Goal: Transaction & Acquisition: Book appointment/travel/reservation

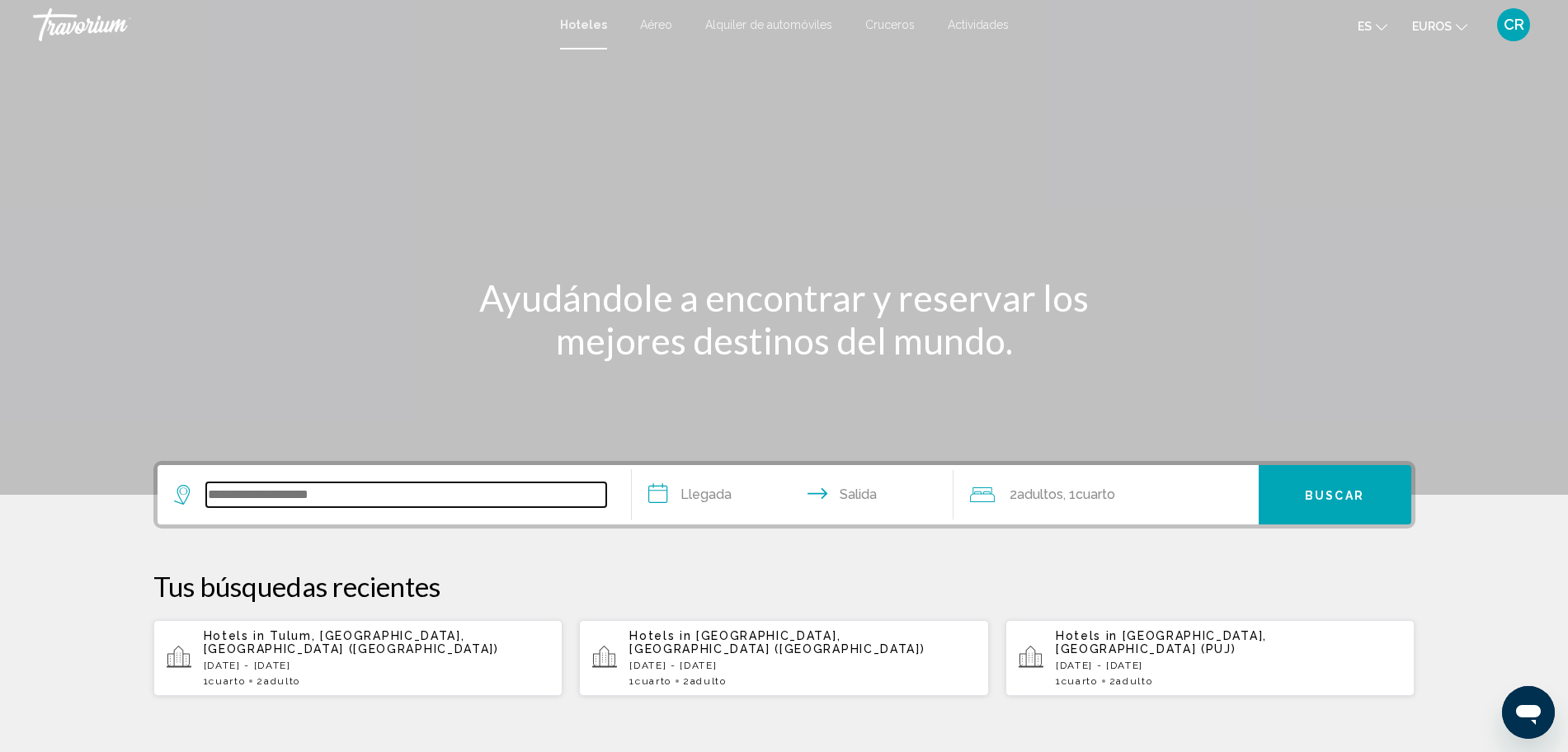
click at [263, 482] on input "Widget de búsqueda" at bounding box center [406, 494] width 400 height 25
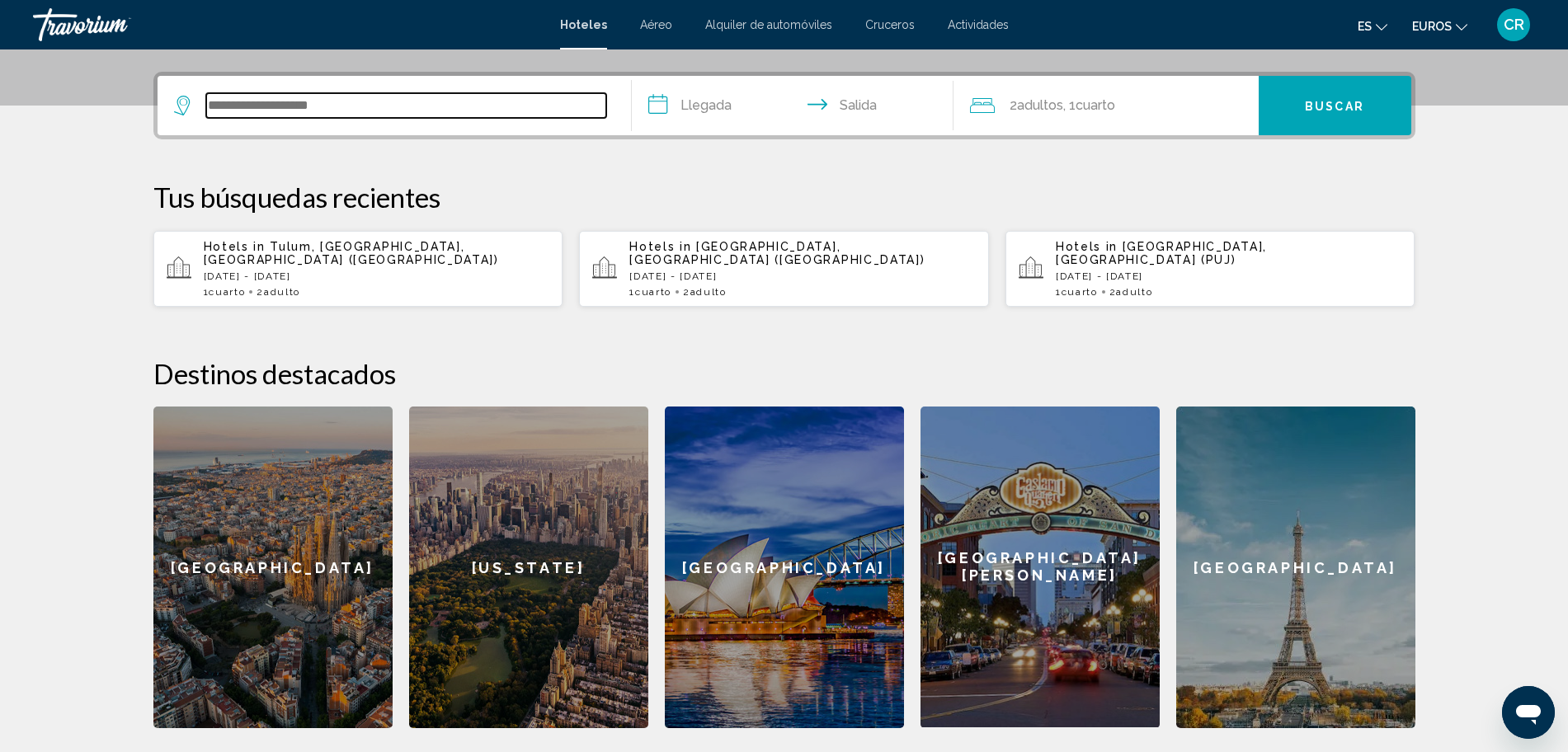
scroll to position [407, 0]
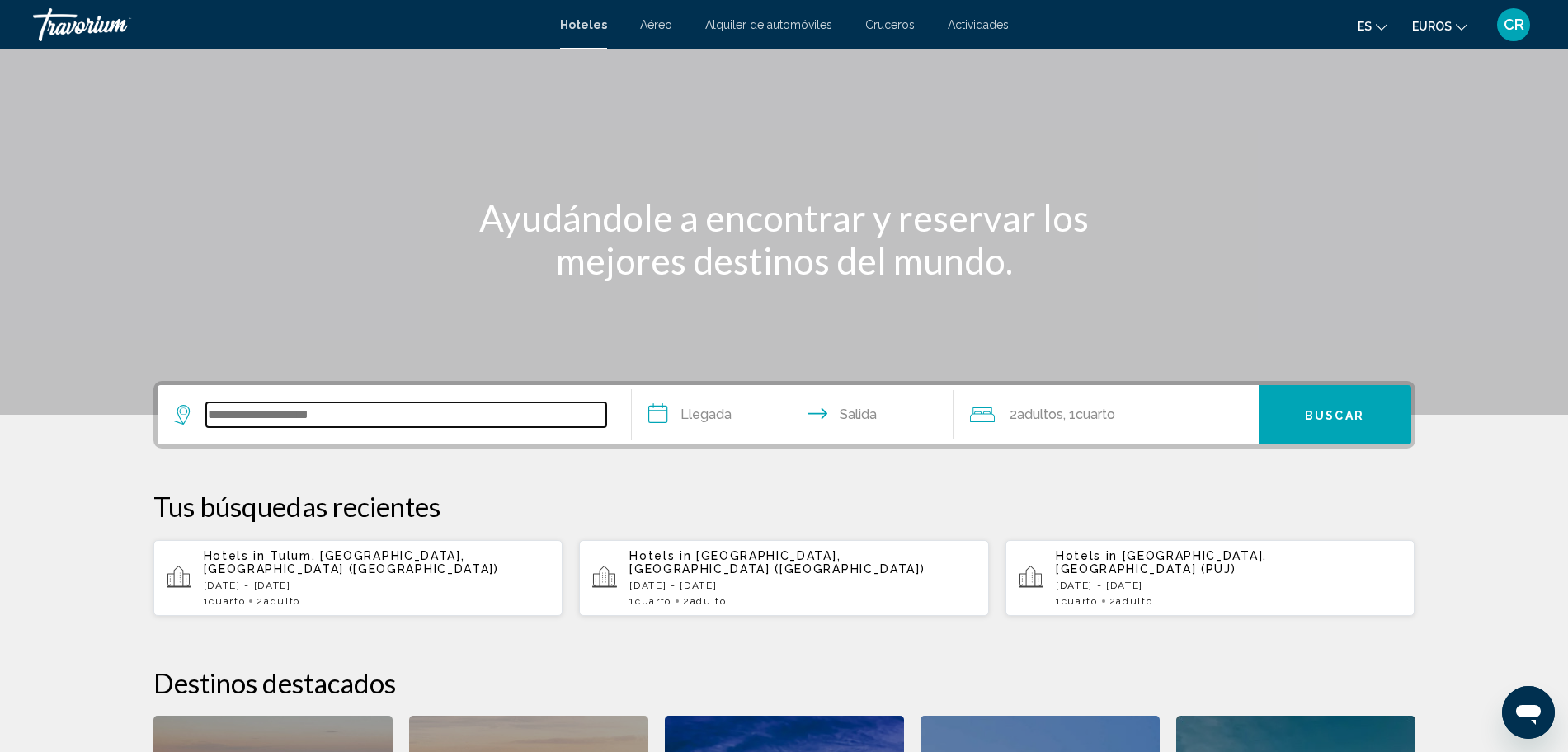
click at [257, 414] on input "Widget de búsqueda" at bounding box center [406, 414] width 400 height 25
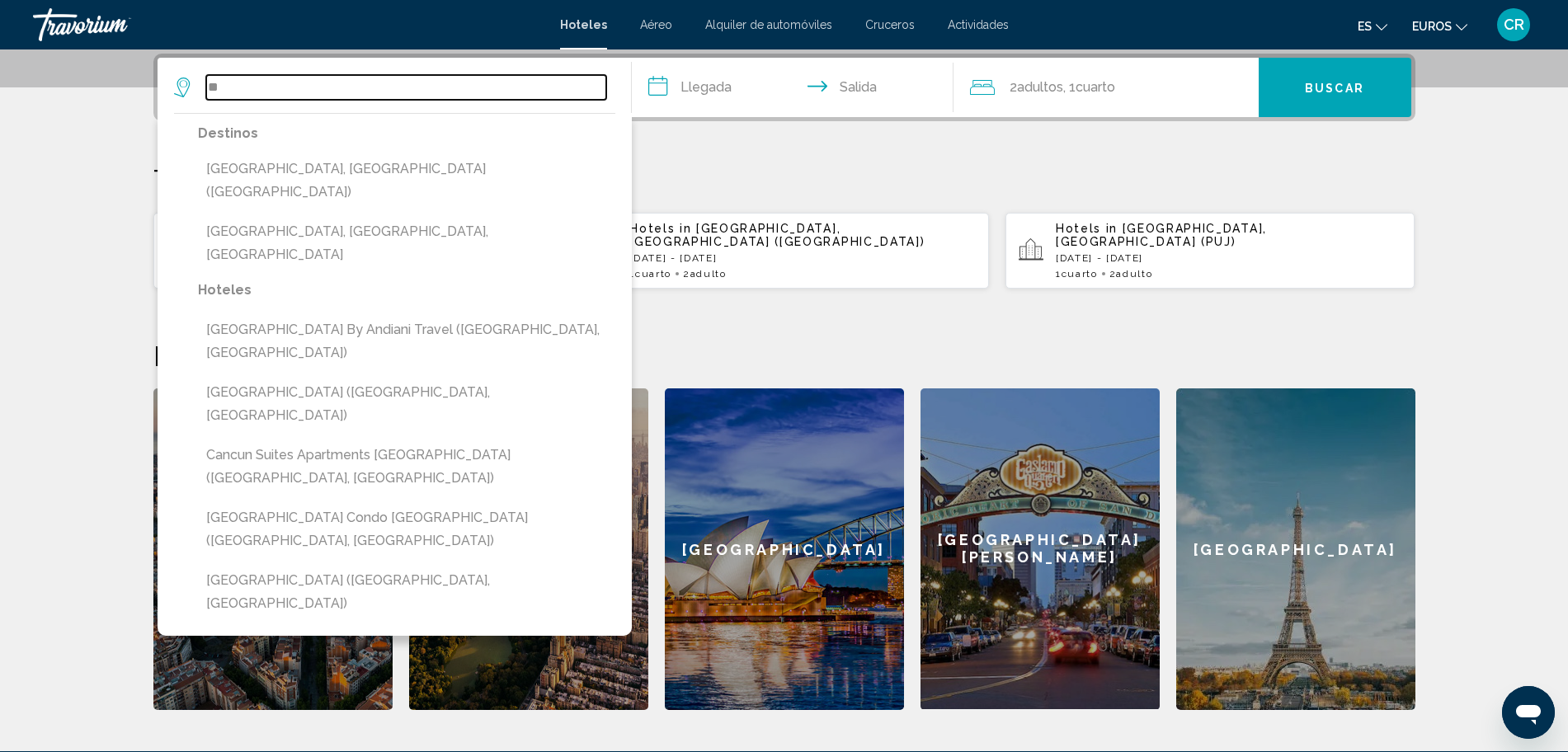
type input "*"
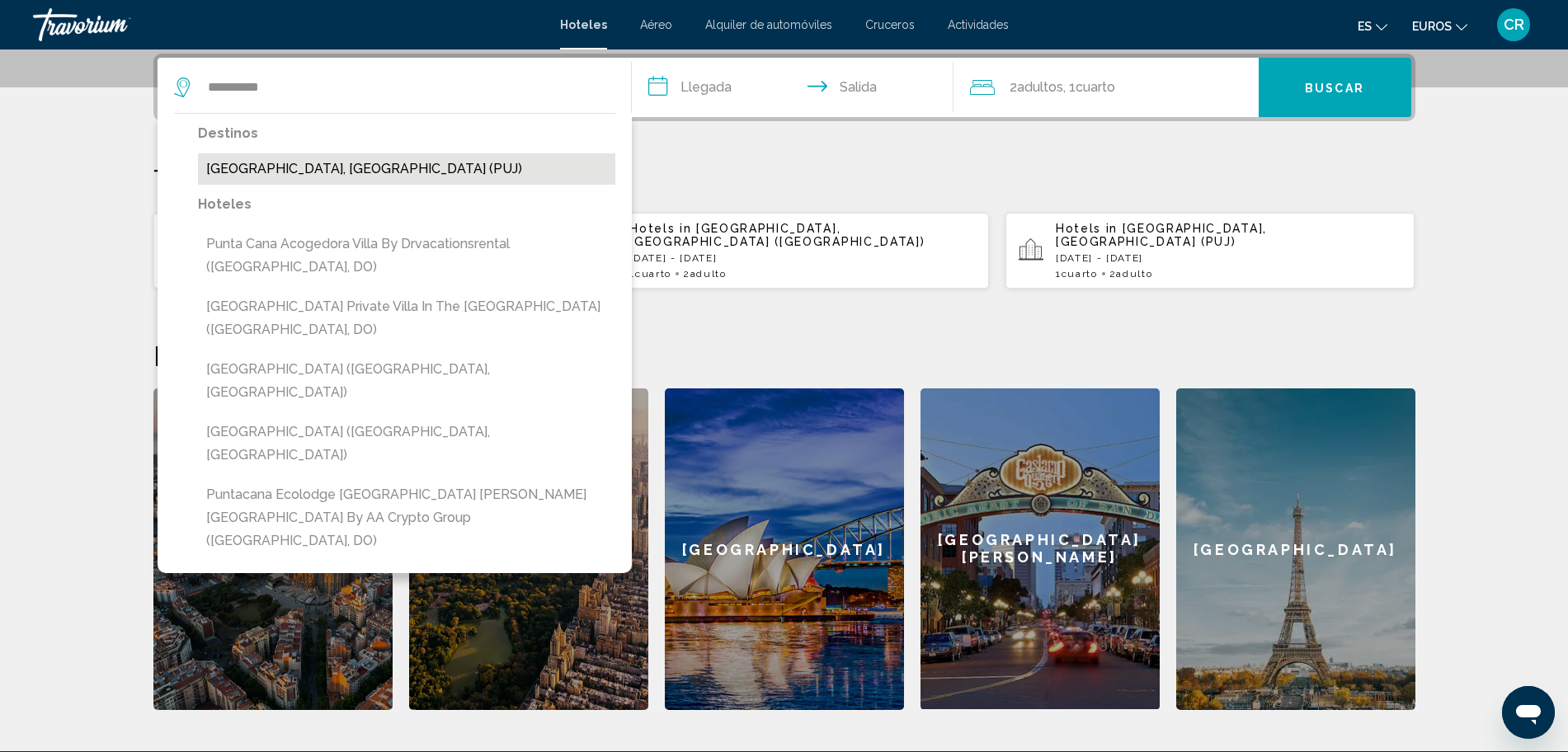
click at [304, 171] on button "[GEOGRAPHIC_DATA], [GEOGRAPHIC_DATA] (PUJ)" at bounding box center [407, 169] width 418 height 32
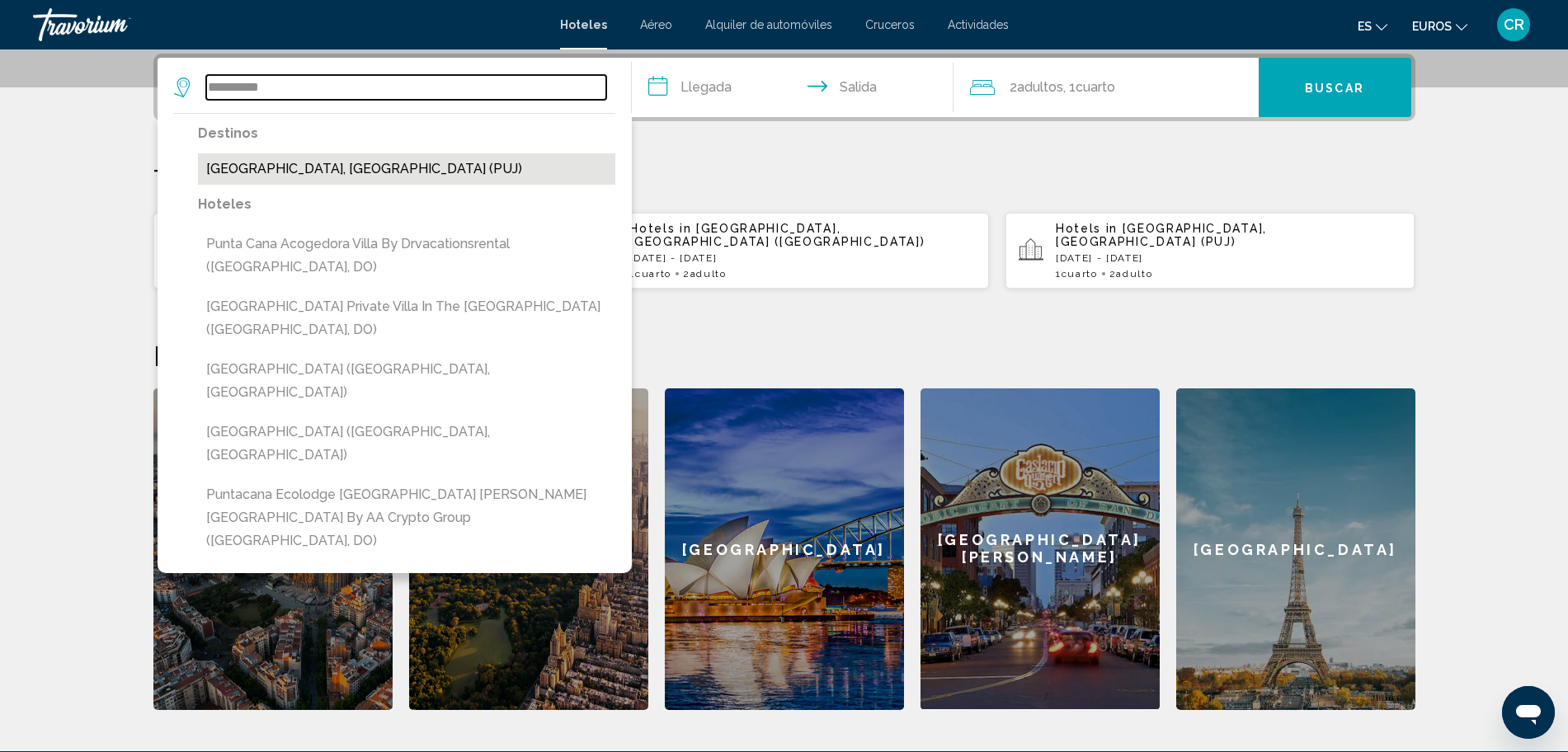
type input "**********"
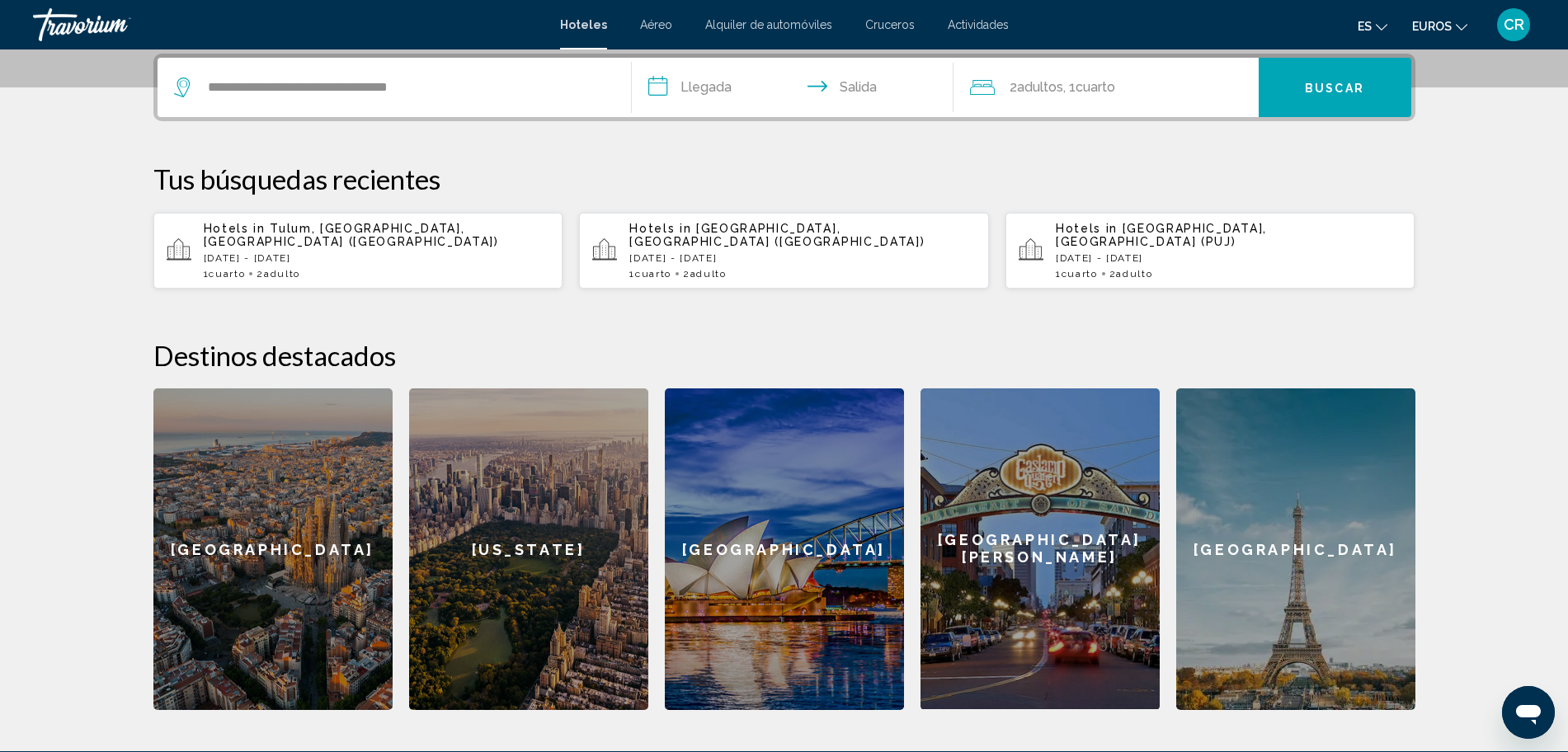
click at [721, 75] on input "**********" at bounding box center [796, 89] width 329 height 64
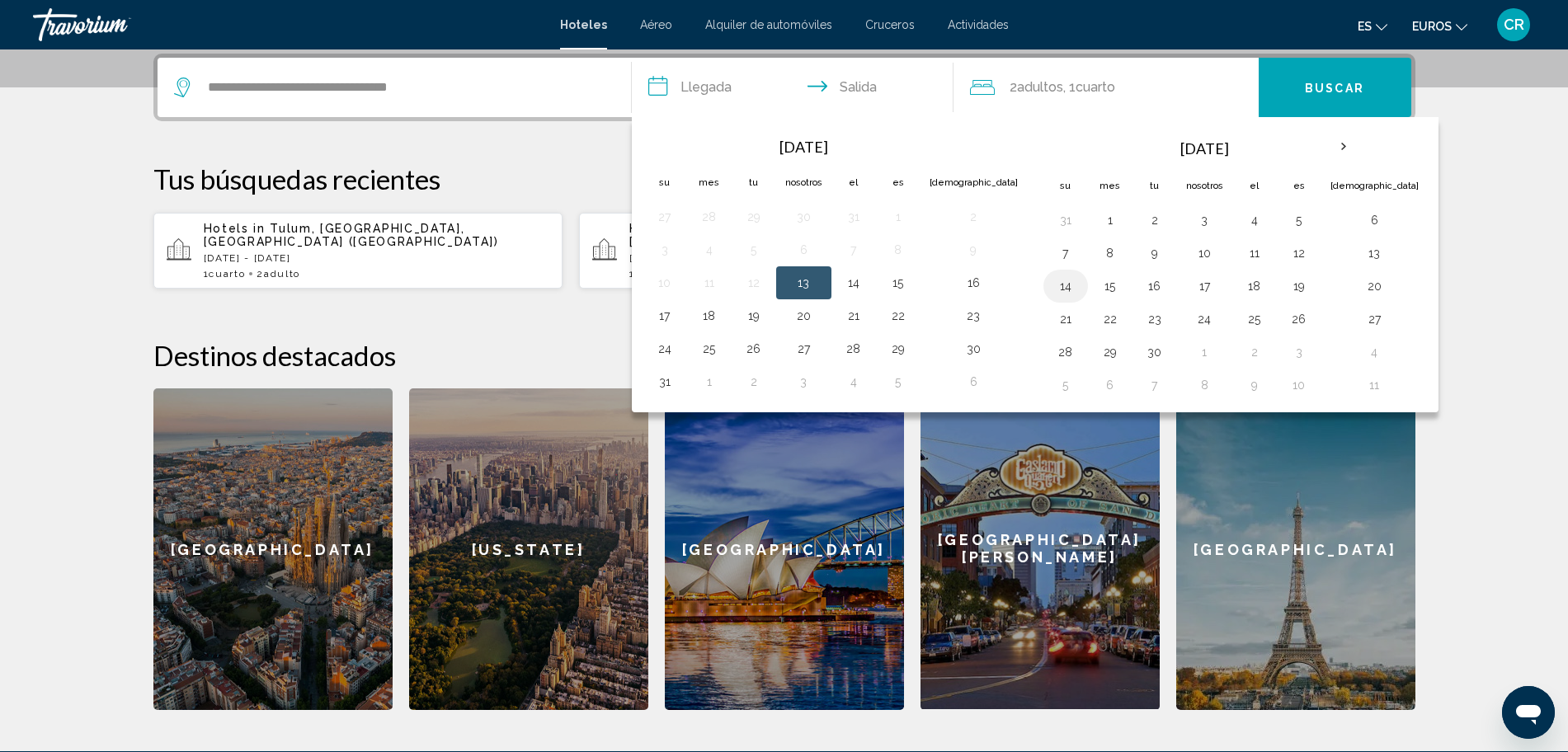
click at [1052, 292] on button "14" at bounding box center [1065, 286] width 27 height 23
click at [1097, 287] on button "15" at bounding box center [1110, 286] width 27 height 23
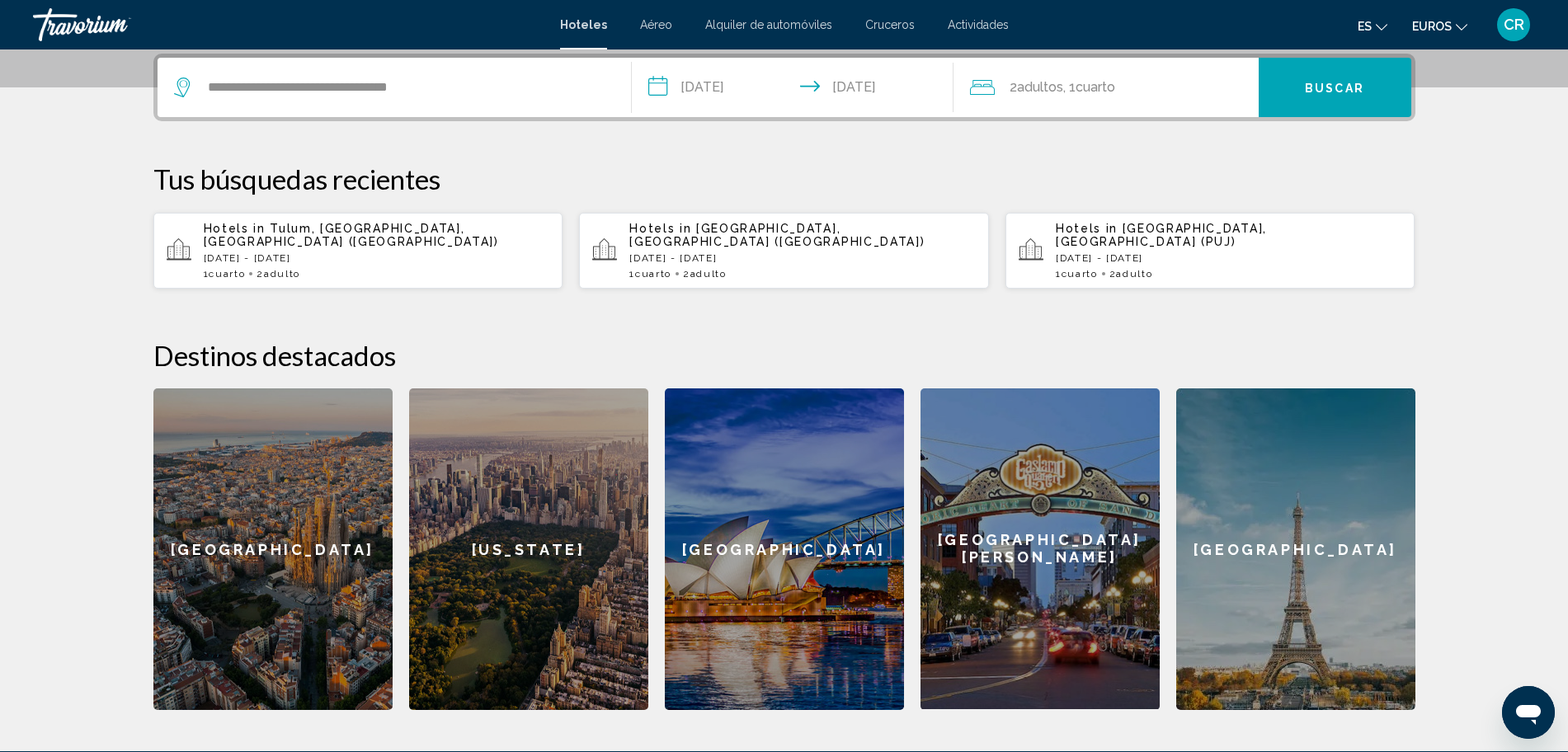
click at [820, 93] on input "**********" at bounding box center [796, 89] width 329 height 64
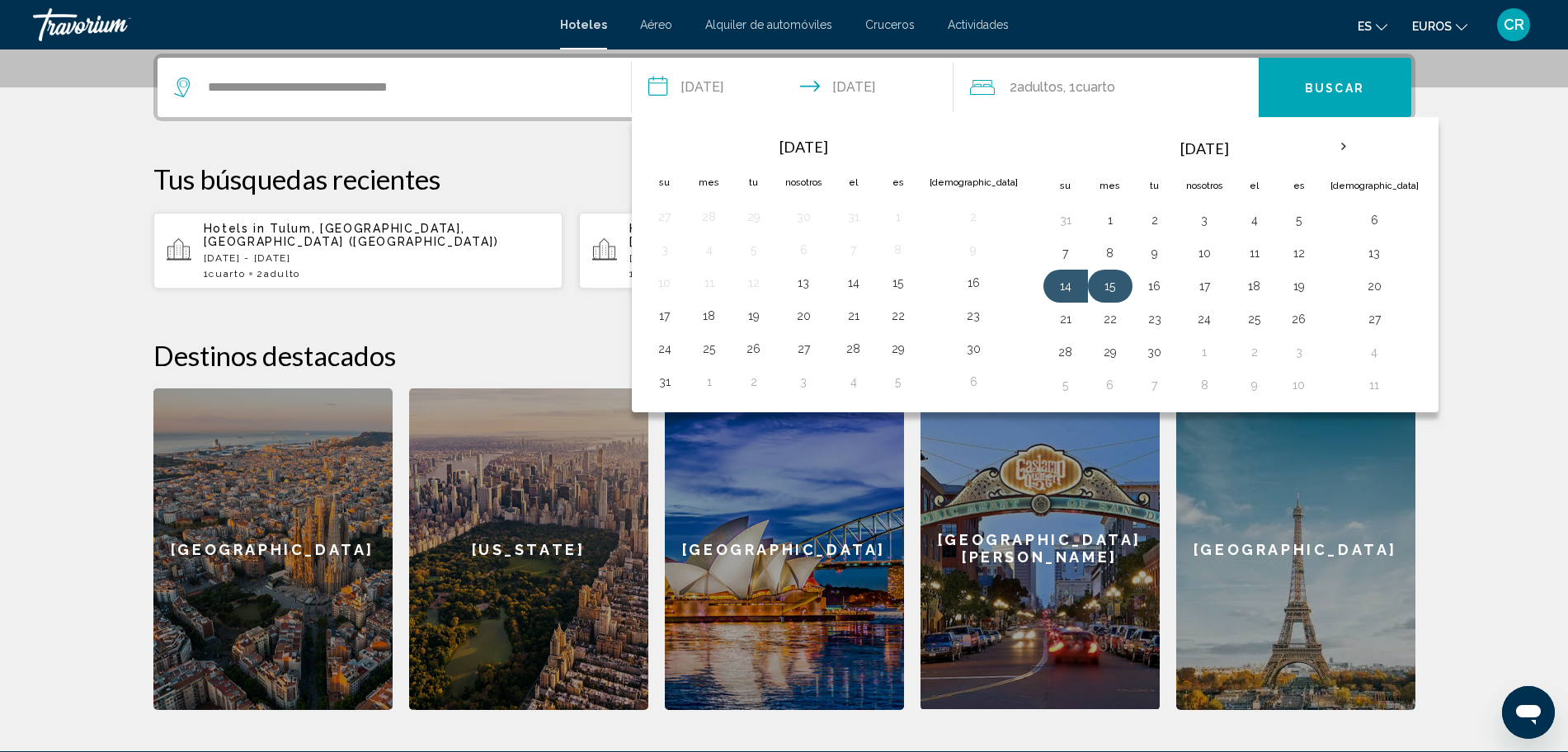
click at [1097, 286] on button "15" at bounding box center [1110, 286] width 27 height 23
click at [1330, 286] on button "20" at bounding box center [1374, 286] width 88 height 23
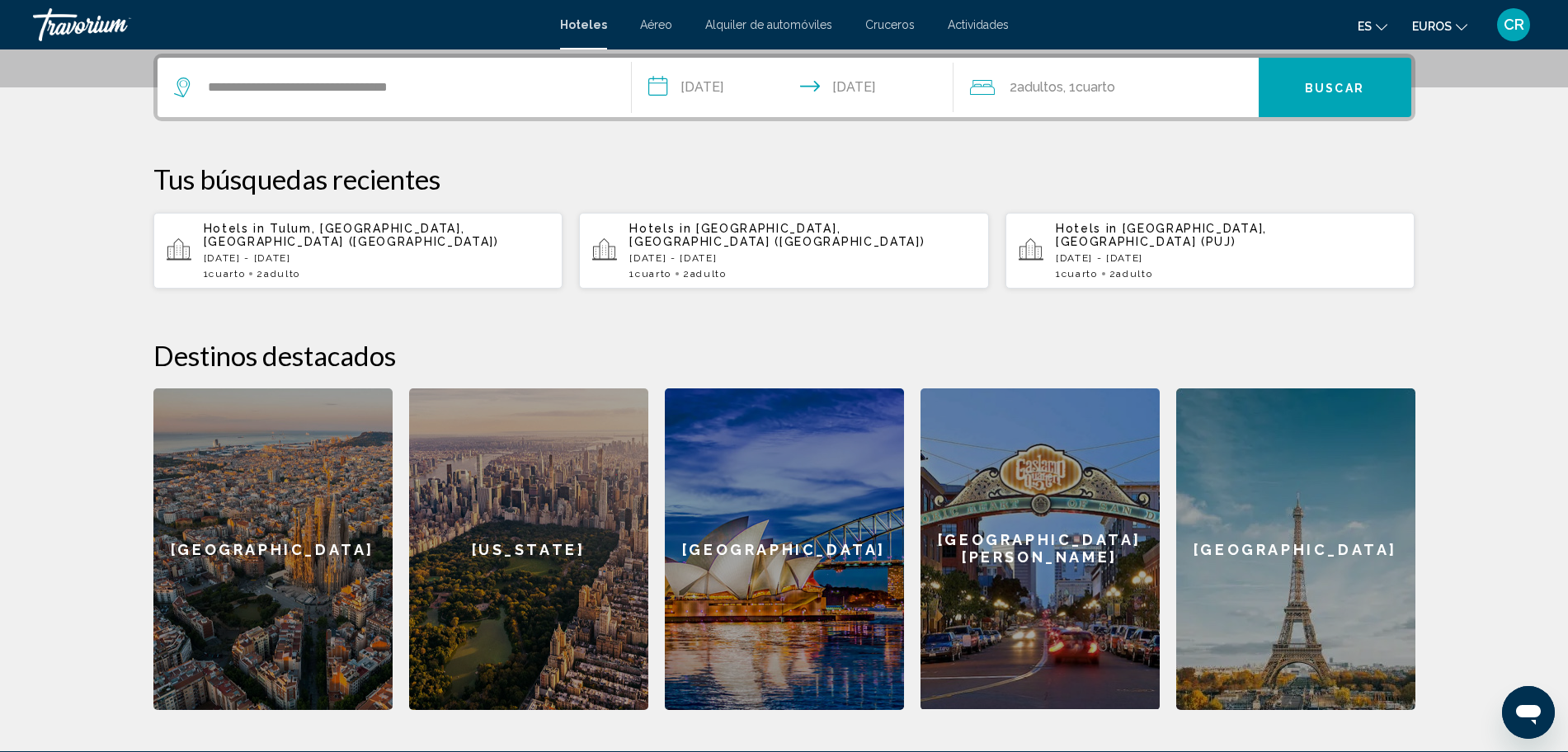
click at [1087, 322] on div "**********" at bounding box center [784, 381] width 1328 height 656
click at [879, 87] on input "**********" at bounding box center [796, 89] width 329 height 64
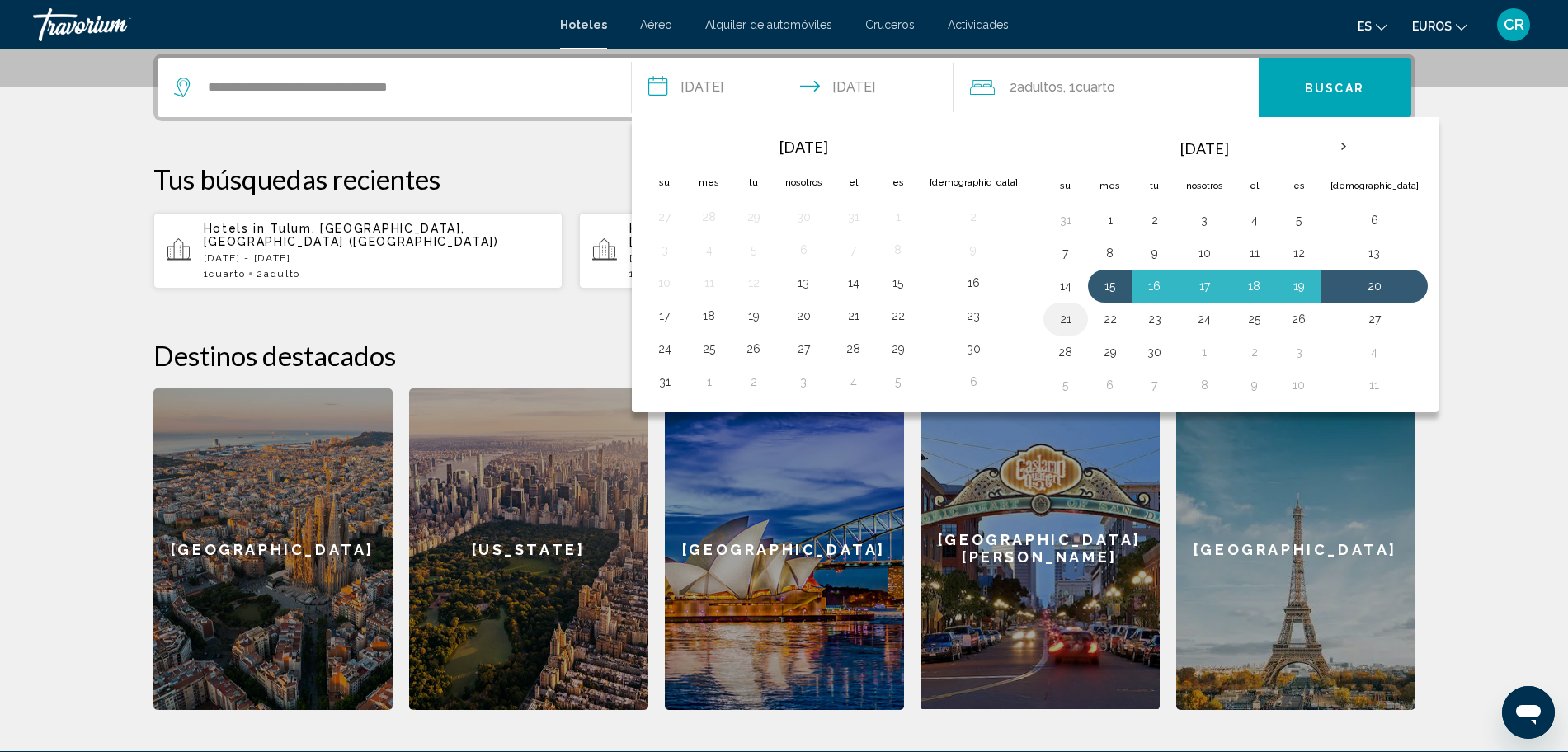
click at [1052, 320] on button "21" at bounding box center [1065, 319] width 27 height 23
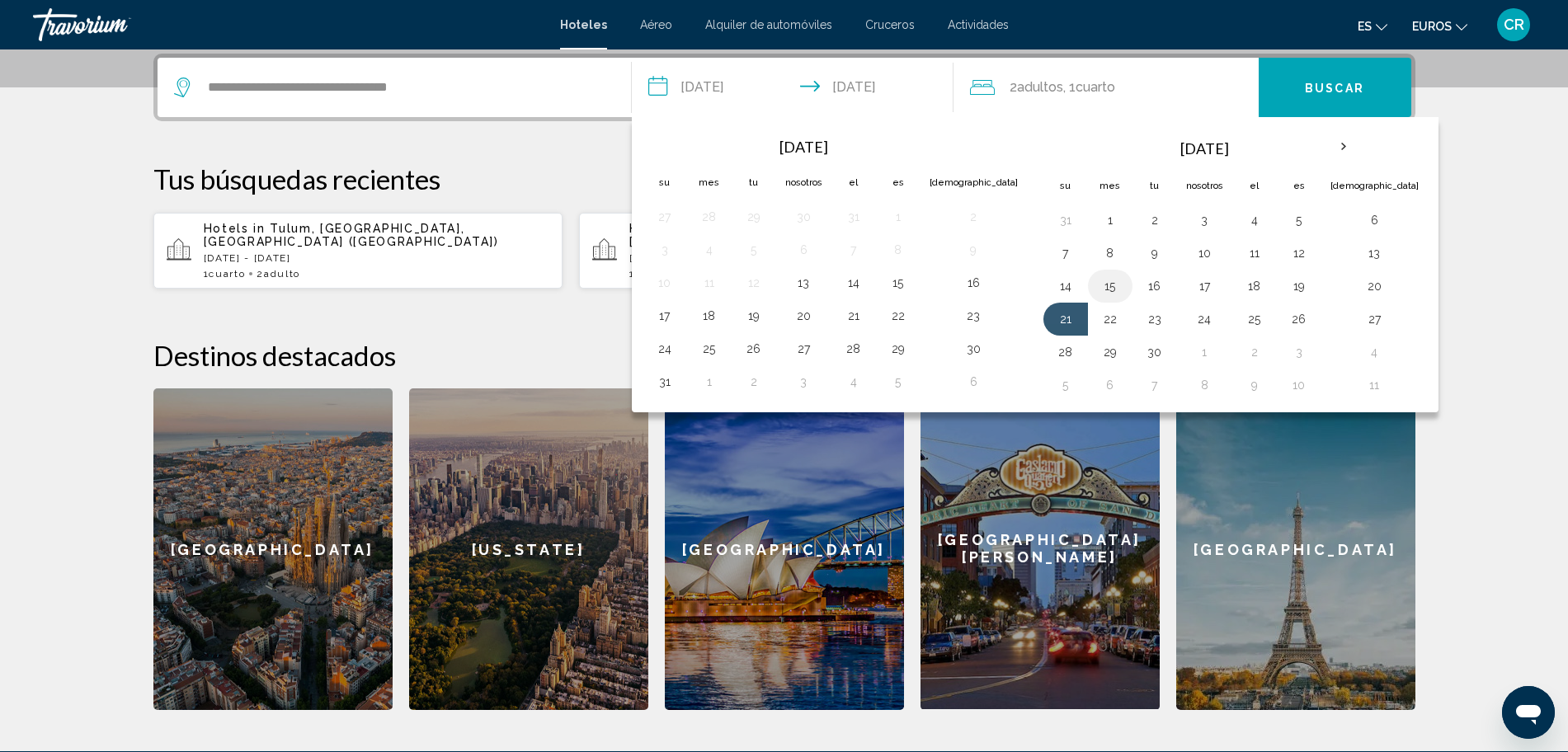
click at [1097, 276] on button "15" at bounding box center [1110, 286] width 27 height 23
type input "**********"
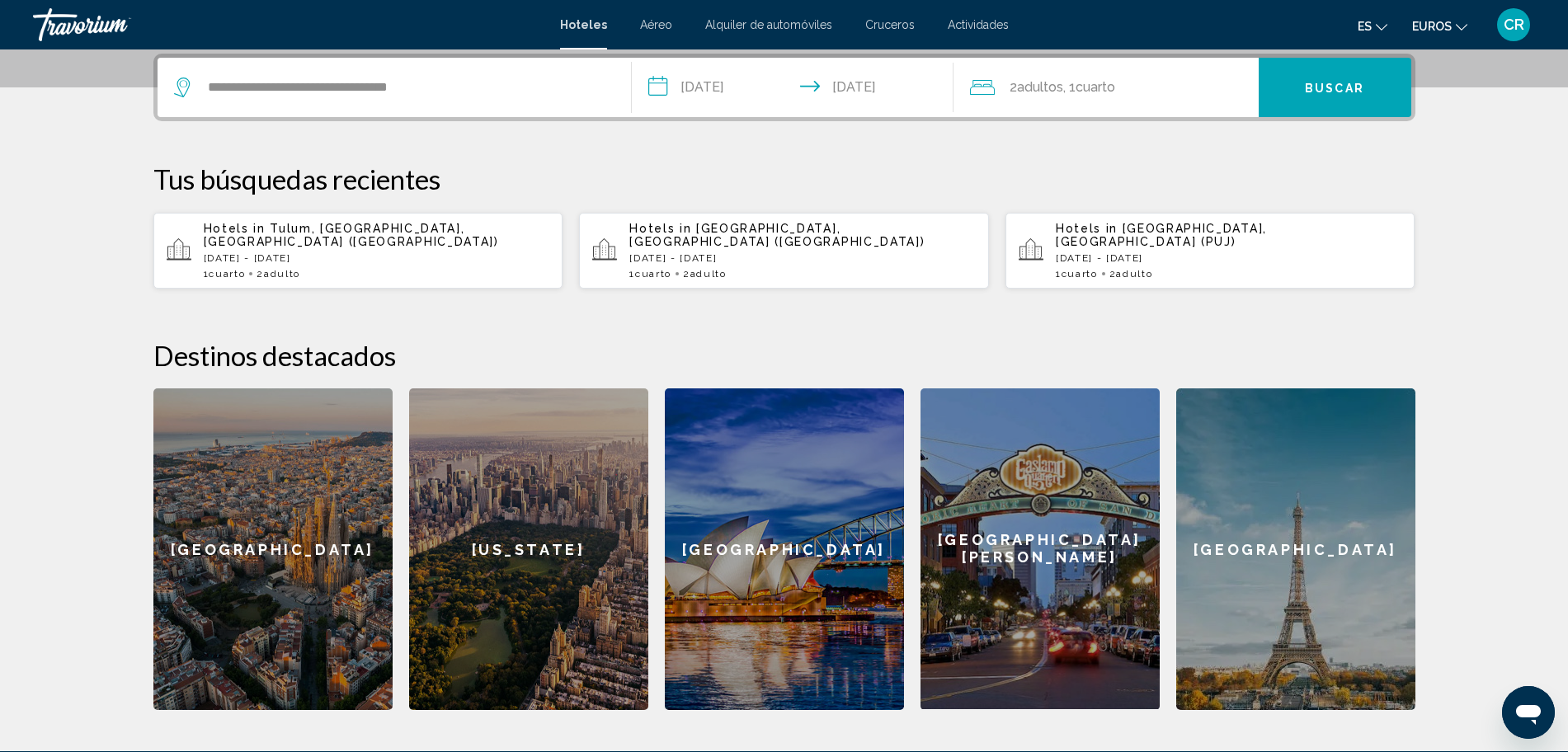
click at [1113, 77] on span ", 1 Cuarto habitaciones" at bounding box center [1089, 87] width 52 height 23
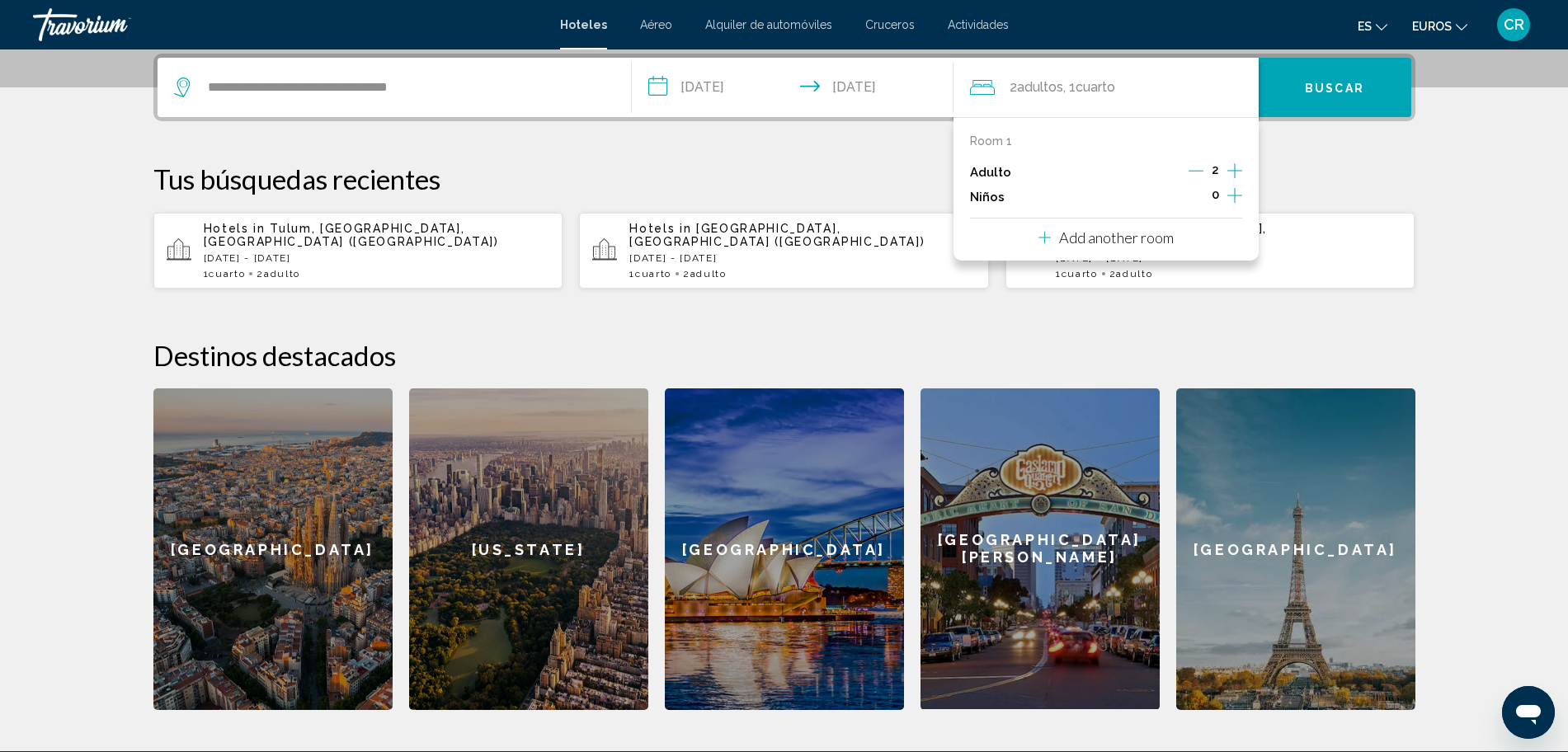
click at [1231, 193] on icon "Increment children" at bounding box center [1234, 195] width 15 height 20
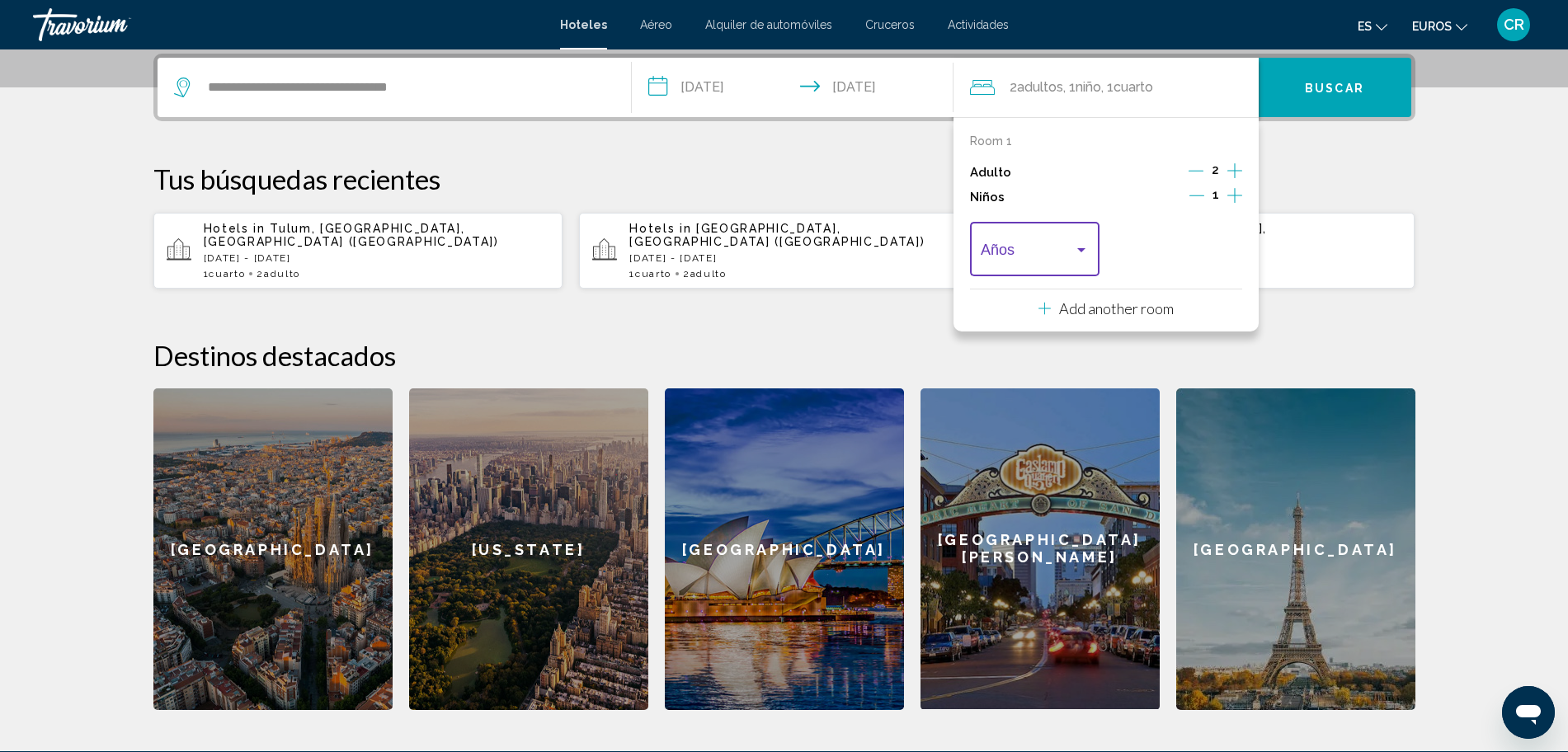
click at [1067, 250] on span "Travelers: 2 adults, 1 child" at bounding box center [1027, 253] width 93 height 16
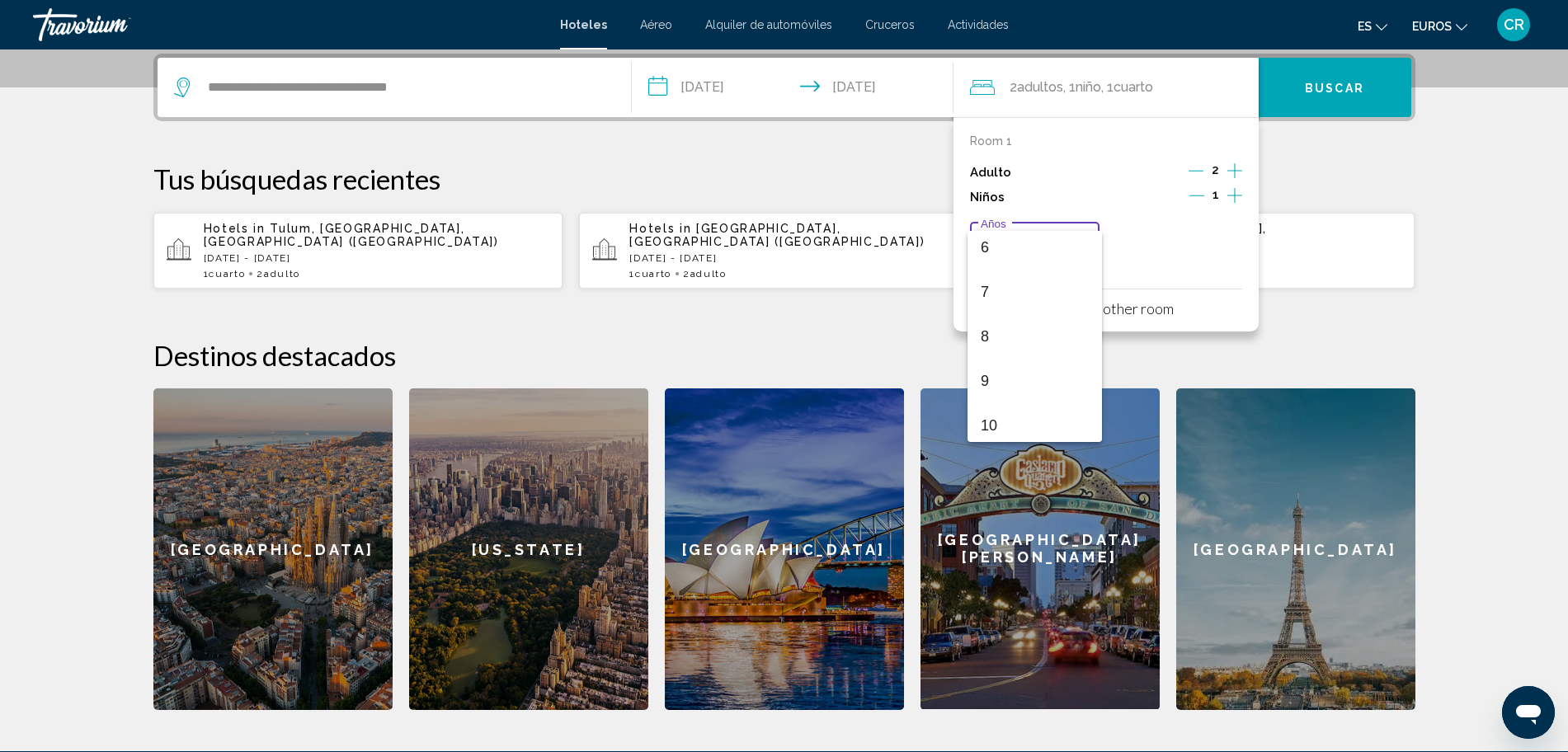
scroll to position [289, 0]
click at [1009, 413] on span "10" at bounding box center [1034, 410] width 108 height 45
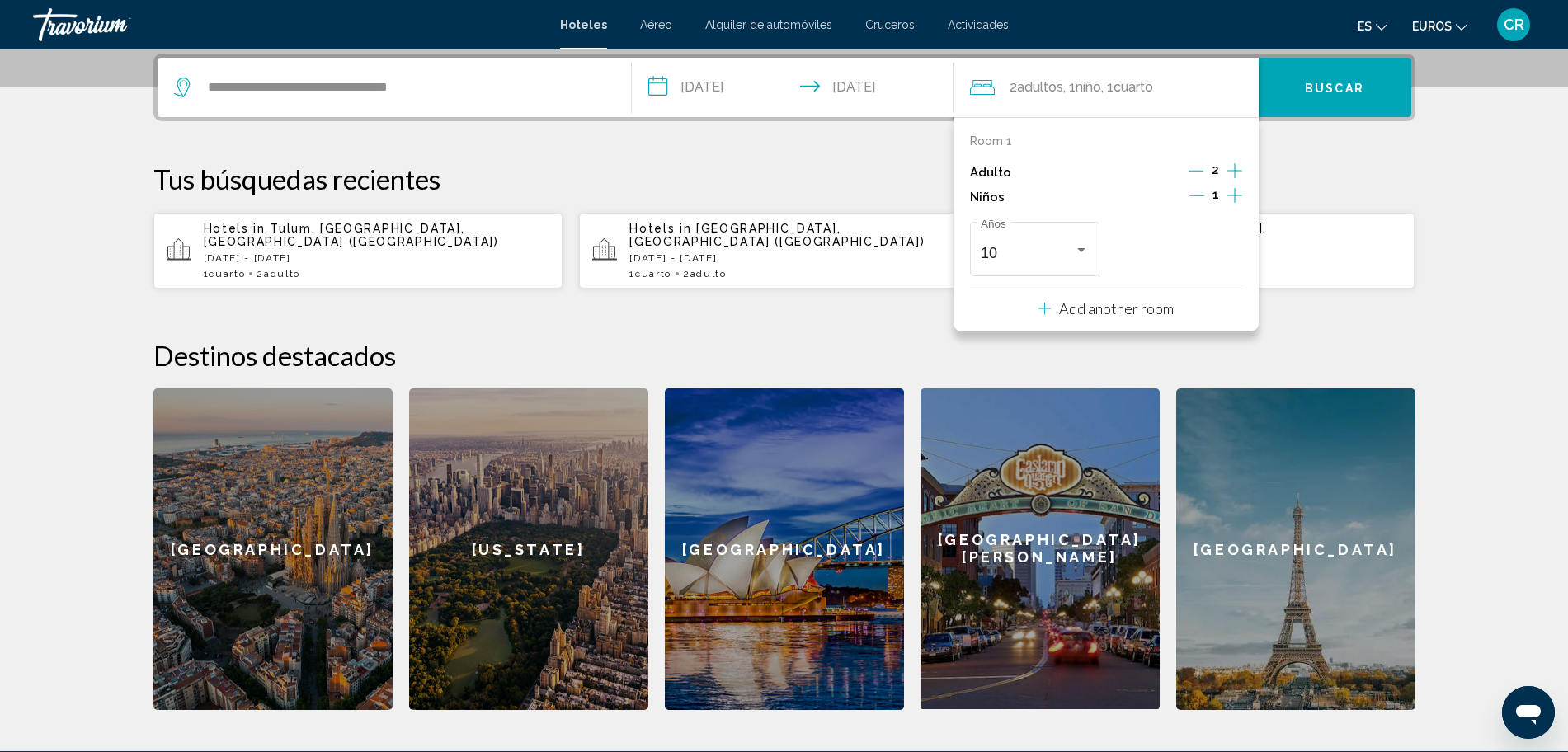
click at [1377, 339] on h2 "Destinos destacados" at bounding box center [784, 355] width 1262 height 33
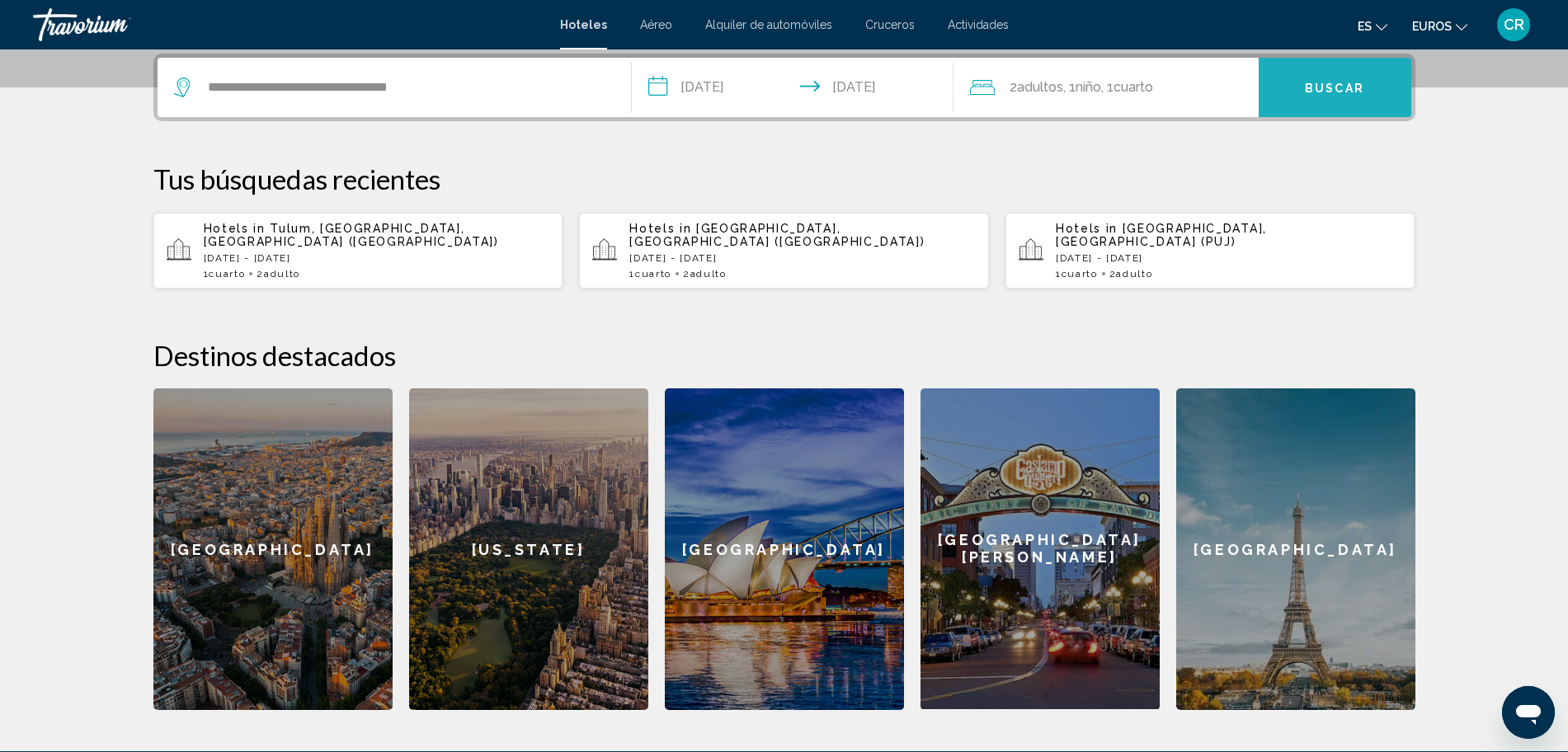
click at [1333, 82] on font "Buscar" at bounding box center [1334, 87] width 59 height 13
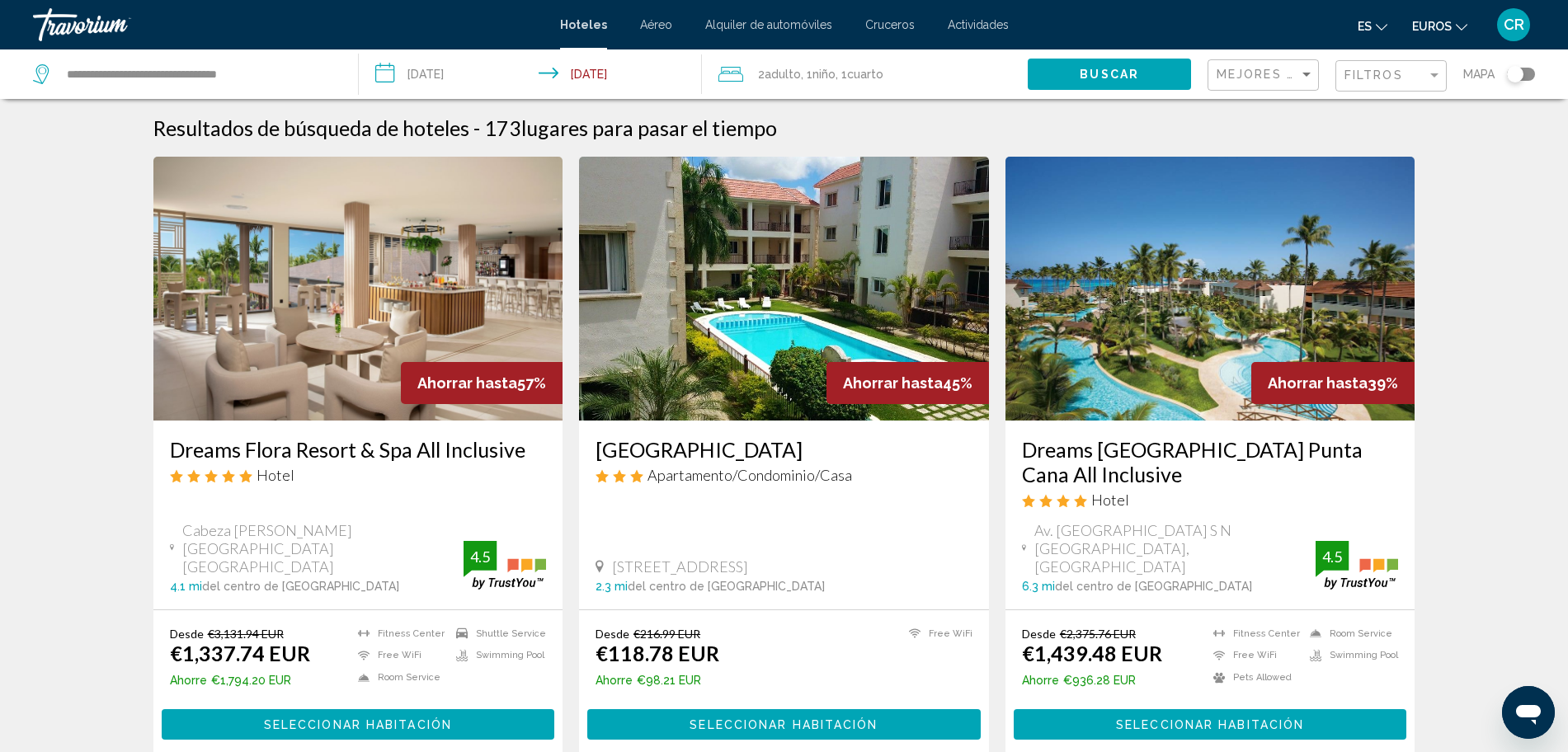
click at [833, 69] on span "Niño" at bounding box center [823, 74] width 23 height 13
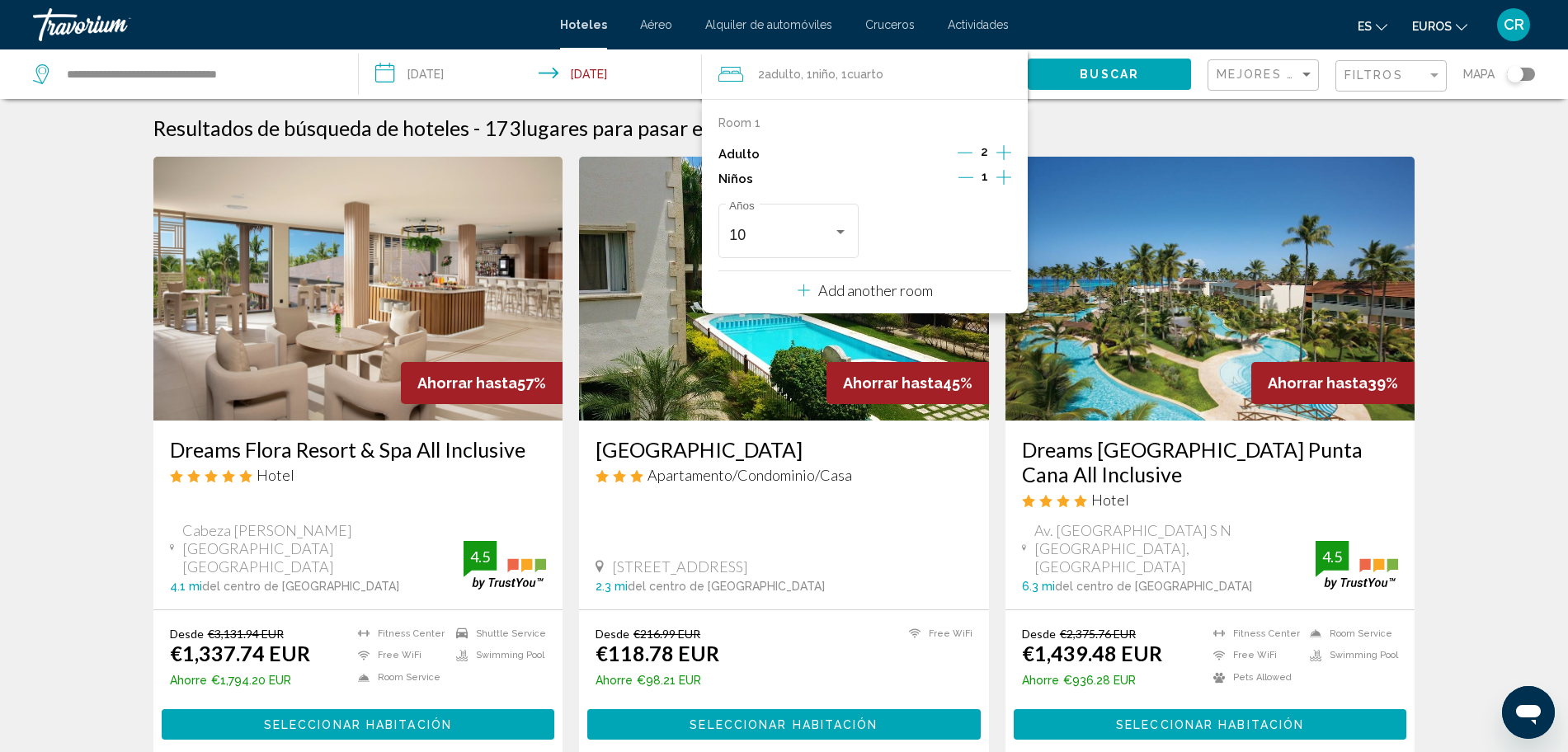
click at [963, 177] on icon "Decrement children" at bounding box center [965, 177] width 15 height 15
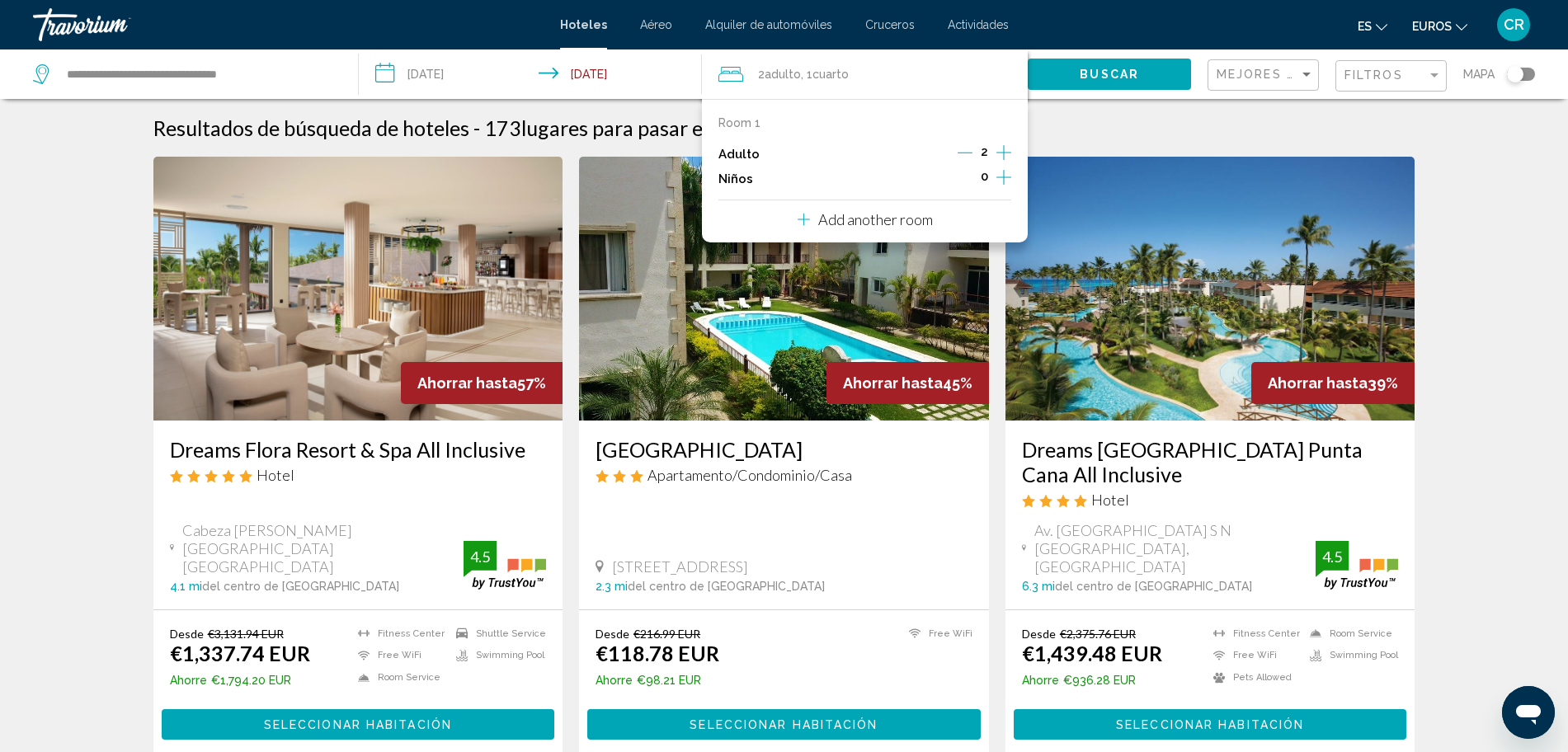
click at [1113, 75] on span "Buscar" at bounding box center [1109, 75] width 59 height 13
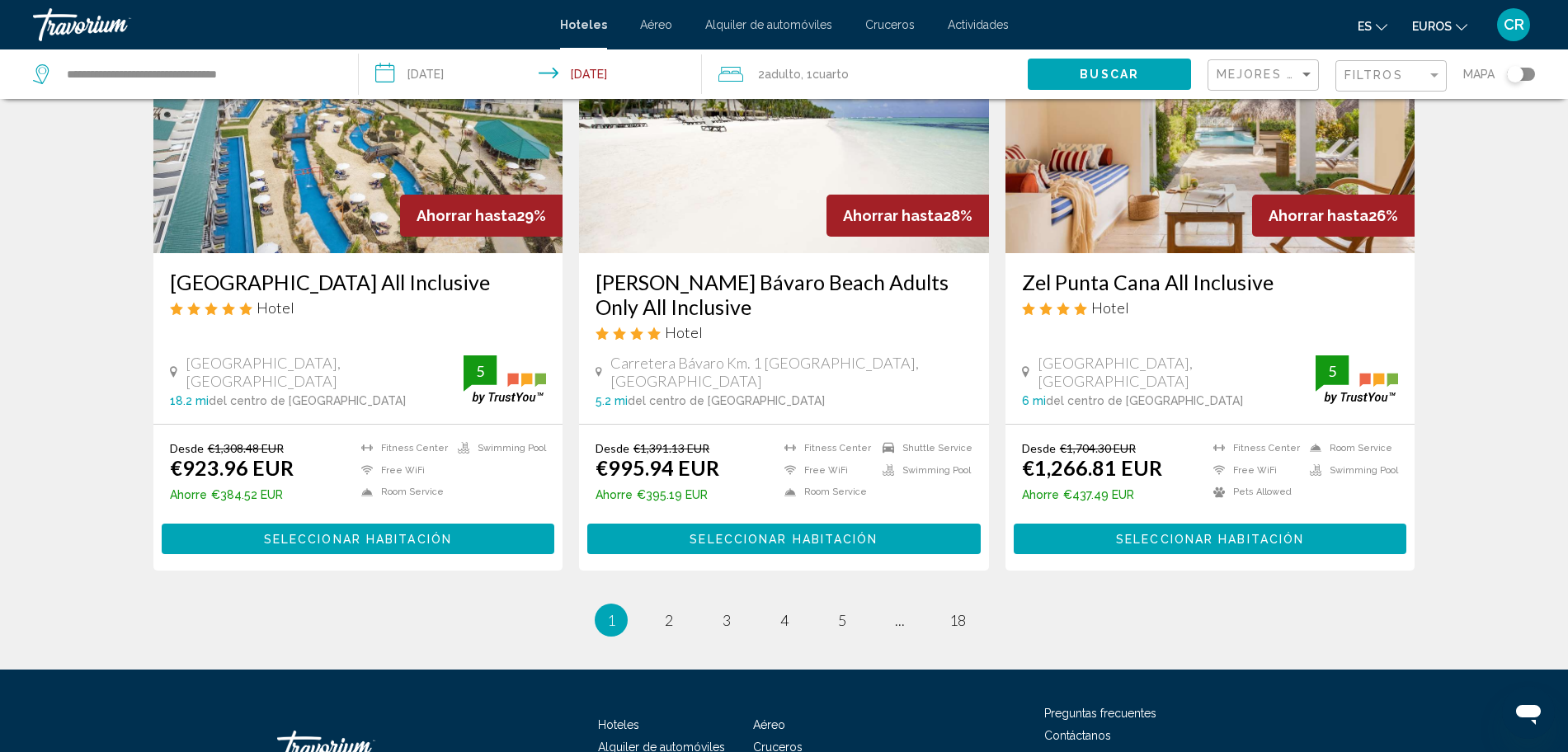
scroll to position [2061, 0]
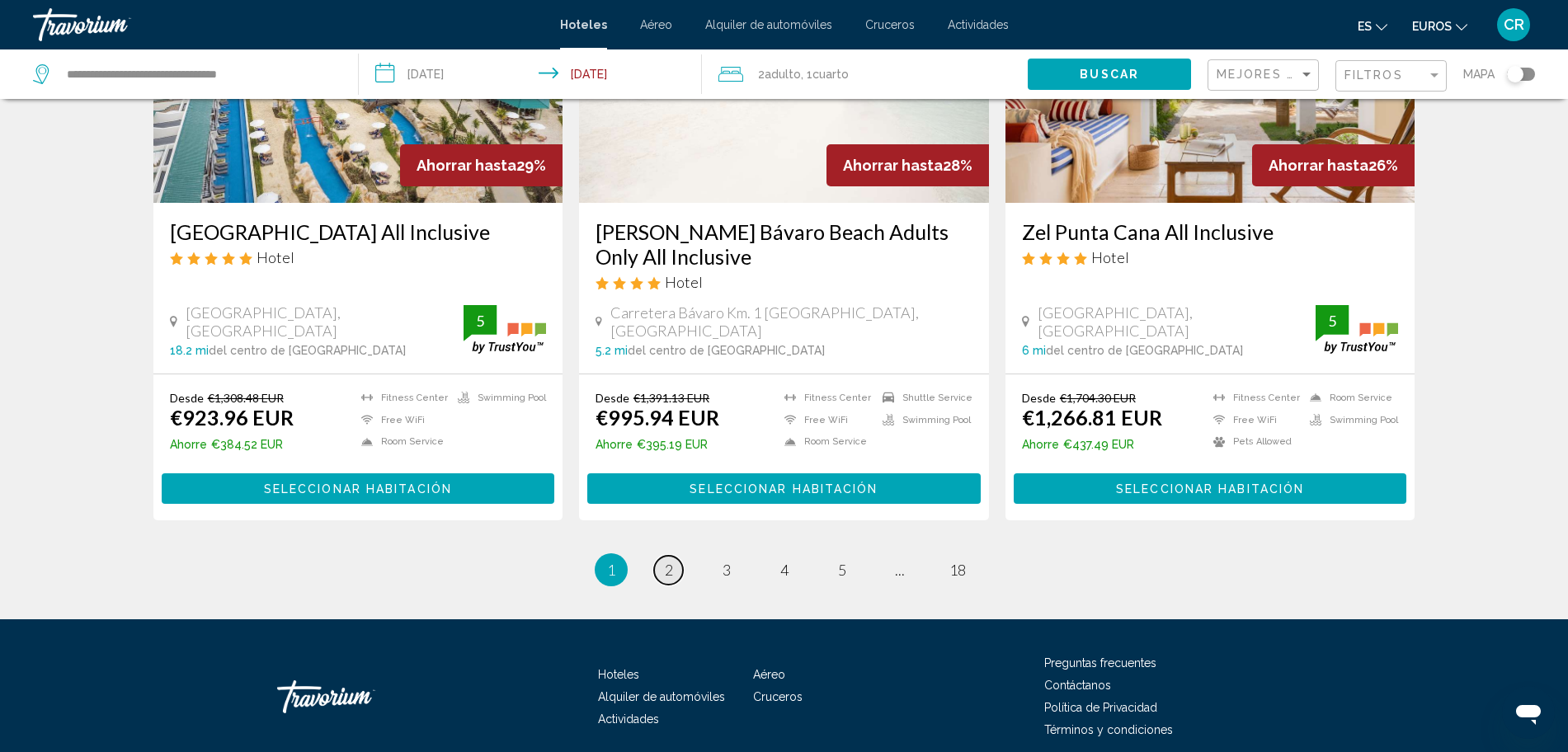
click at [665, 561] on span "2" at bounding box center [669, 569] width 9 height 18
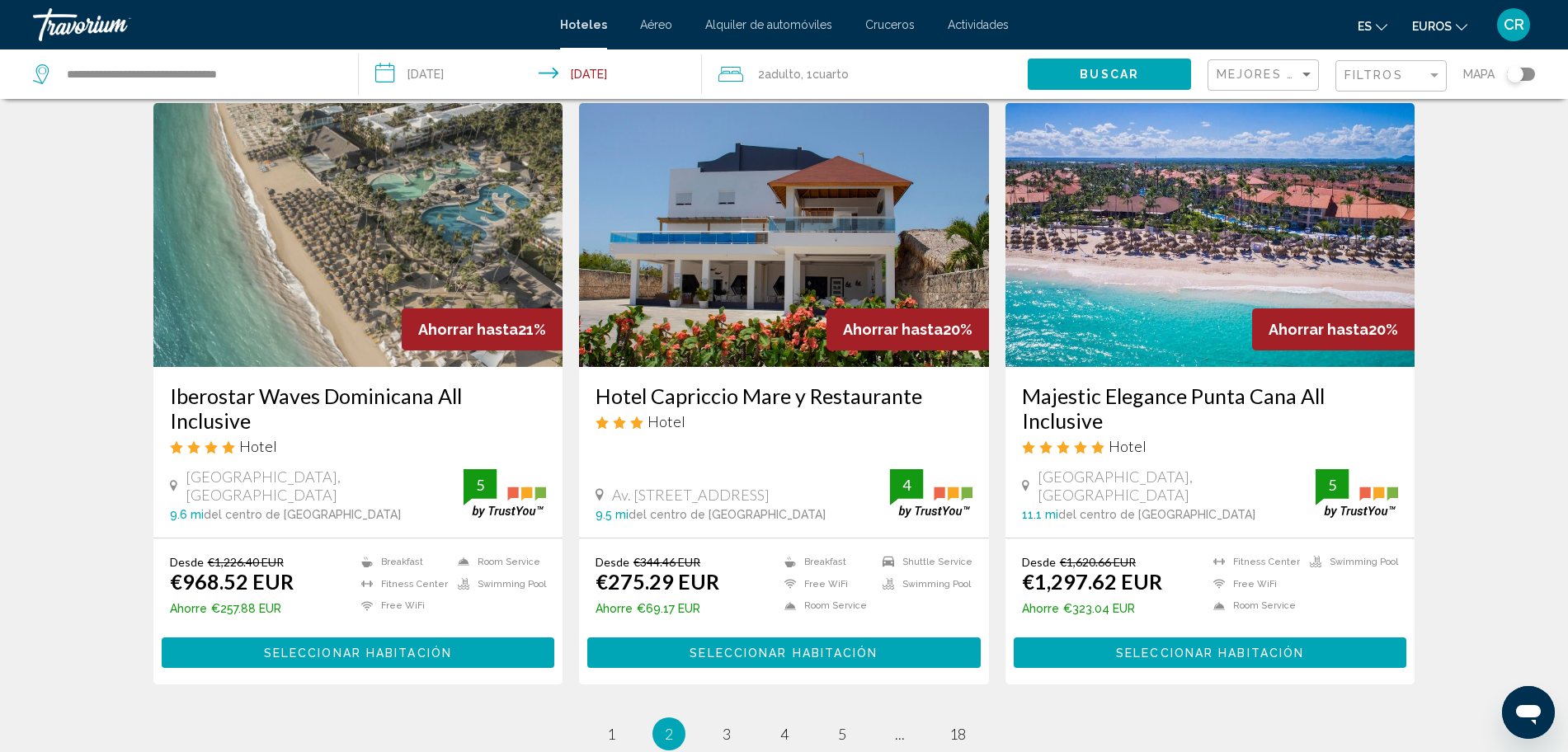
scroll to position [1958, 0]
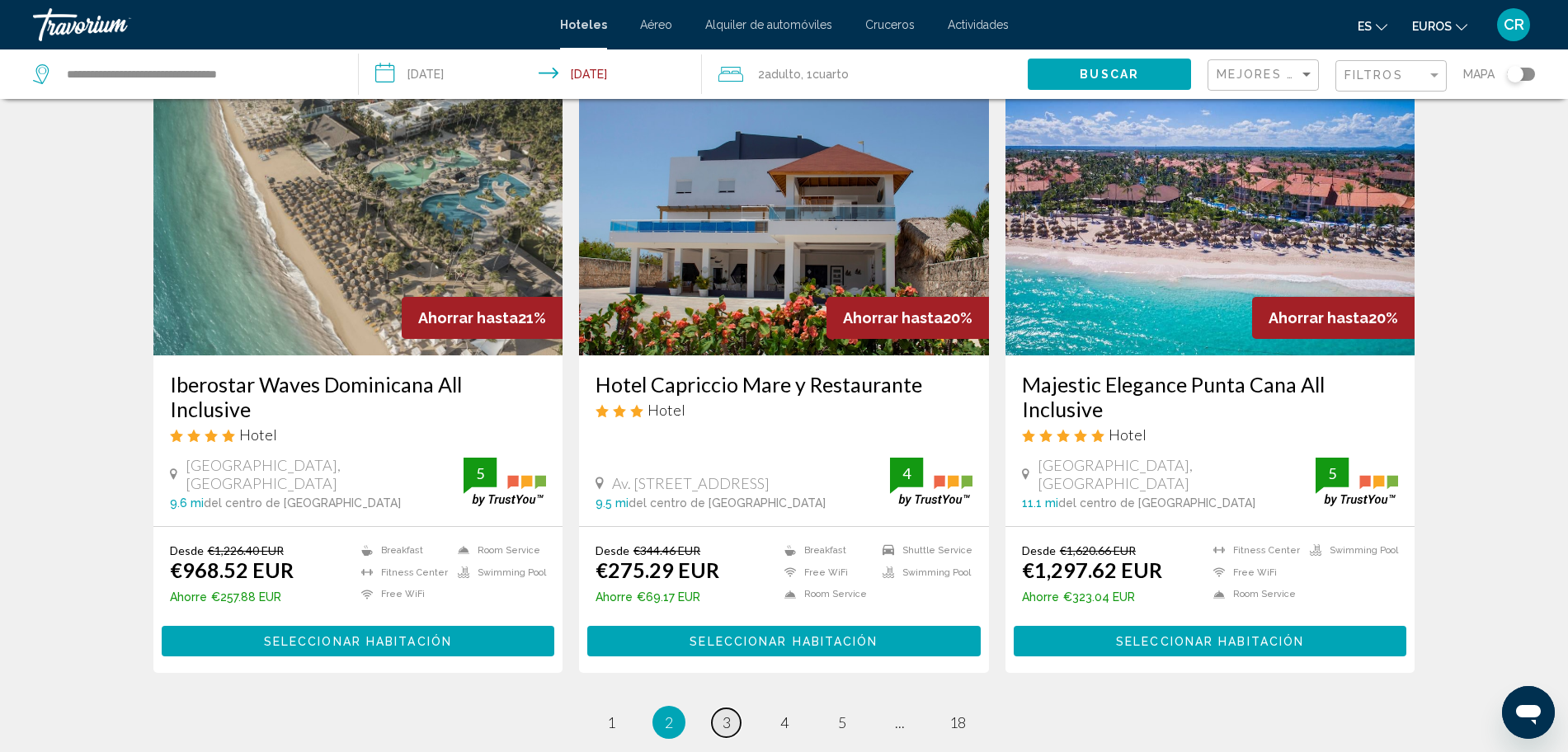
click at [719, 708] on link "page 3" at bounding box center [727, 723] width 29 height 29
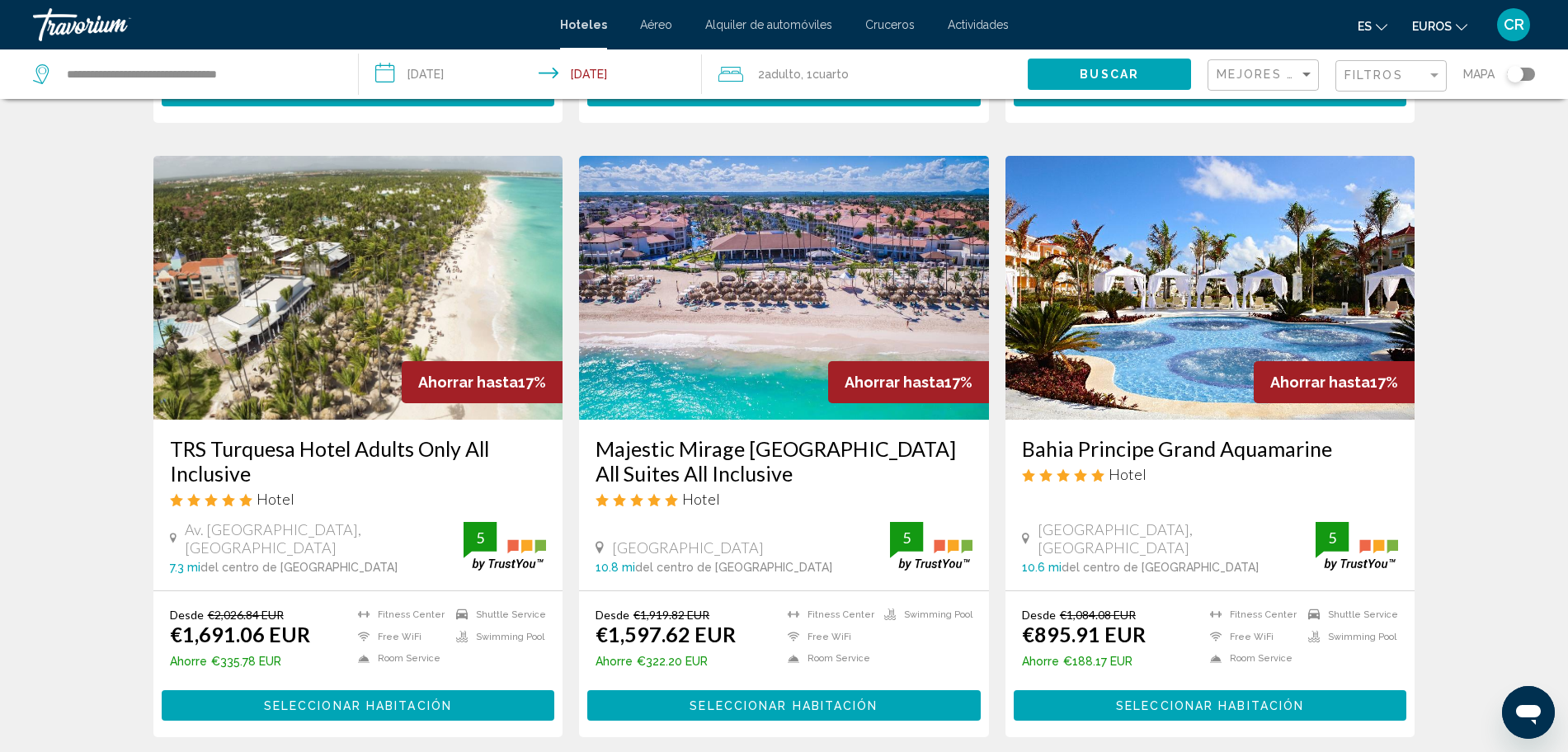
scroll to position [1958, 0]
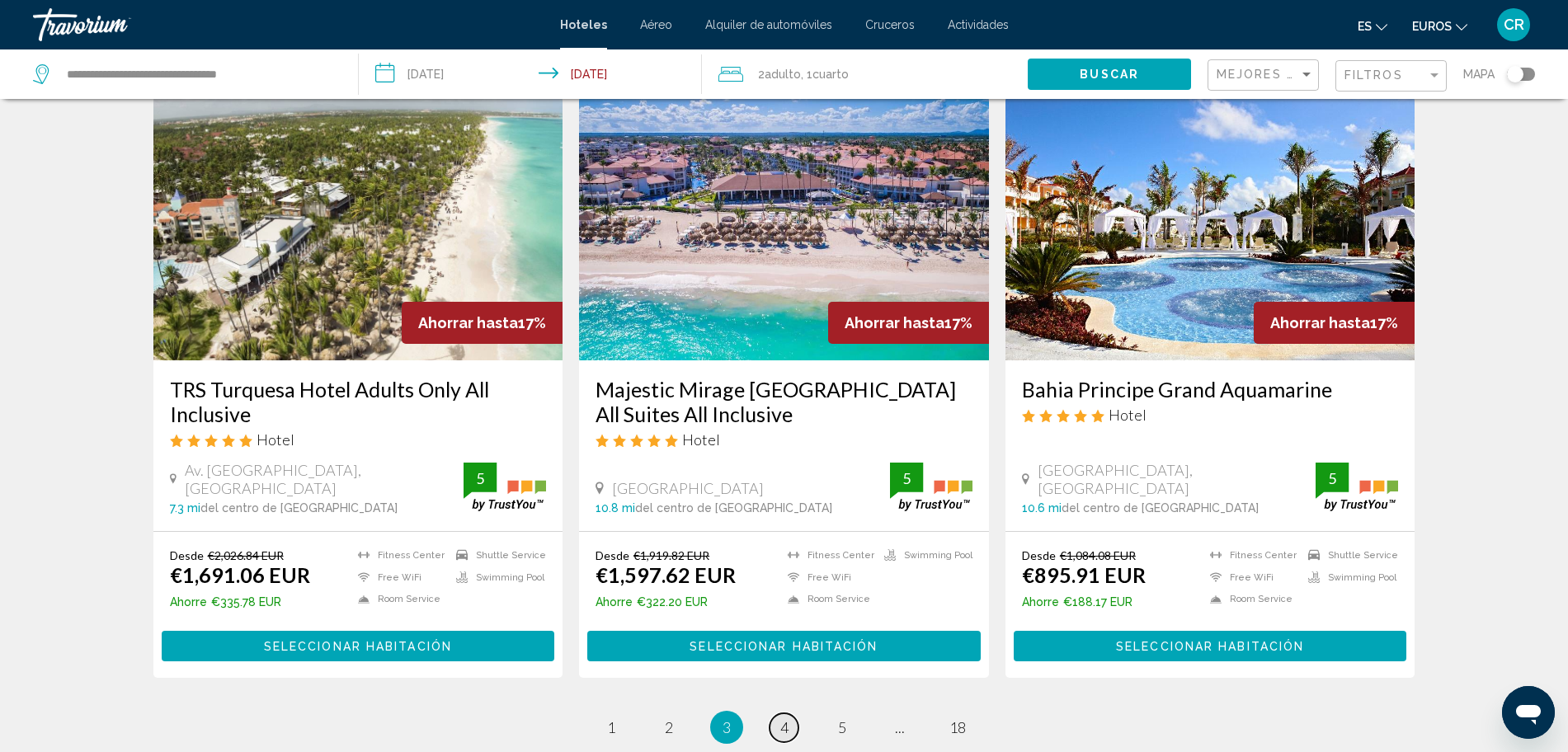
click at [782, 718] on span "4" at bounding box center [785, 726] width 9 height 18
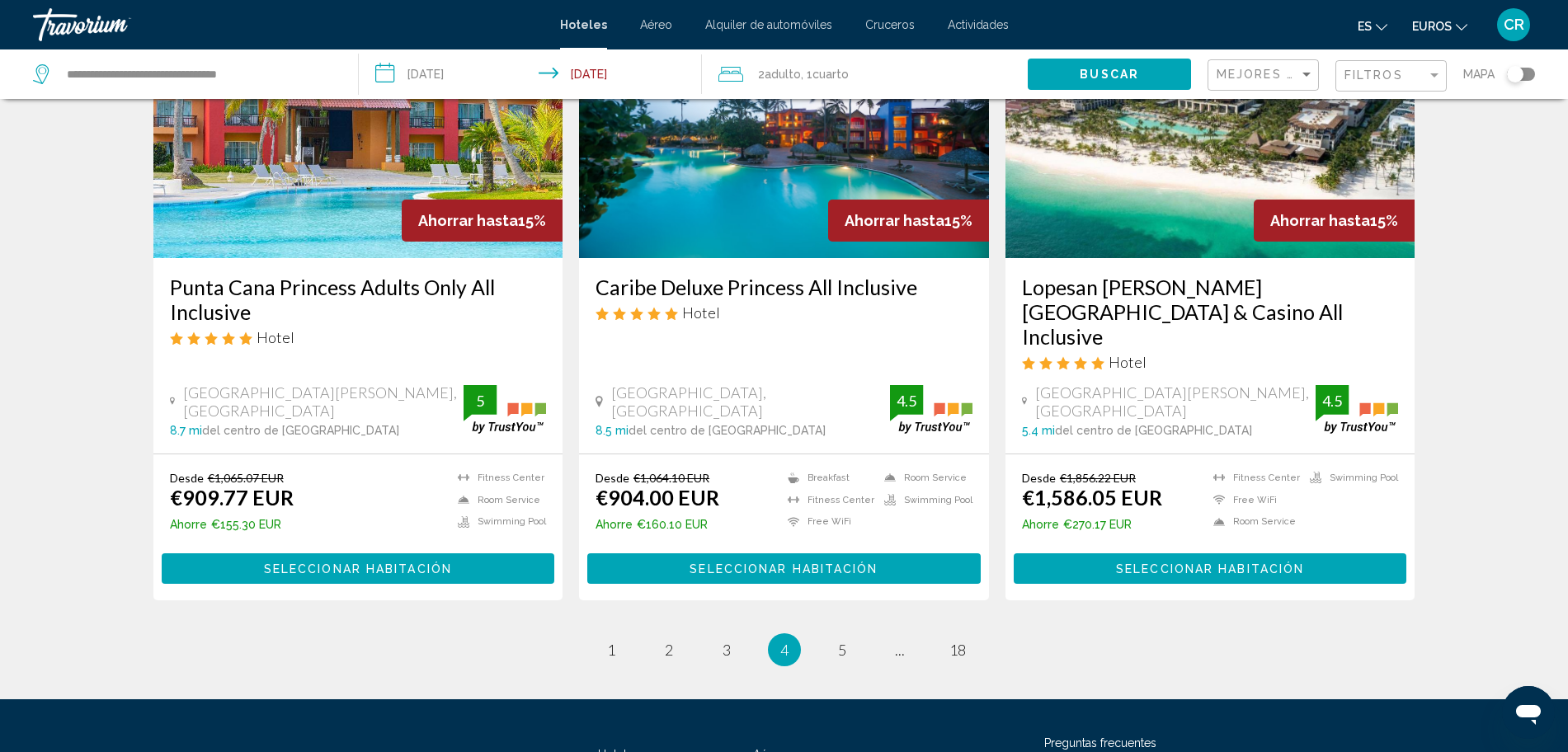
scroll to position [2154, 0]
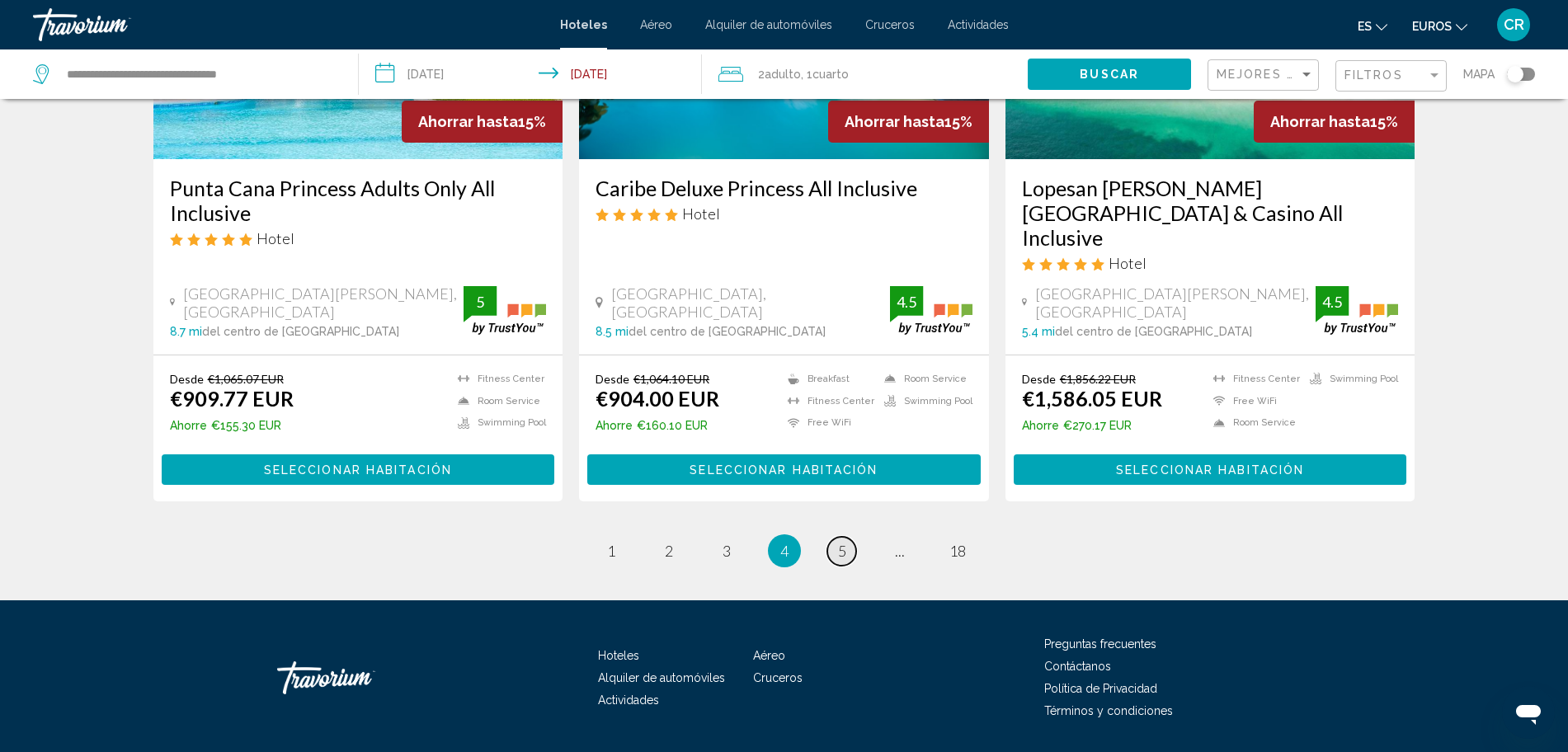
click at [833, 537] on link "page 5" at bounding box center [841, 551] width 29 height 29
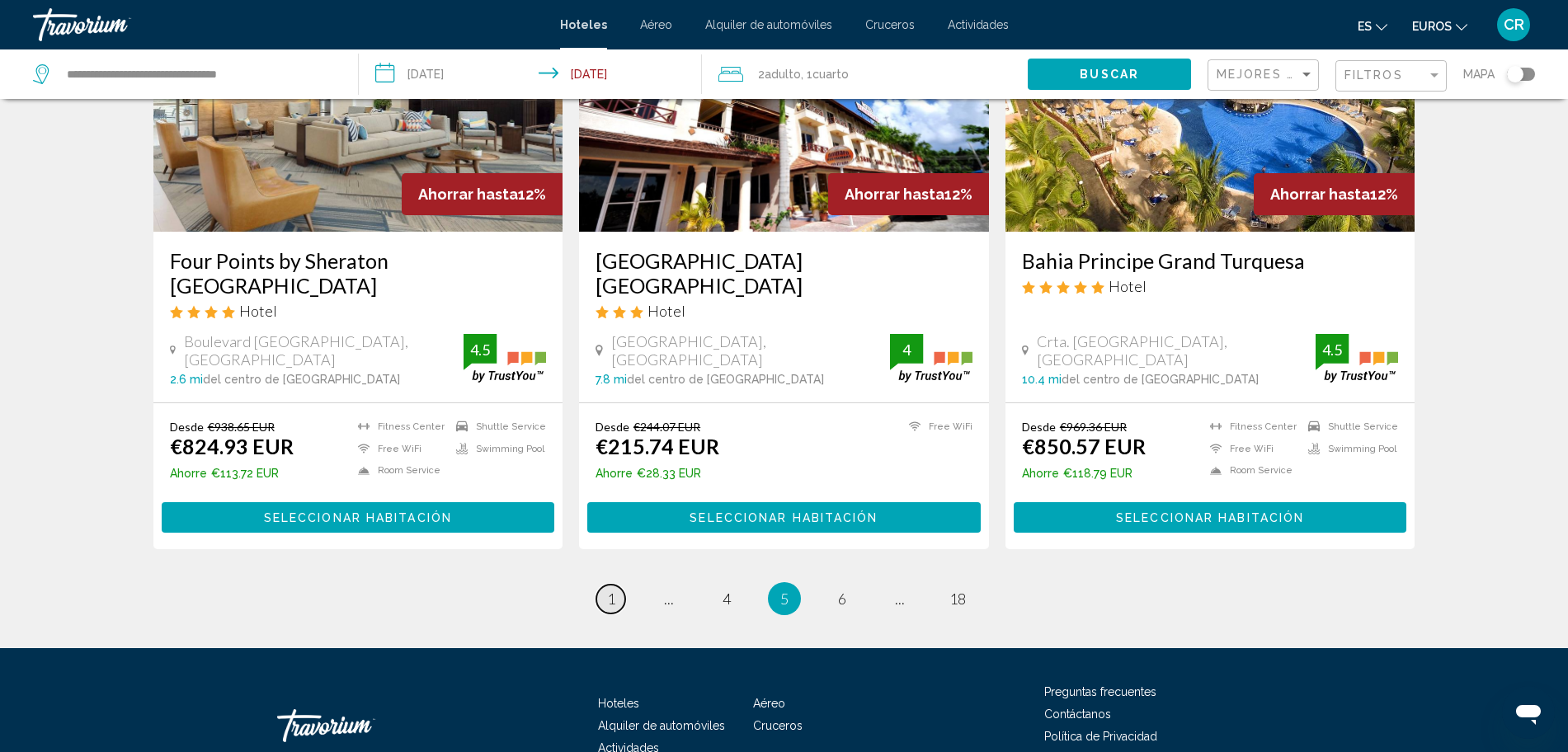
click at [607, 589] on span "1" at bounding box center [612, 598] width 9 height 18
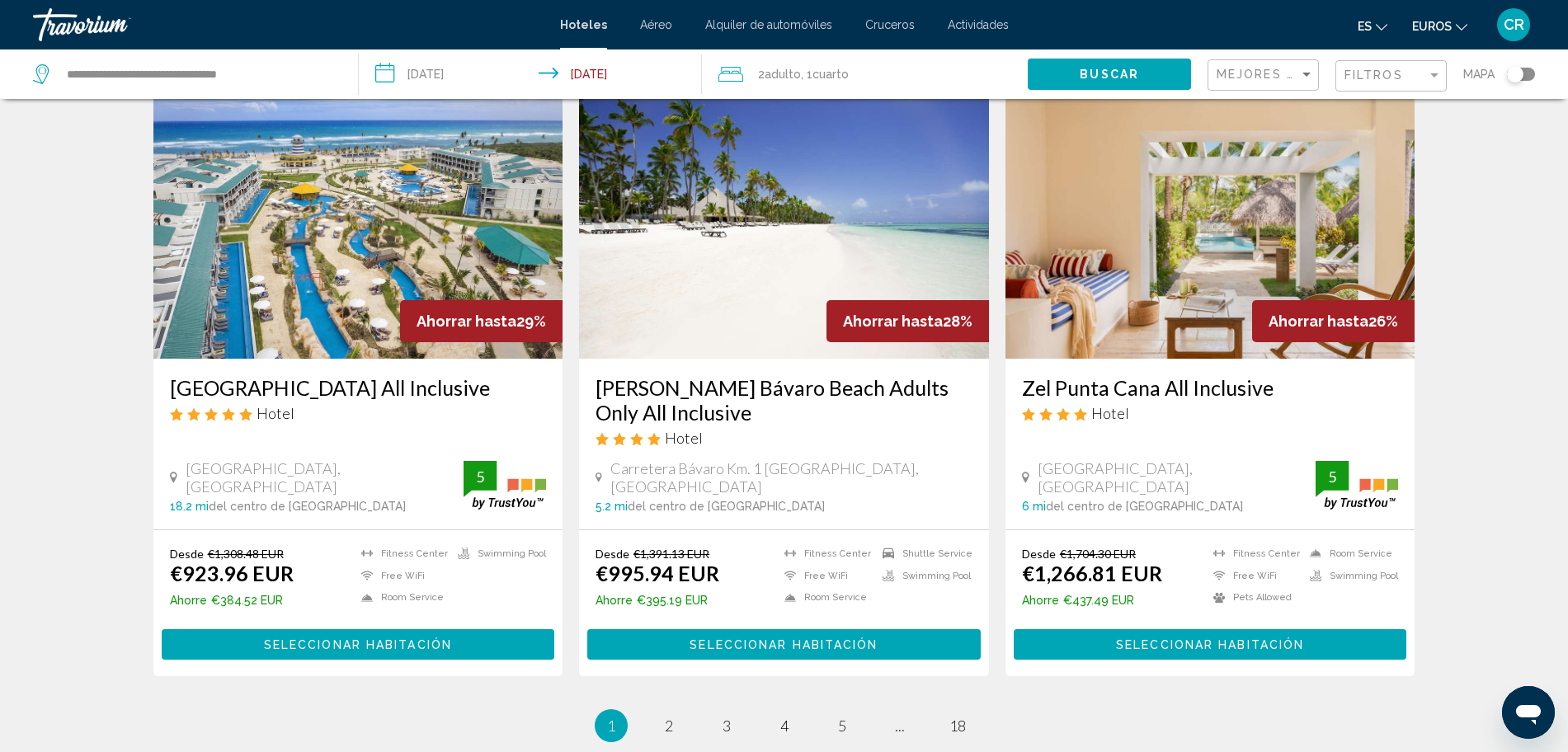
scroll to position [1958, 0]
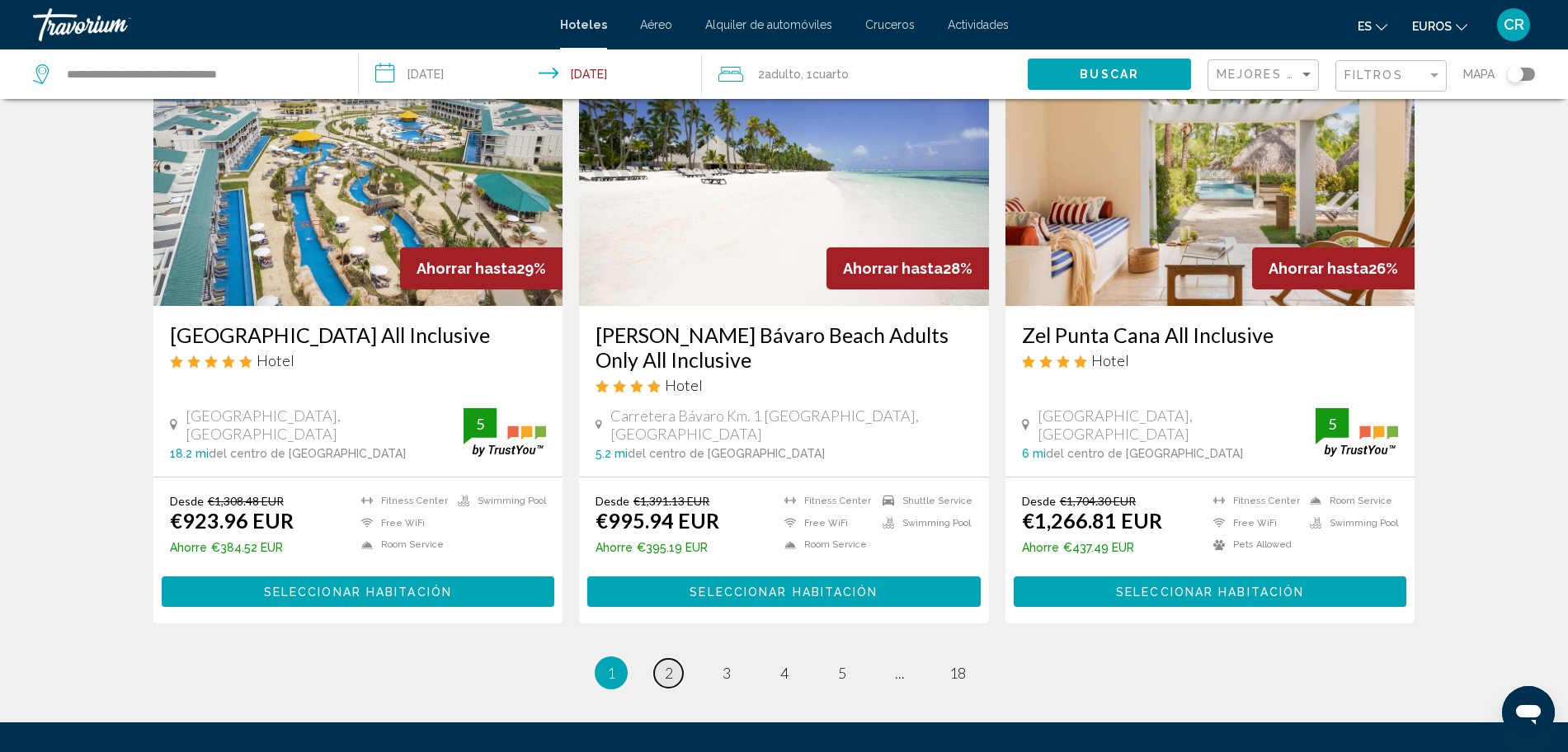
click at [662, 659] on link "page 2" at bounding box center [668, 673] width 29 height 29
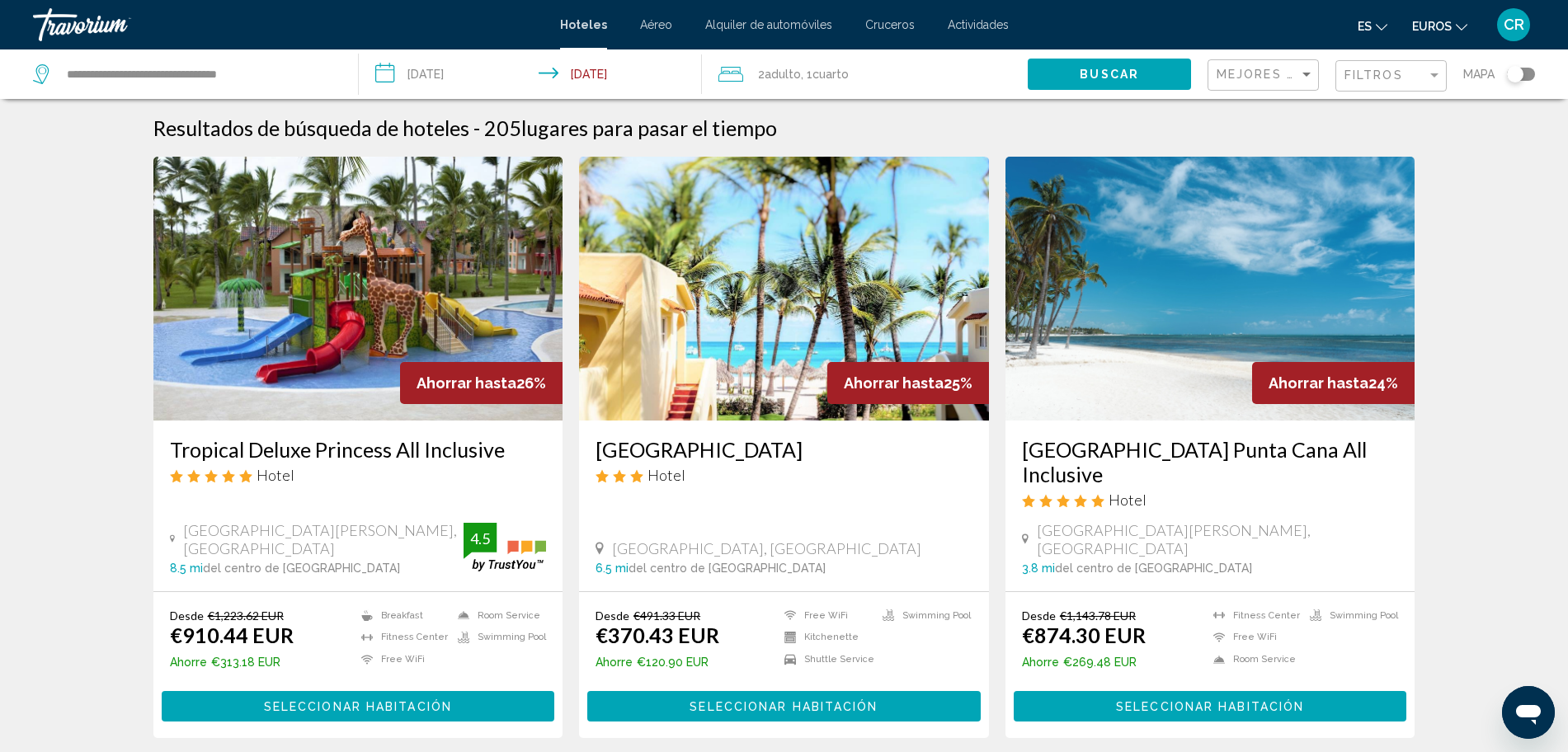
click at [873, 364] on div "Ahorrar hasta 25%" at bounding box center [908, 382] width 161 height 42
click at [793, 385] on img "Contenido principal" at bounding box center [784, 289] width 410 height 264
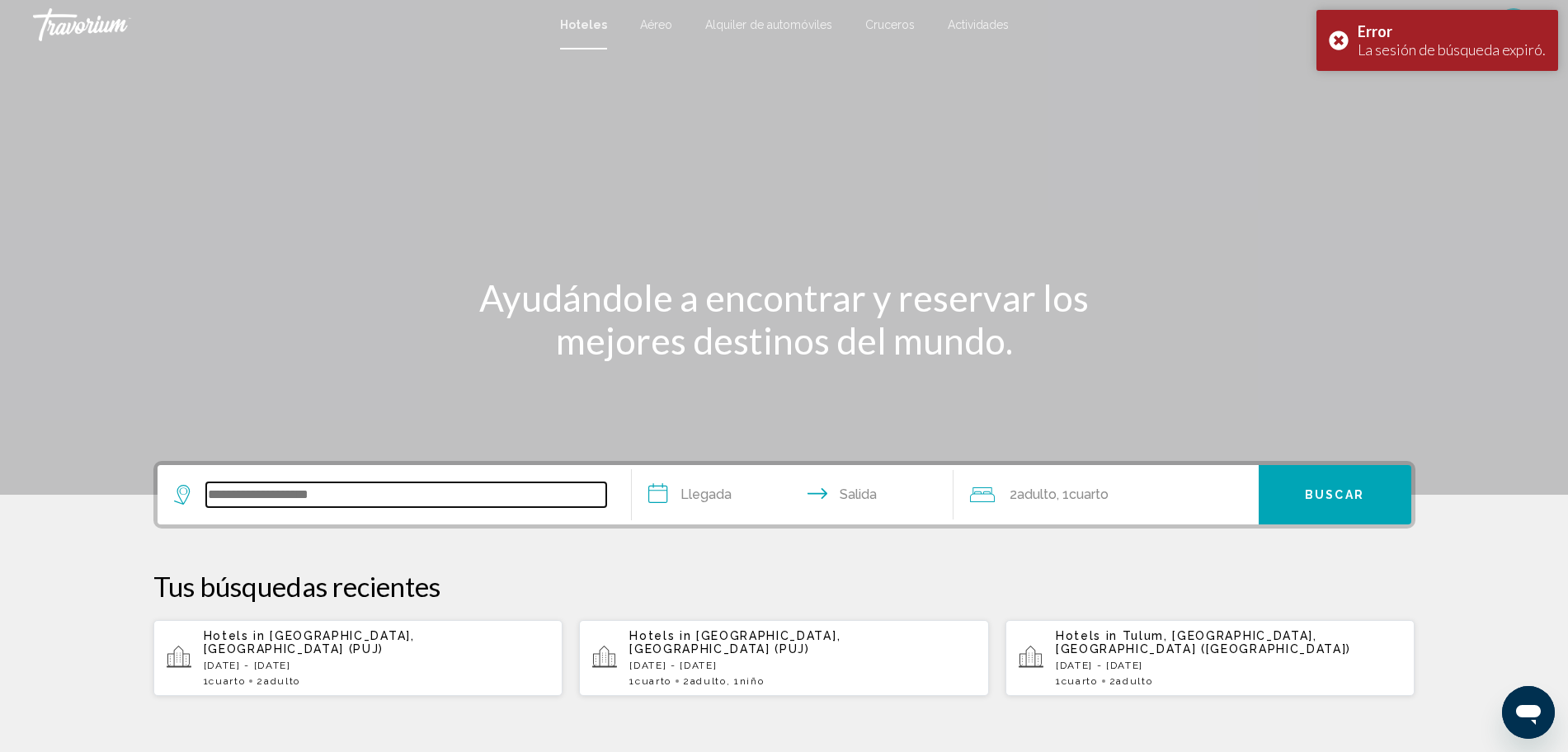
click at [300, 503] on input "Search widget" at bounding box center [406, 494] width 400 height 25
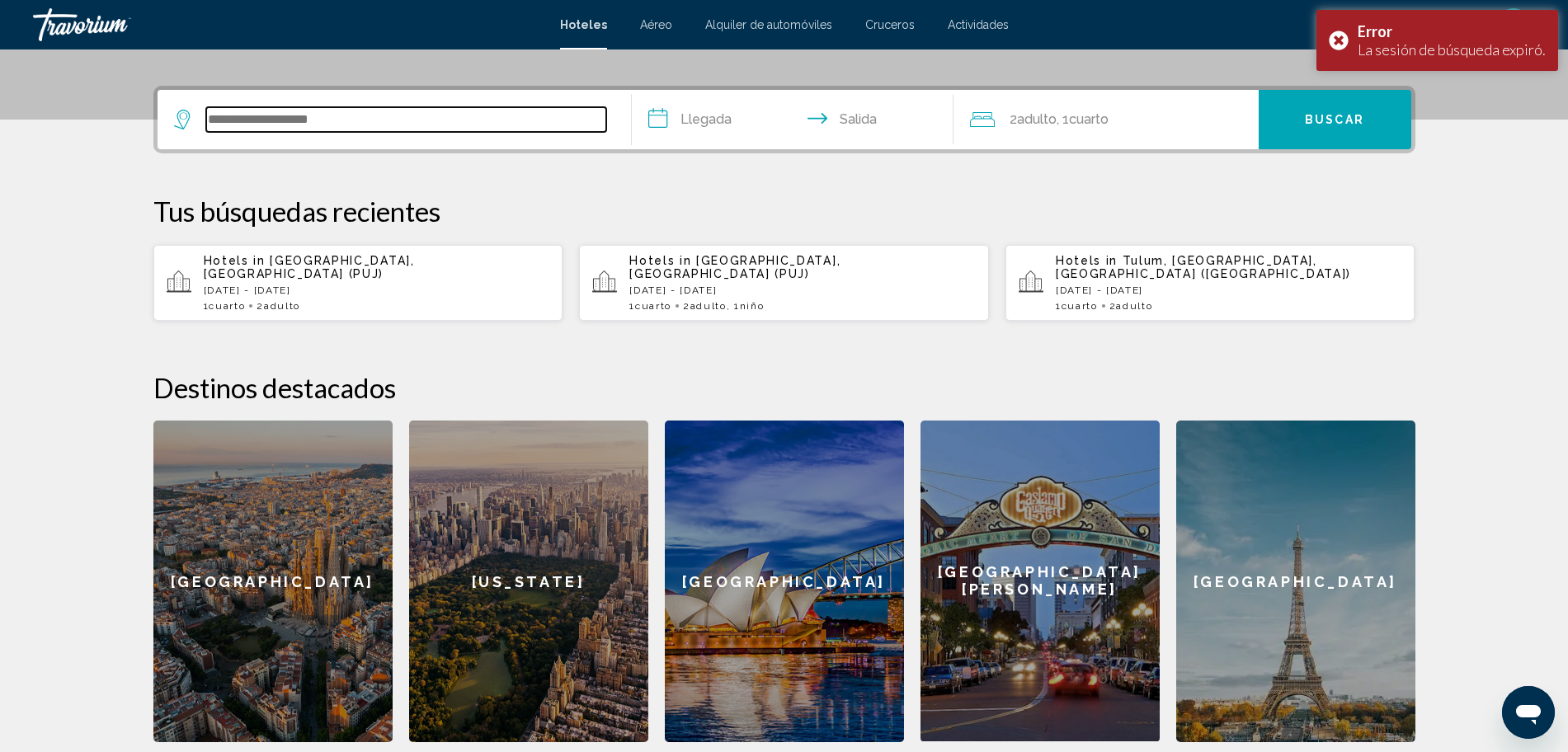
scroll to position [407, 0]
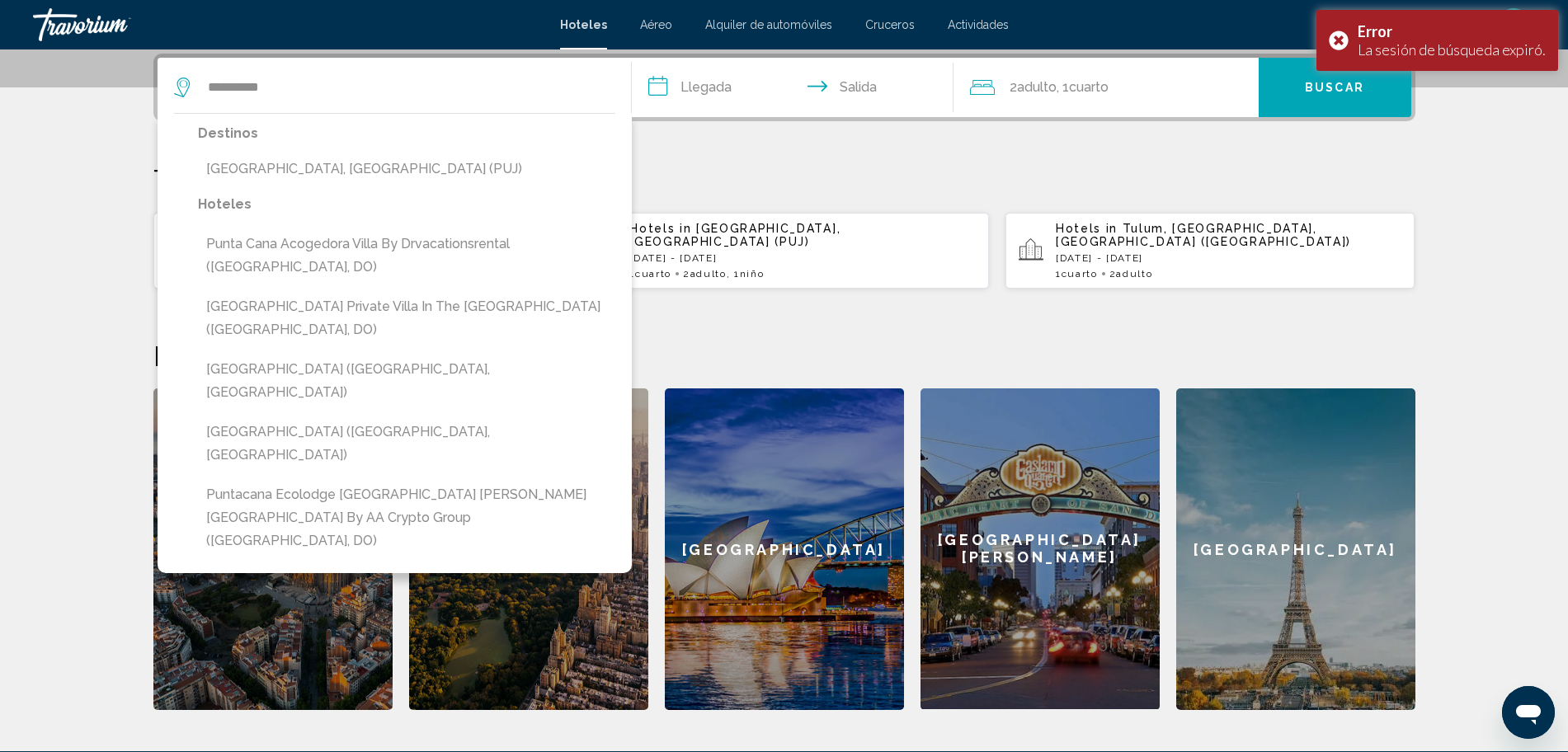
click at [318, 182] on button "[GEOGRAPHIC_DATA], [GEOGRAPHIC_DATA] (PUJ)" at bounding box center [407, 169] width 418 height 32
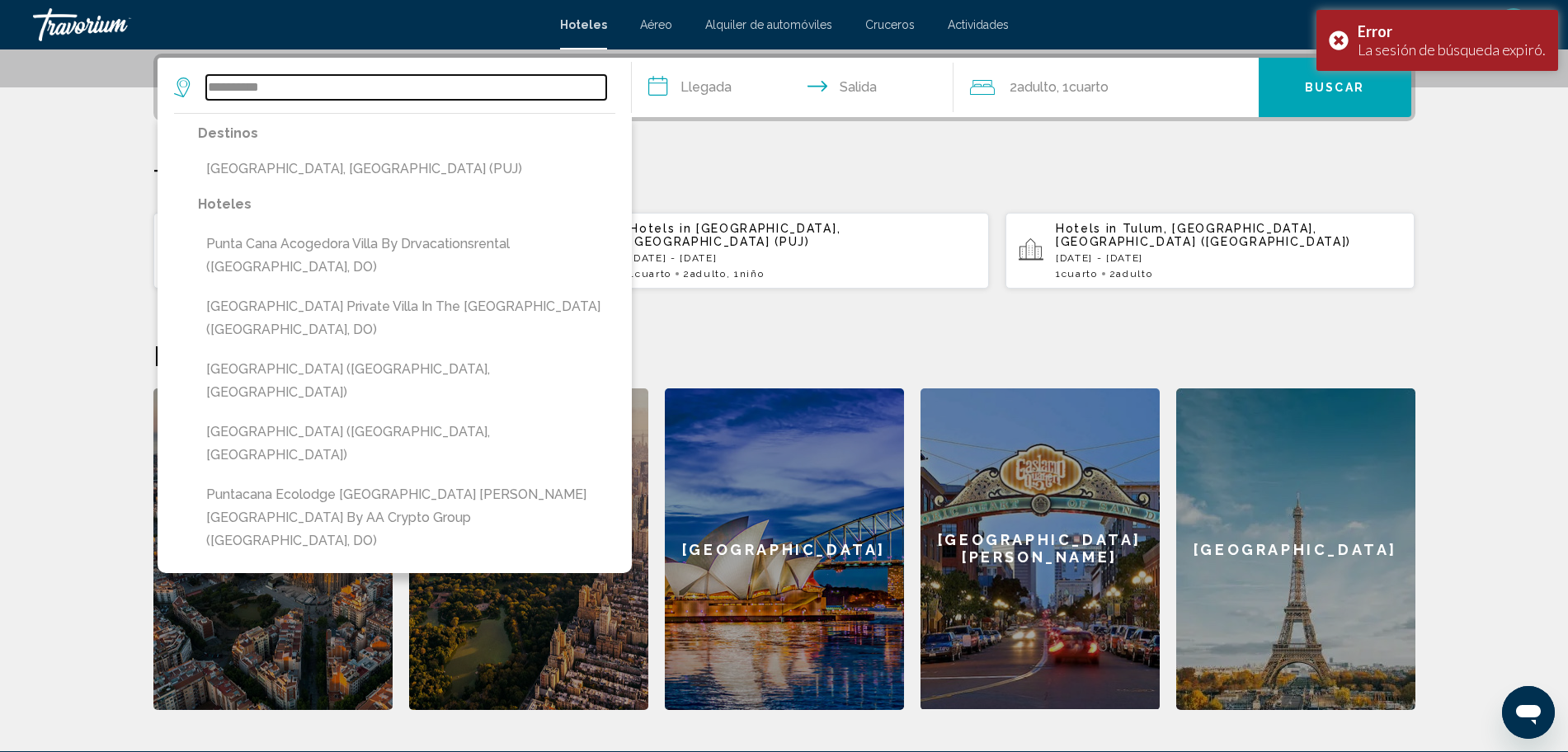
type input "**********"
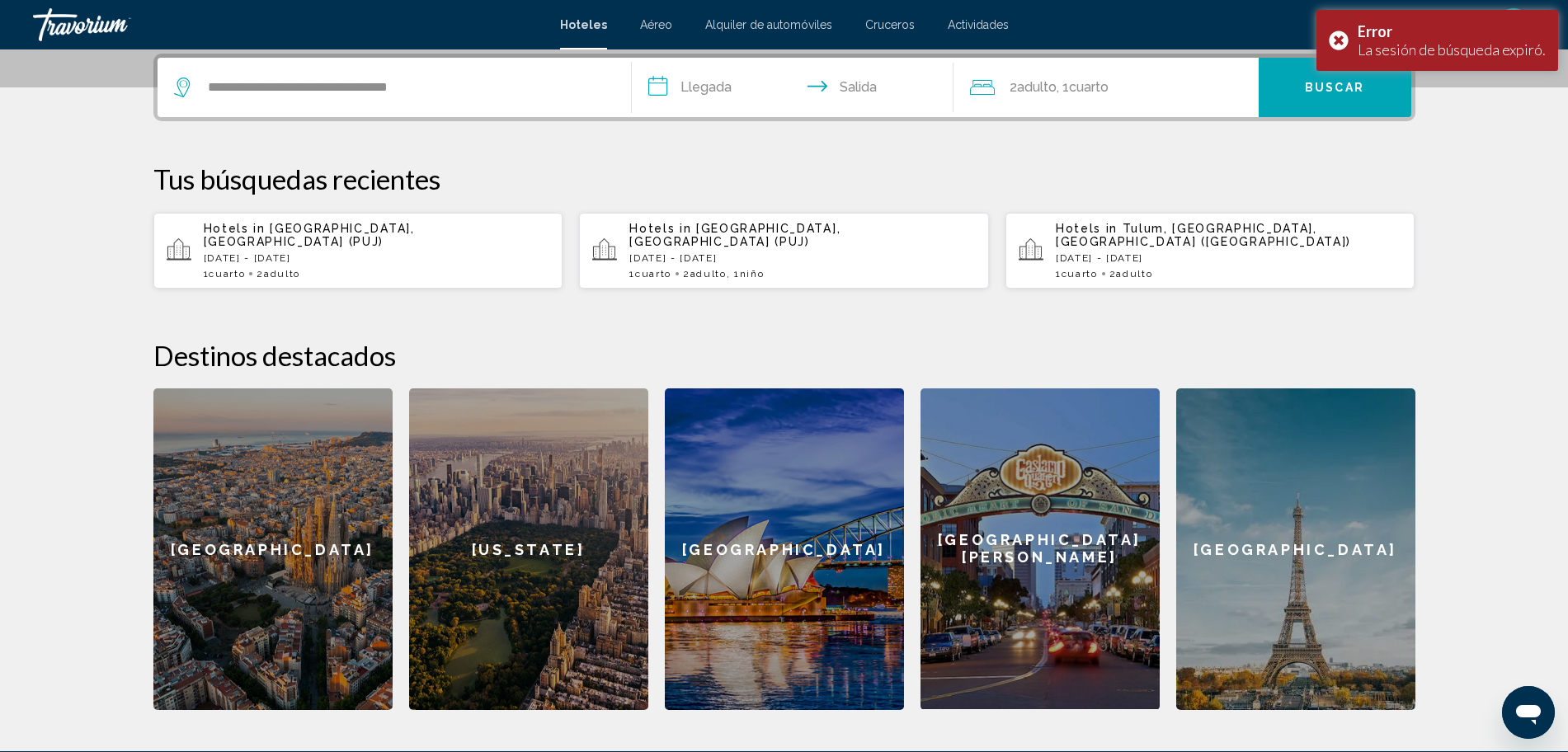
click at [701, 88] on input "**********" at bounding box center [796, 89] width 329 height 64
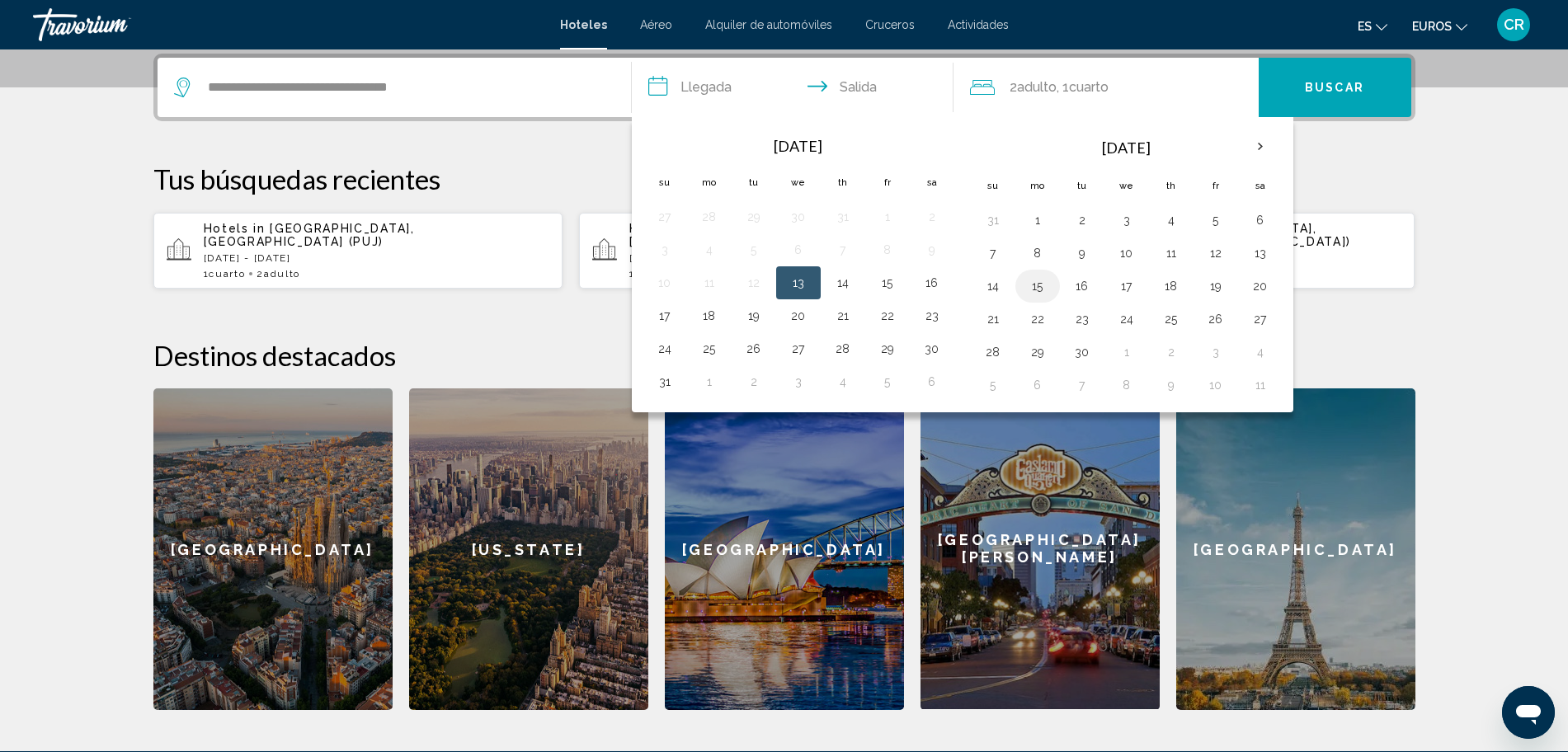
click at [1040, 284] on button "15" at bounding box center [1037, 286] width 27 height 23
click at [1002, 321] on button "21" at bounding box center [992, 319] width 27 height 23
type input "**********"
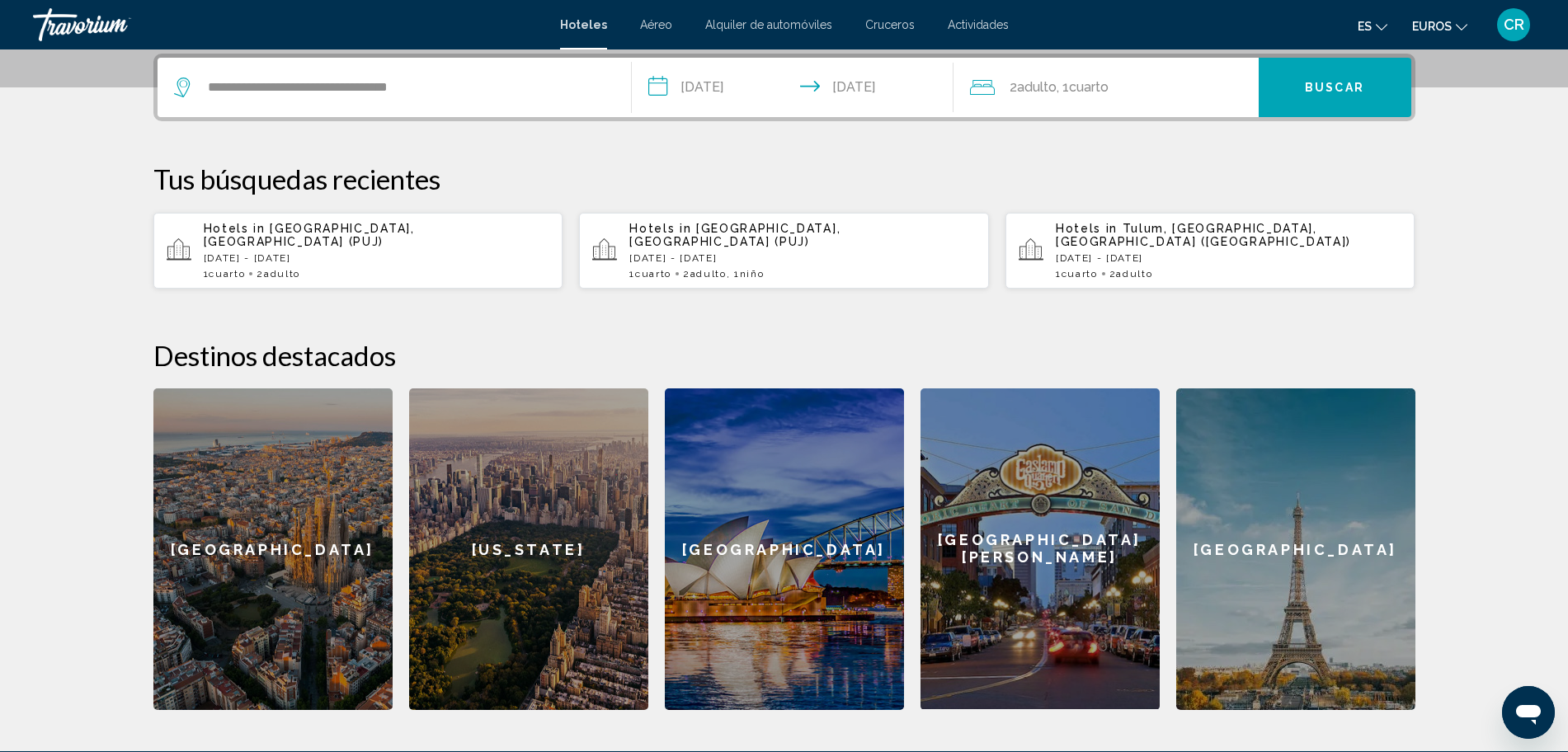
click at [1311, 86] on span "Buscar" at bounding box center [1334, 87] width 59 height 13
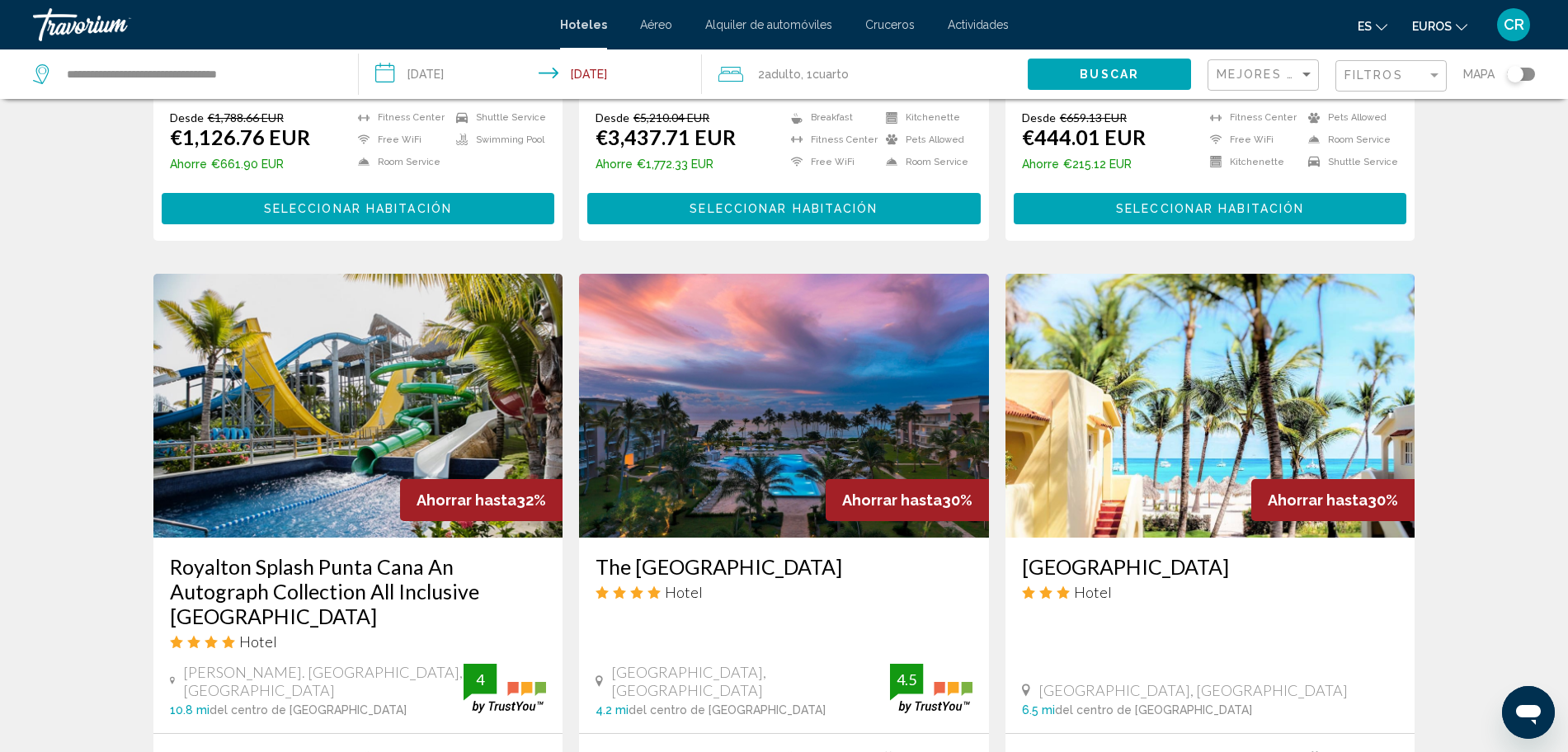
scroll to position [1182, 0]
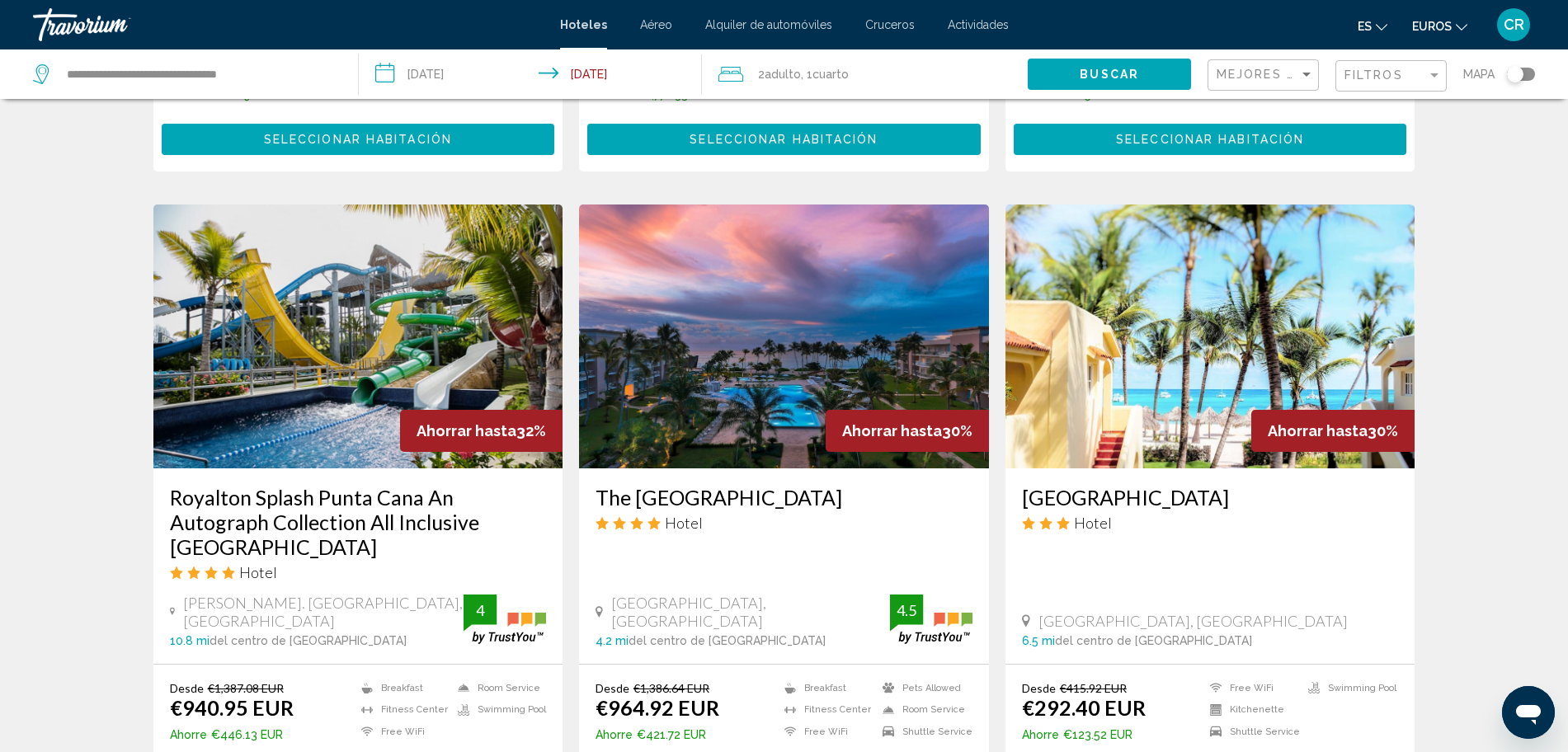
click at [1125, 383] on img "Contenido principal" at bounding box center [1210, 336] width 410 height 264
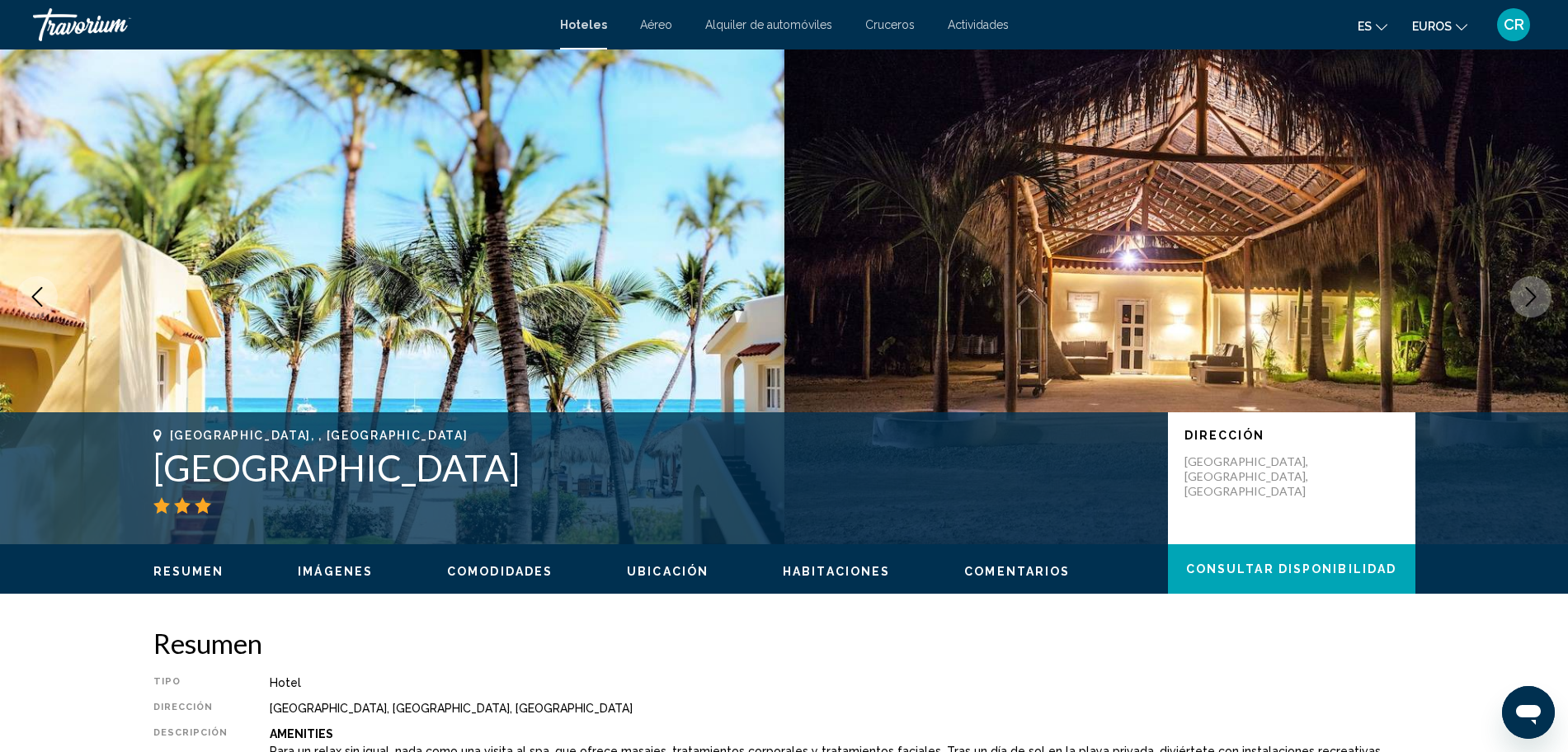
click at [1540, 286] on button "Next image" at bounding box center [1531, 297] width 41 height 41
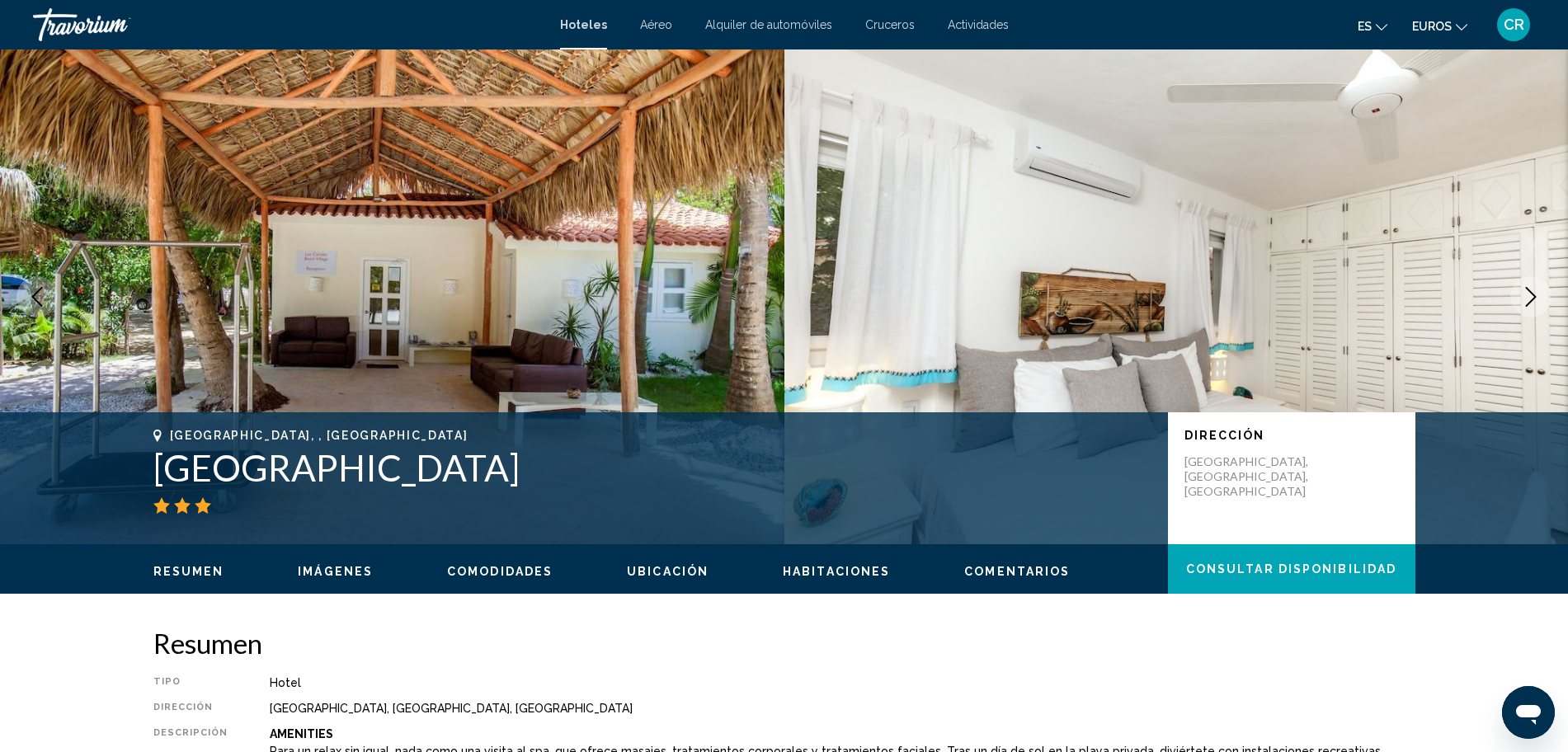
click at [1540, 286] on button "Next image" at bounding box center [1531, 297] width 41 height 41
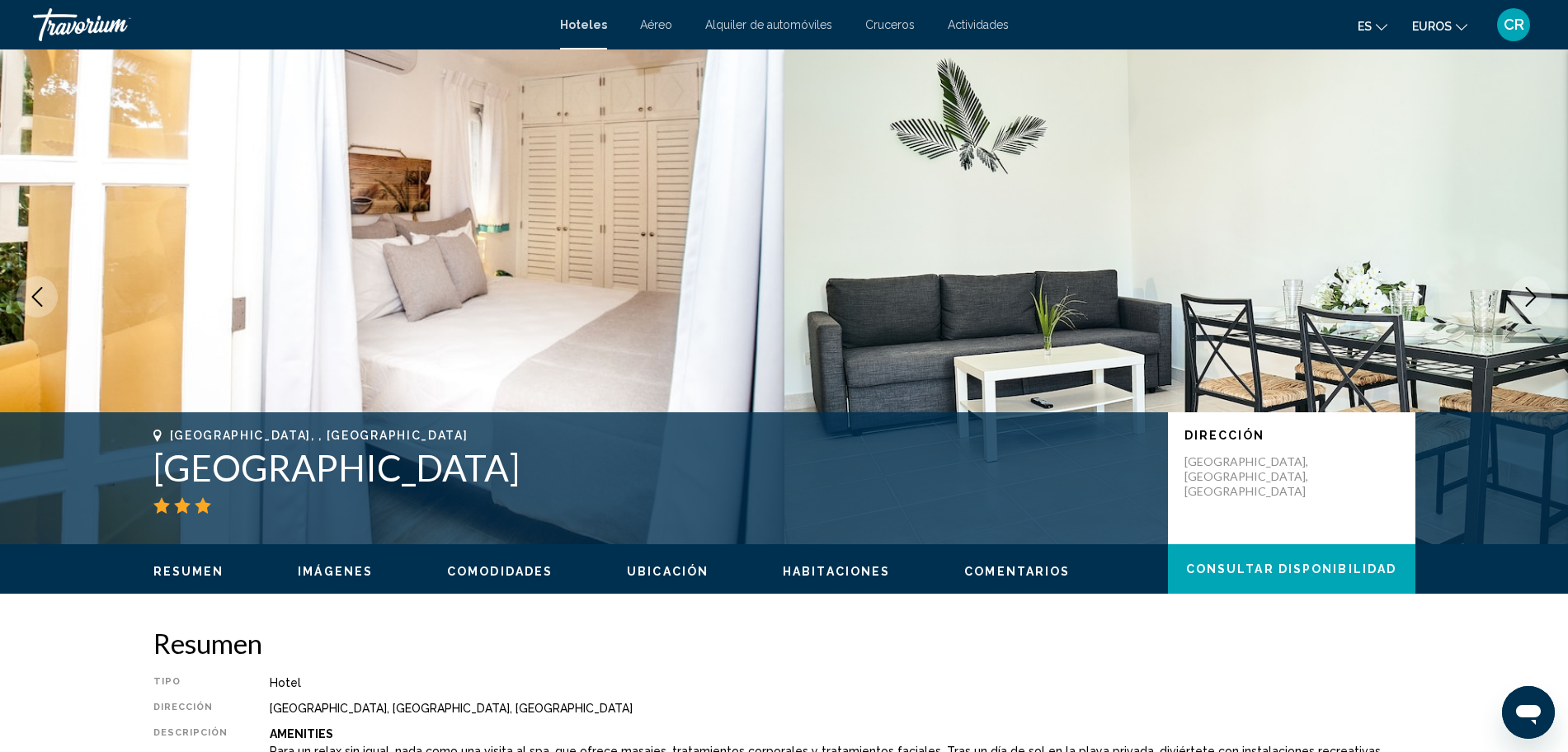
click at [1540, 286] on button "Next image" at bounding box center [1531, 297] width 41 height 41
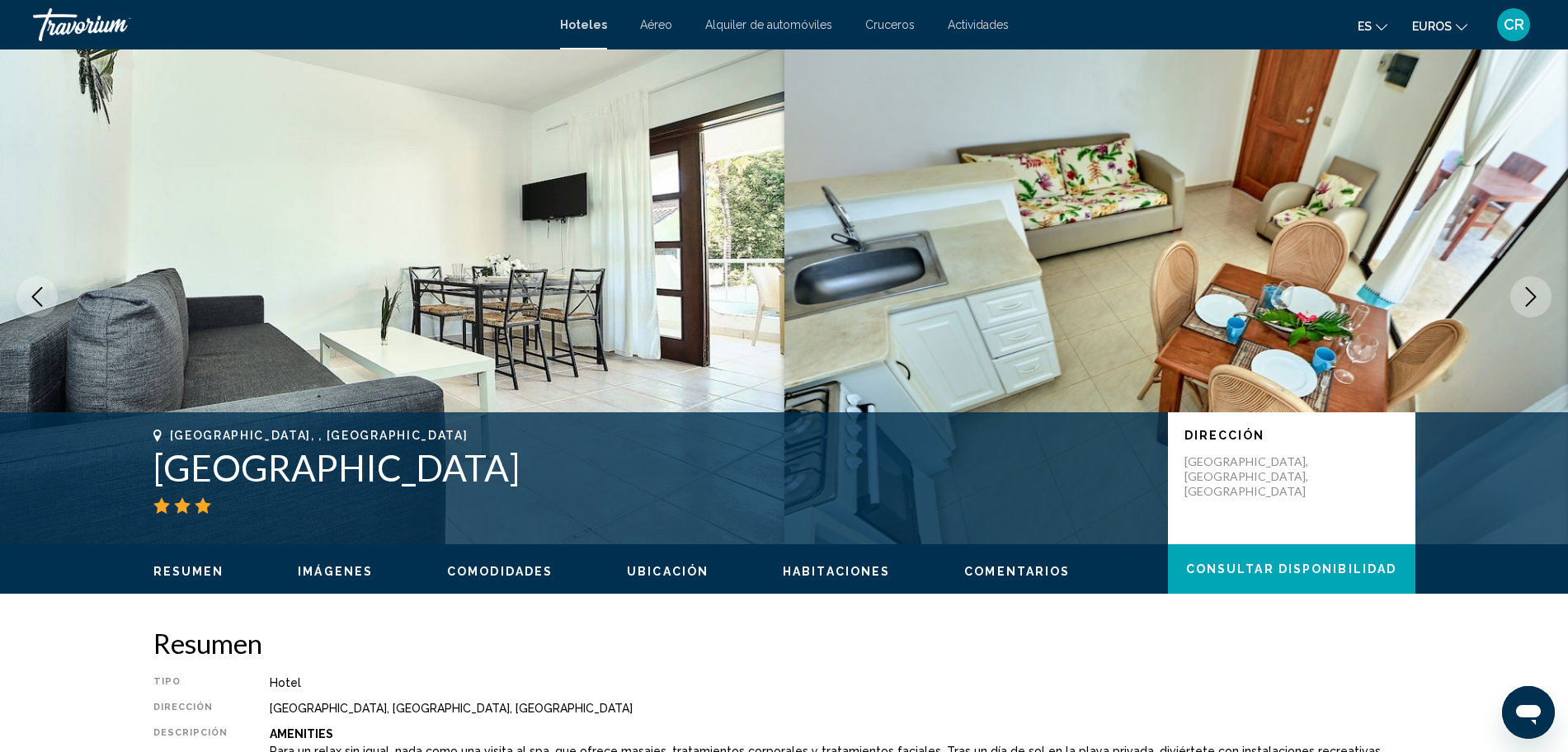
click at [1540, 286] on button "Next image" at bounding box center [1531, 297] width 41 height 41
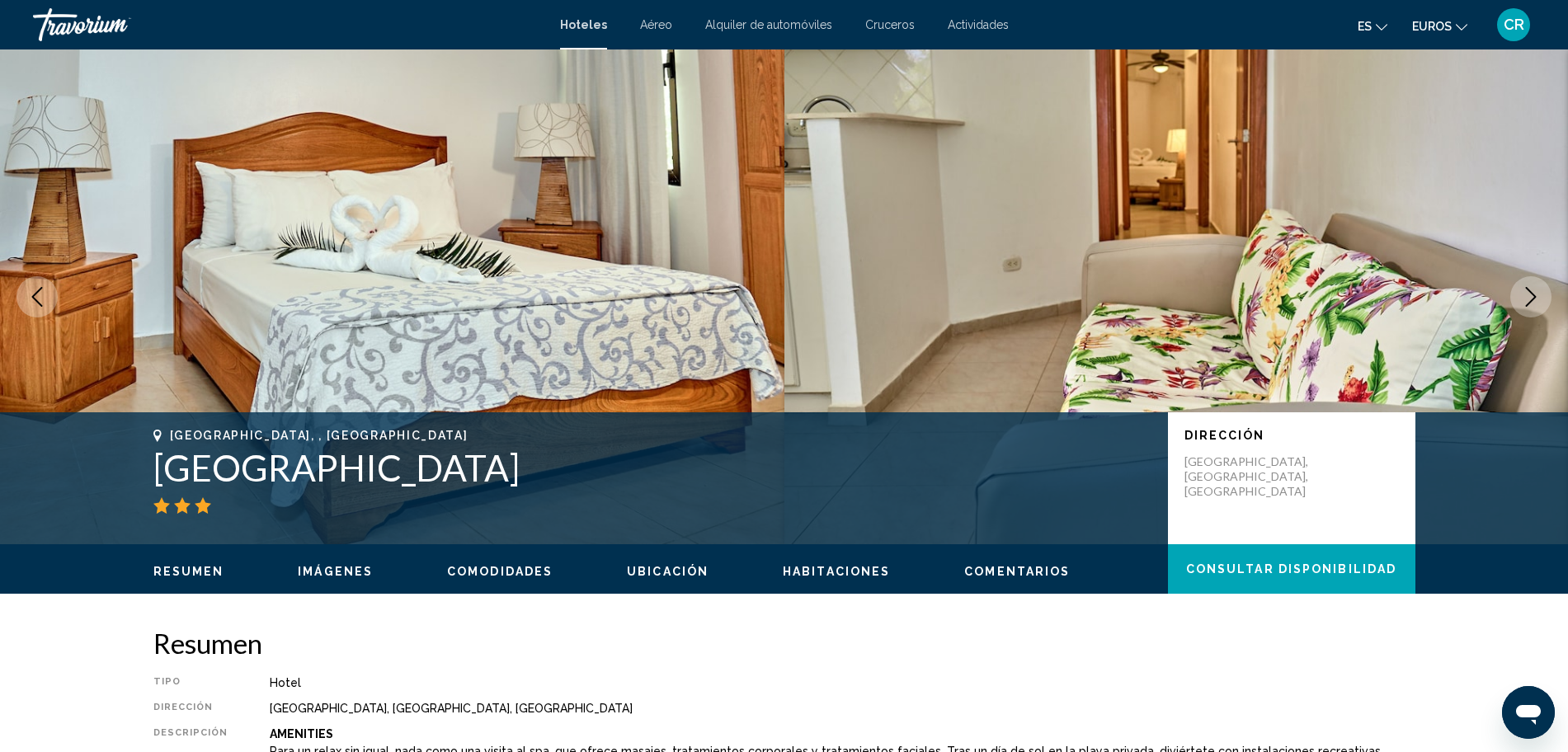
click at [1540, 286] on button "Next image" at bounding box center [1531, 297] width 41 height 41
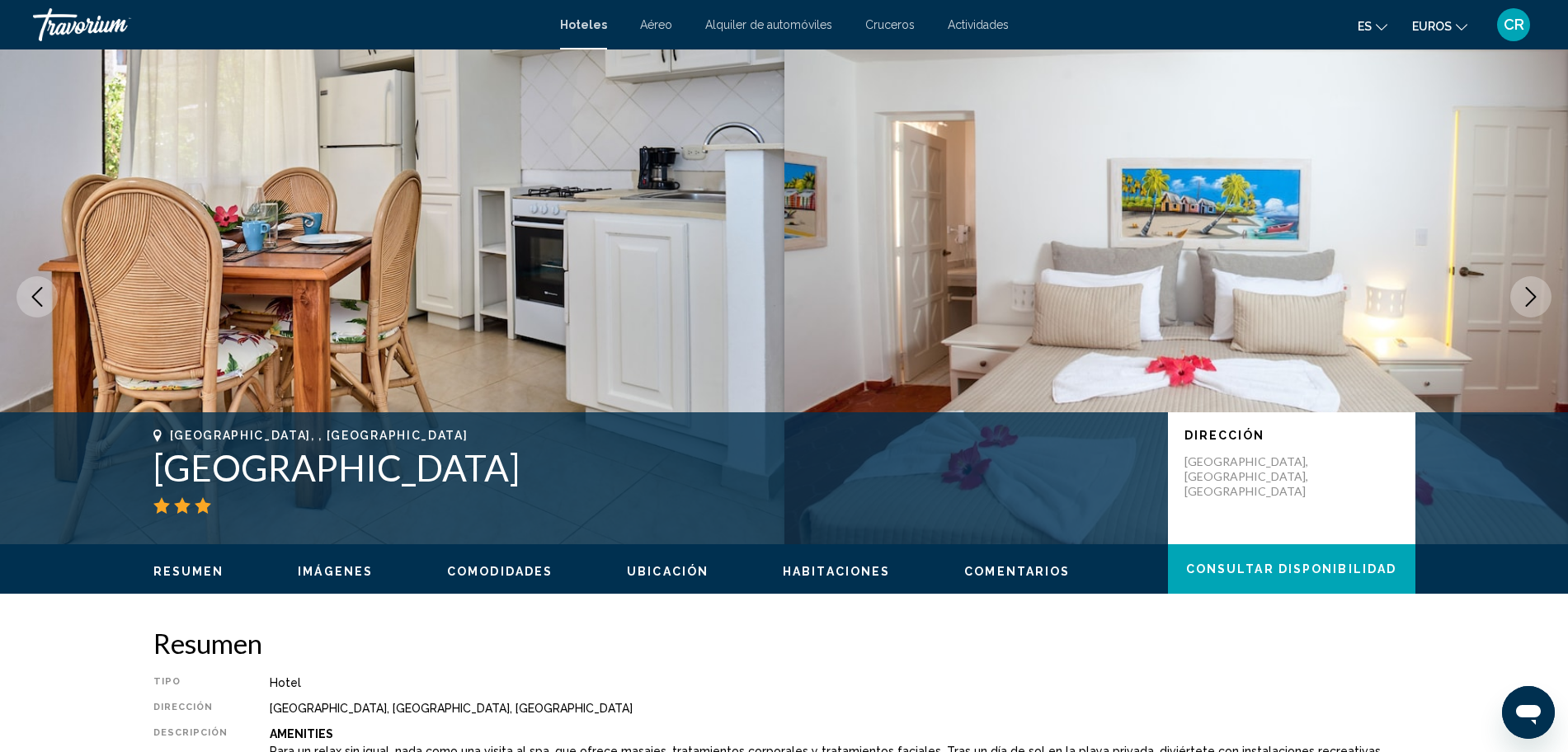
click at [1540, 286] on button "Next image" at bounding box center [1531, 297] width 41 height 41
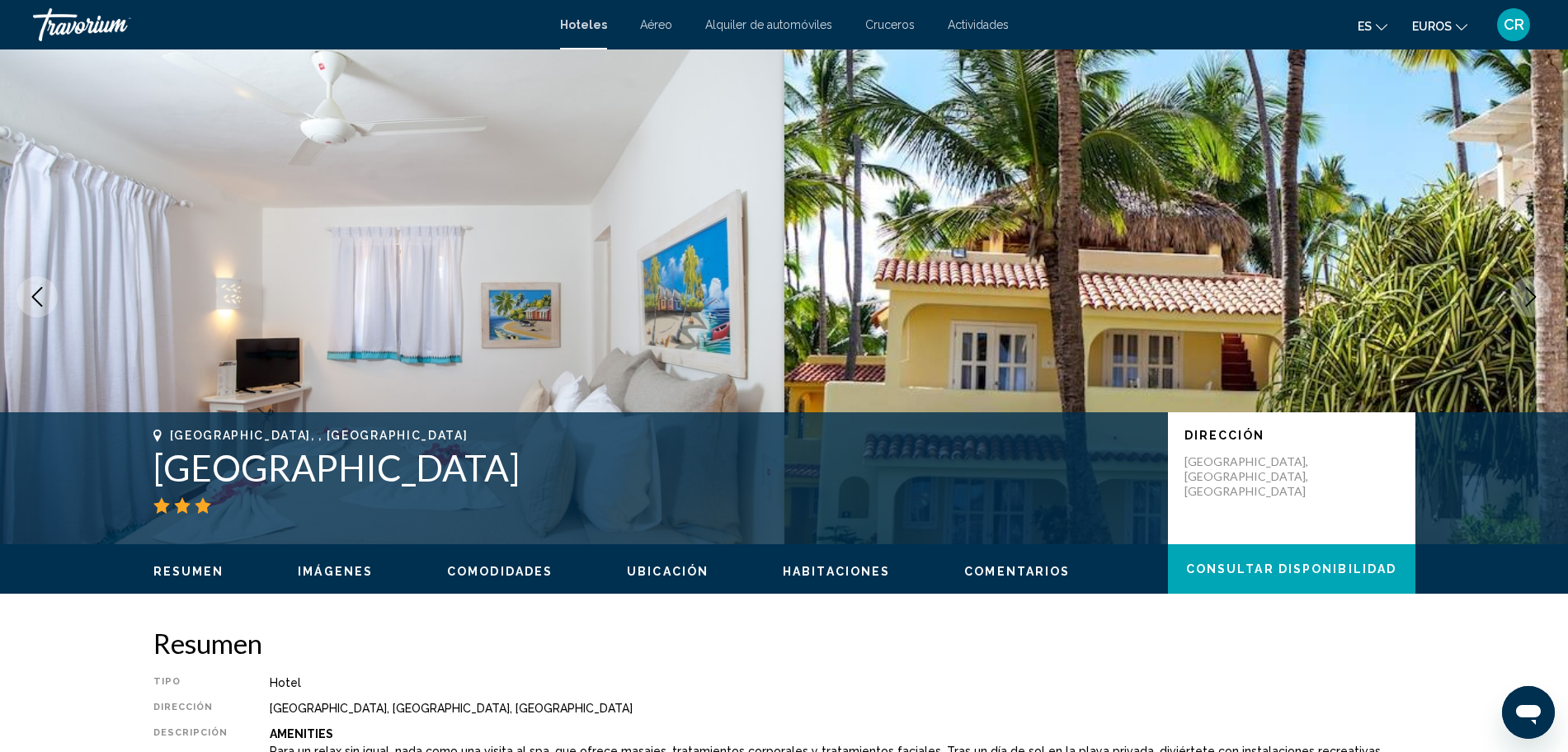
click at [1540, 286] on button "Next image" at bounding box center [1531, 297] width 41 height 41
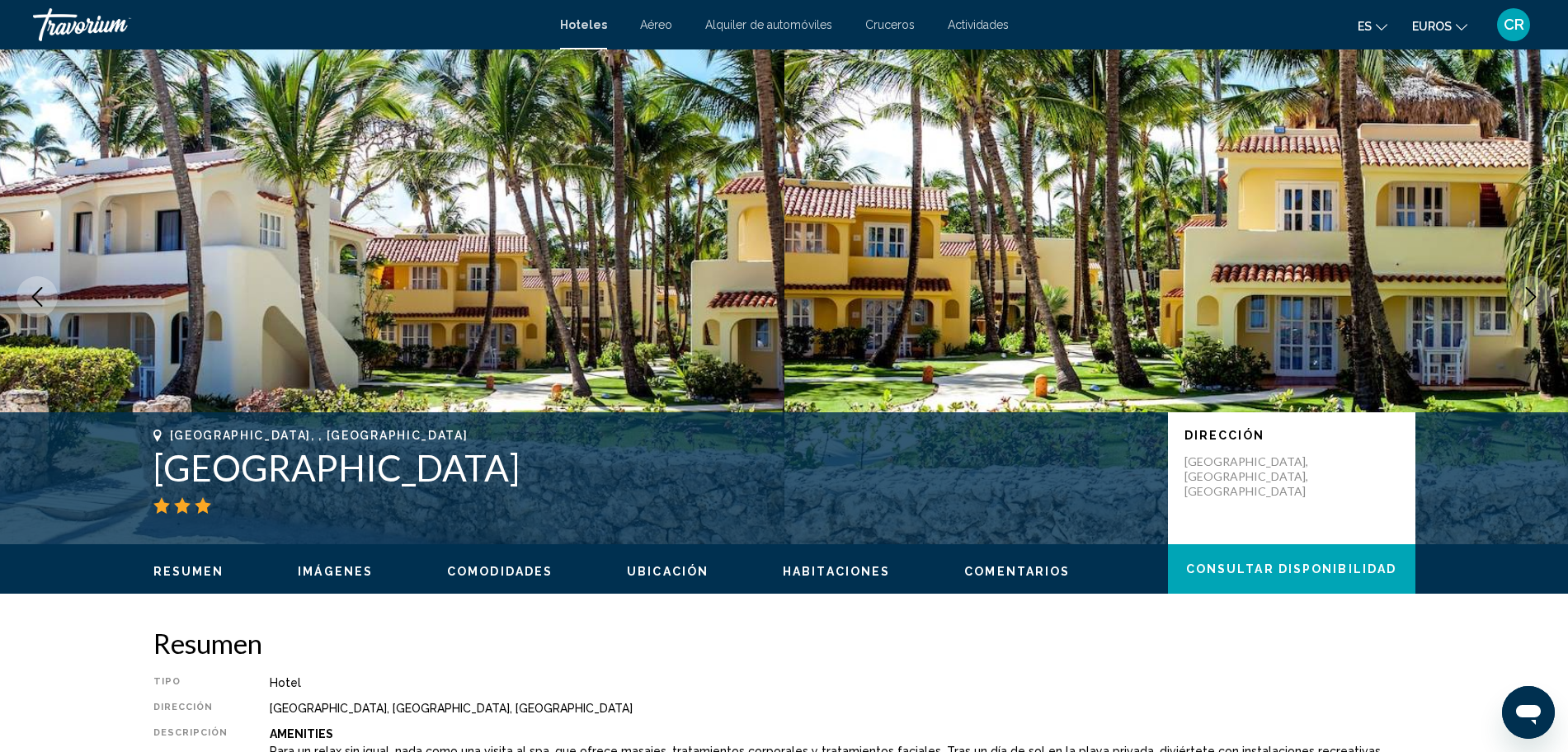
click at [1540, 286] on button "Next image" at bounding box center [1531, 297] width 41 height 41
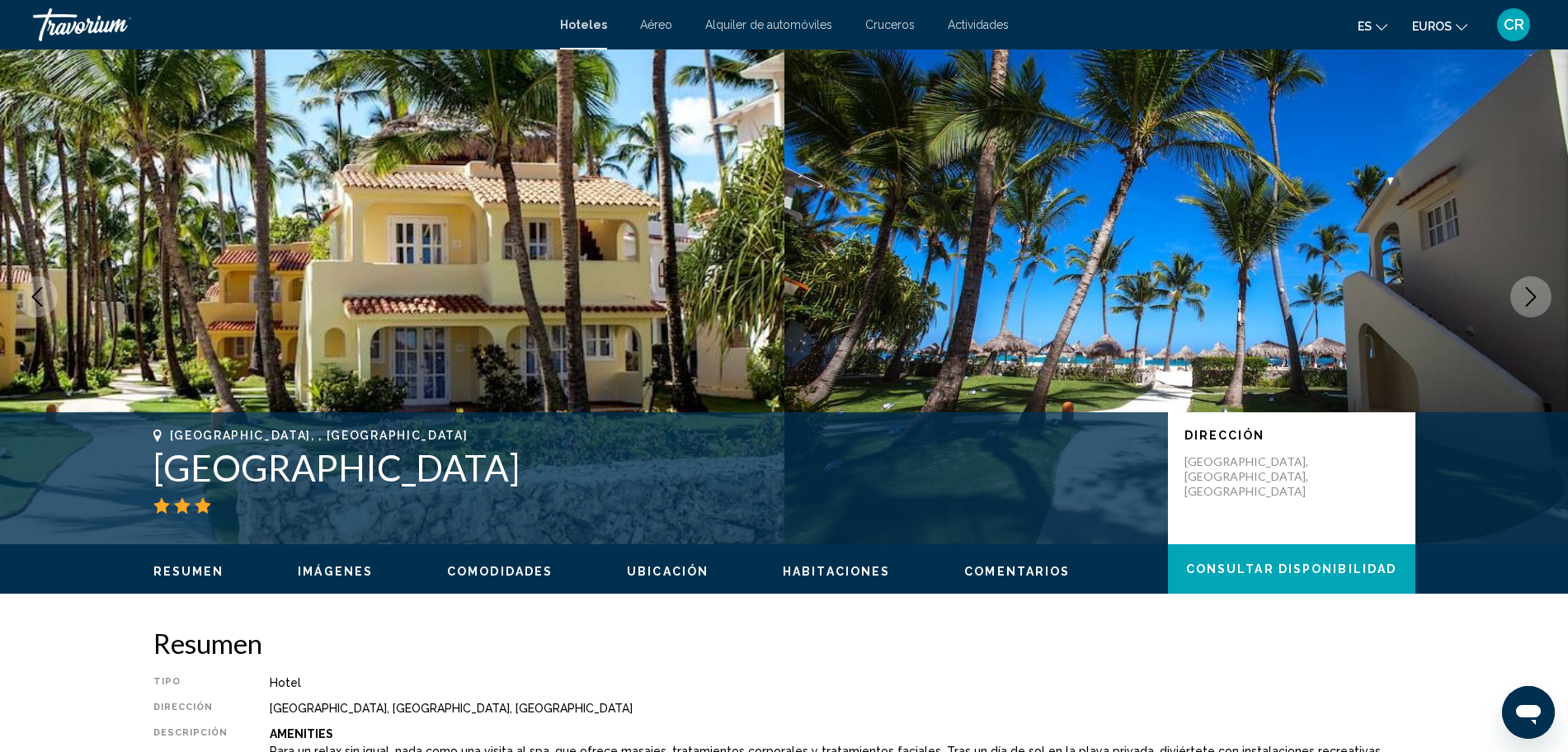
click at [1540, 286] on button "Next image" at bounding box center [1531, 297] width 41 height 41
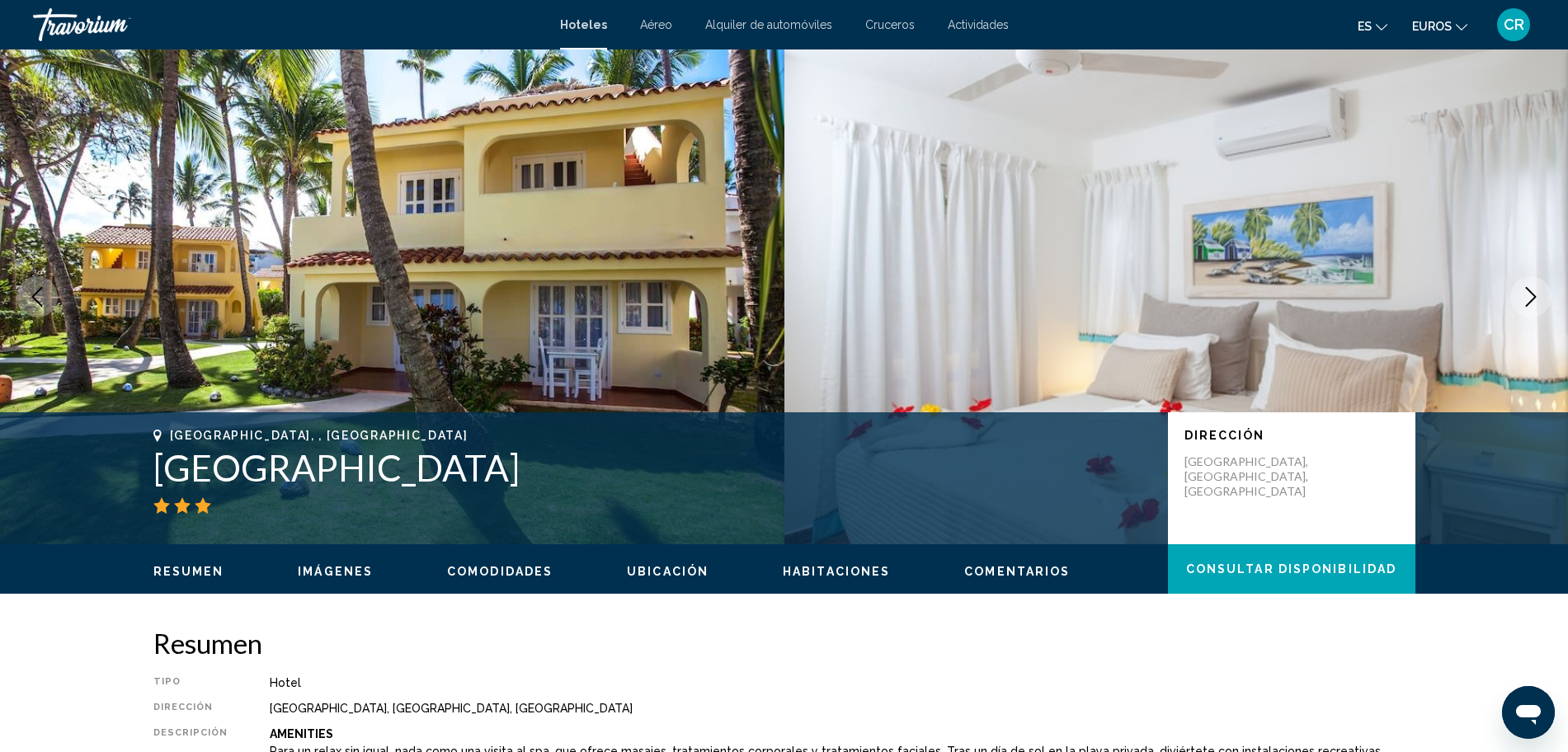
click at [1540, 286] on button "Next image" at bounding box center [1531, 297] width 41 height 41
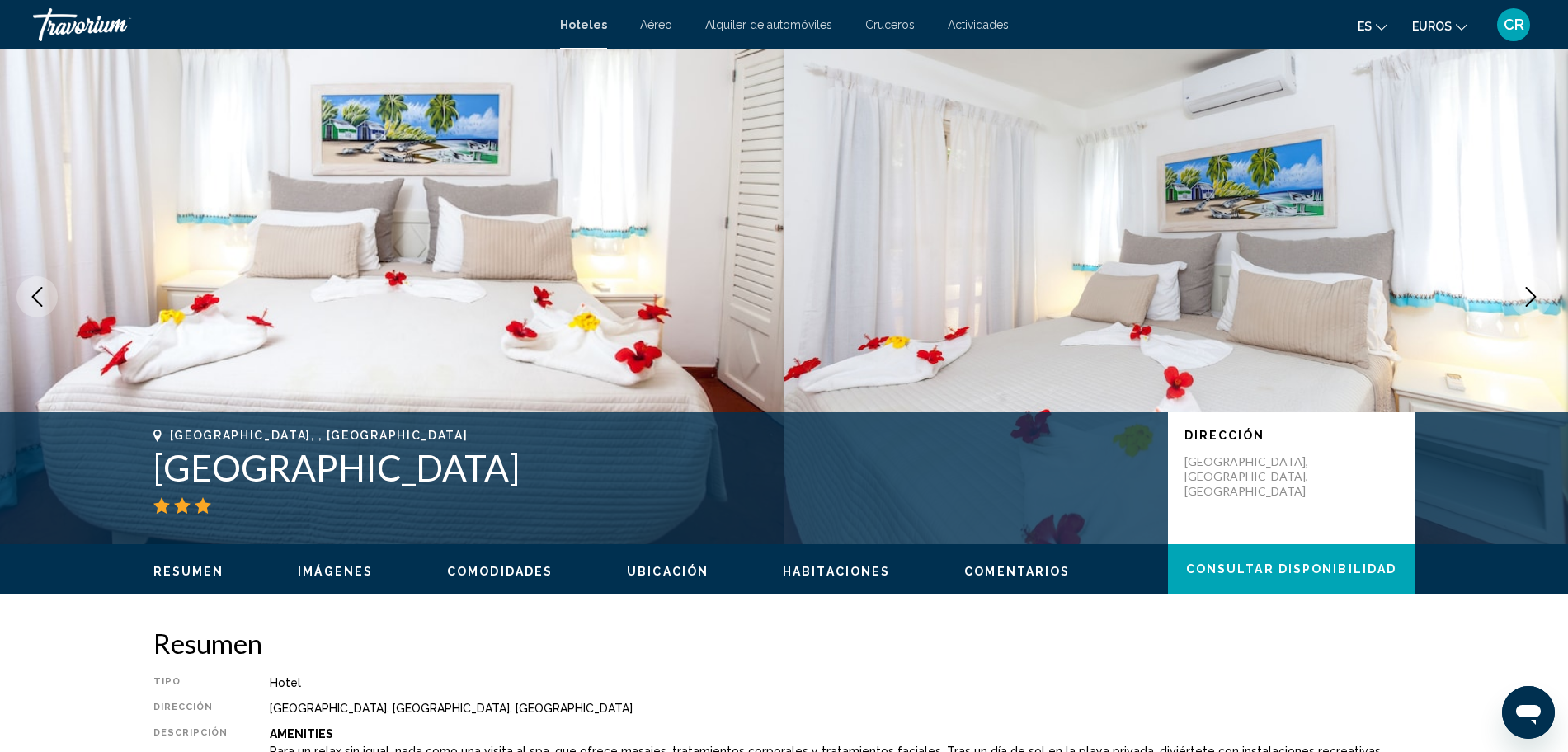
click at [1540, 286] on button "Next image" at bounding box center [1531, 297] width 41 height 41
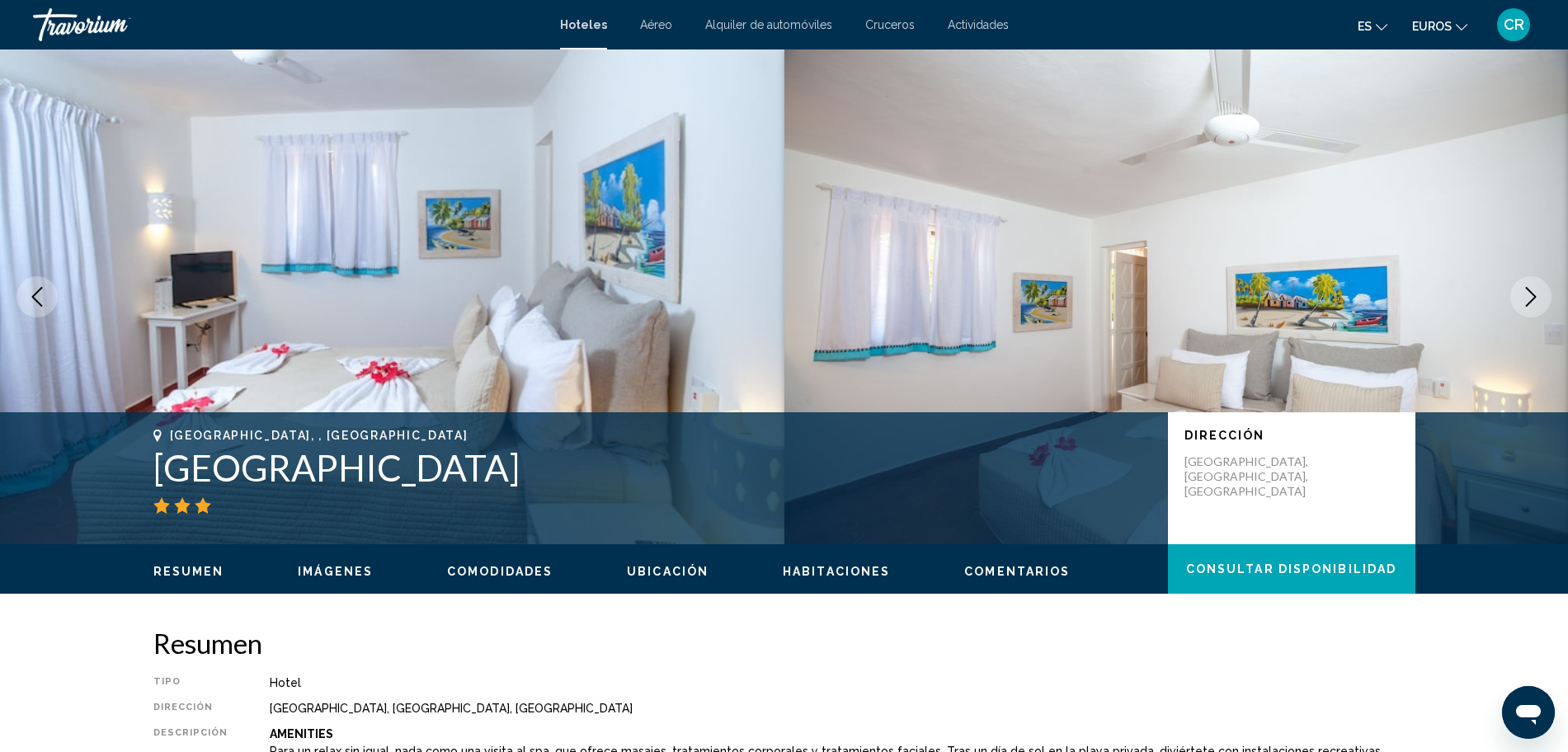
click at [1540, 286] on button "Next image" at bounding box center [1531, 297] width 41 height 41
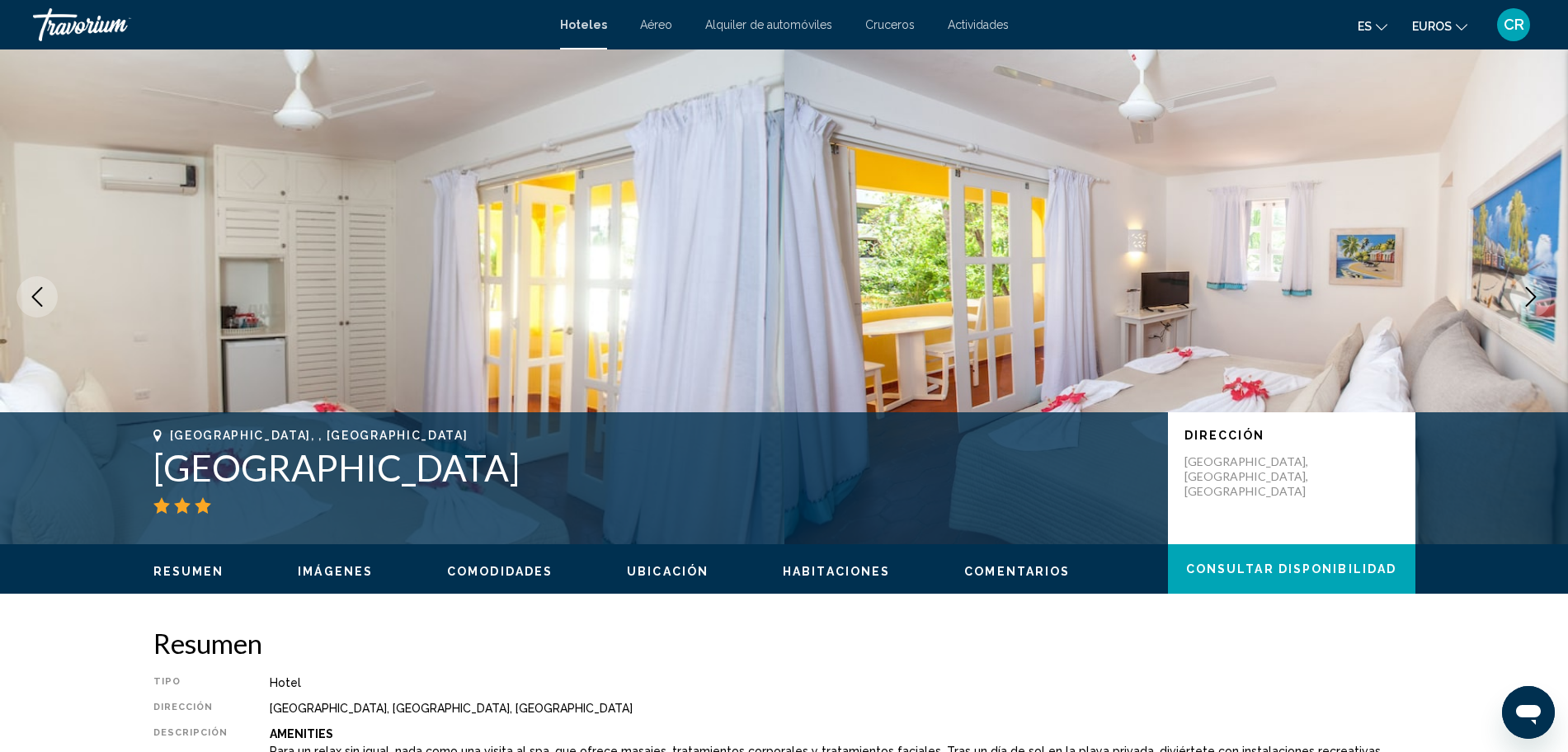
click at [1540, 286] on button "Next image" at bounding box center [1531, 297] width 41 height 41
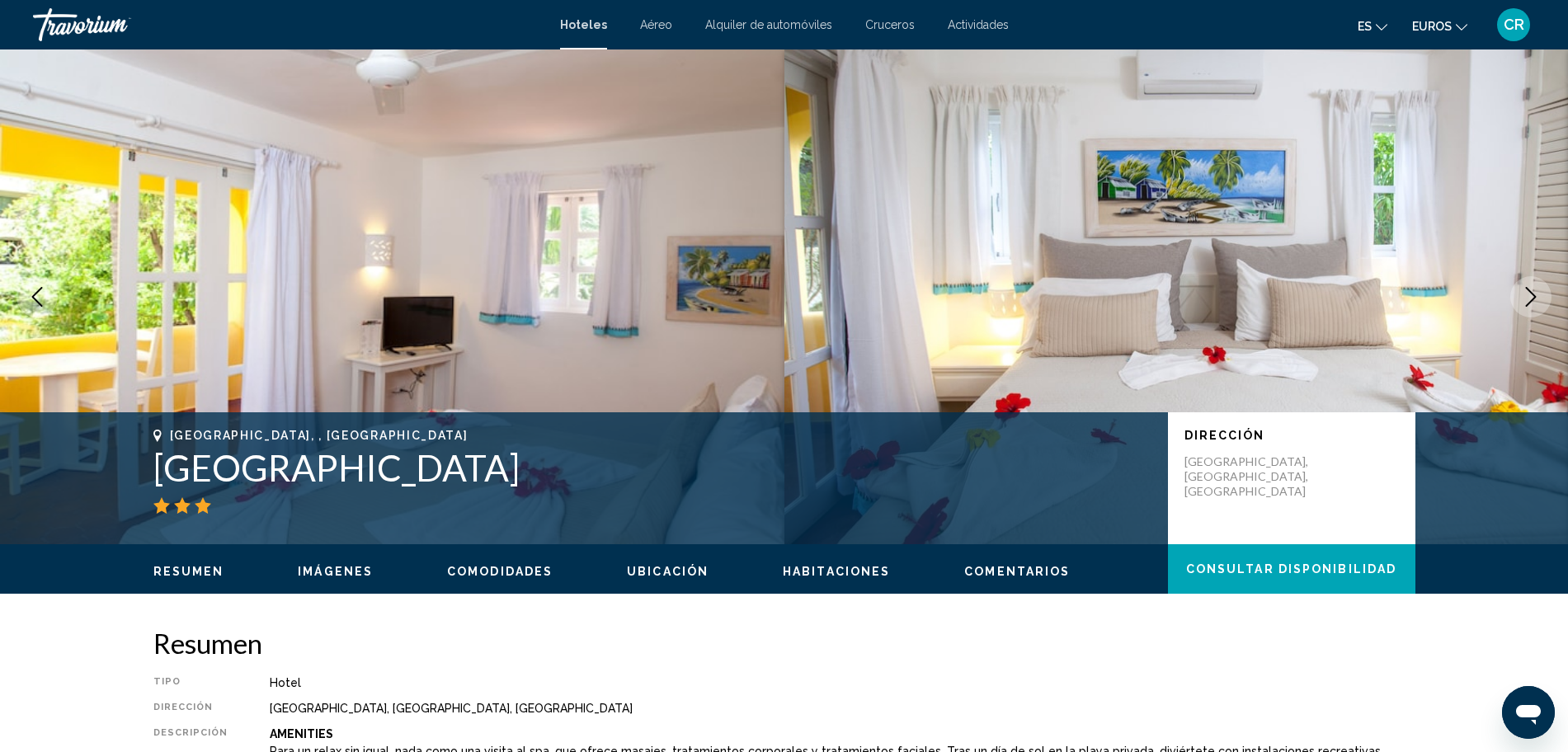
click at [1540, 286] on button "Next image" at bounding box center [1531, 297] width 41 height 41
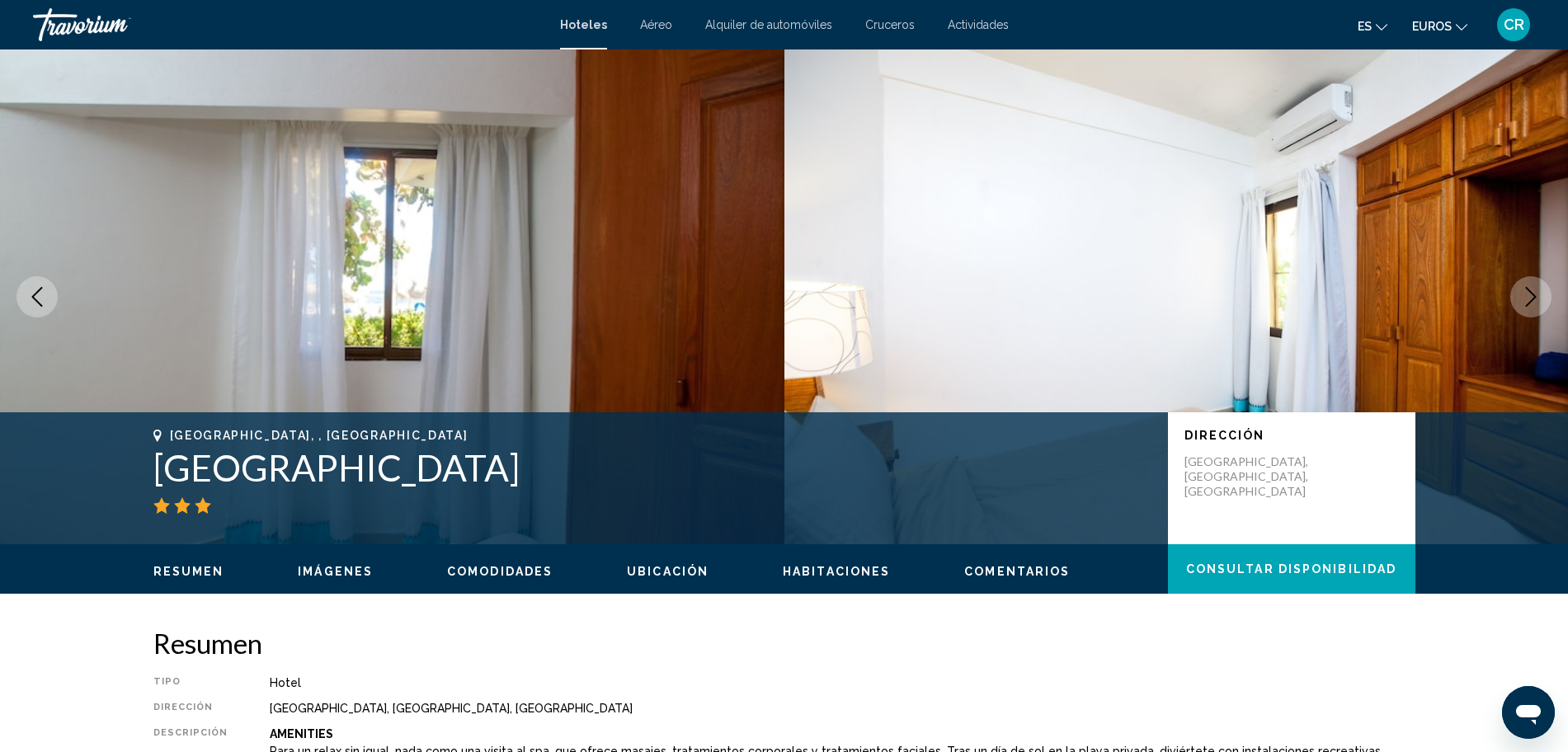
click at [1540, 286] on button "Next image" at bounding box center [1531, 297] width 41 height 41
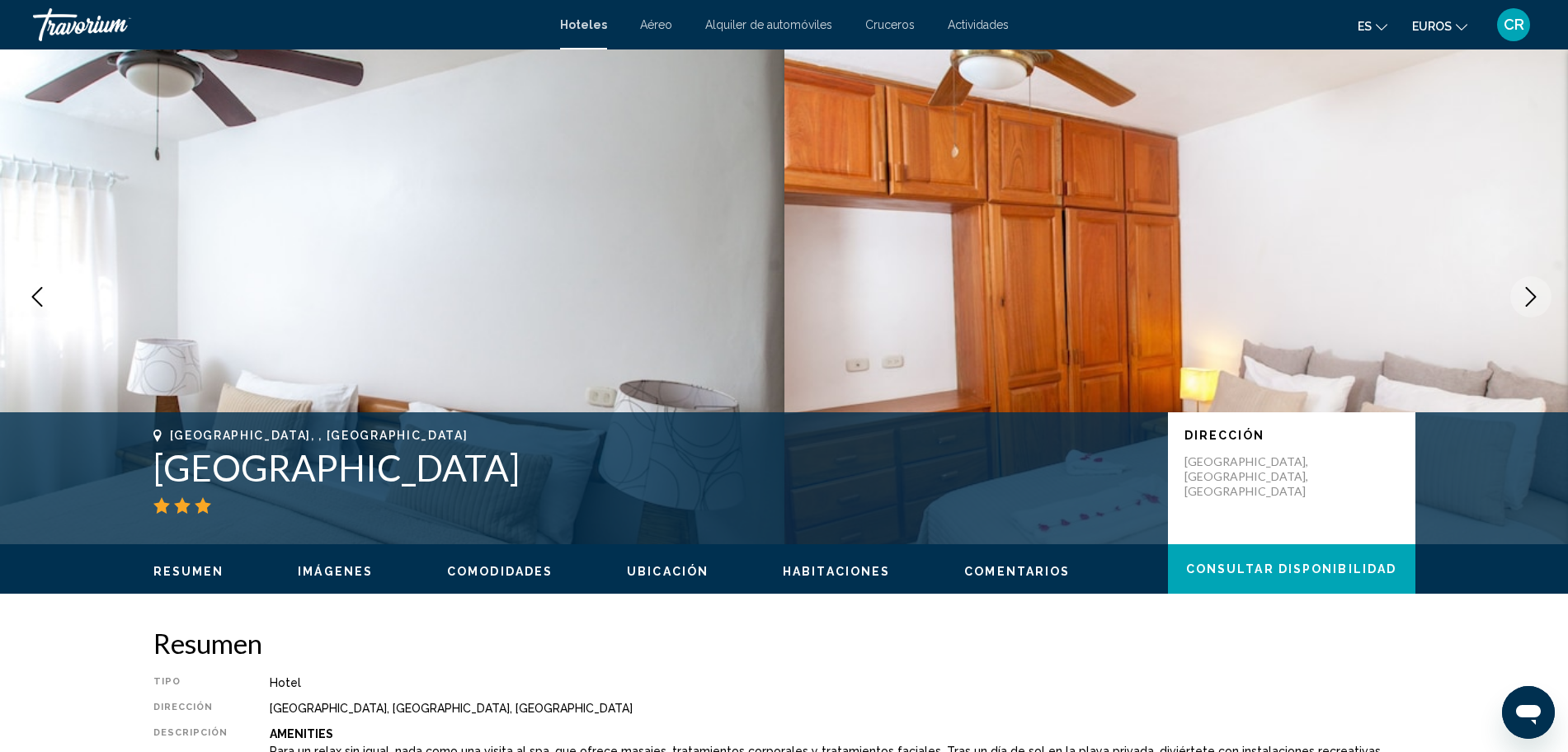
click at [1540, 286] on button "Next image" at bounding box center [1531, 297] width 41 height 41
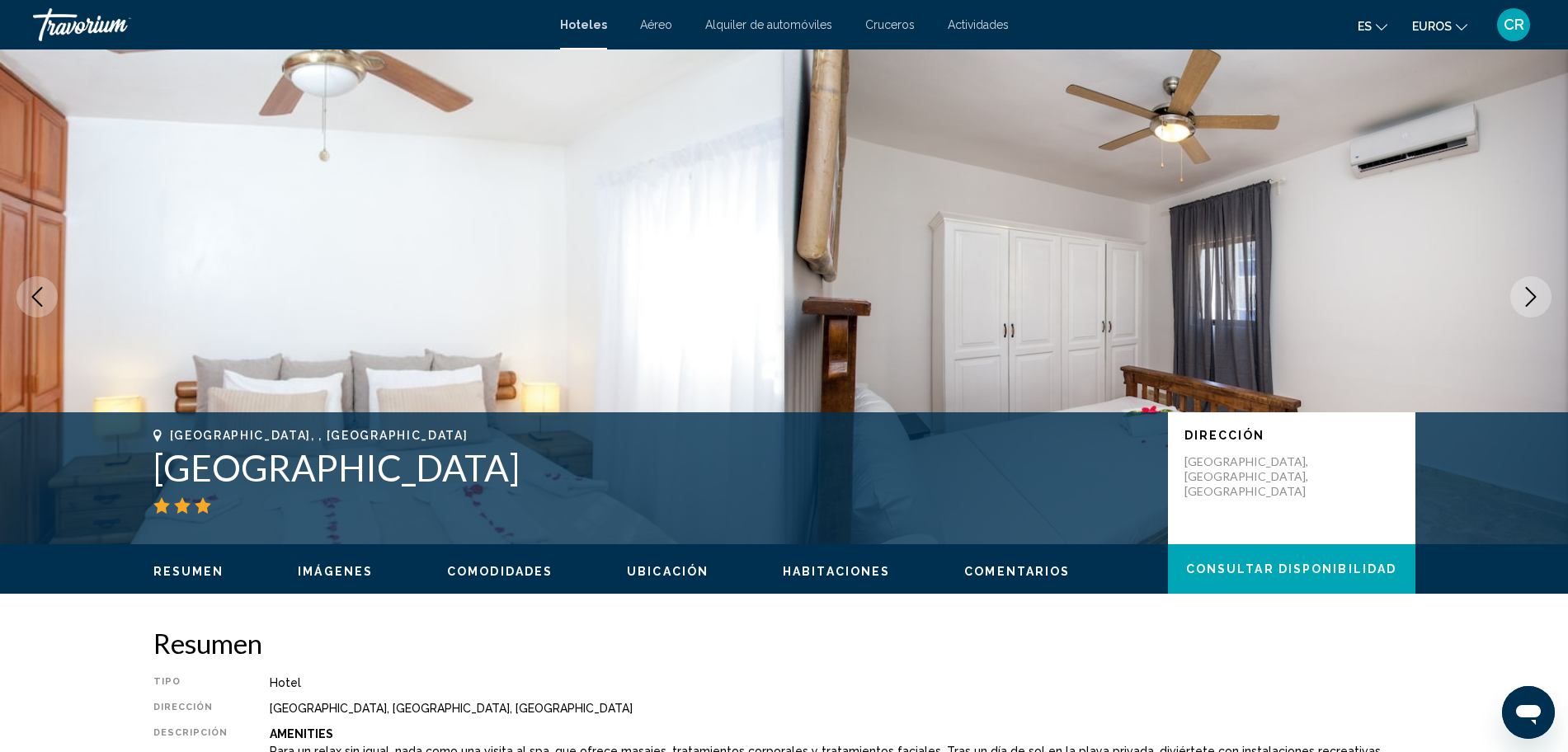
click at [1540, 286] on button "Next image" at bounding box center [1531, 297] width 41 height 41
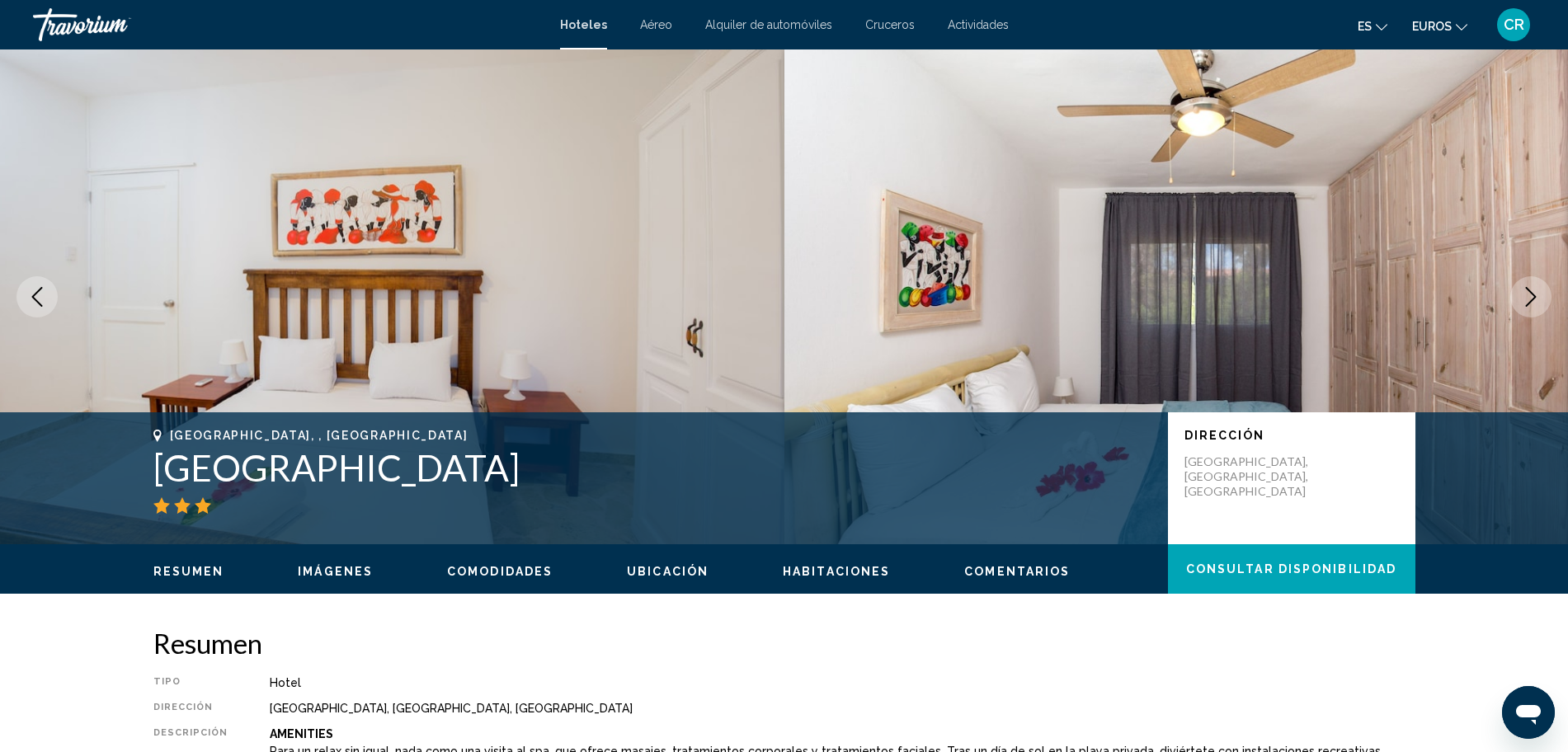
click at [1540, 286] on button "Next image" at bounding box center [1531, 297] width 41 height 41
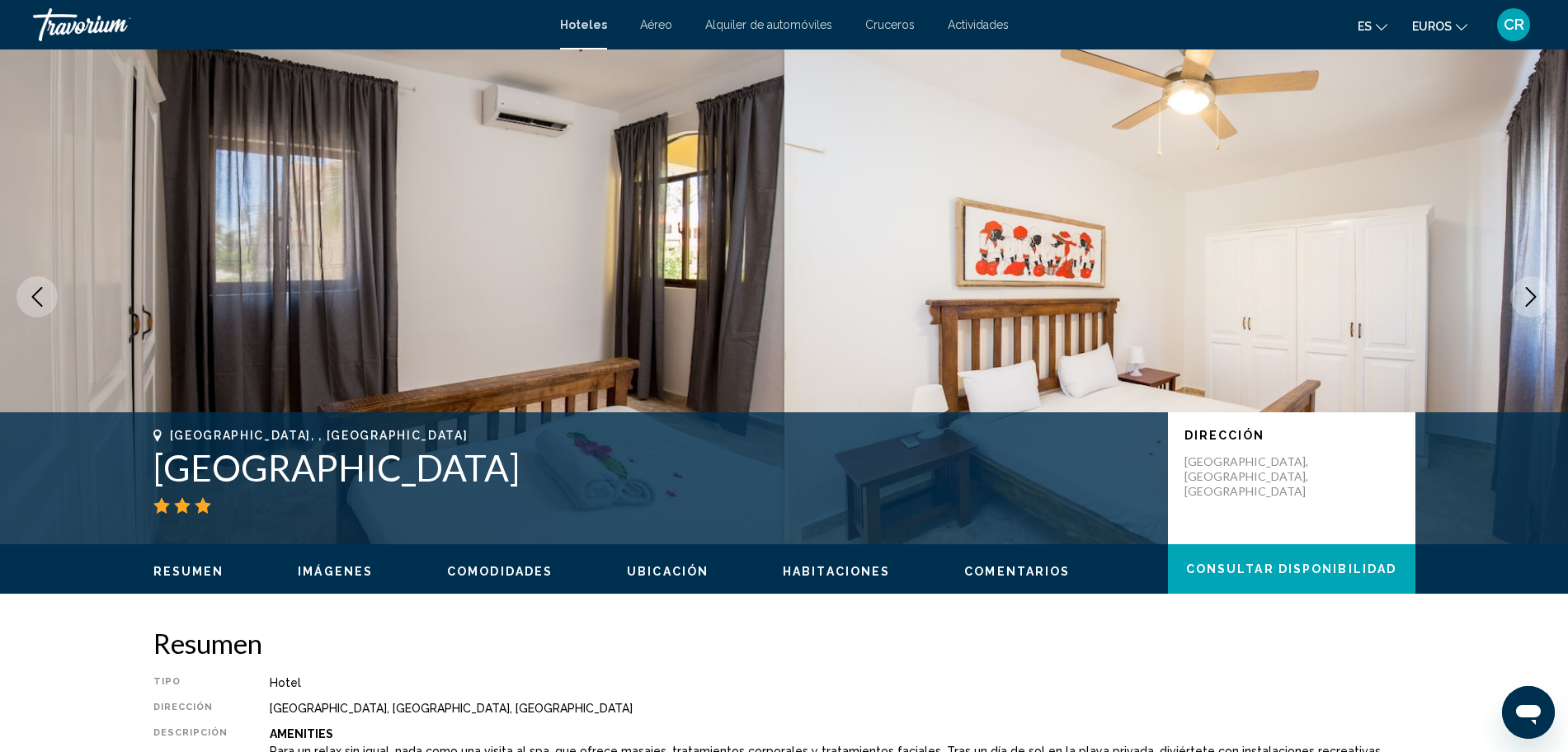
click at [1540, 286] on button "Next image" at bounding box center [1531, 297] width 41 height 41
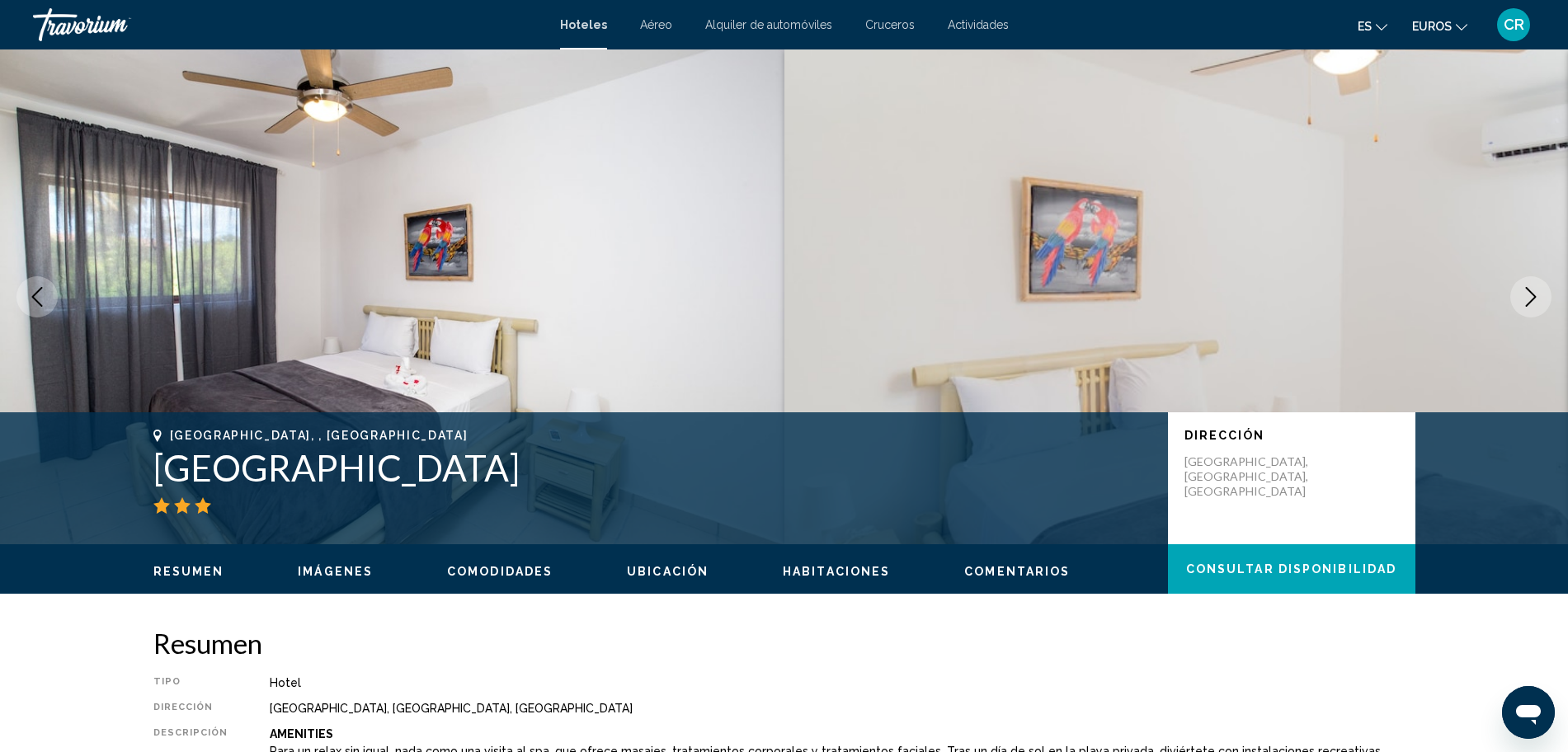
click at [1540, 286] on button "Next image" at bounding box center [1531, 297] width 41 height 41
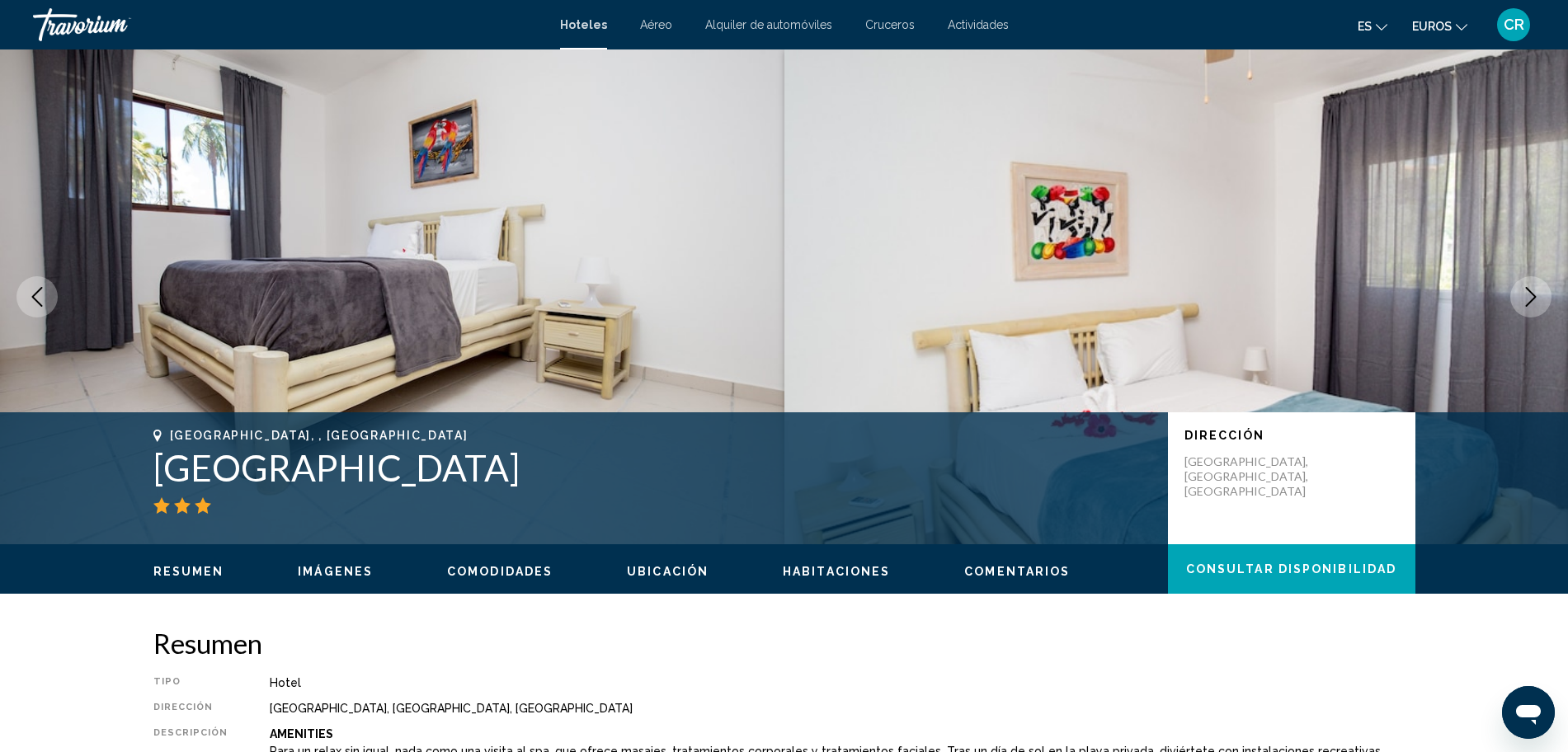
click at [1540, 286] on button "Next image" at bounding box center [1531, 297] width 41 height 41
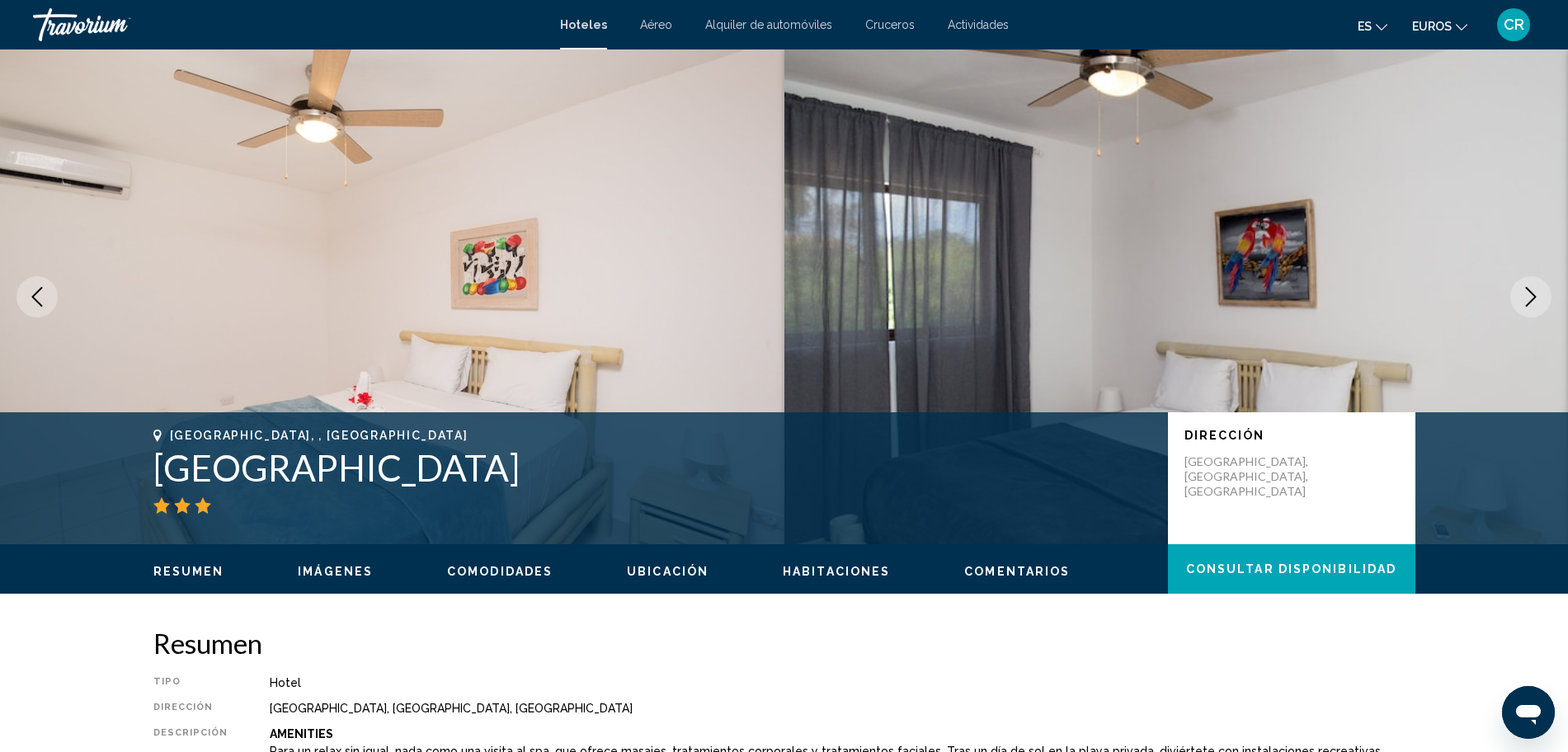
click at [1540, 286] on button "Next image" at bounding box center [1531, 297] width 41 height 41
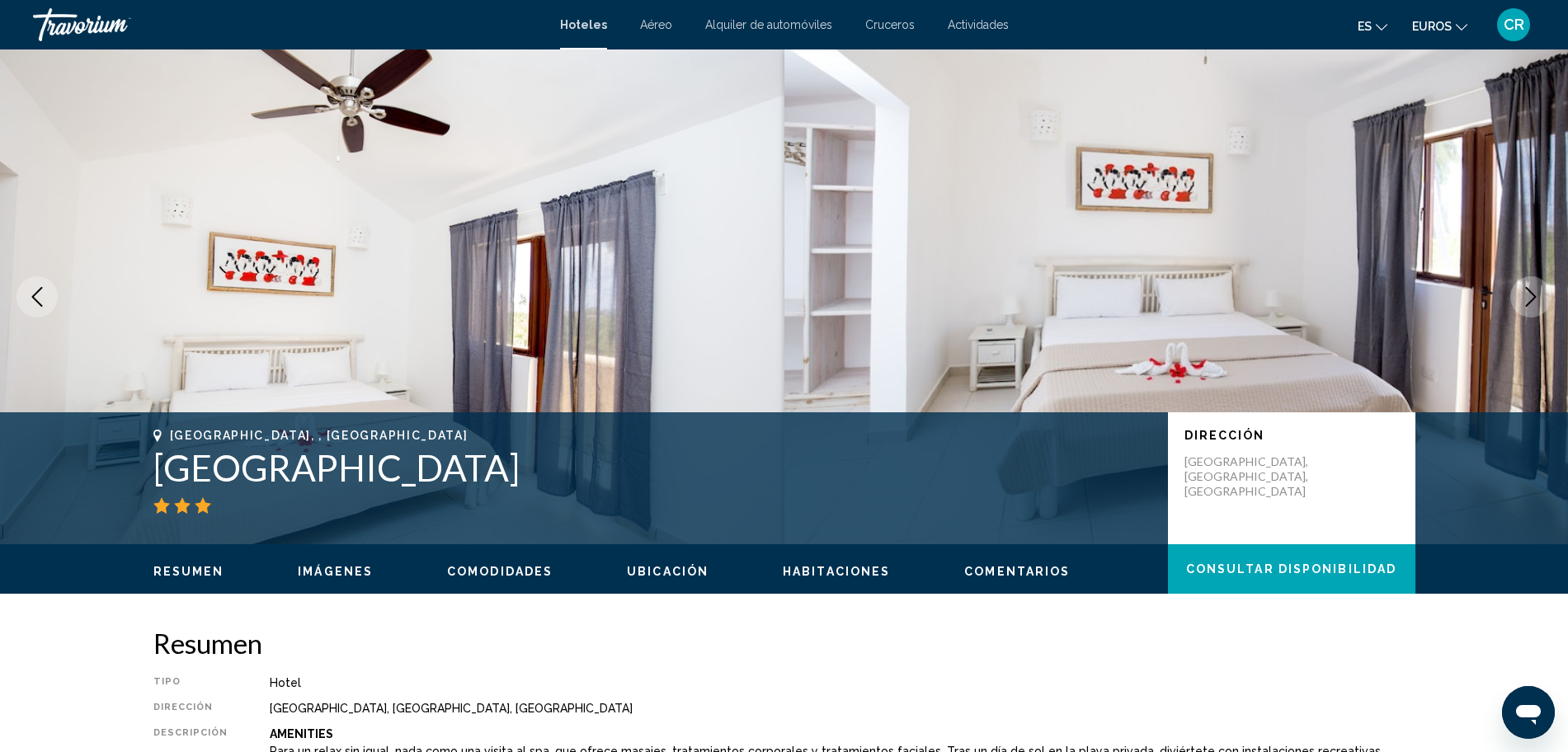
click at [1540, 286] on button "Next image" at bounding box center [1531, 297] width 41 height 41
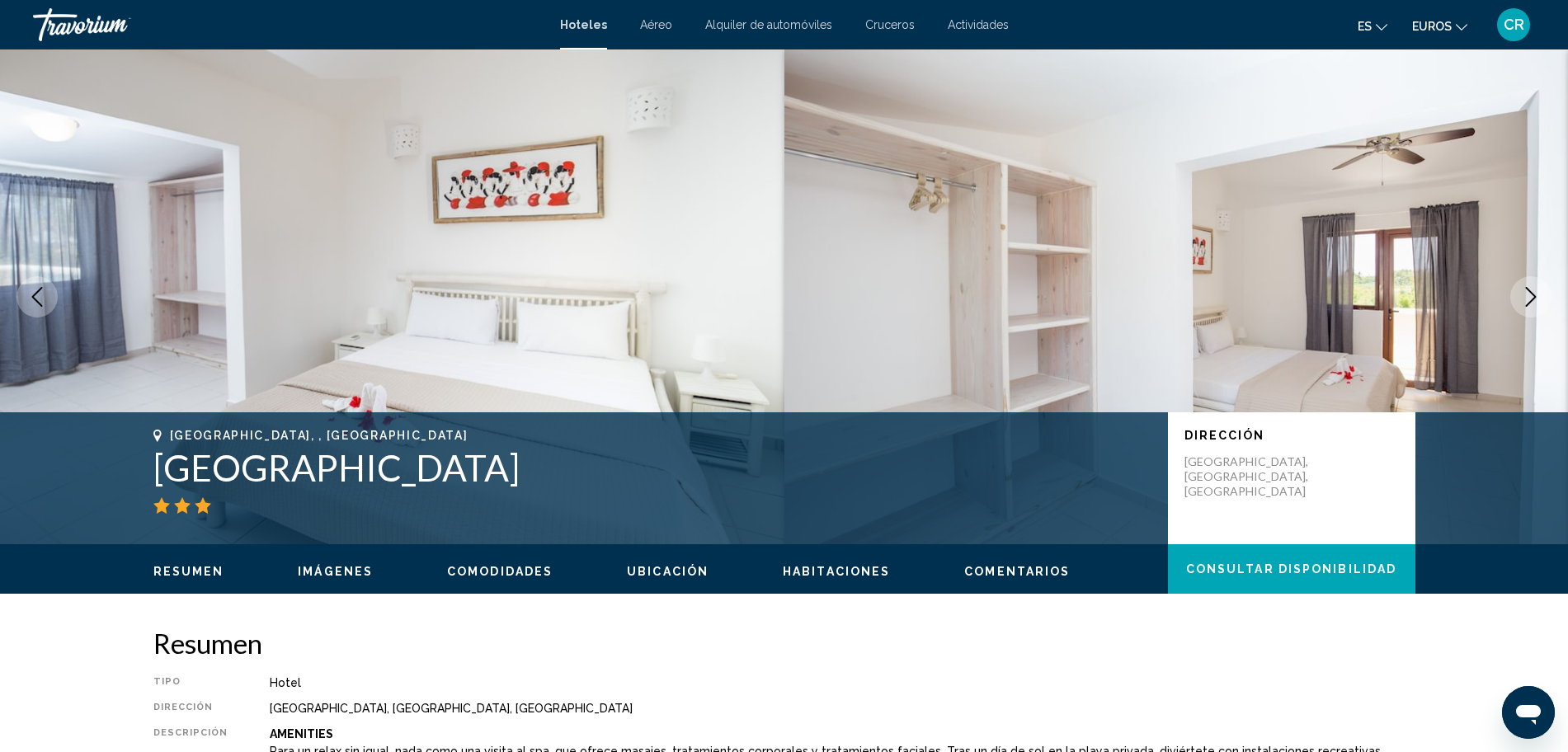
click at [1540, 286] on button "Next image" at bounding box center [1531, 297] width 41 height 41
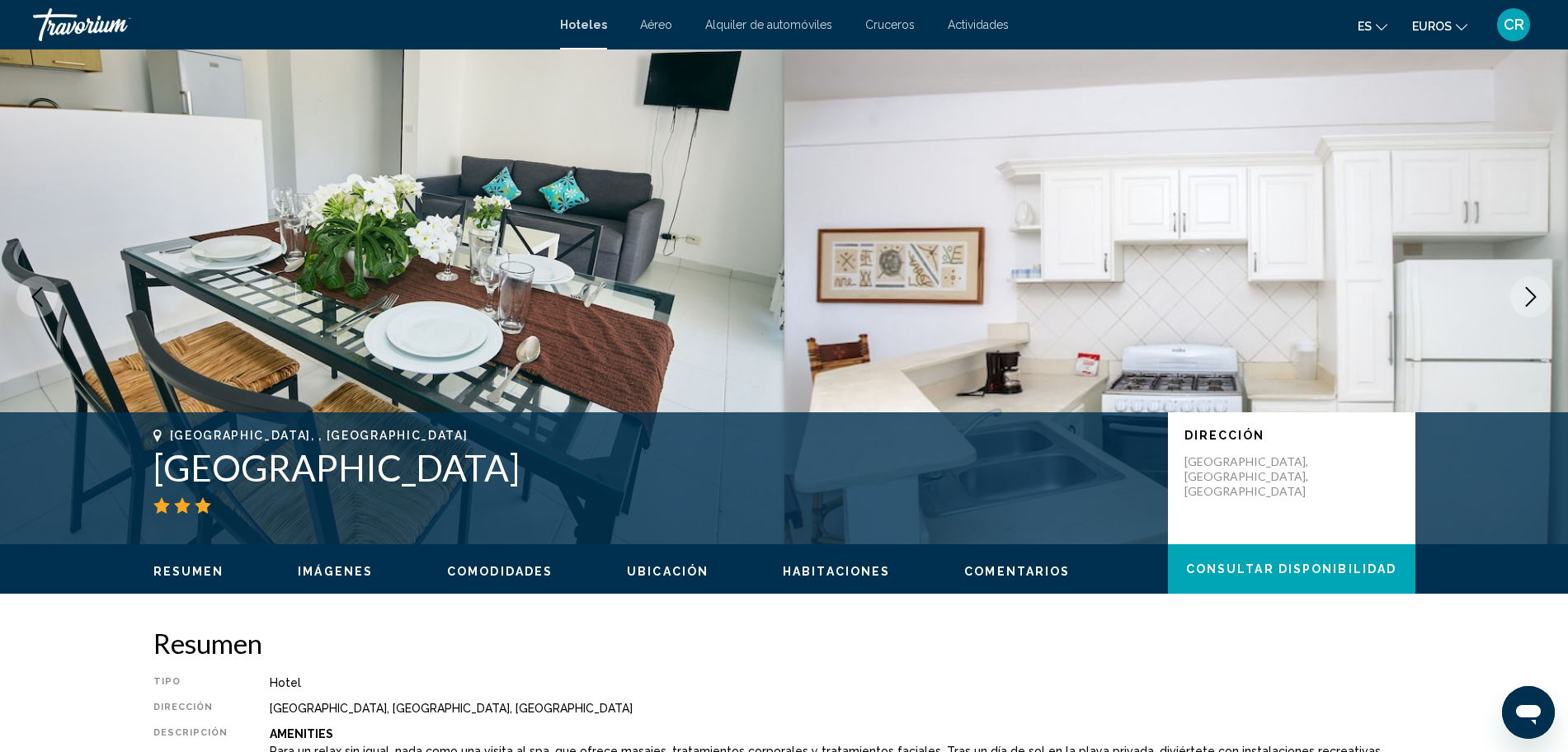
click at [1540, 286] on button "Next image" at bounding box center [1531, 297] width 41 height 41
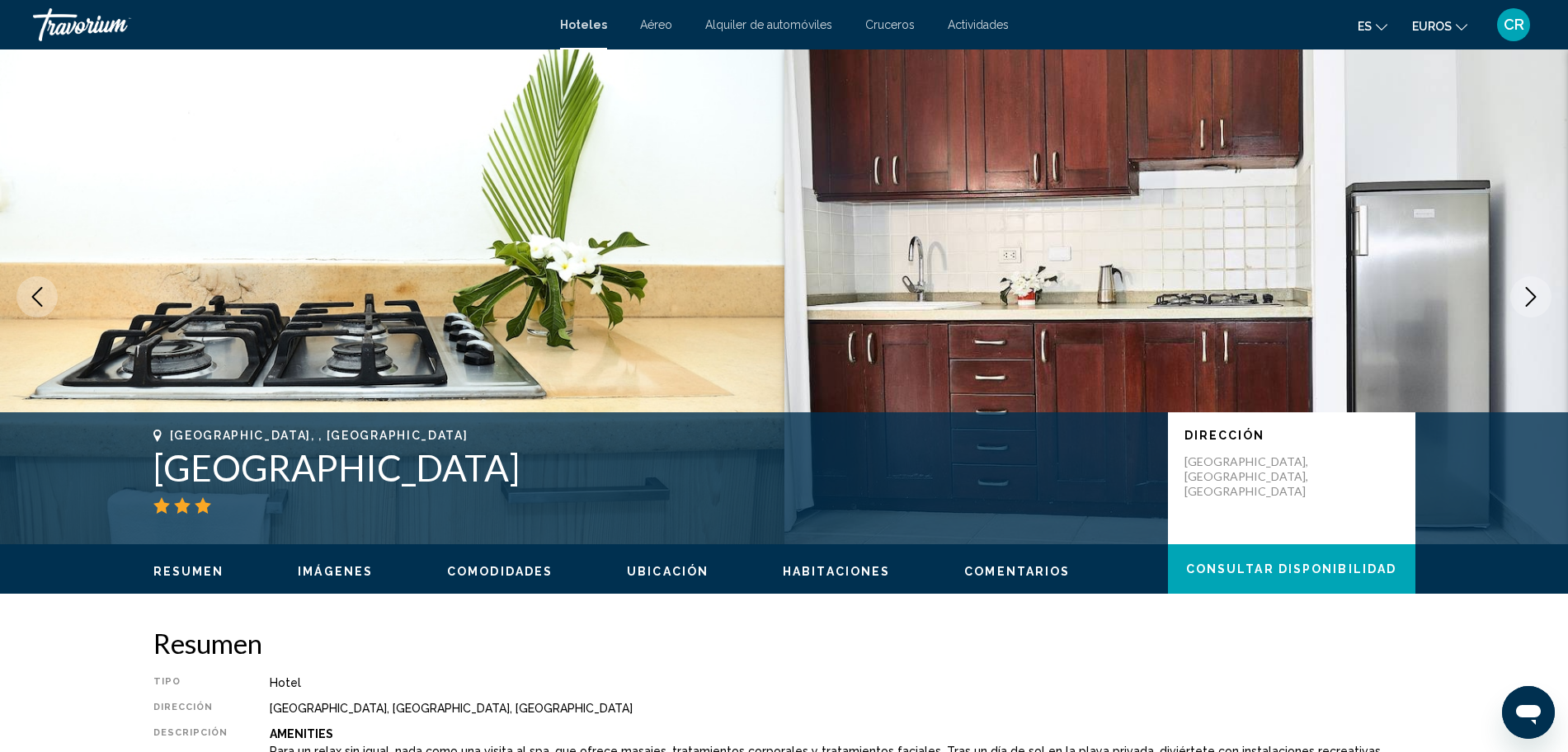
click at [1540, 286] on button "Next image" at bounding box center [1531, 297] width 41 height 41
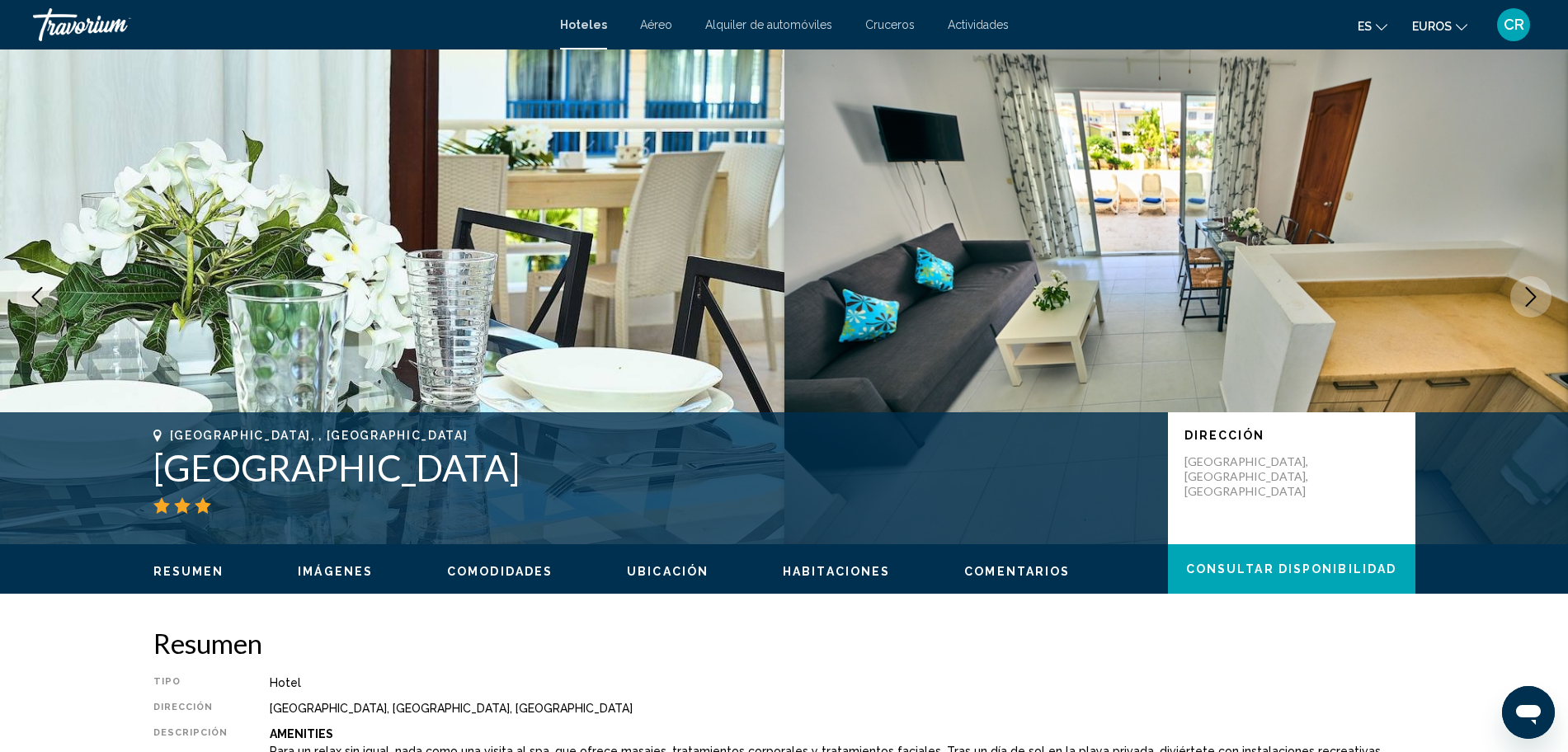
click at [1540, 286] on button "Next image" at bounding box center [1531, 297] width 41 height 41
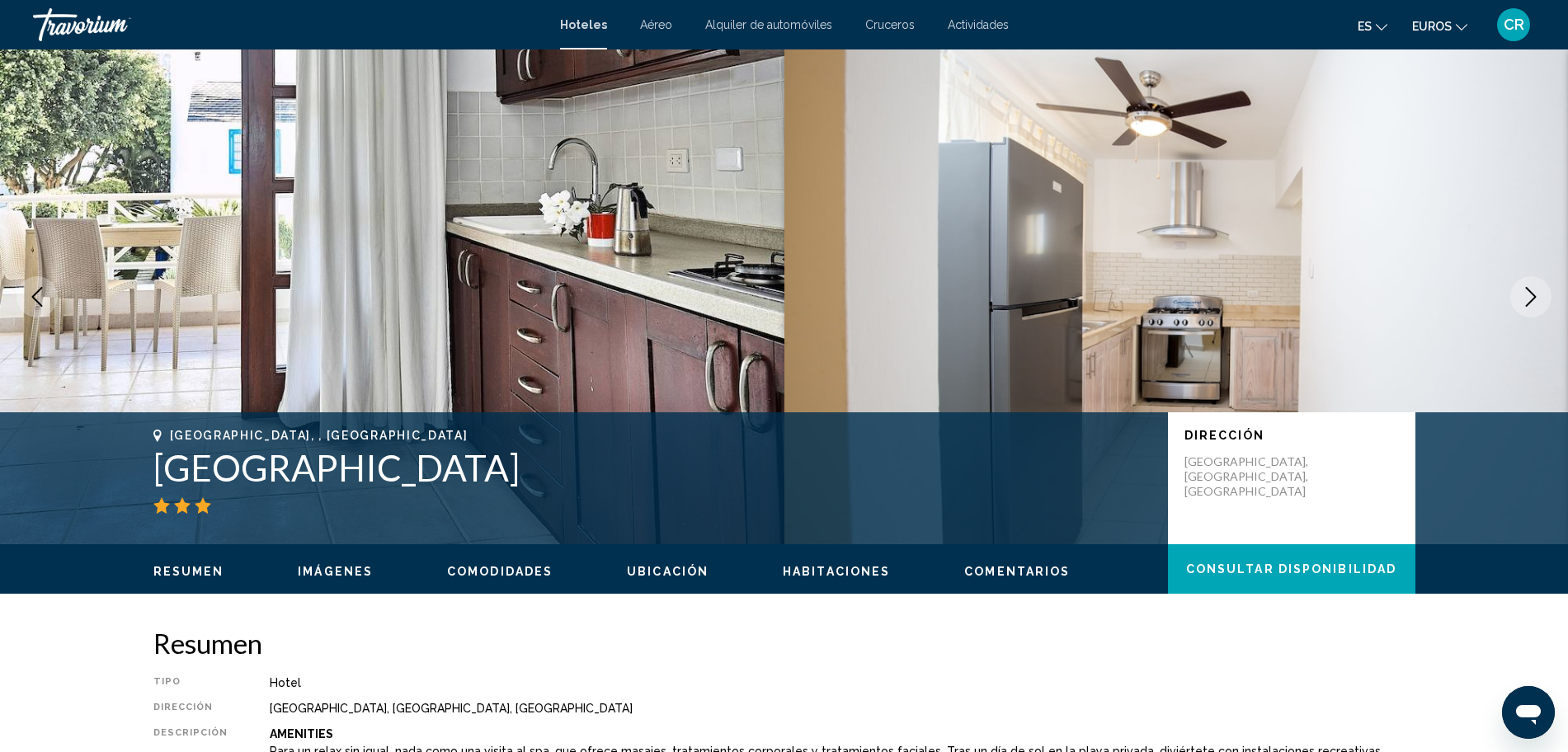
click at [1540, 286] on button "Next image" at bounding box center [1531, 297] width 41 height 41
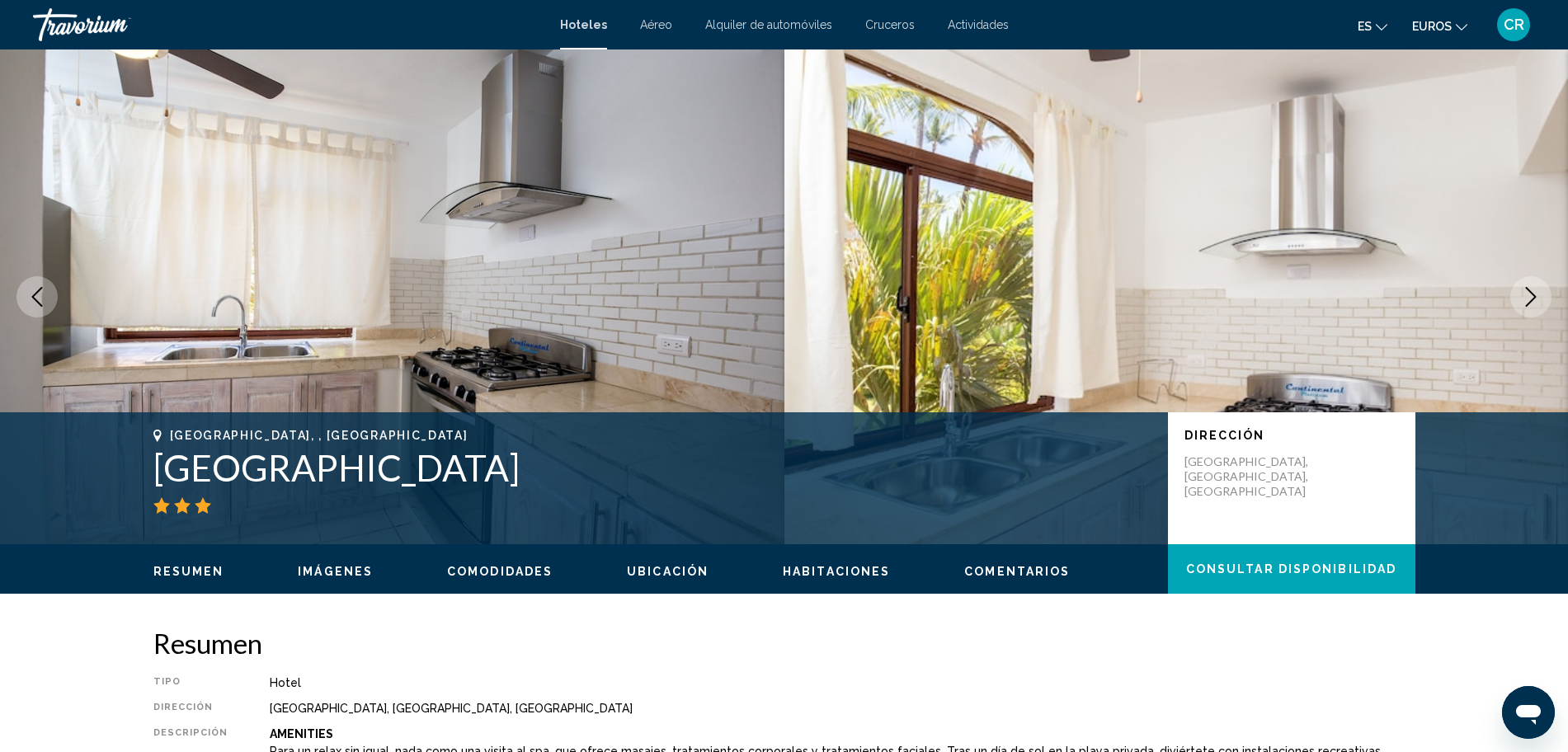
click at [1540, 286] on button "Next image" at bounding box center [1531, 297] width 41 height 41
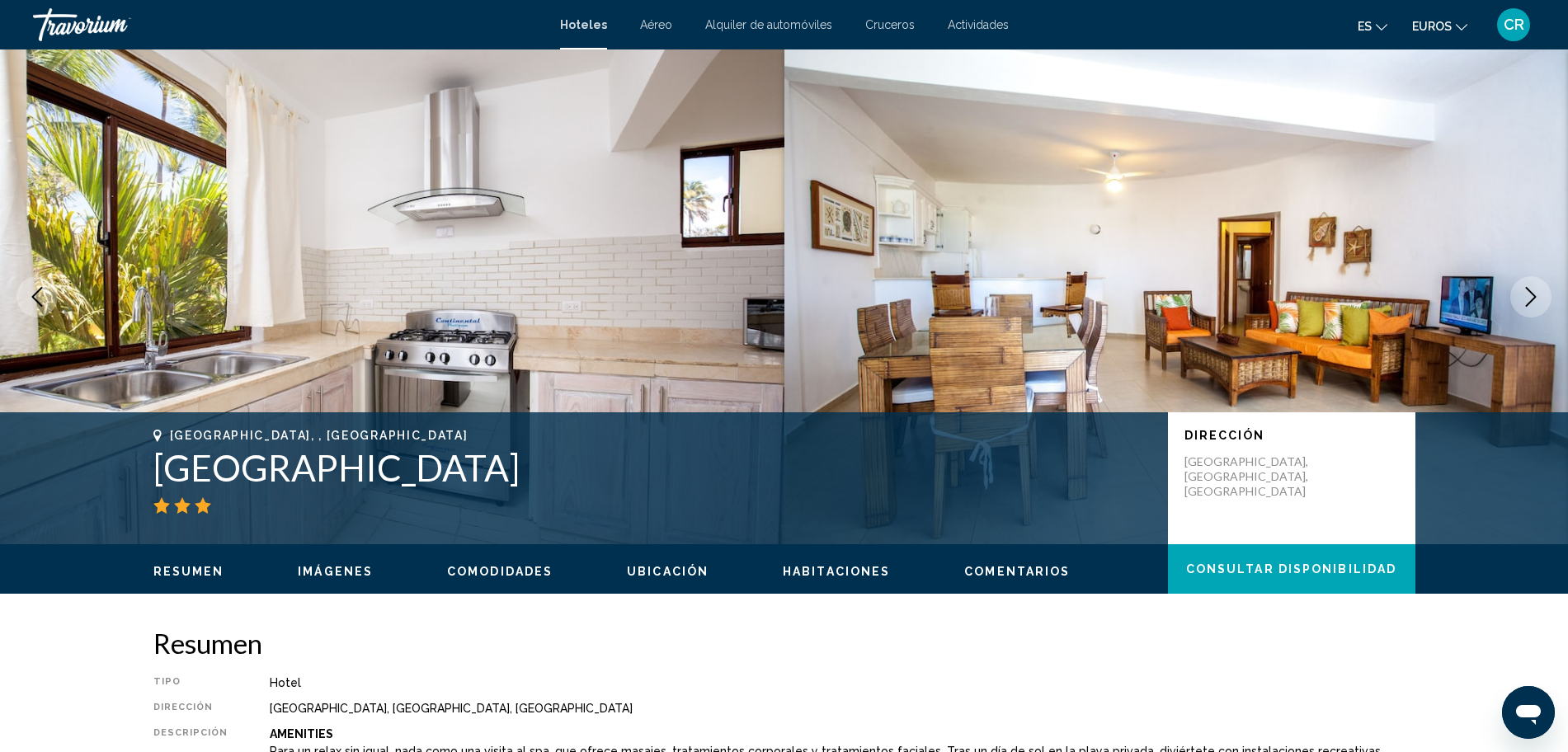
click at [1540, 286] on button "Next image" at bounding box center [1531, 297] width 41 height 41
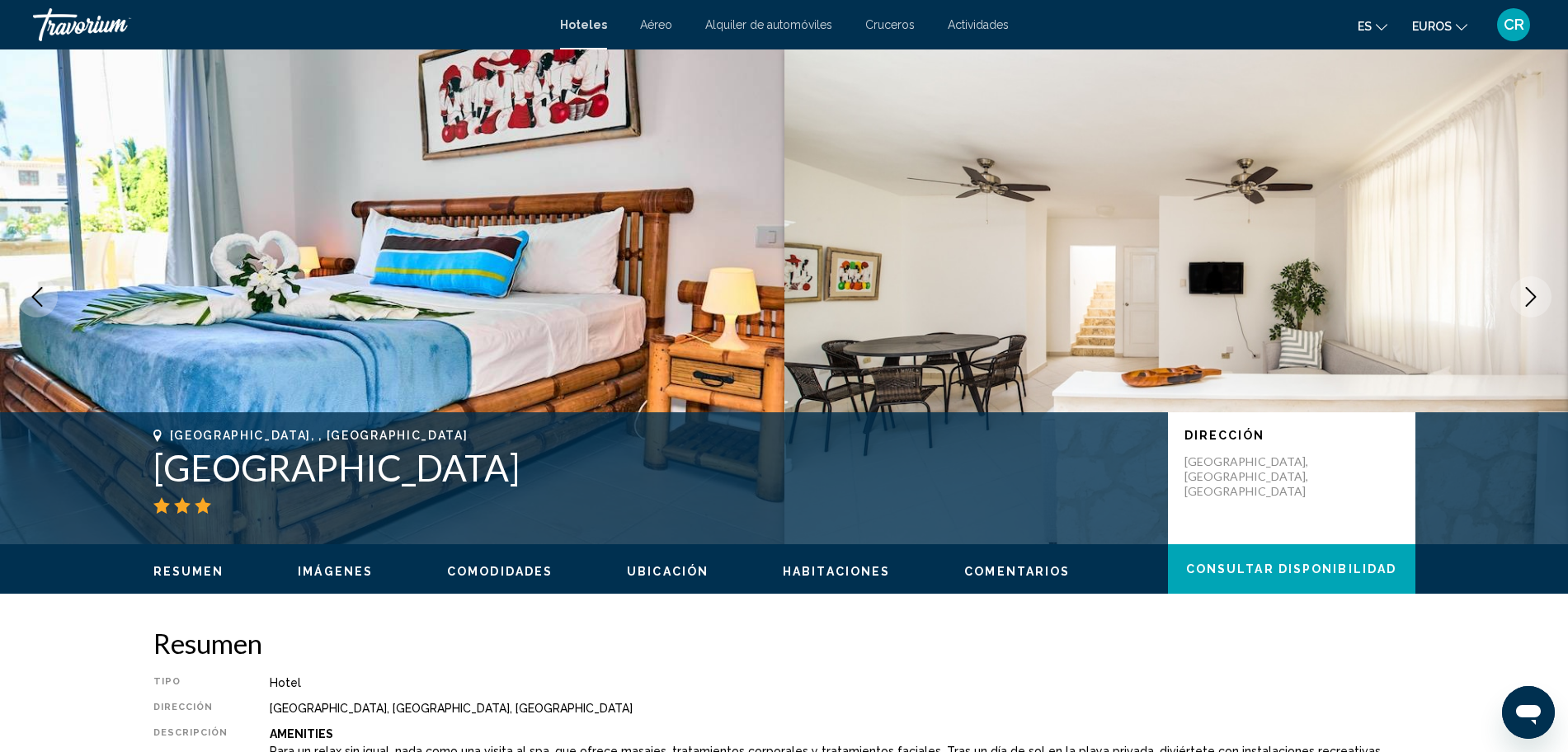
click at [1540, 286] on button "Next image" at bounding box center [1531, 297] width 41 height 41
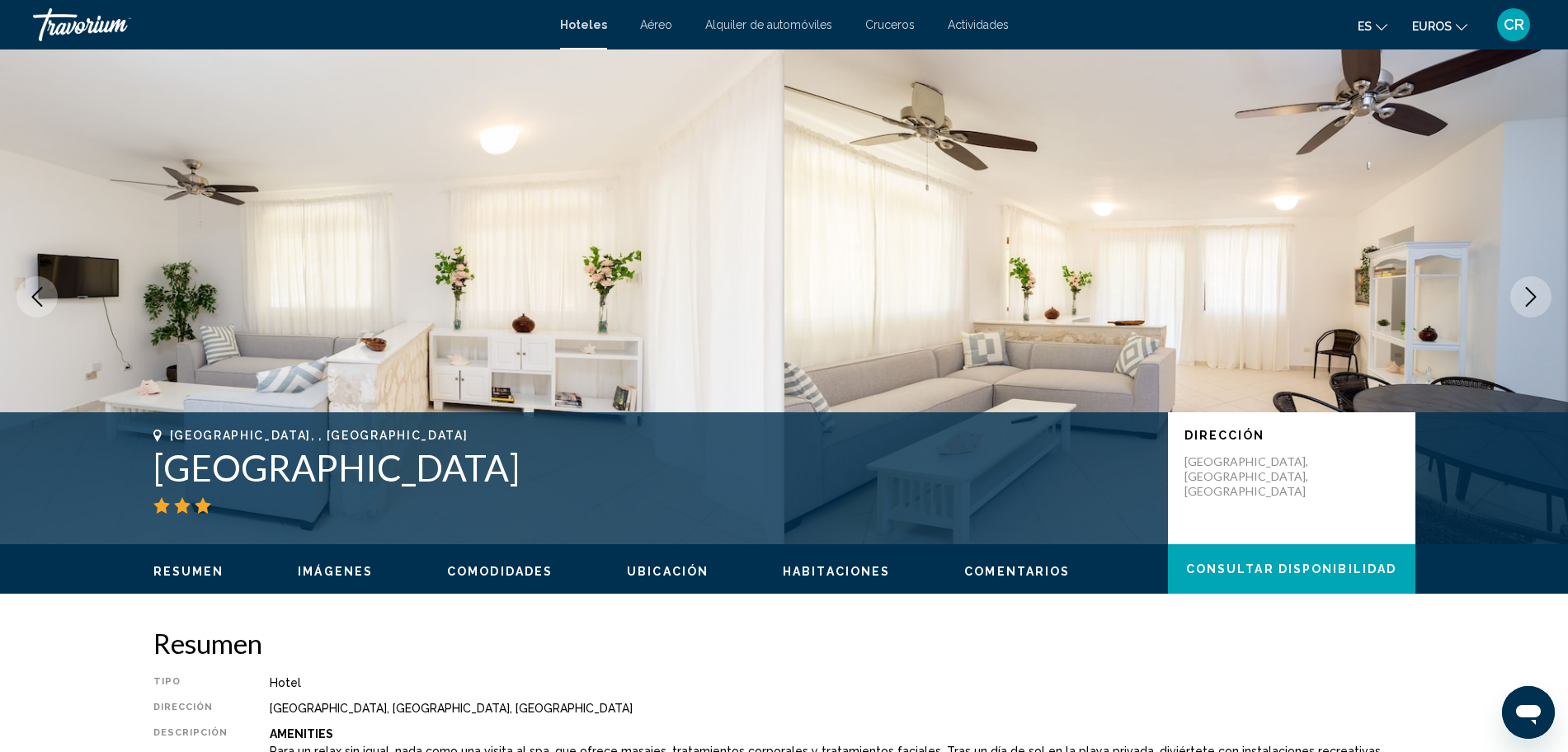
click at [1540, 286] on button "Next image" at bounding box center [1531, 297] width 41 height 41
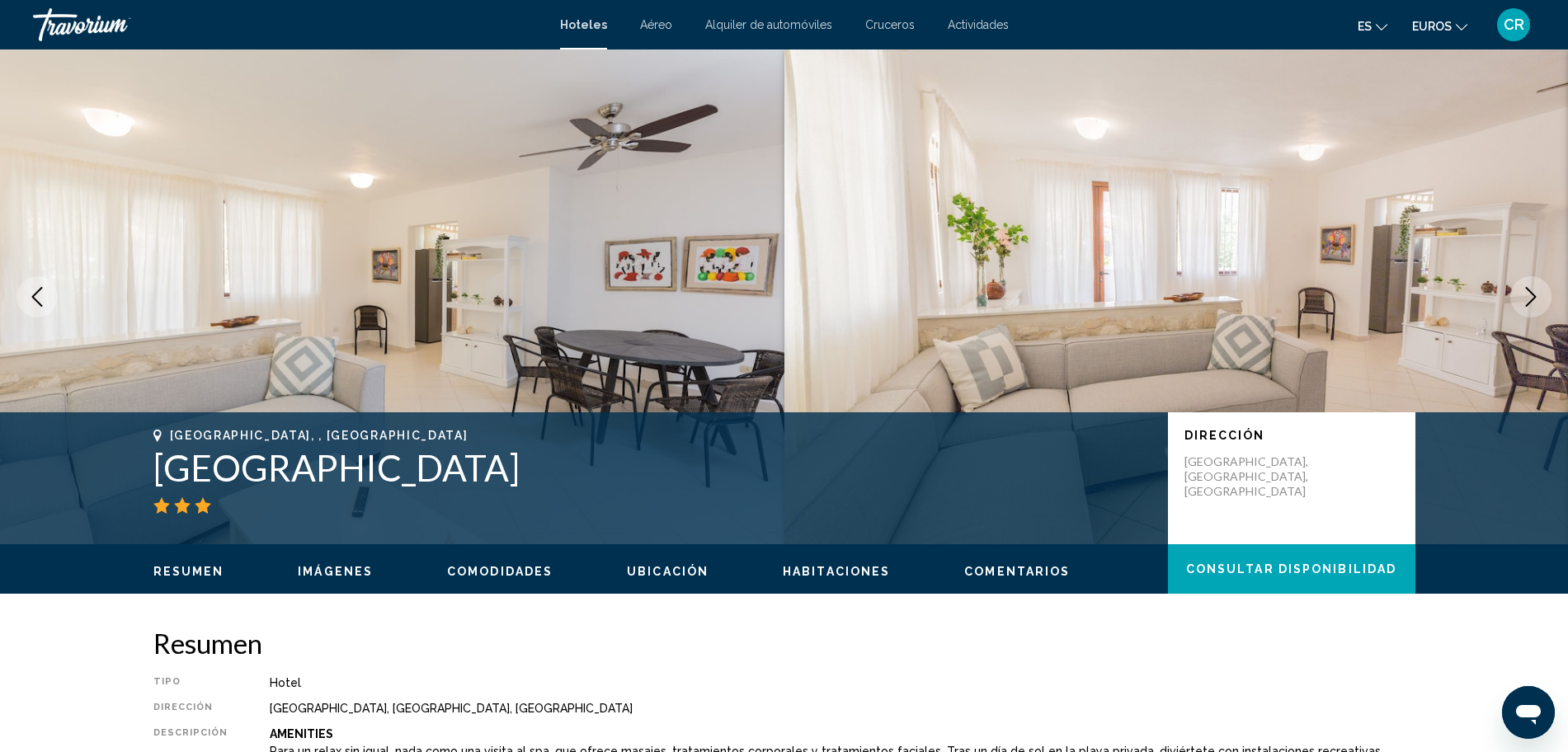
click at [1540, 286] on button "Next image" at bounding box center [1531, 297] width 41 height 41
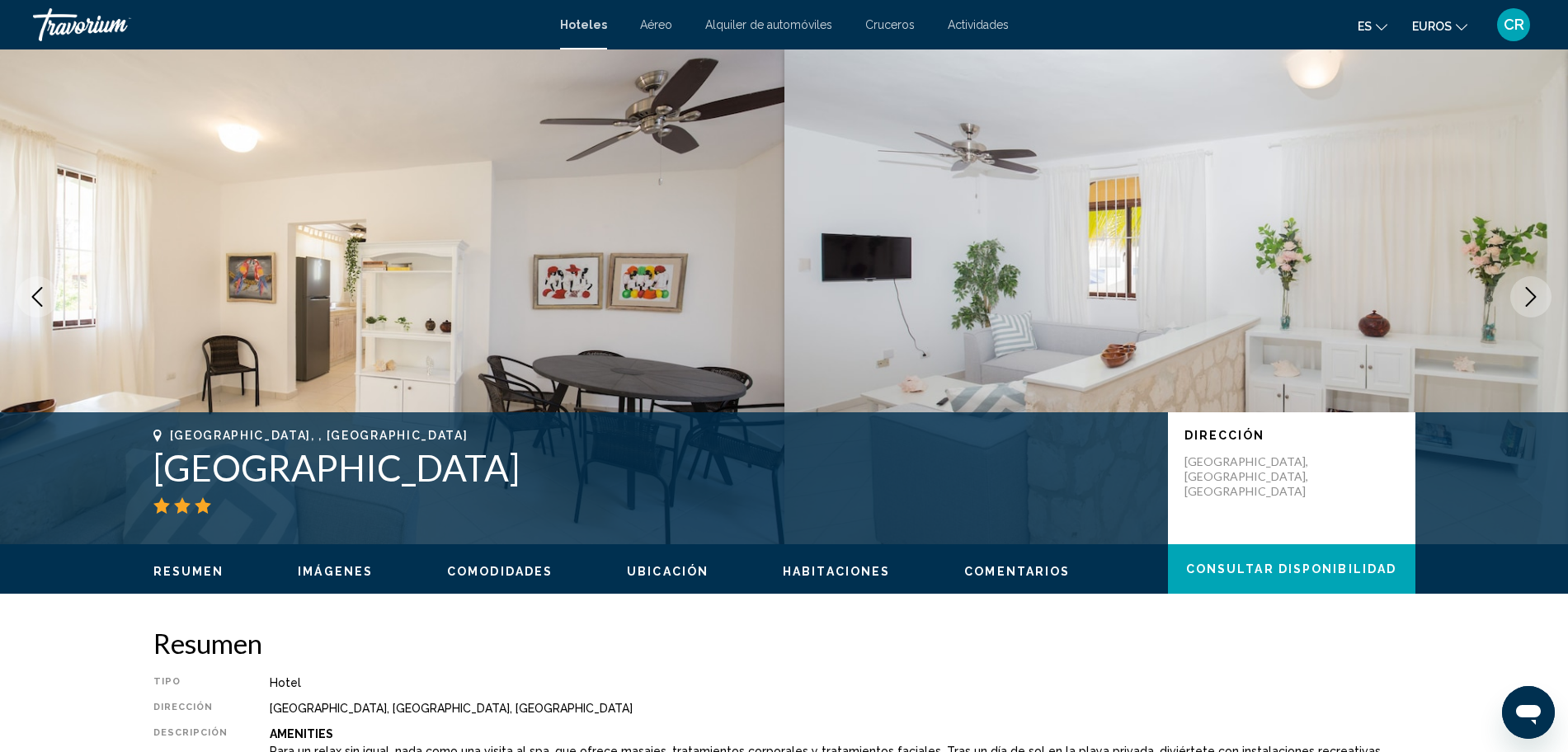
click at [1540, 286] on button "Next image" at bounding box center [1531, 297] width 41 height 41
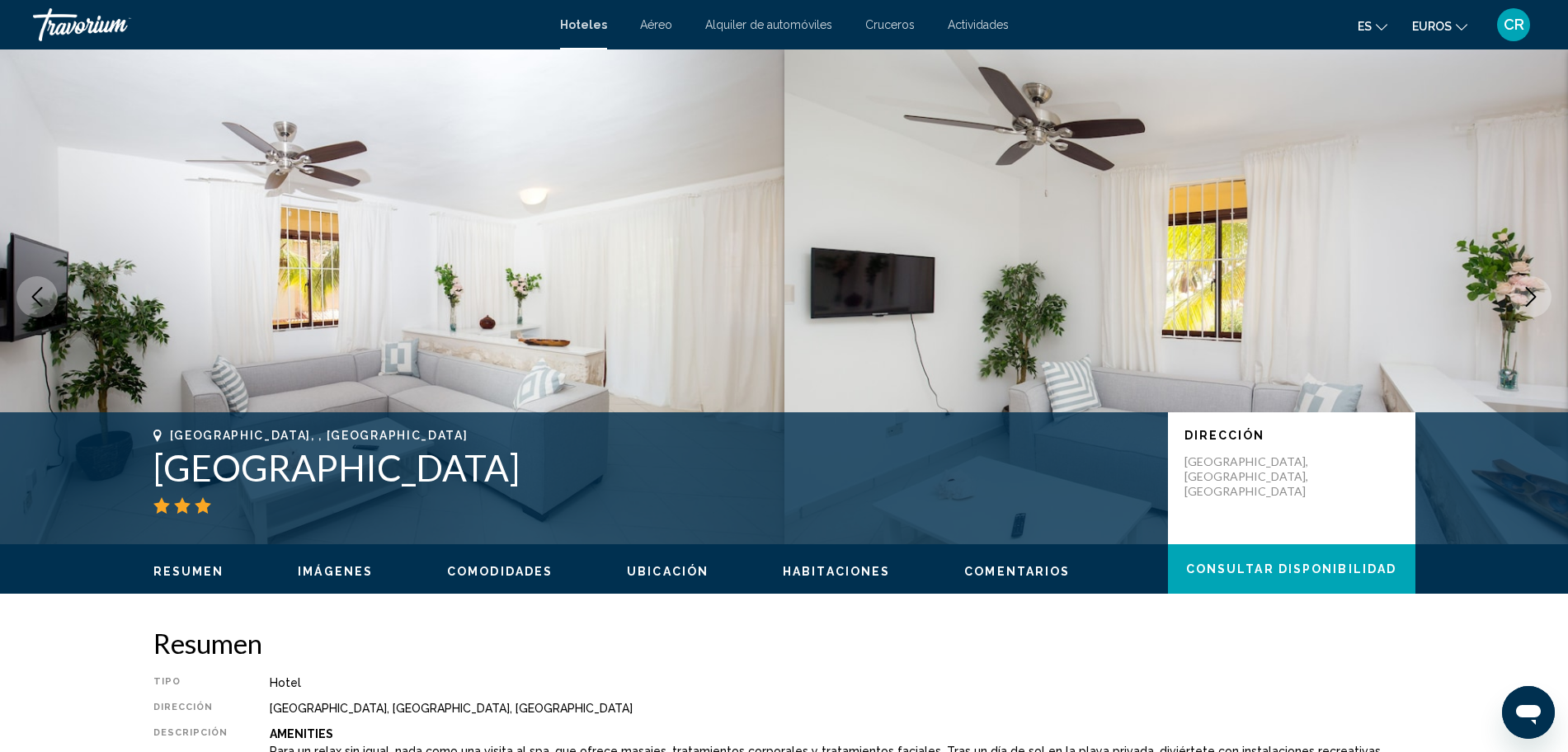
click at [1534, 293] on icon "Next image" at bounding box center [1530, 297] width 20 height 20
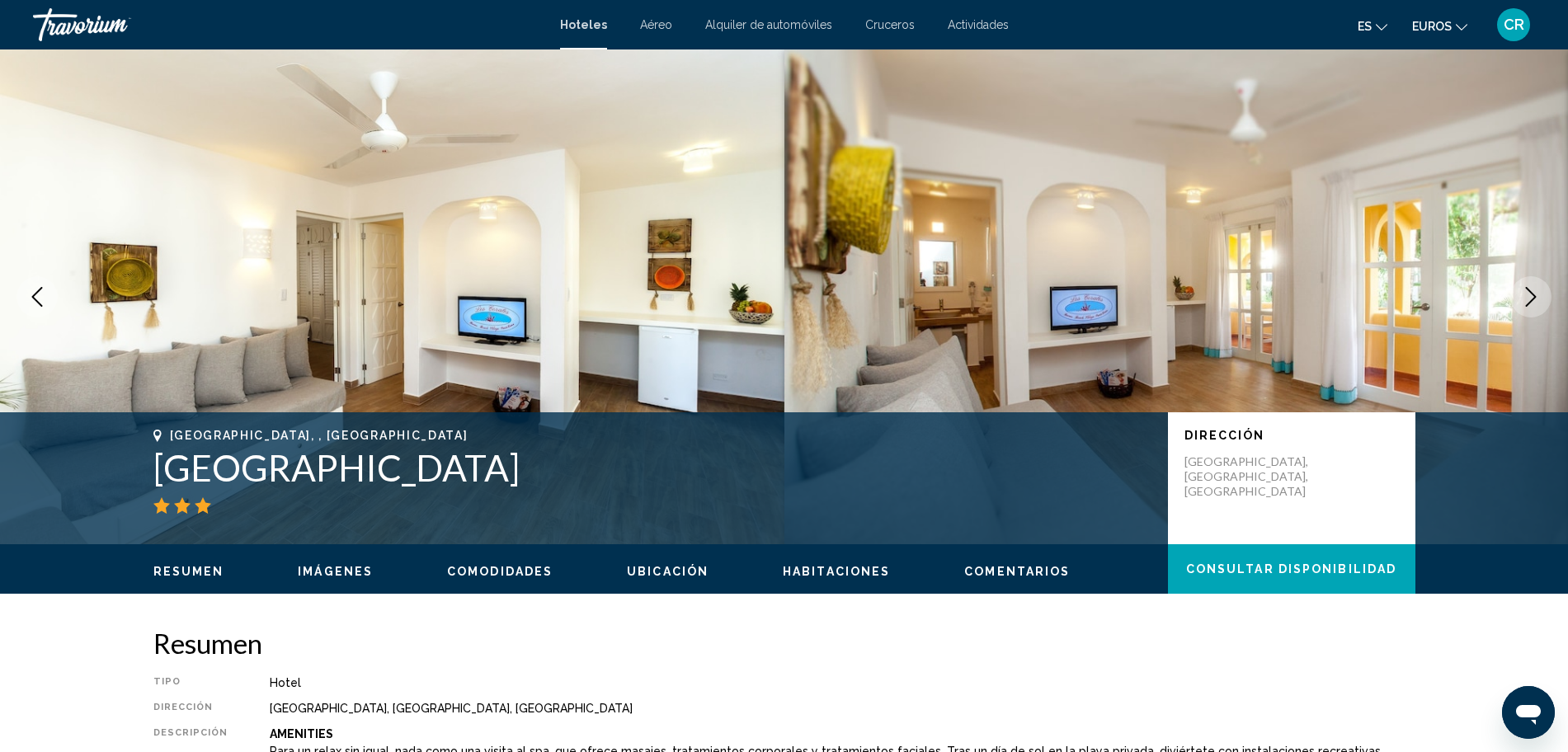
click at [1534, 293] on icon "Next image" at bounding box center [1530, 297] width 20 height 20
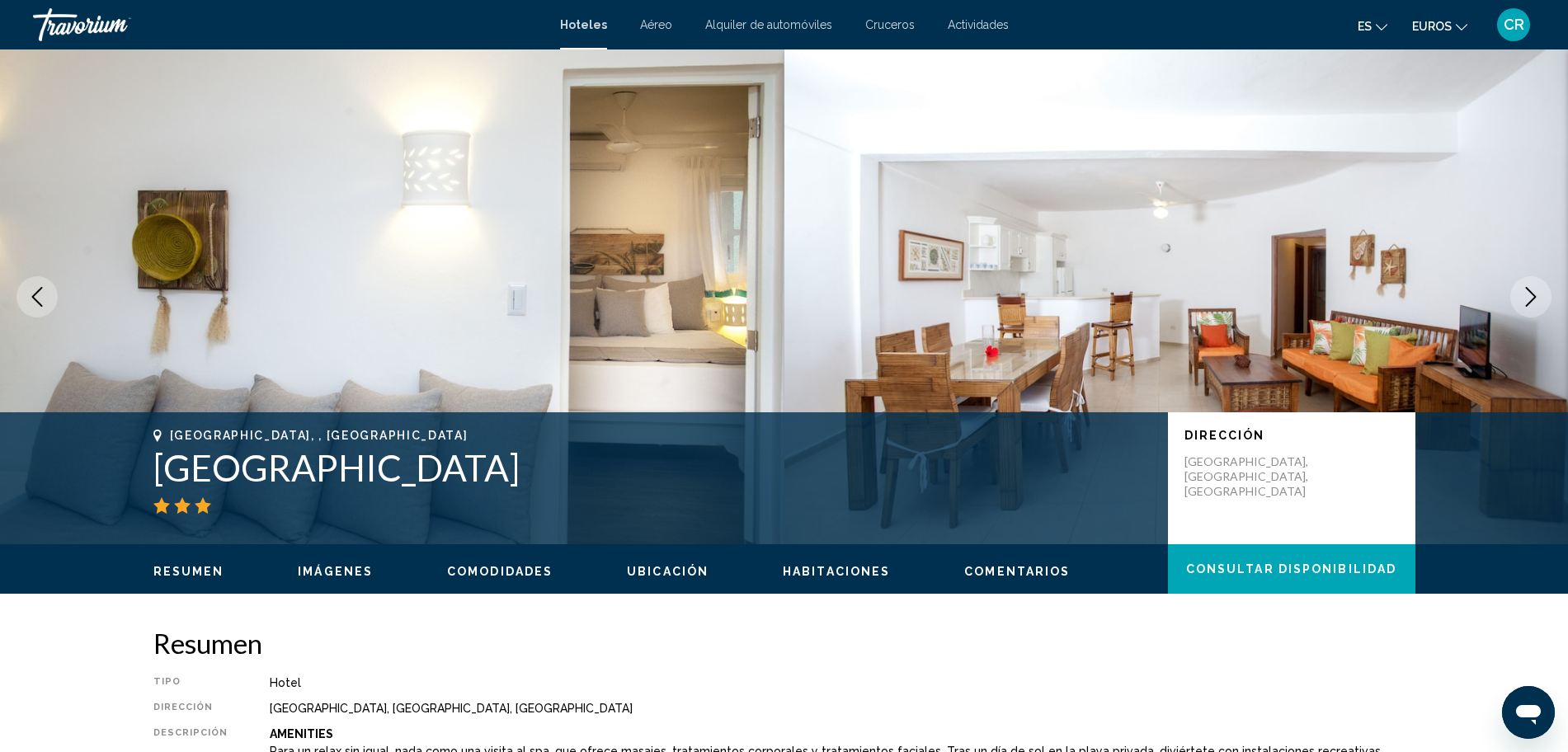
click at [1534, 293] on icon "Next image" at bounding box center [1530, 297] width 20 height 20
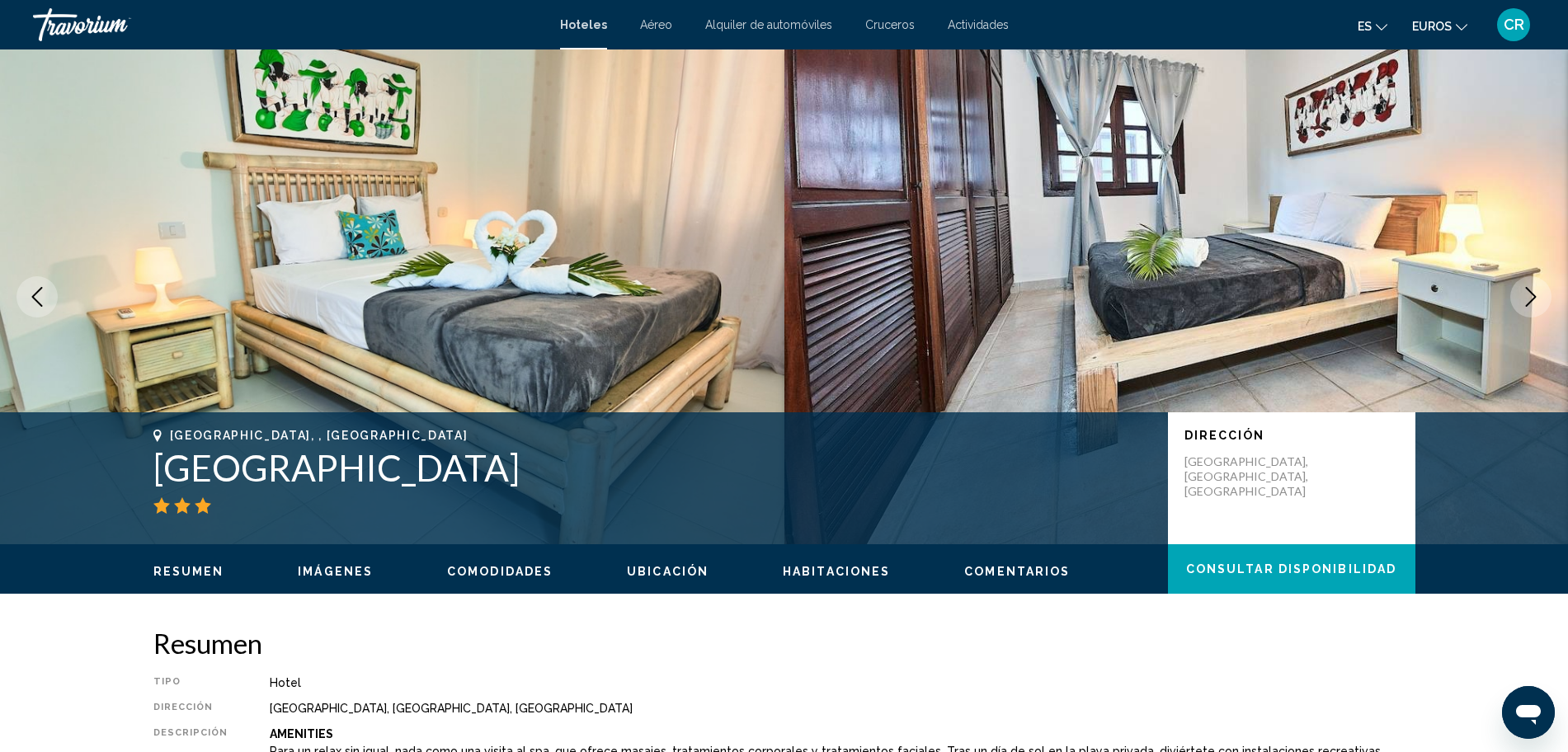
click at [1534, 293] on icon "Next image" at bounding box center [1530, 297] width 20 height 20
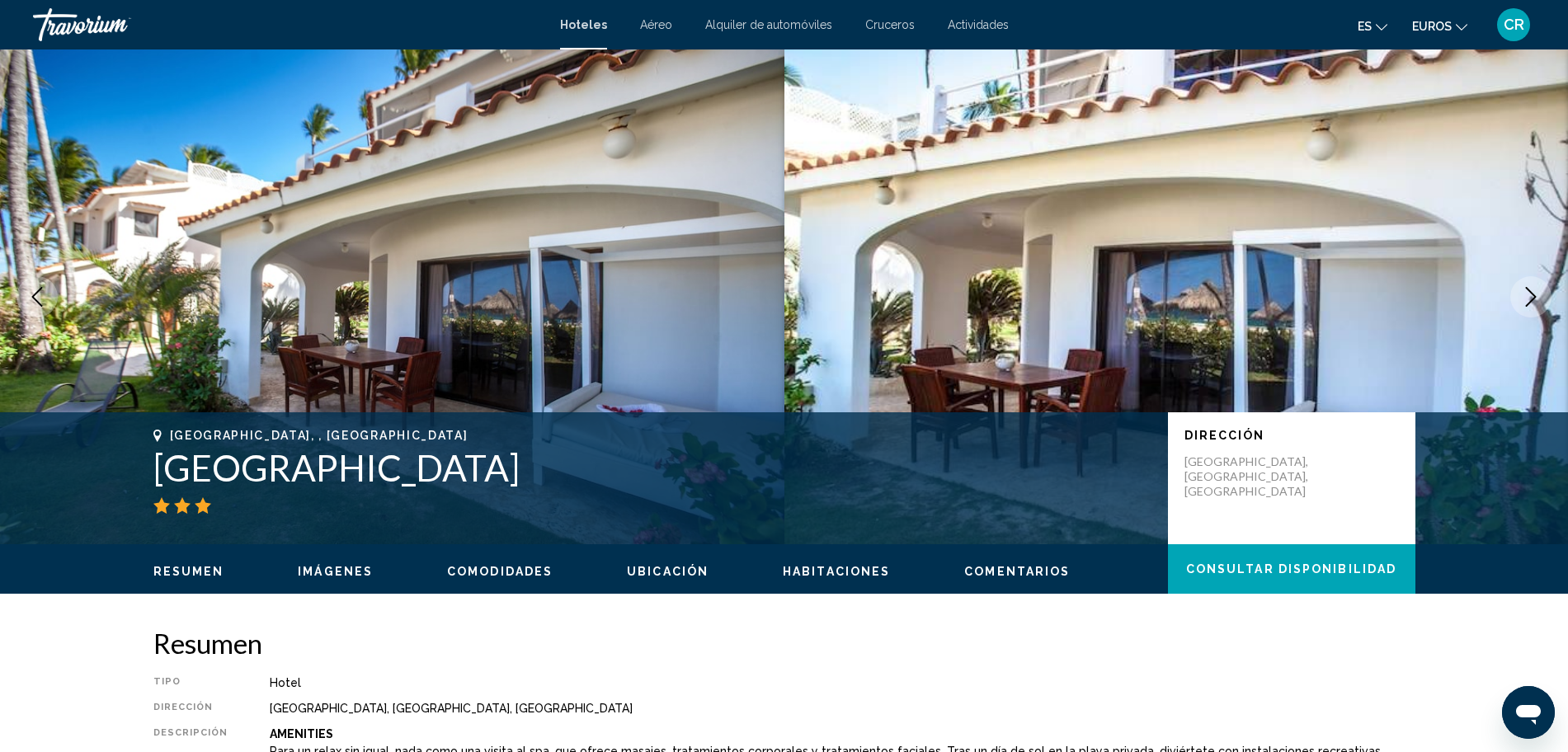
click at [1534, 293] on icon "Next image" at bounding box center [1530, 297] width 20 height 20
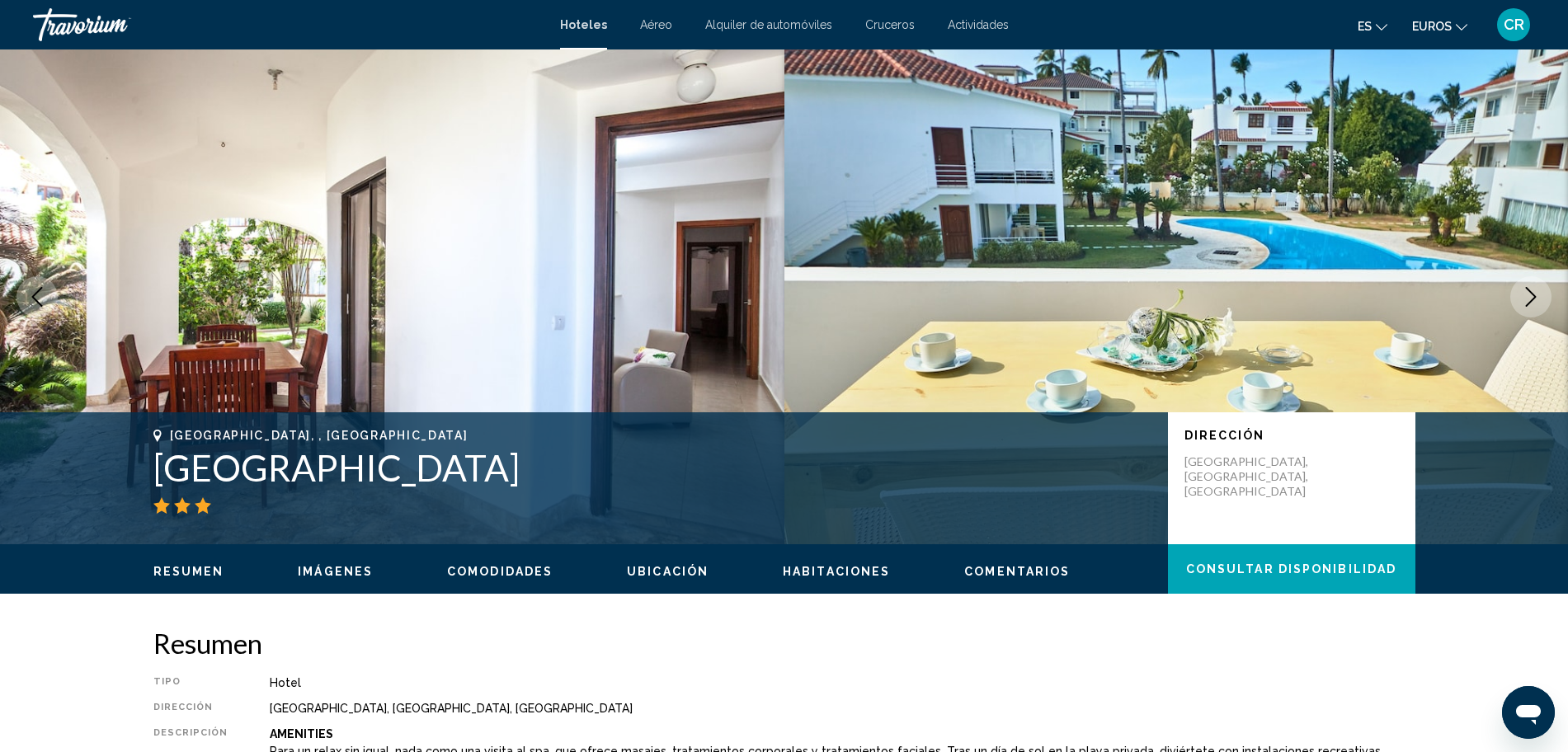
click at [1534, 293] on icon "Next image" at bounding box center [1530, 297] width 20 height 20
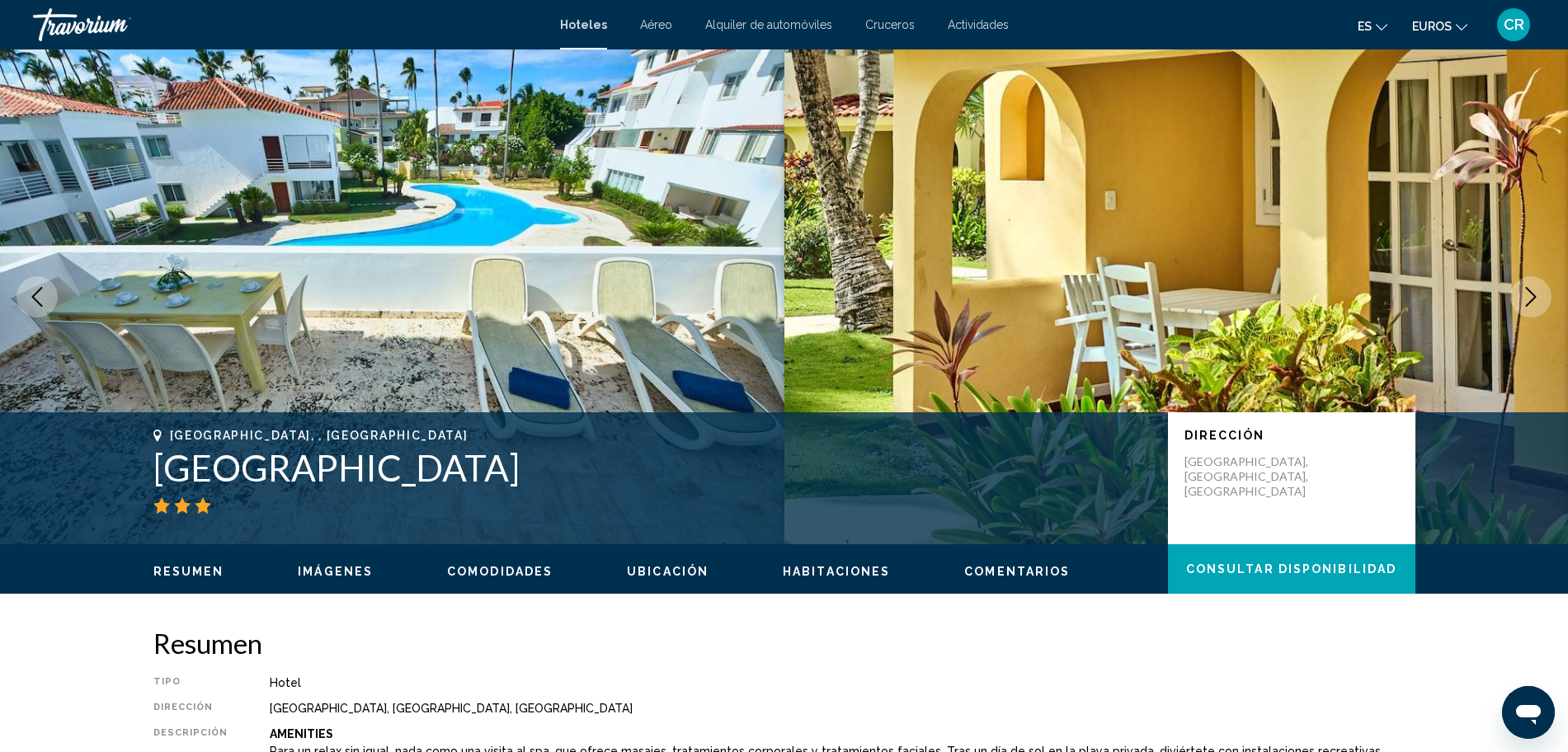
click at [1525, 295] on icon "Next image" at bounding box center [1530, 297] width 20 height 20
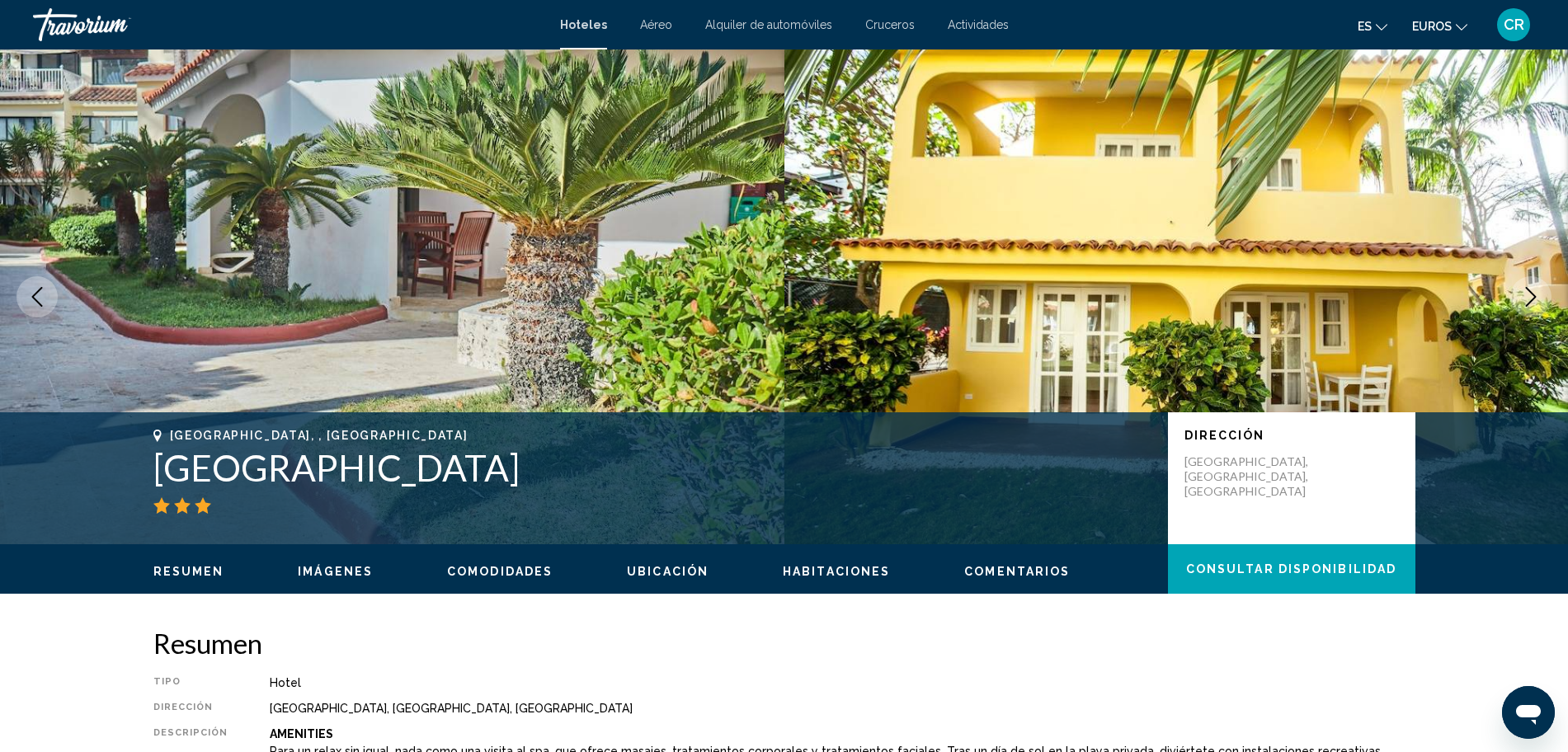
click at [1525, 295] on icon "Next image" at bounding box center [1530, 297] width 20 height 20
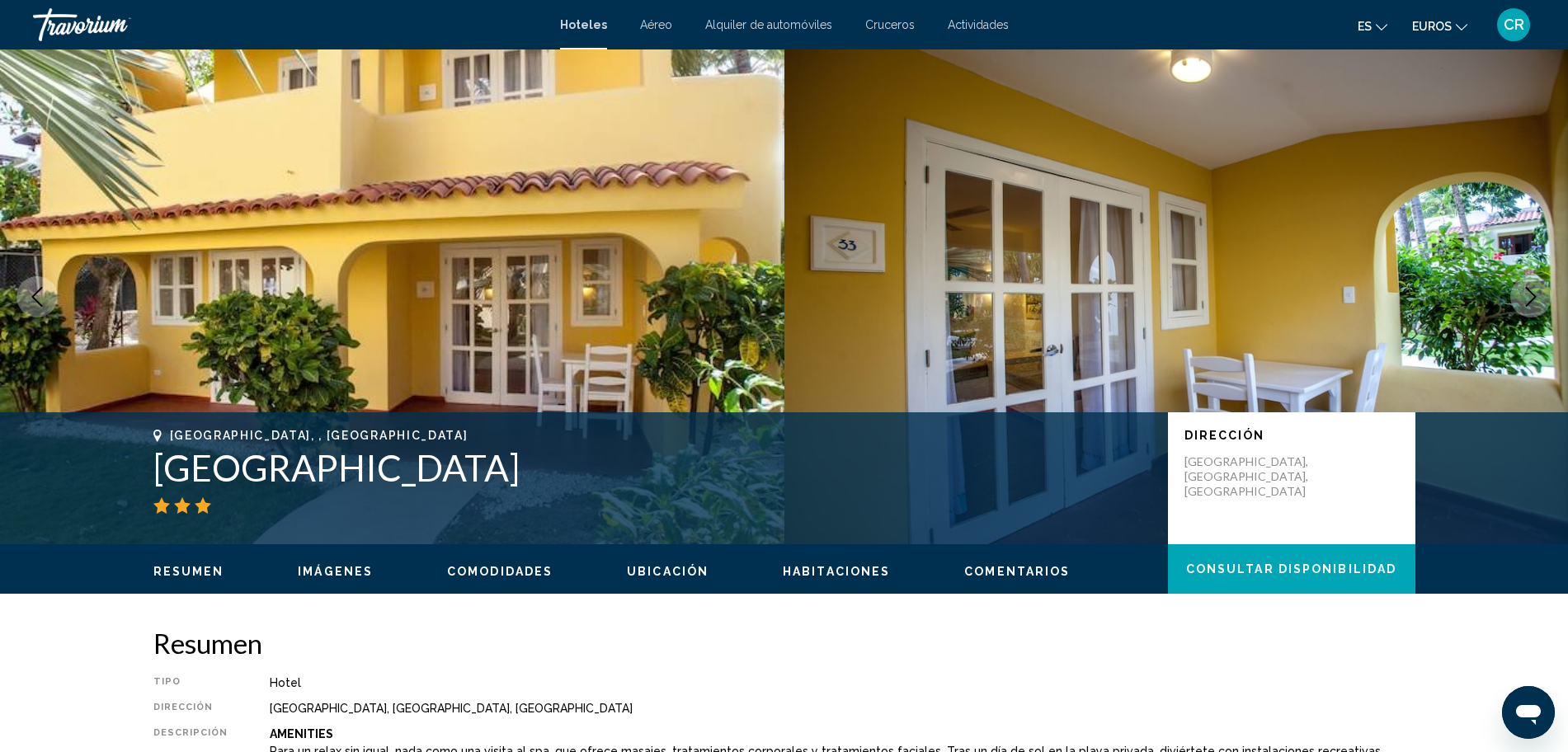
click at [1525, 295] on icon "Next image" at bounding box center [1530, 297] width 20 height 20
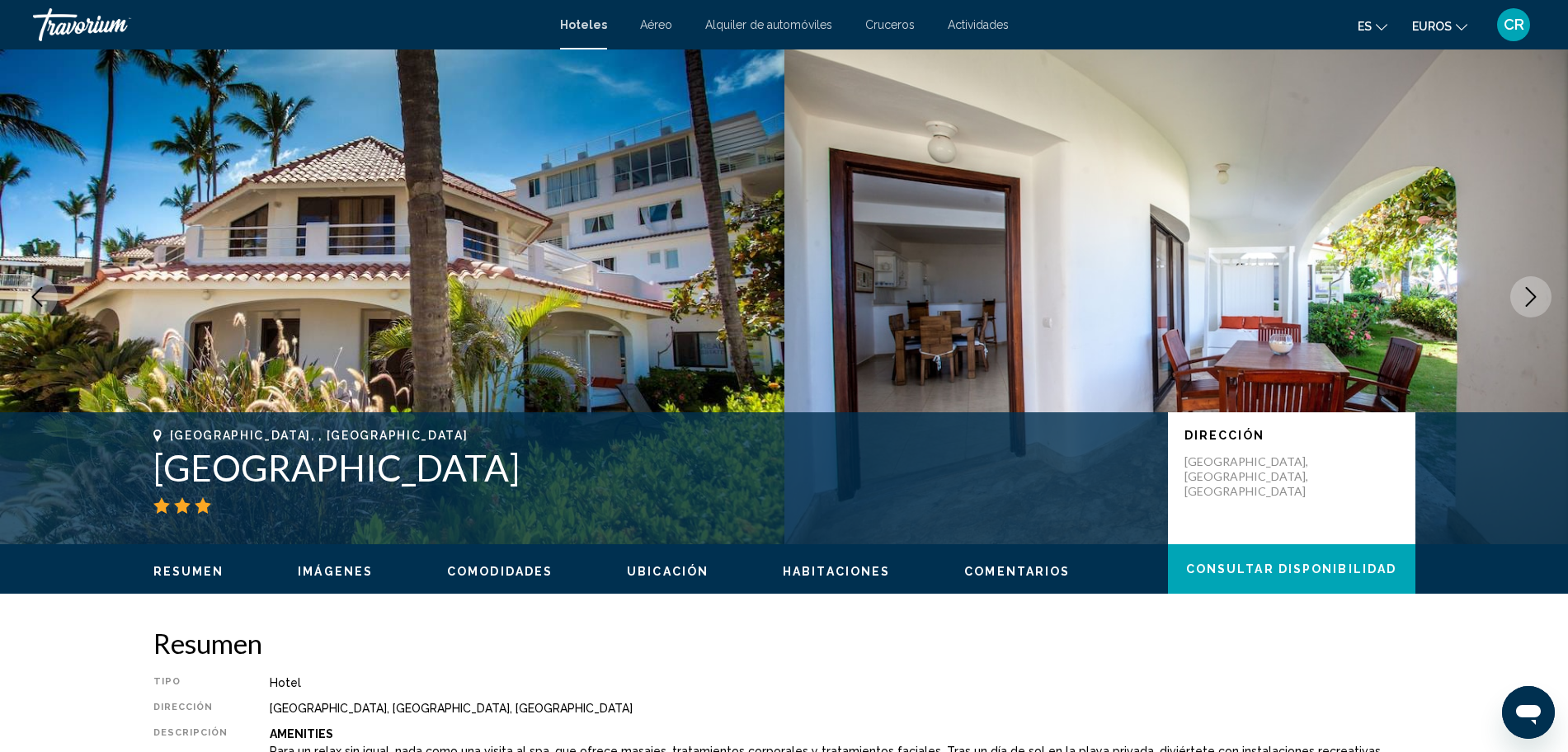
click at [1525, 295] on icon "Next image" at bounding box center [1530, 297] width 20 height 20
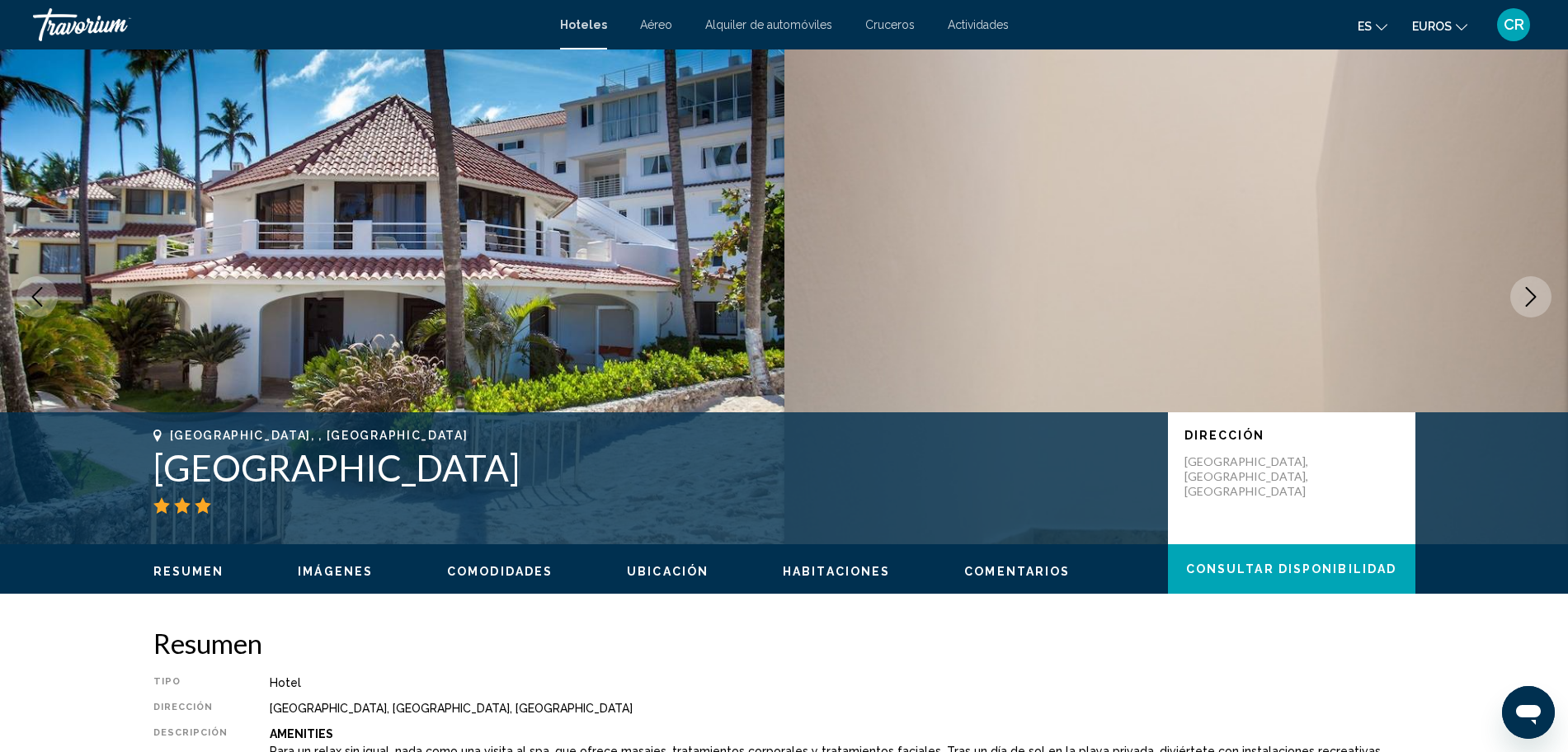
click at [1525, 295] on icon "Next image" at bounding box center [1530, 297] width 20 height 20
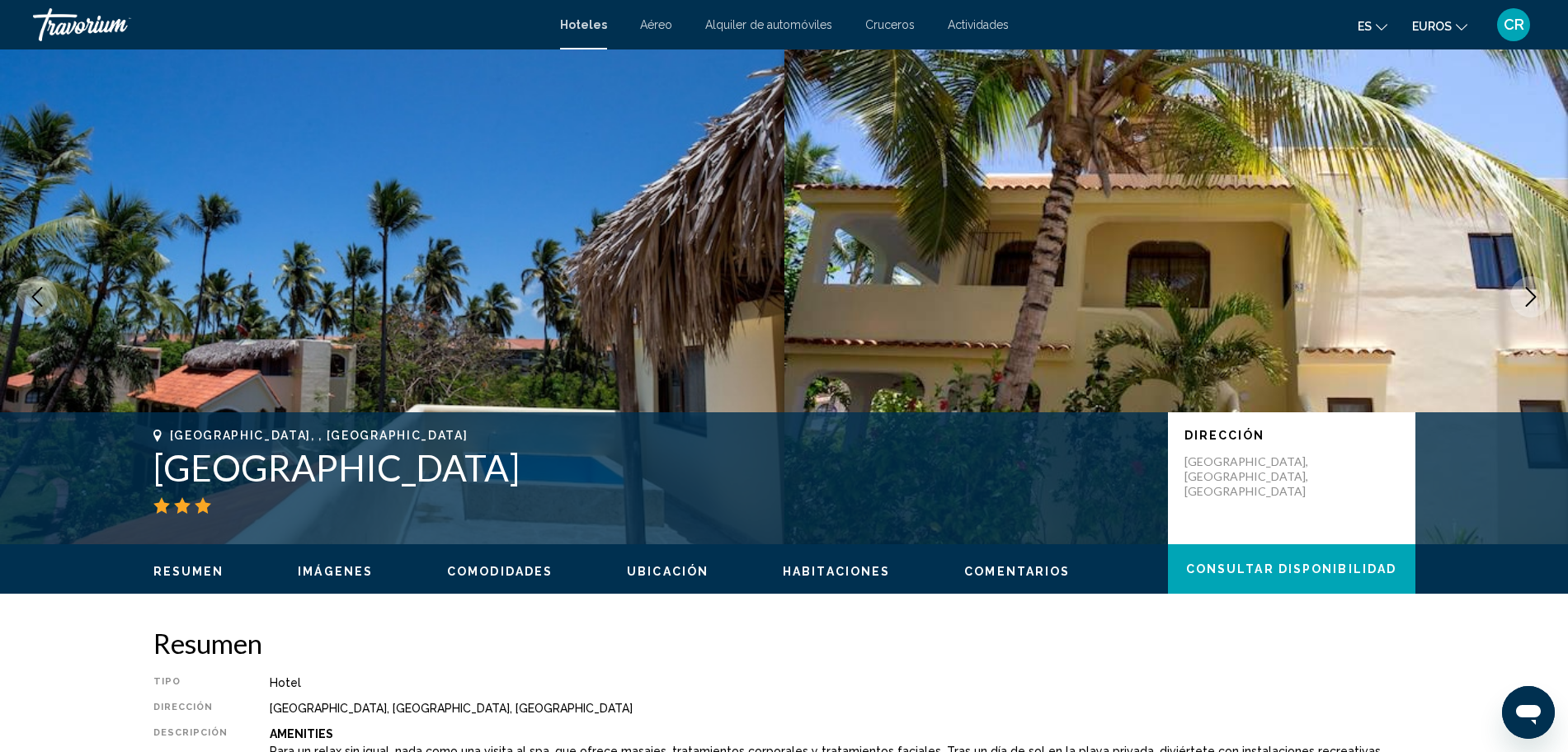
click at [1525, 295] on icon "Next image" at bounding box center [1530, 297] width 20 height 20
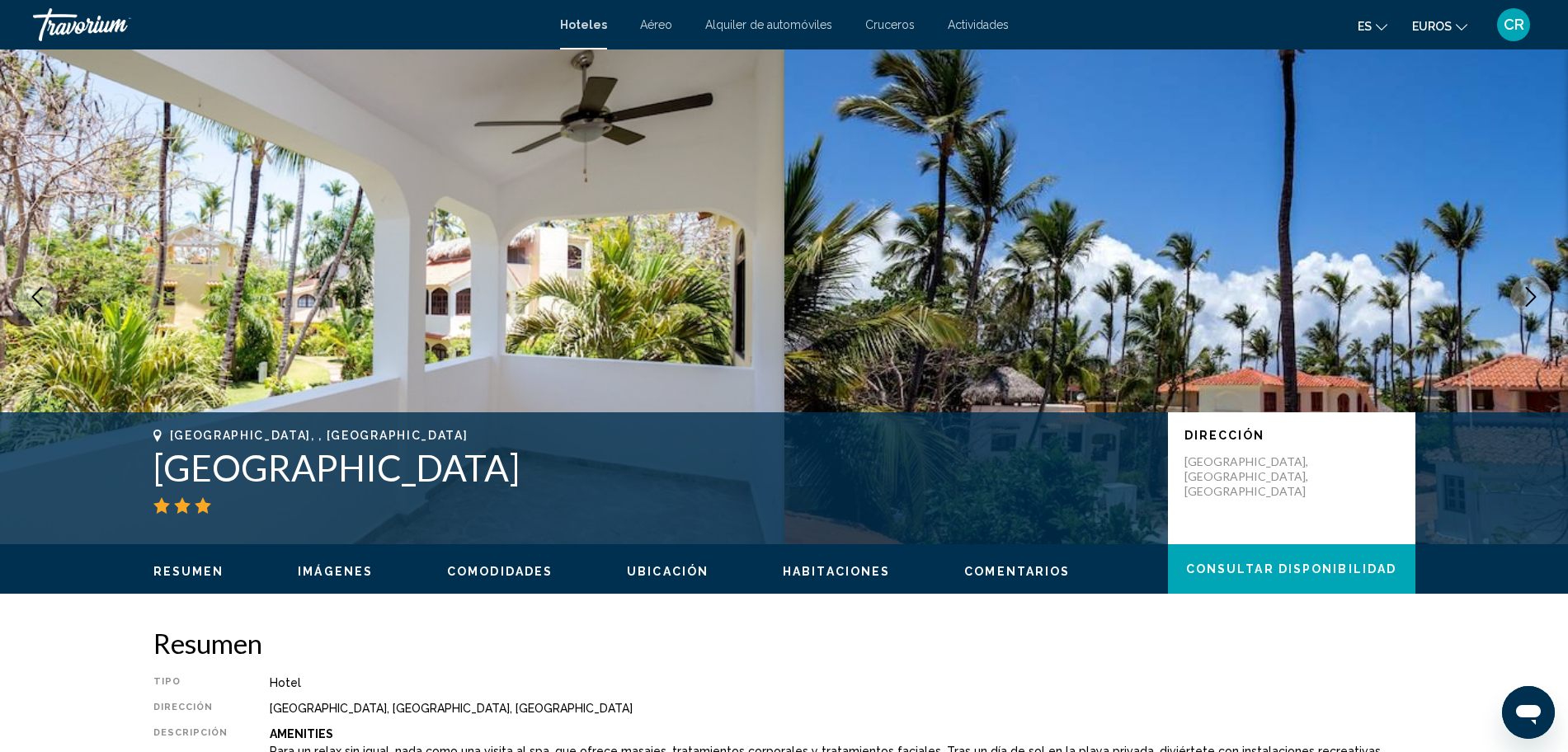
click at [1525, 295] on icon "Next image" at bounding box center [1530, 297] width 20 height 20
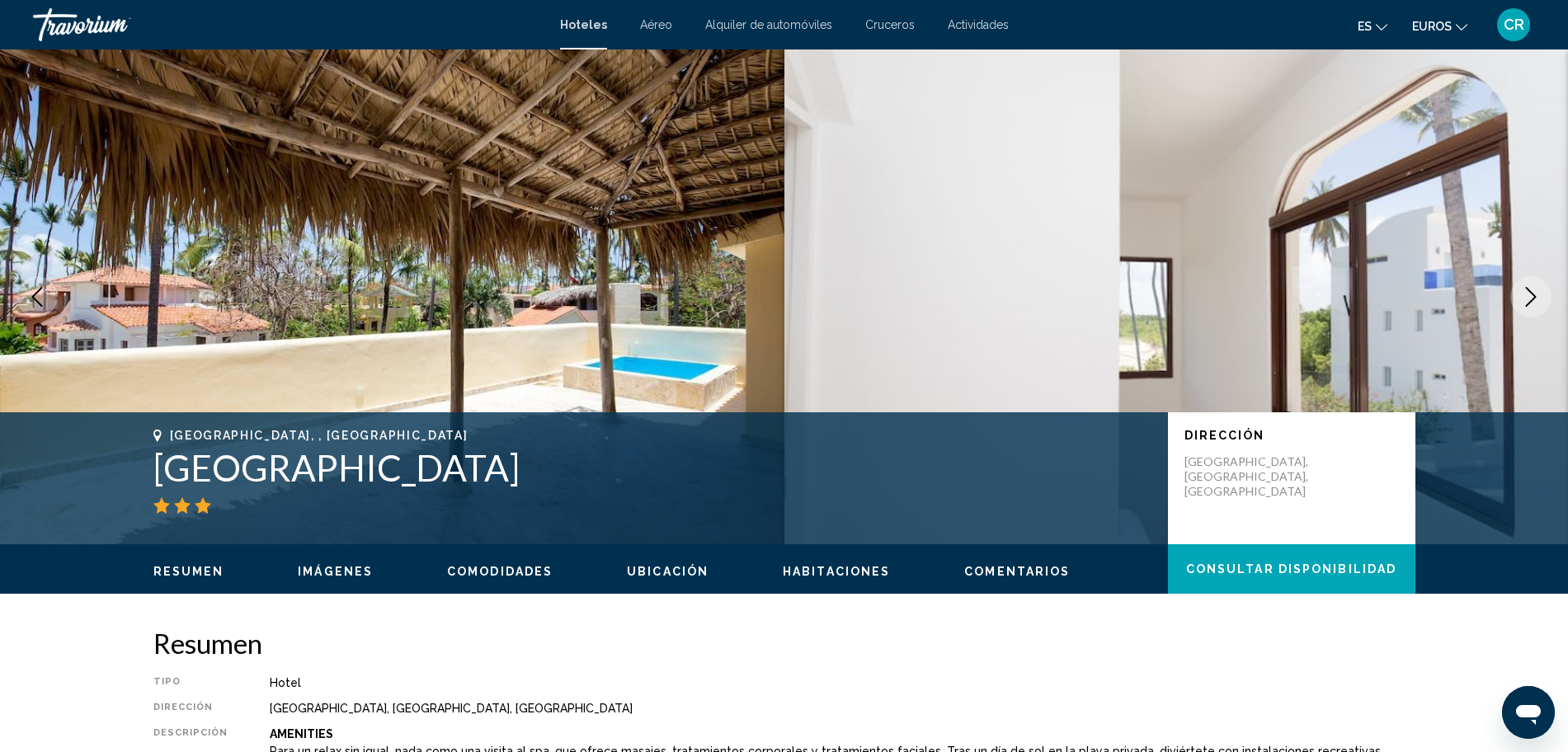
click at [1525, 295] on icon "Next image" at bounding box center [1530, 297] width 20 height 20
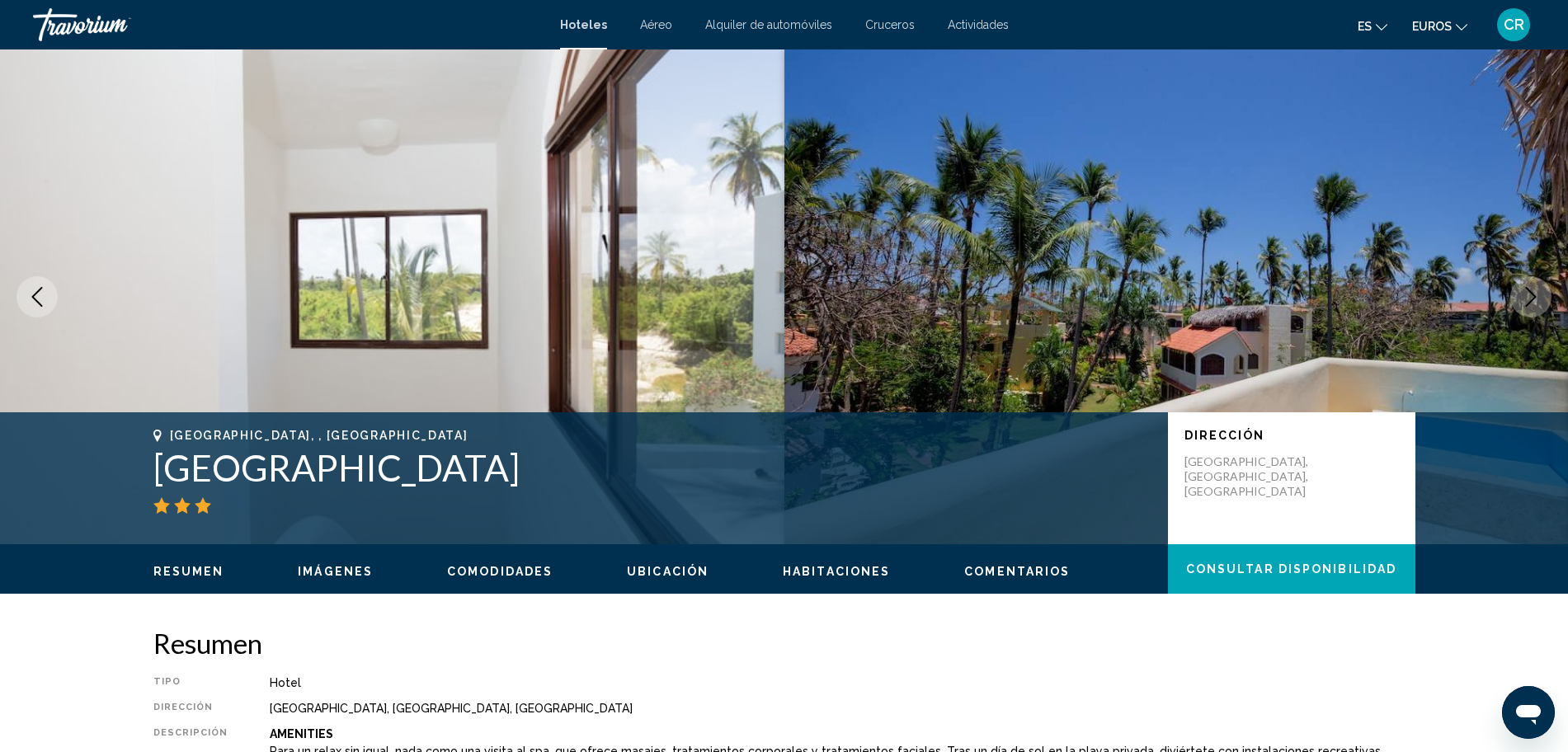
click at [1525, 295] on icon "Next image" at bounding box center [1530, 297] width 20 height 20
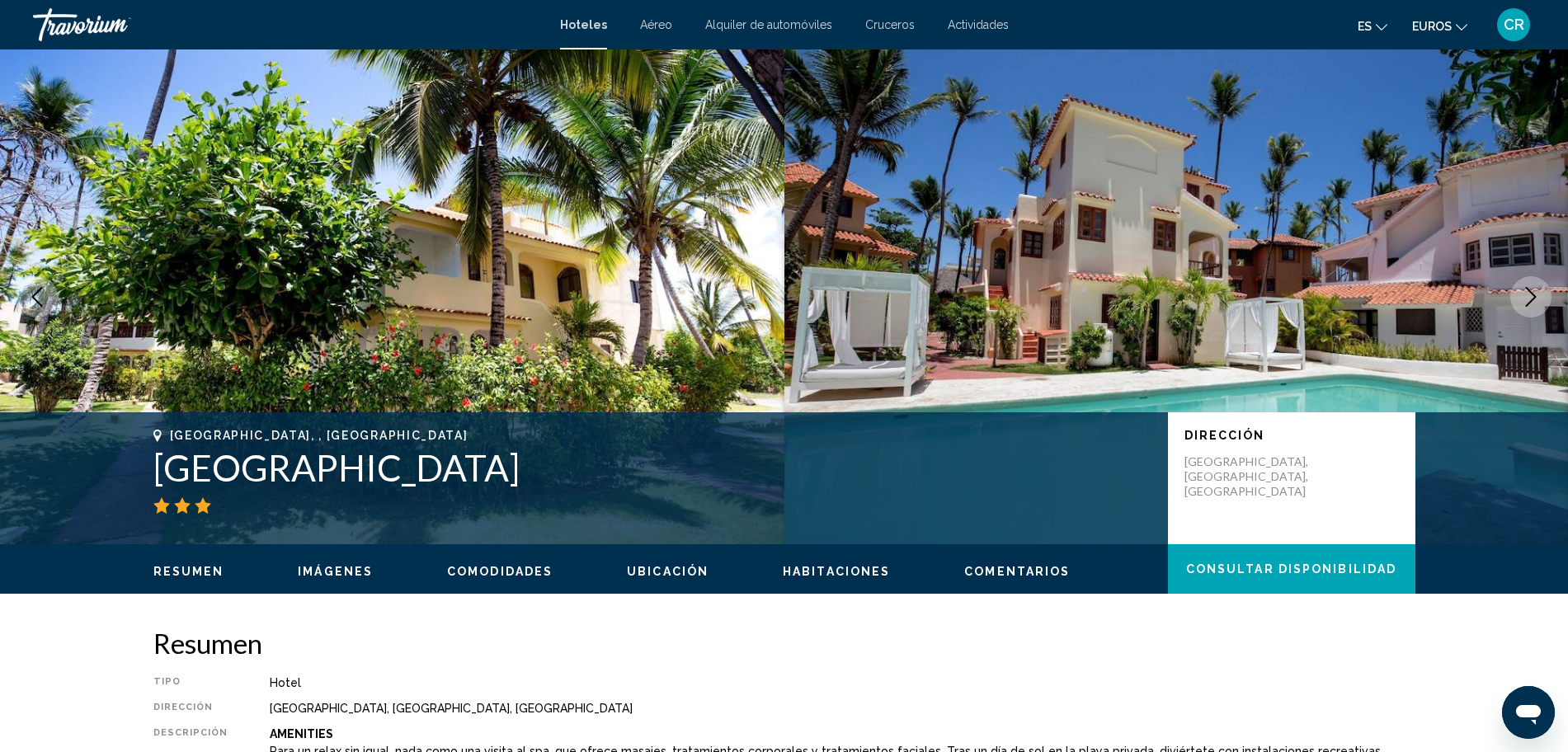
click at [1525, 295] on icon "Next image" at bounding box center [1530, 297] width 20 height 20
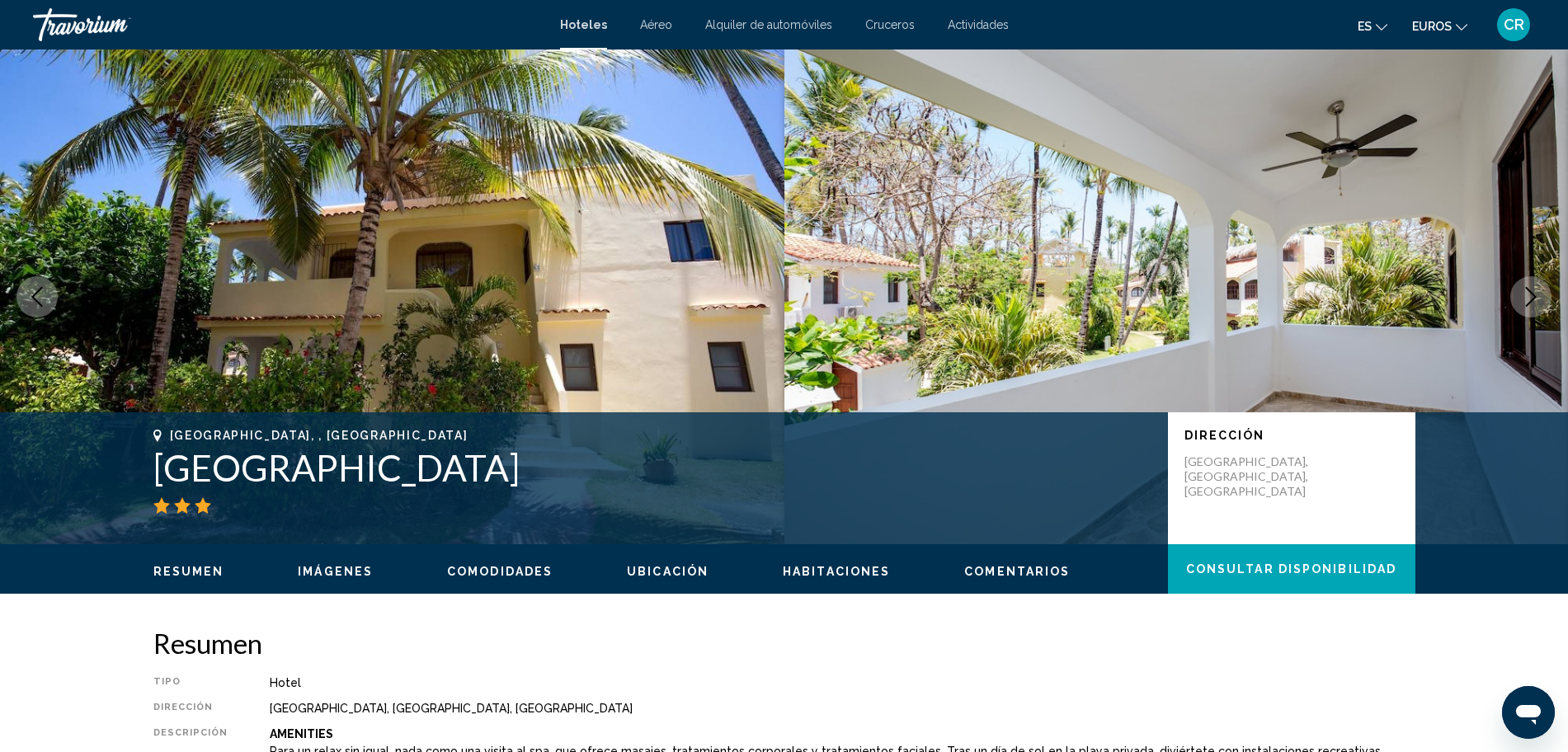
click at [1525, 295] on icon "Next image" at bounding box center [1530, 297] width 20 height 20
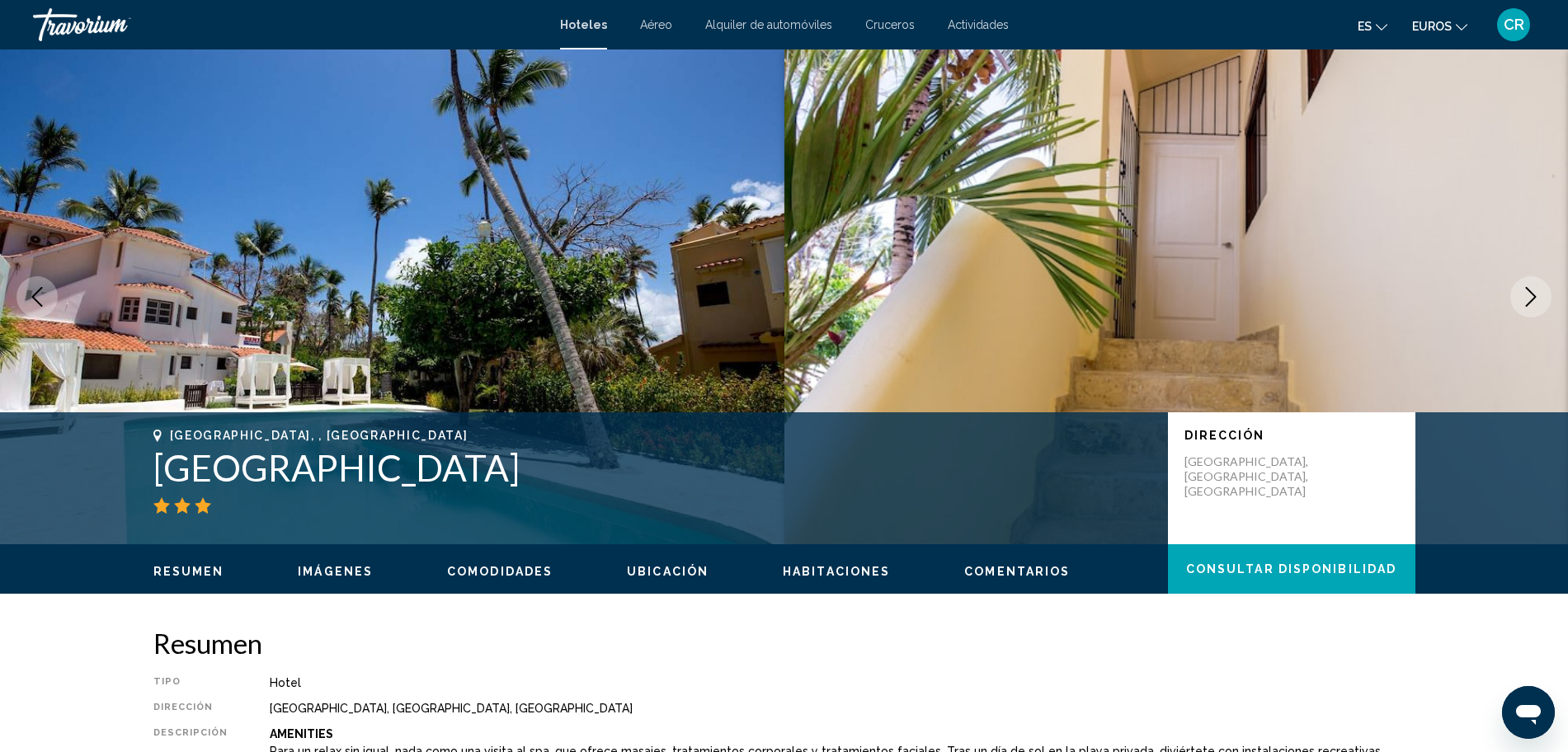
click at [1525, 295] on icon "Next image" at bounding box center [1530, 297] width 20 height 20
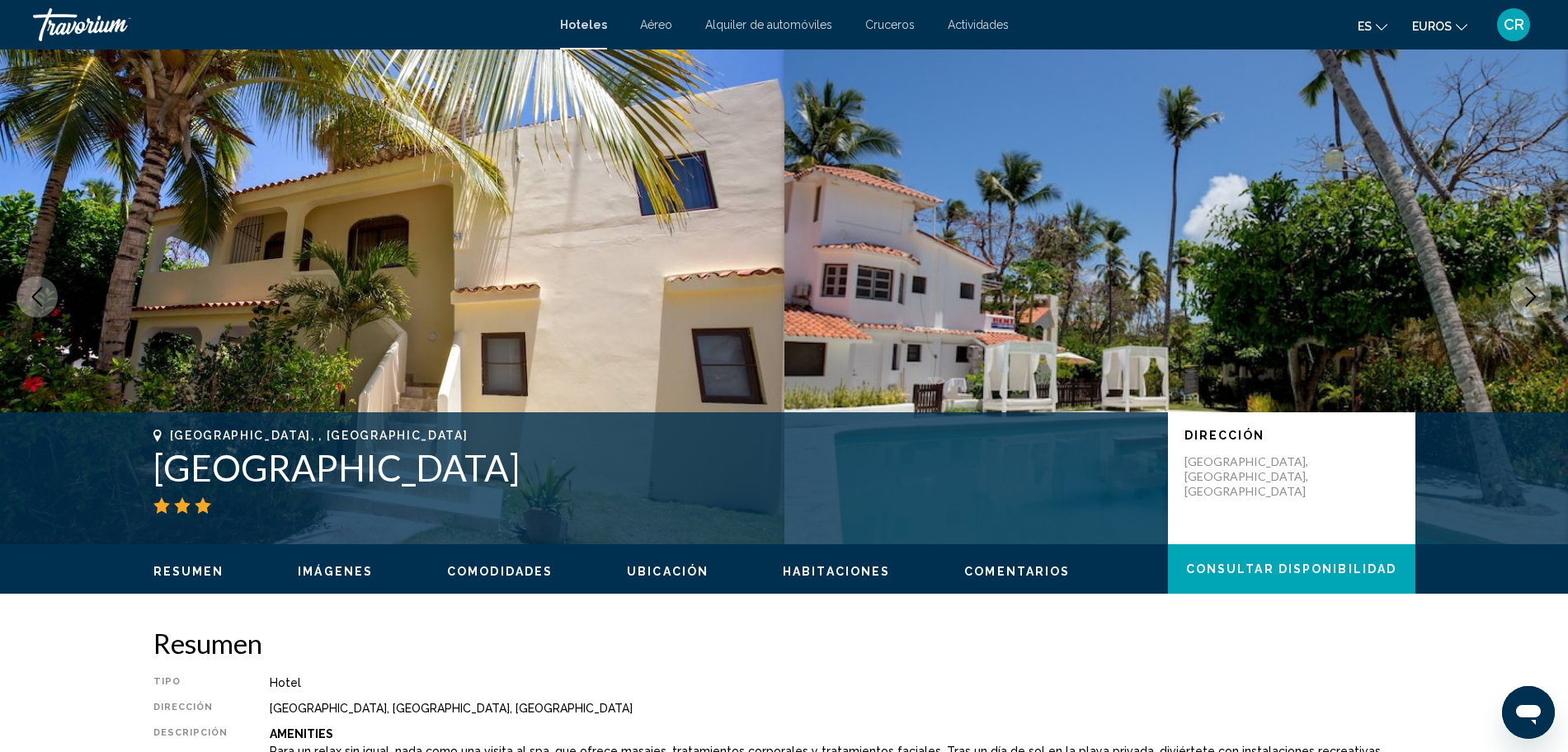
click at [1525, 295] on icon "Next image" at bounding box center [1530, 297] width 20 height 20
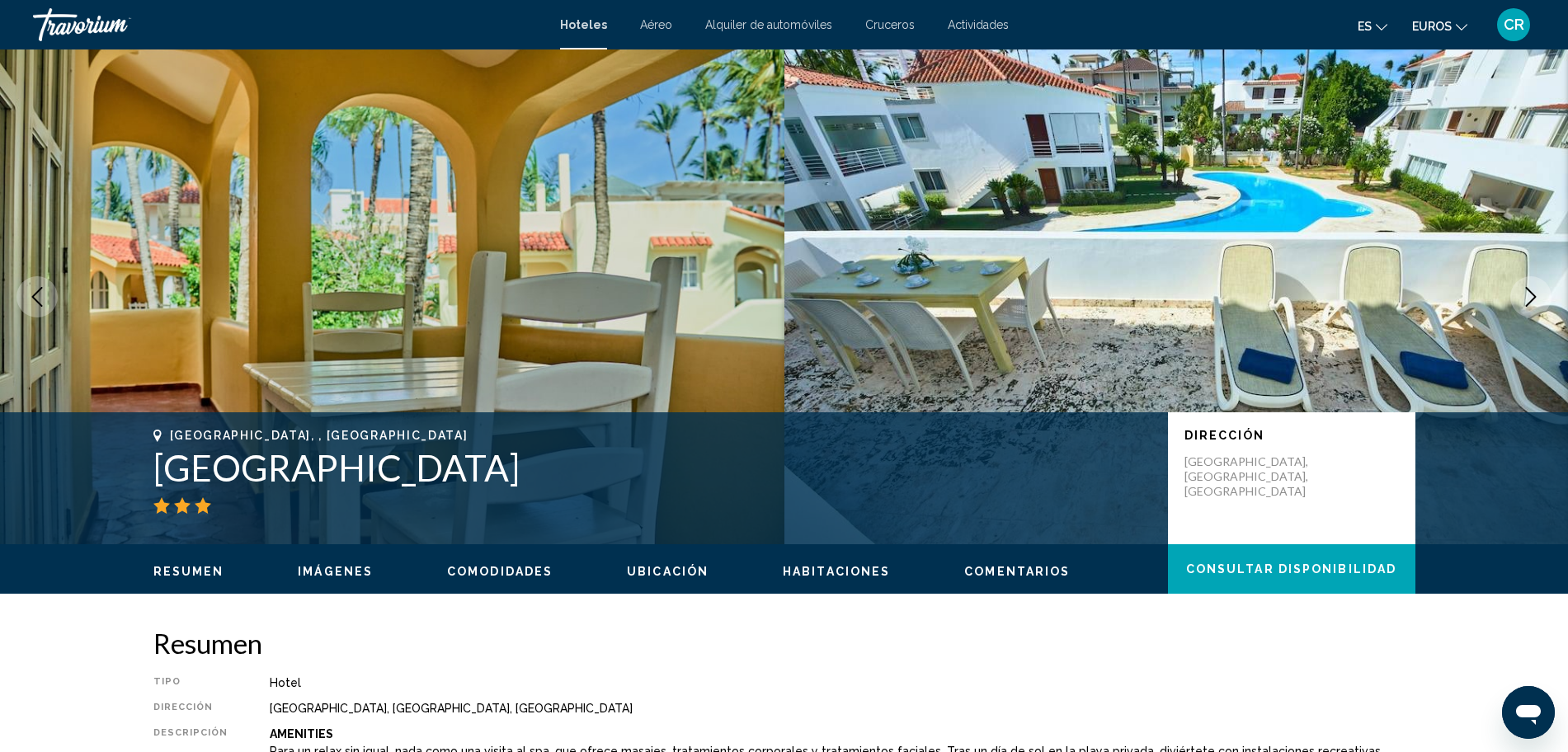
click at [1525, 295] on icon "Next image" at bounding box center [1530, 297] width 20 height 20
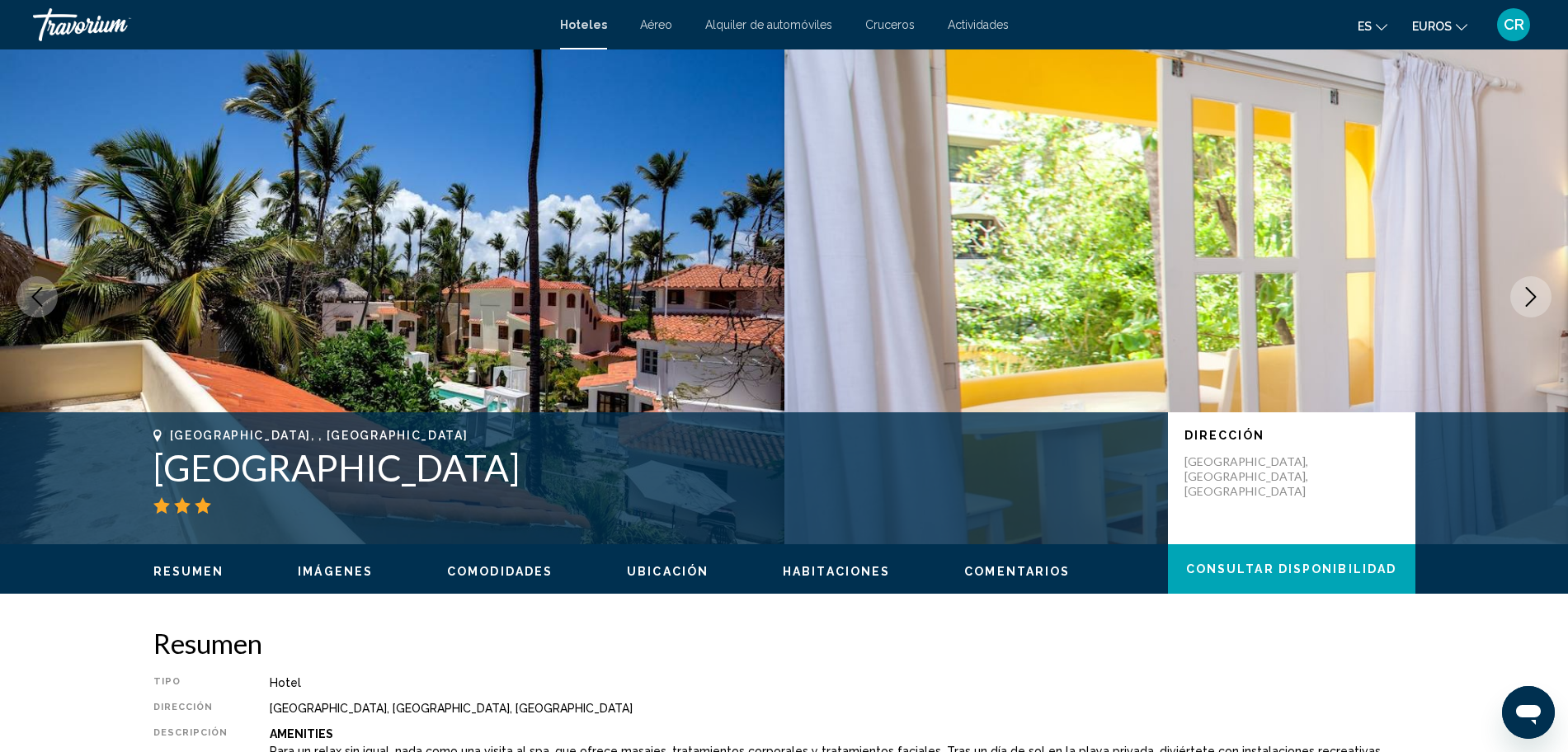
click at [1525, 295] on icon "Next image" at bounding box center [1530, 297] width 20 height 20
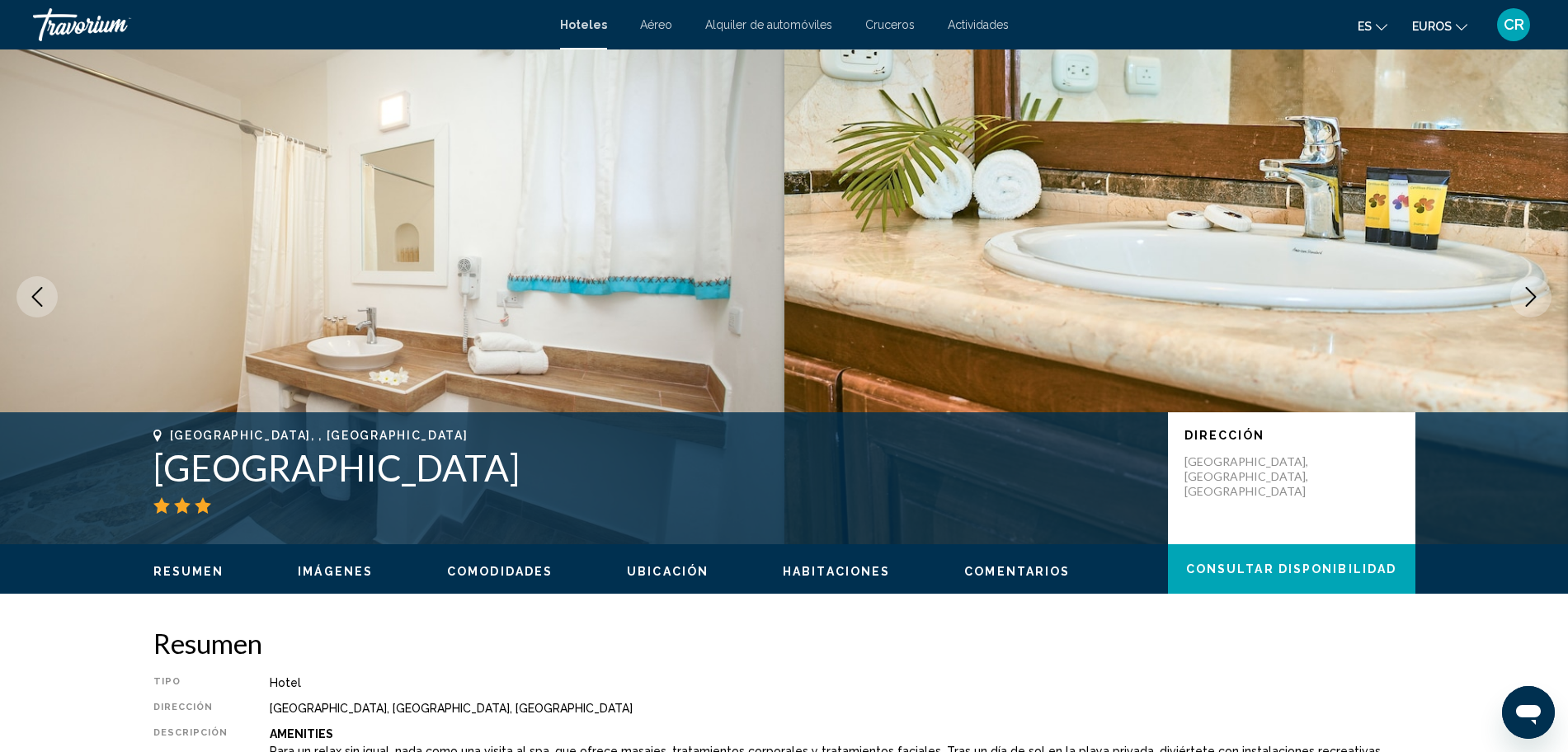
click at [1525, 295] on icon "Next image" at bounding box center [1530, 297] width 20 height 20
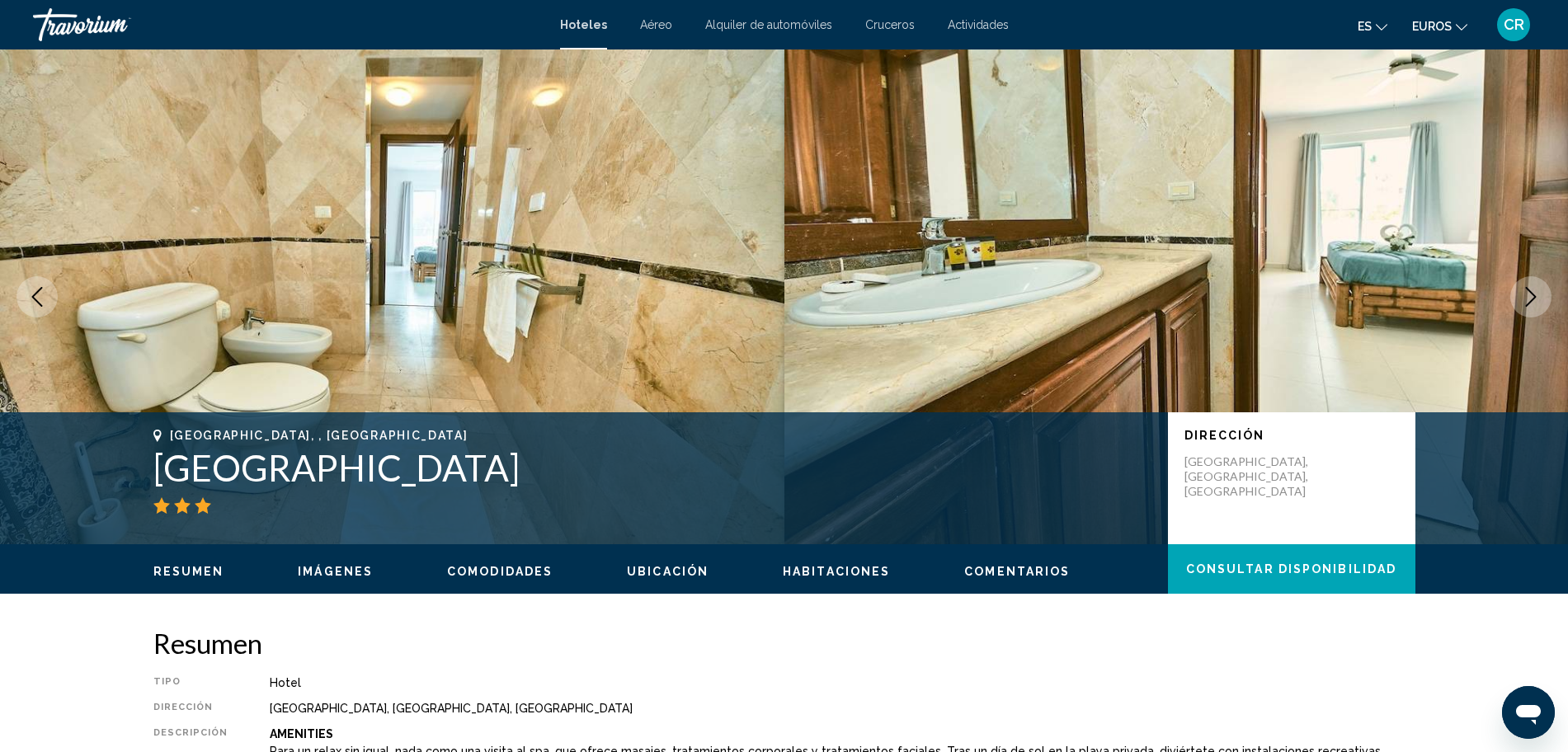
click at [1525, 295] on icon "Next image" at bounding box center [1530, 297] width 20 height 20
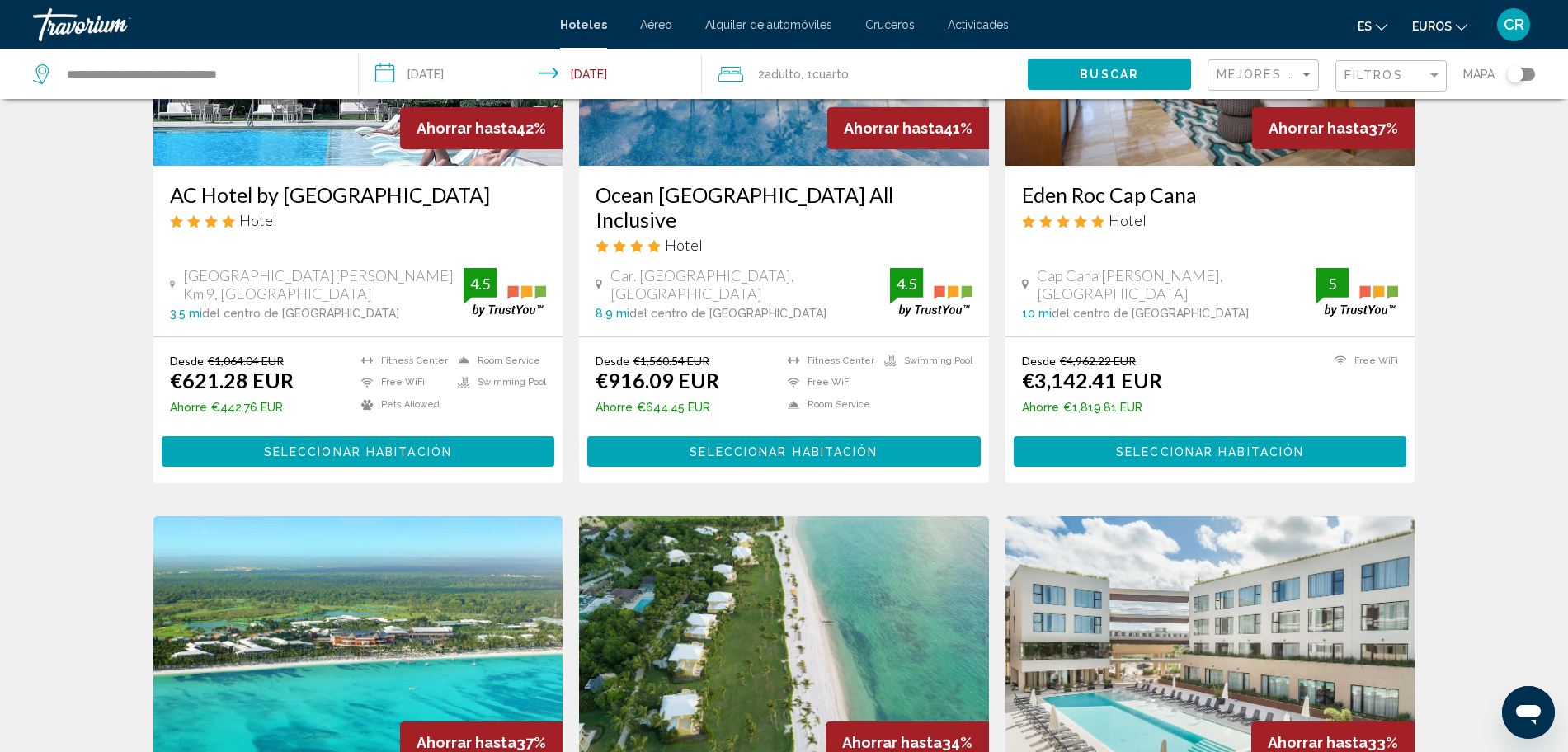
scroll to position [206, 0]
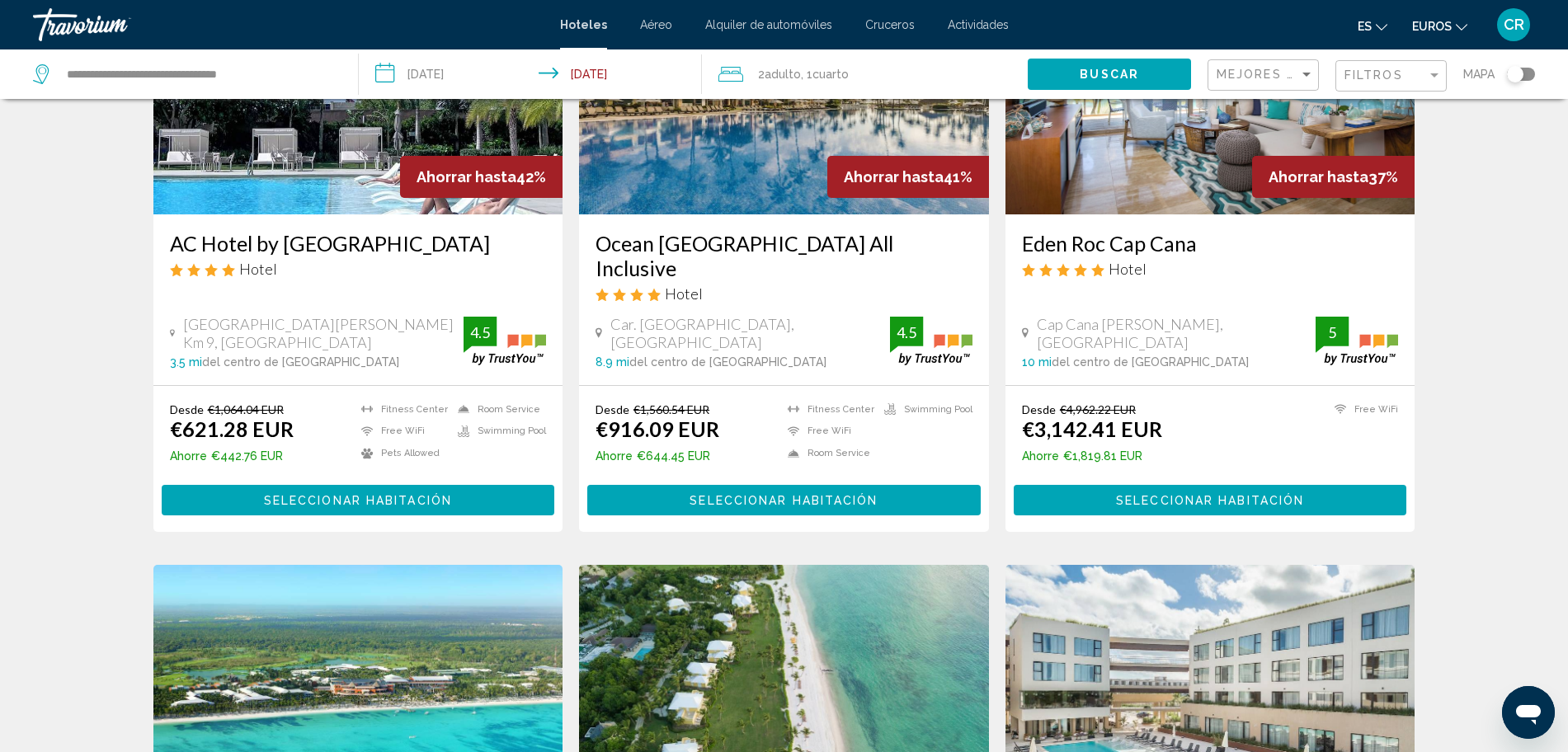
click at [446, 77] on input "**********" at bounding box center [533, 76] width 349 height 54
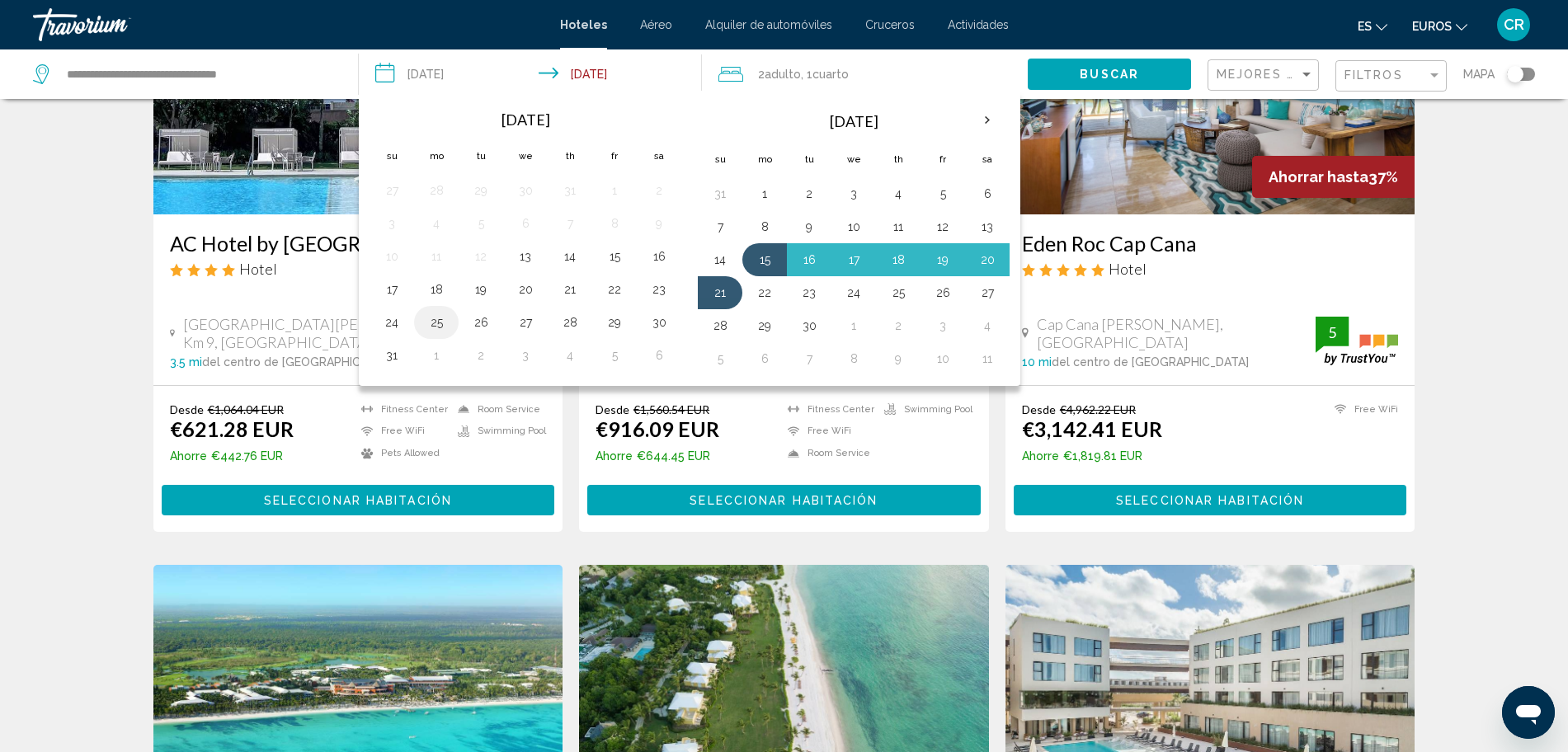
click at [437, 327] on button "25" at bounding box center [436, 322] width 27 height 23
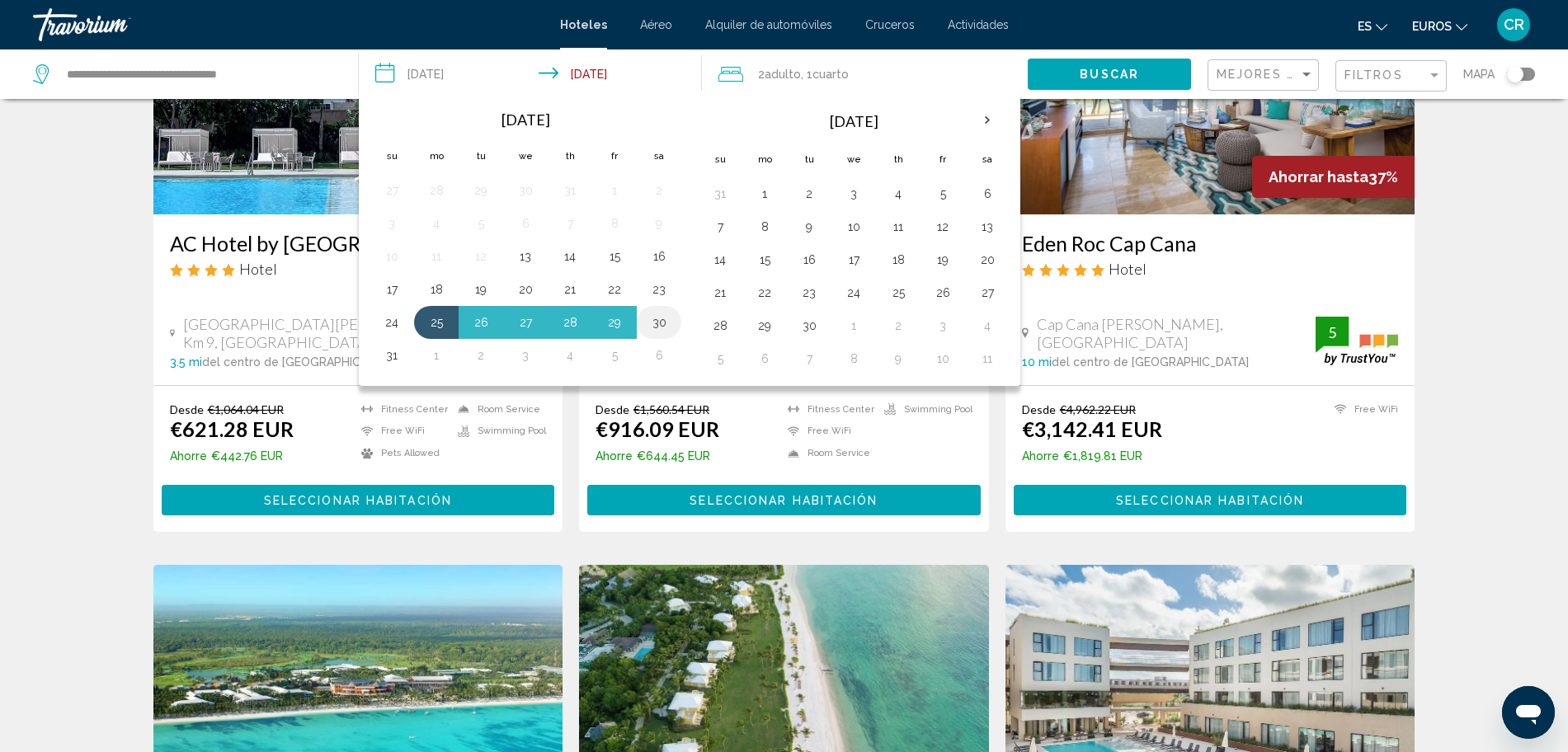
click at [655, 330] on button "30" at bounding box center [659, 322] width 27 height 23
type input "**********"
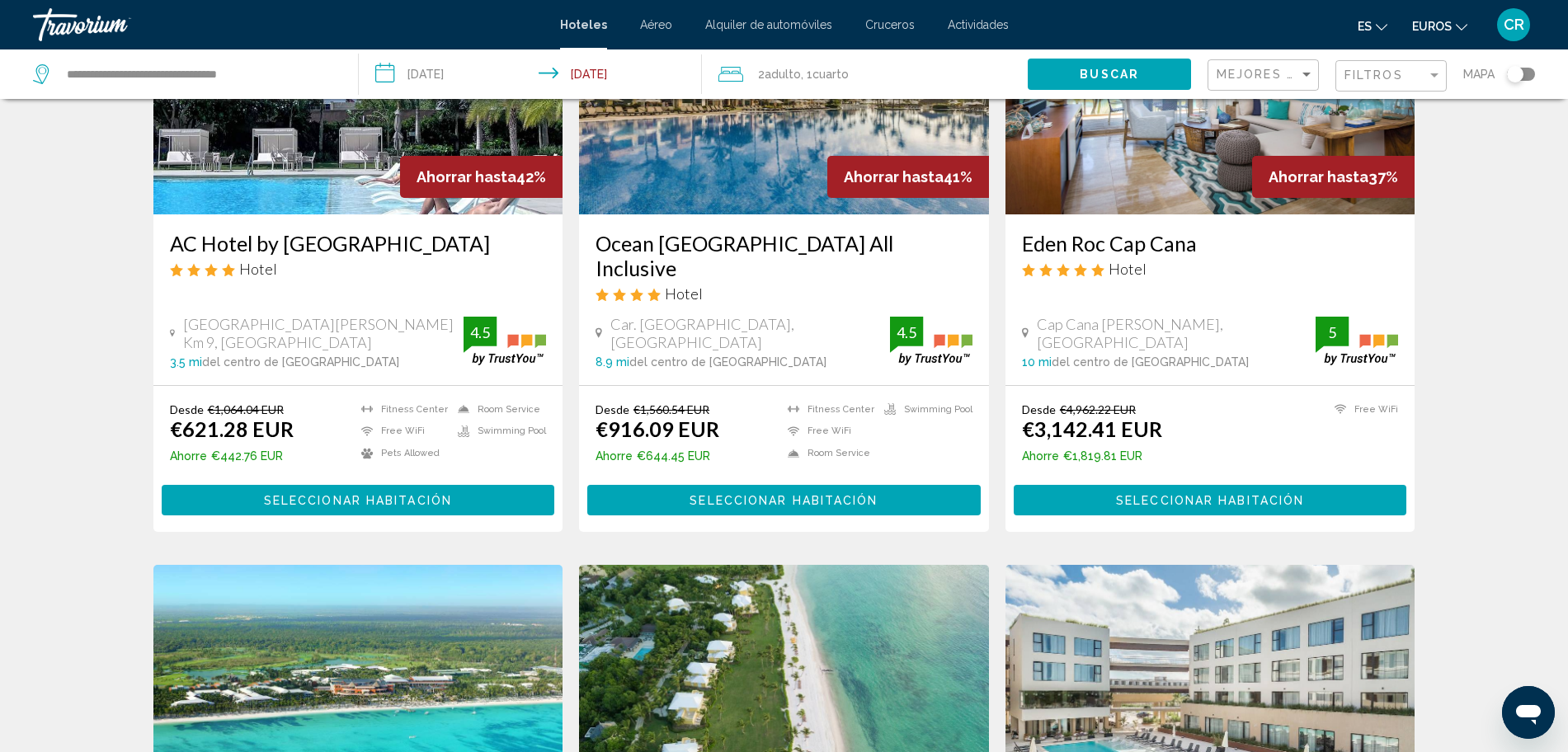
click at [1098, 71] on span "Buscar" at bounding box center [1109, 75] width 59 height 13
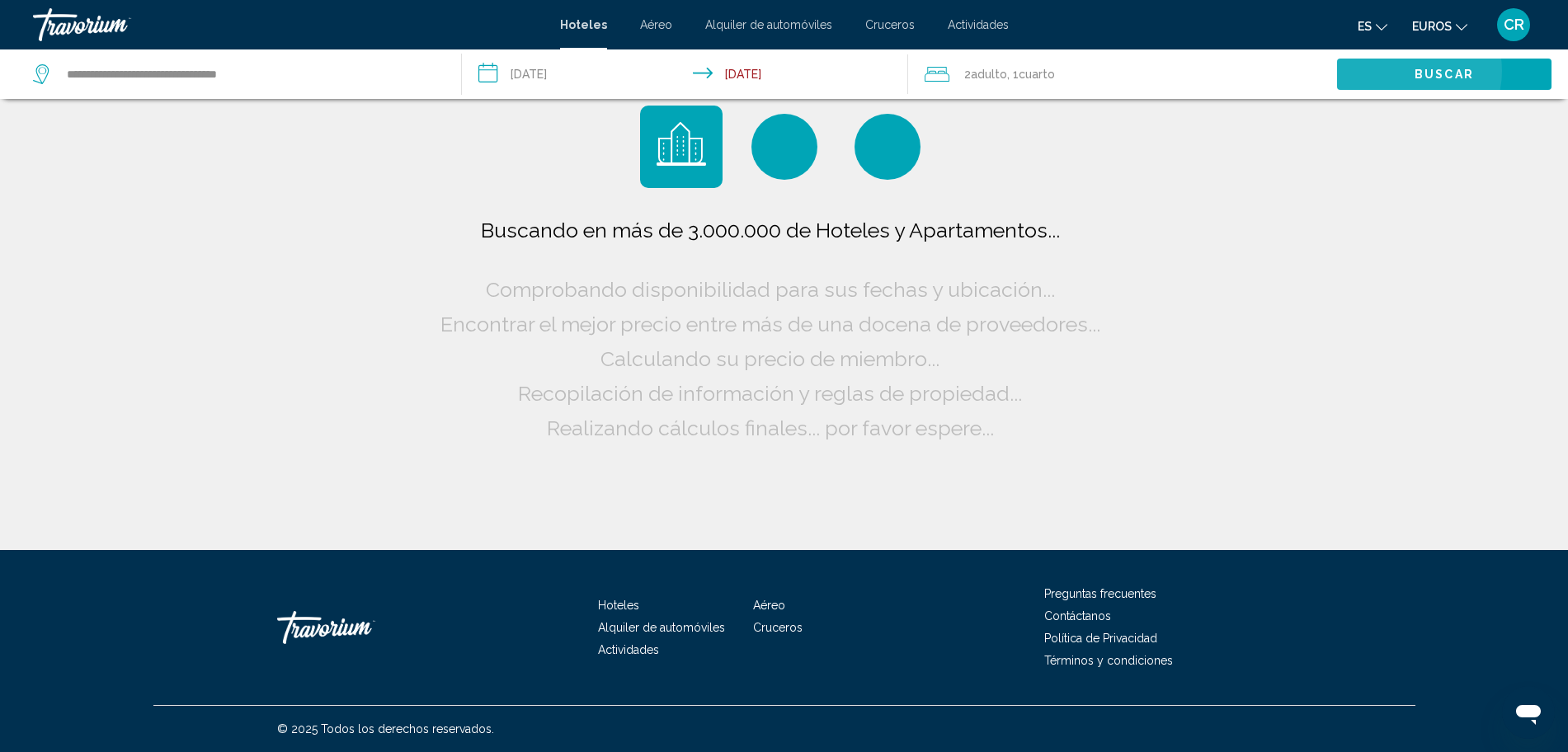
scroll to position [0, 0]
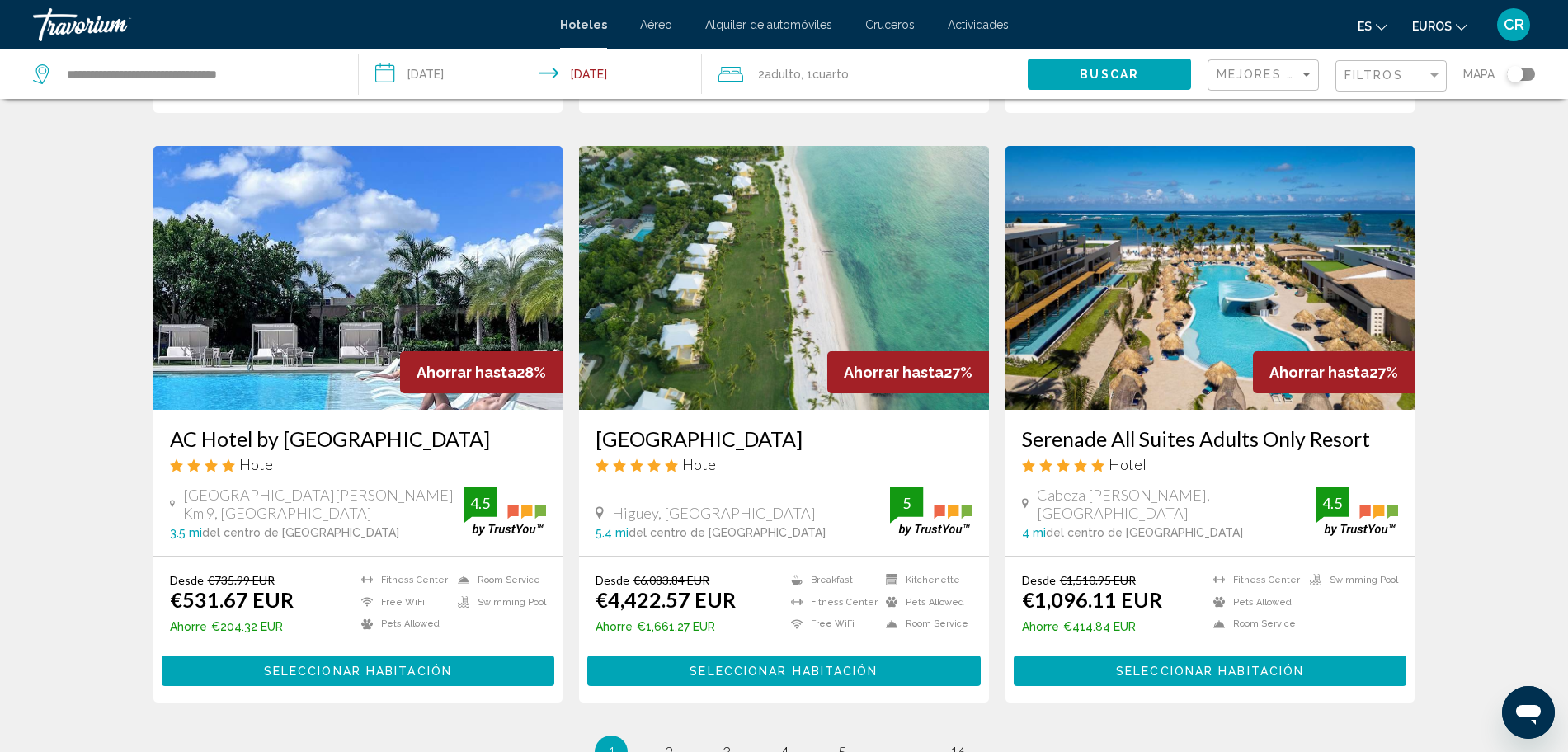
scroll to position [1855, 0]
click at [383, 356] on img "Contenido principal" at bounding box center [359, 277] width 410 height 264
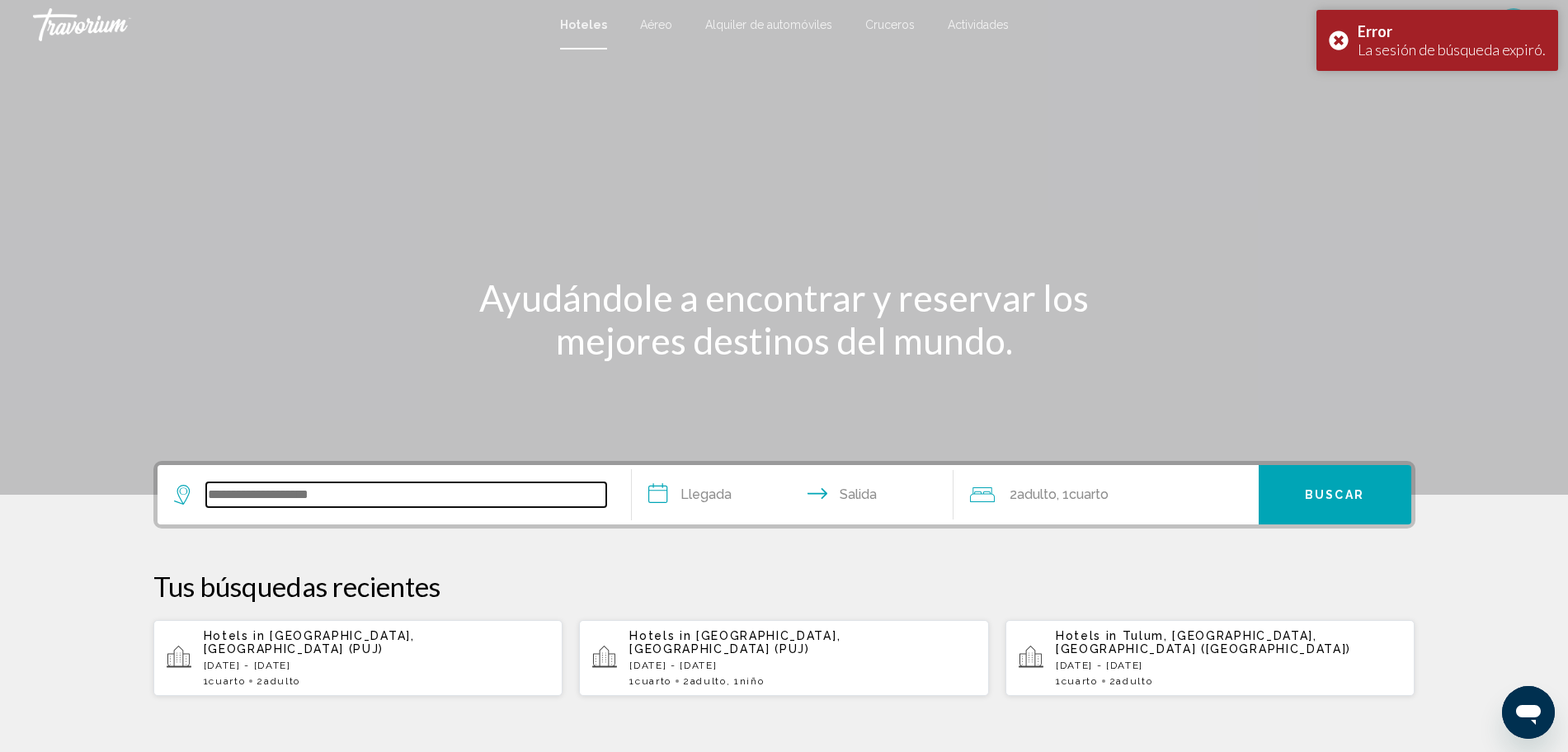
click at [281, 494] on input "Search widget" at bounding box center [406, 494] width 400 height 25
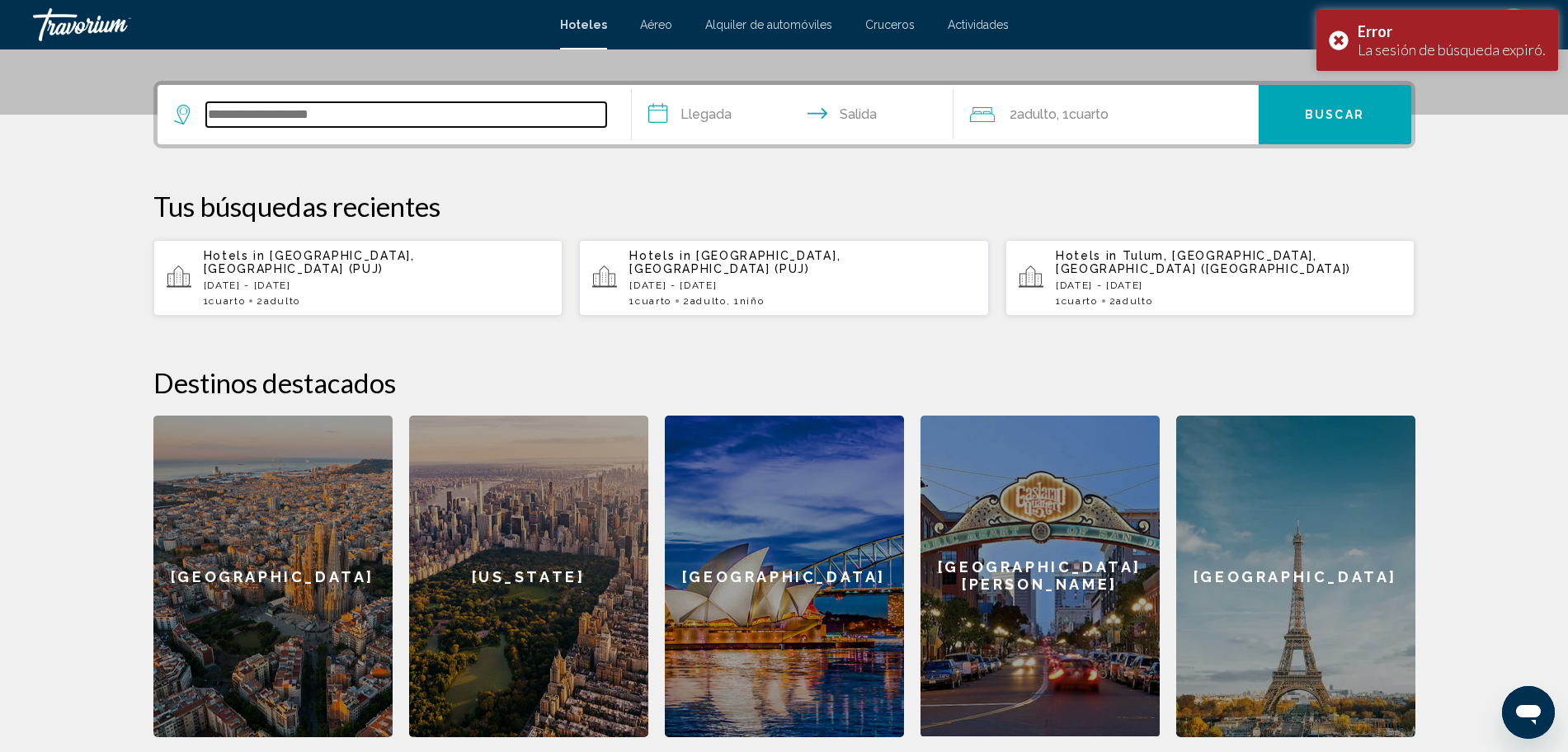
scroll to position [407, 0]
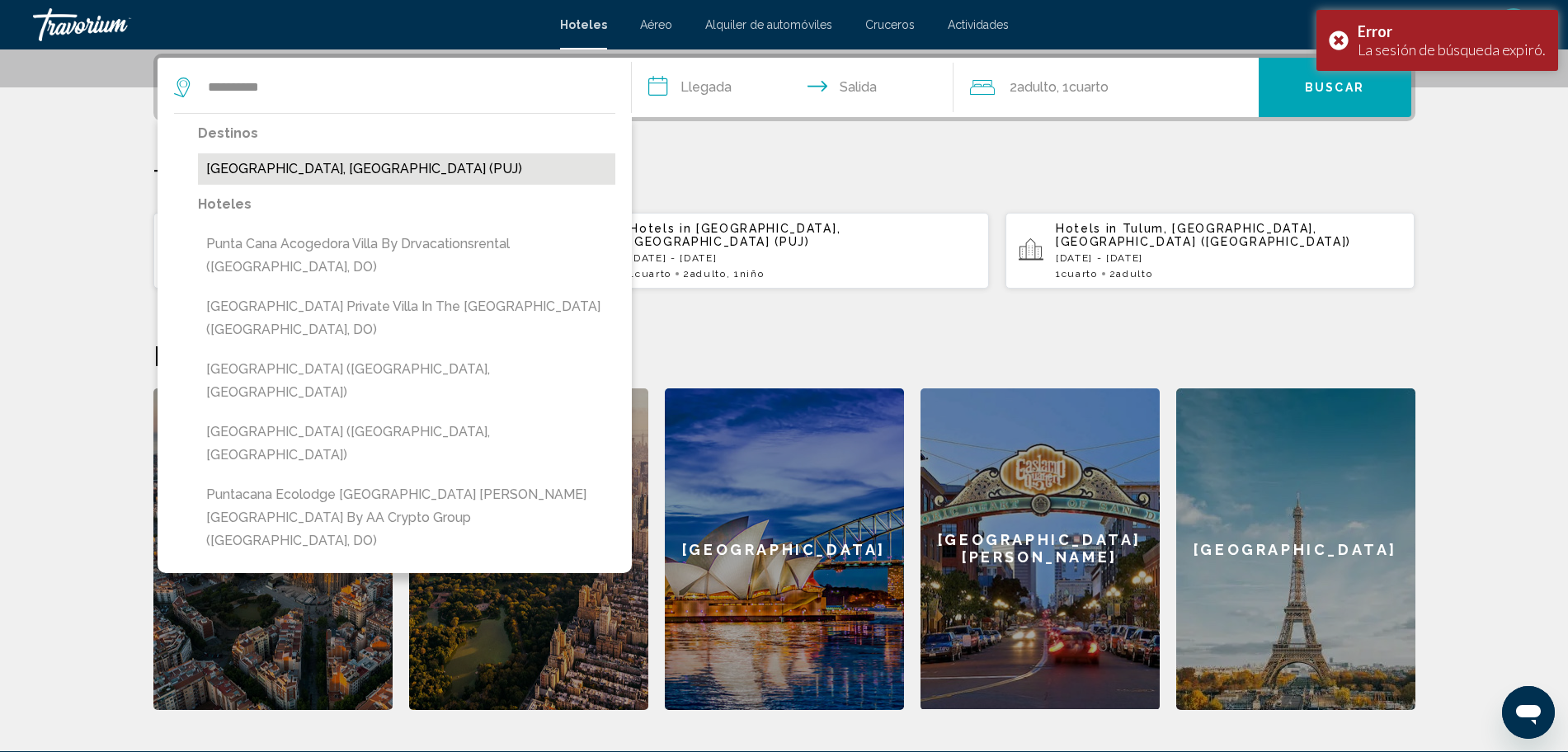
click at [401, 177] on button "[GEOGRAPHIC_DATA], [GEOGRAPHIC_DATA] (PUJ)" at bounding box center [407, 169] width 418 height 32
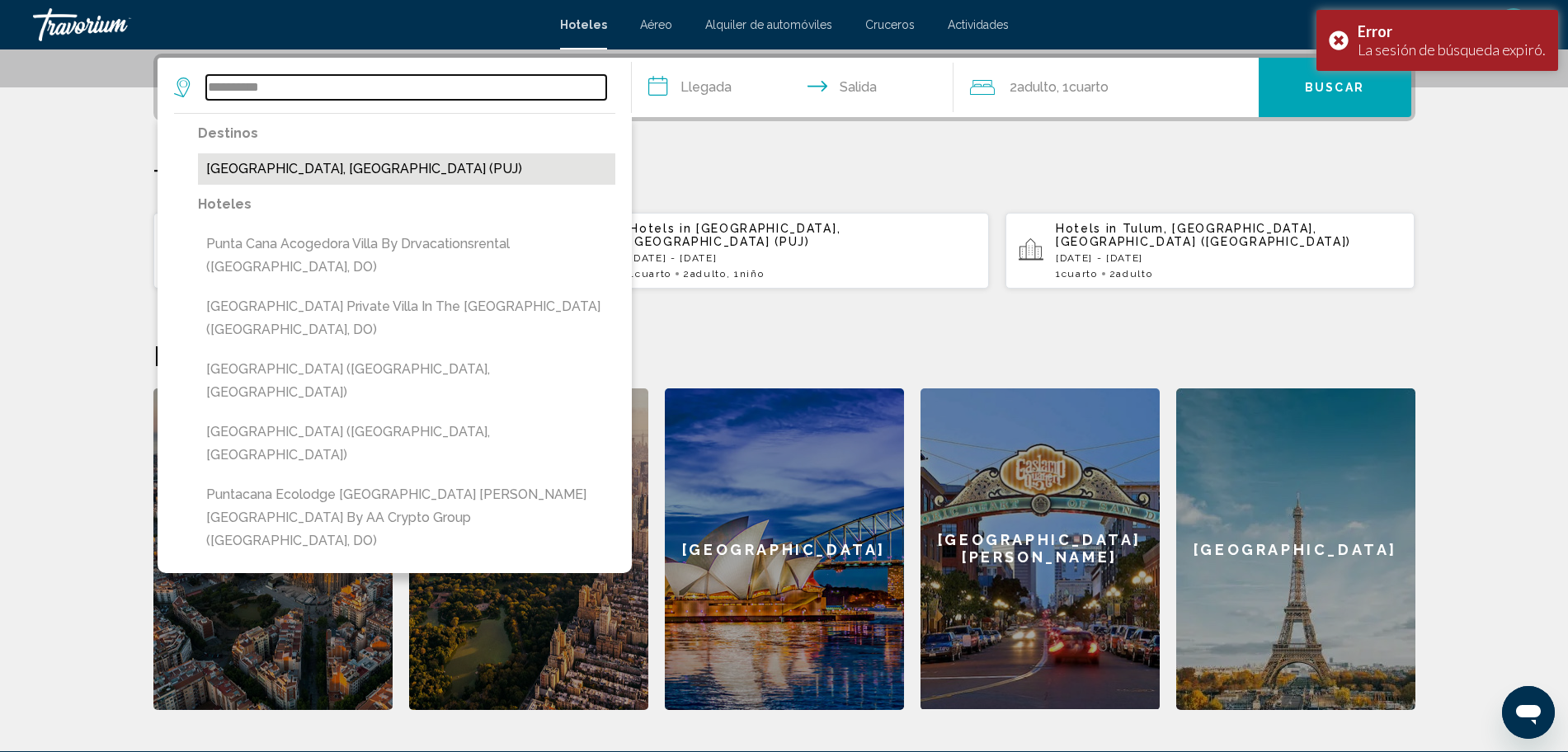
type input "**********"
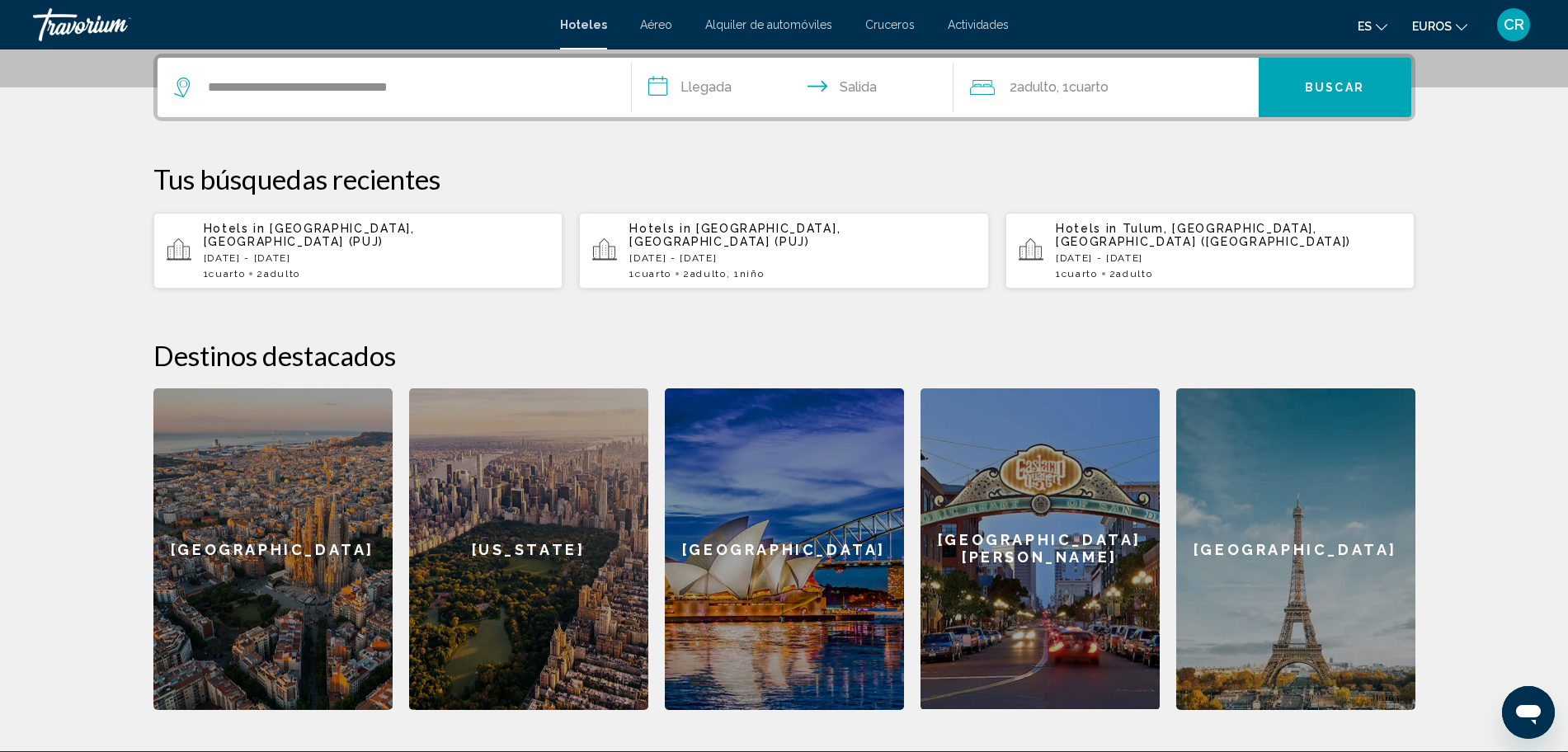
click at [739, 89] on input "**********" at bounding box center [796, 89] width 329 height 64
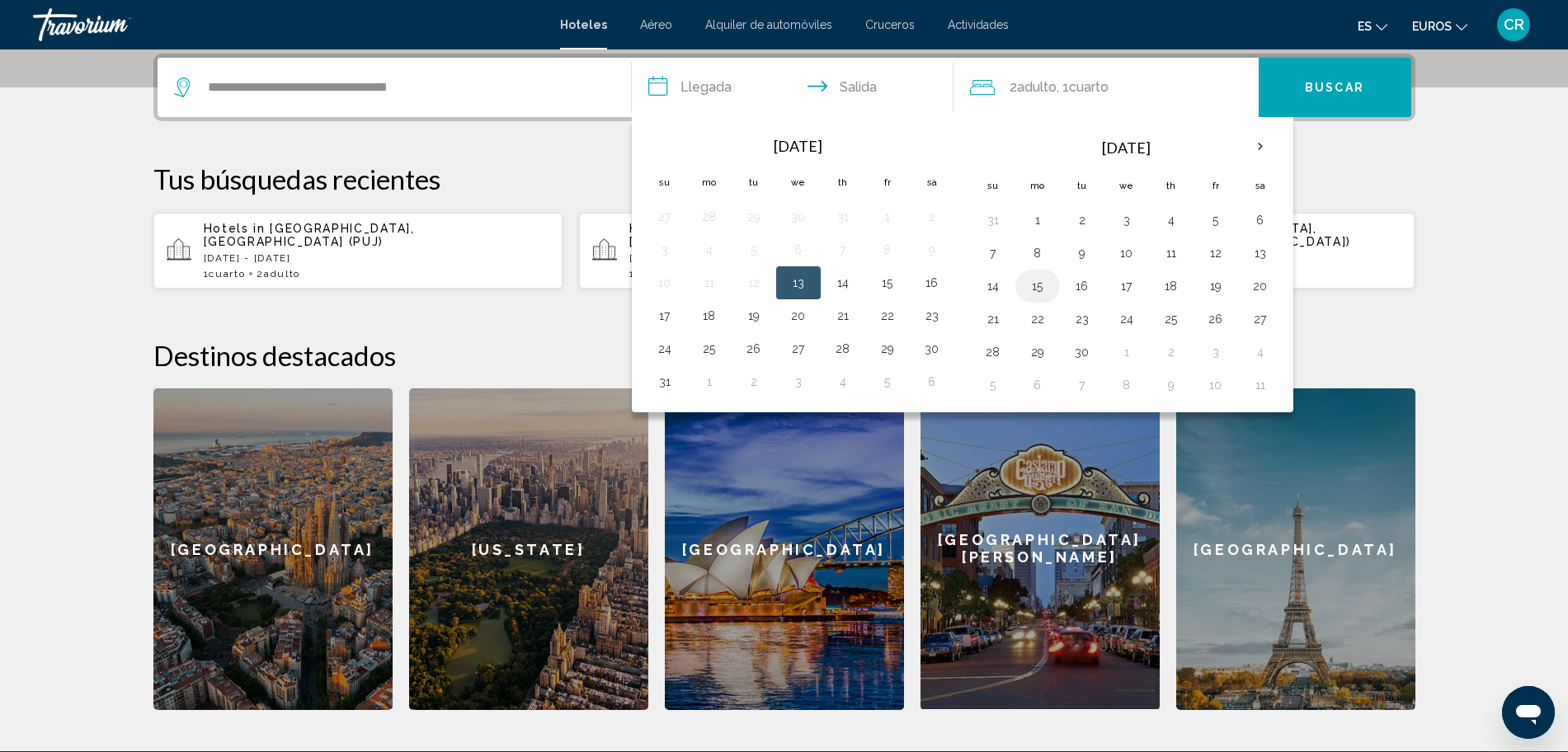
click at [1039, 289] on button "15" at bounding box center [1037, 286] width 27 height 23
click at [1001, 321] on button "21" at bounding box center [992, 319] width 27 height 23
type input "**********"
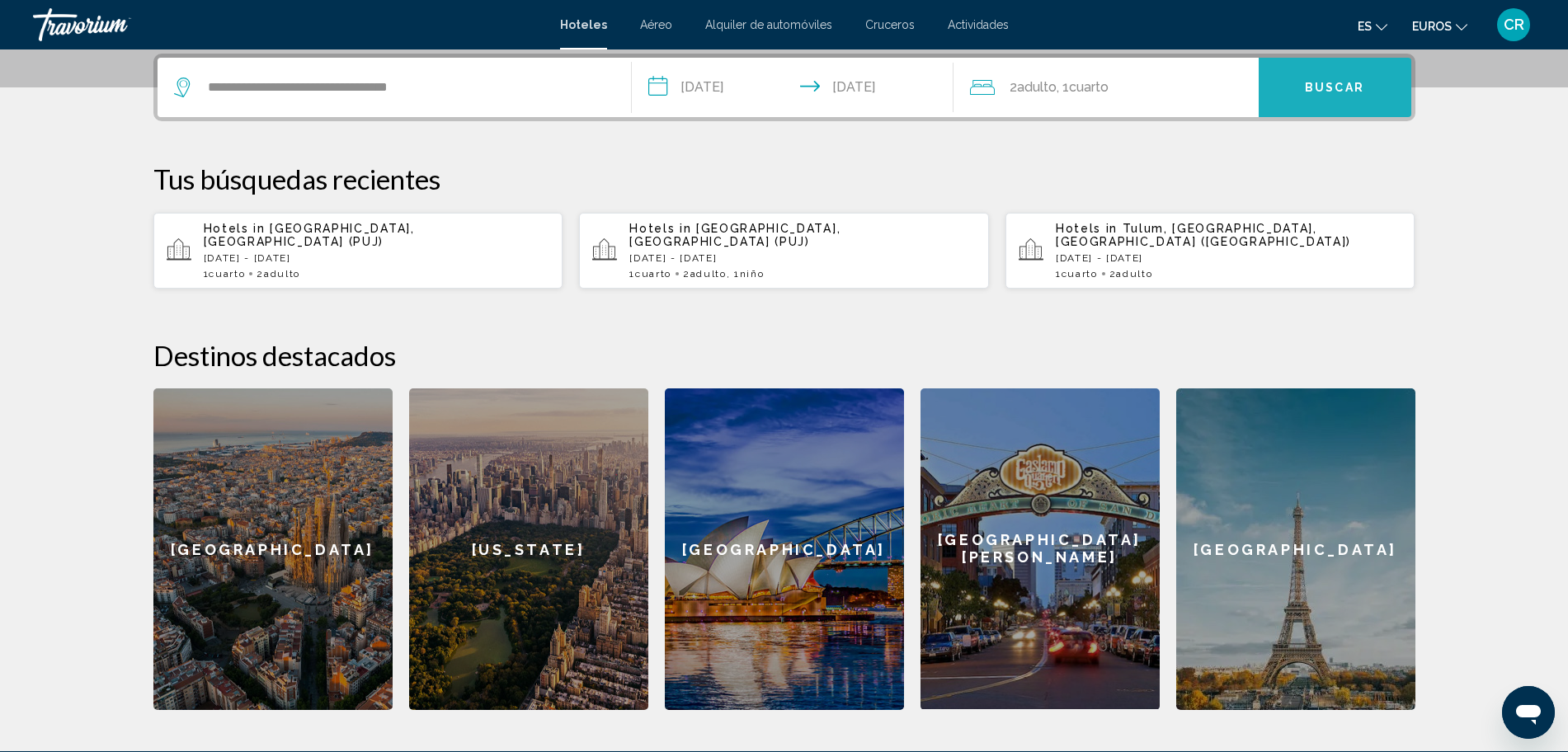
click at [1305, 95] on button "Buscar" at bounding box center [1335, 87] width 153 height 59
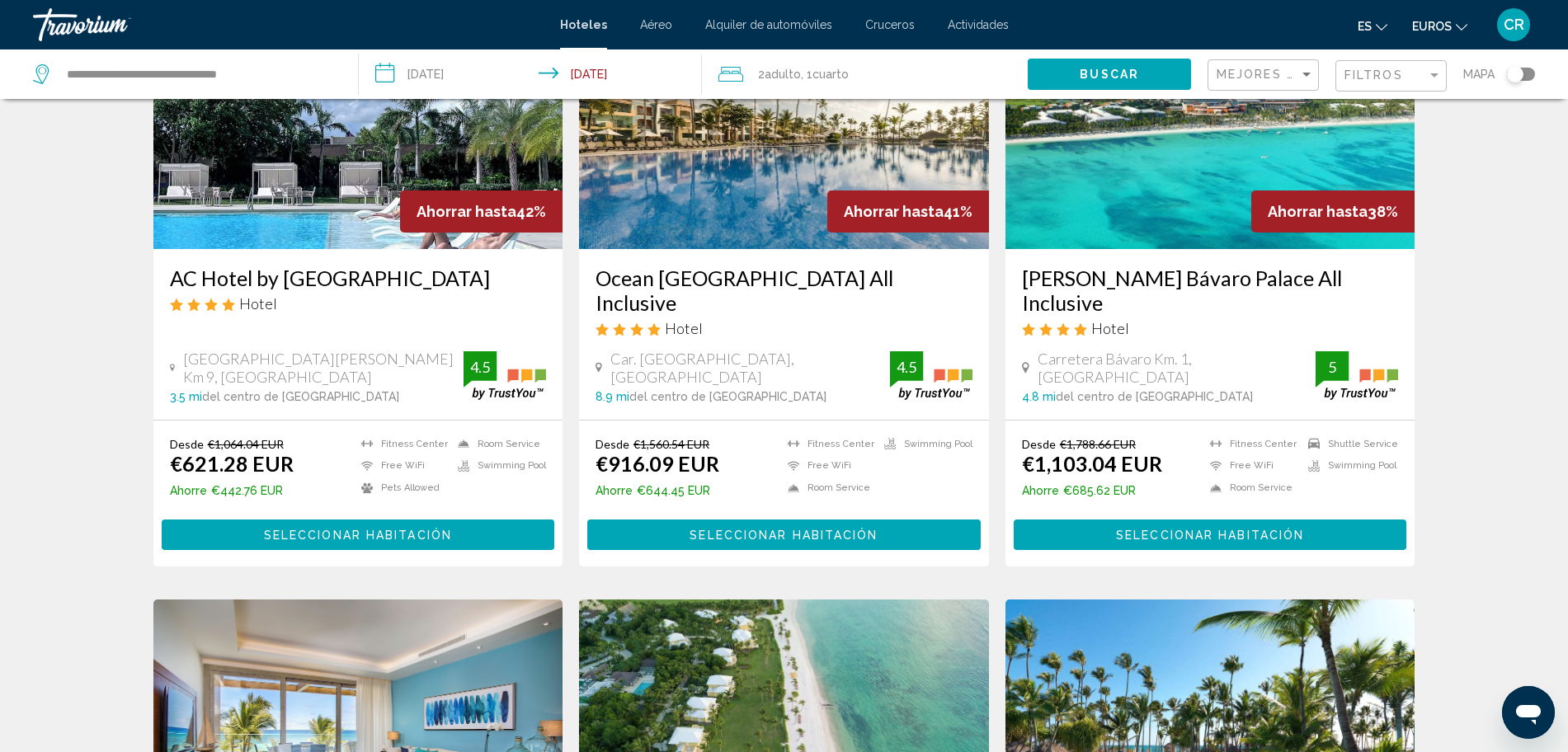
scroll to position [103, 0]
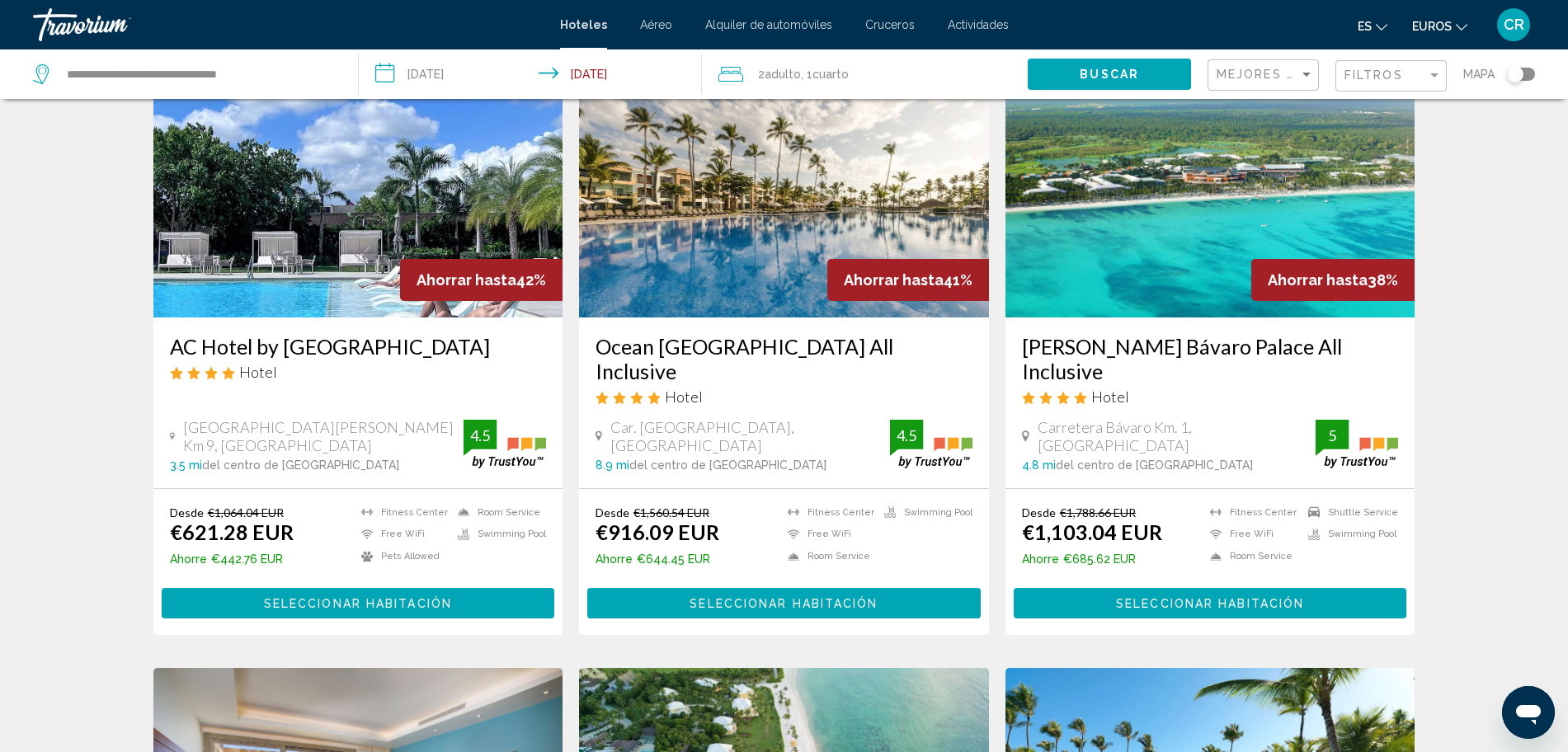
click at [376, 351] on h3 "AC Hotel by [GEOGRAPHIC_DATA]" at bounding box center [358, 346] width 377 height 25
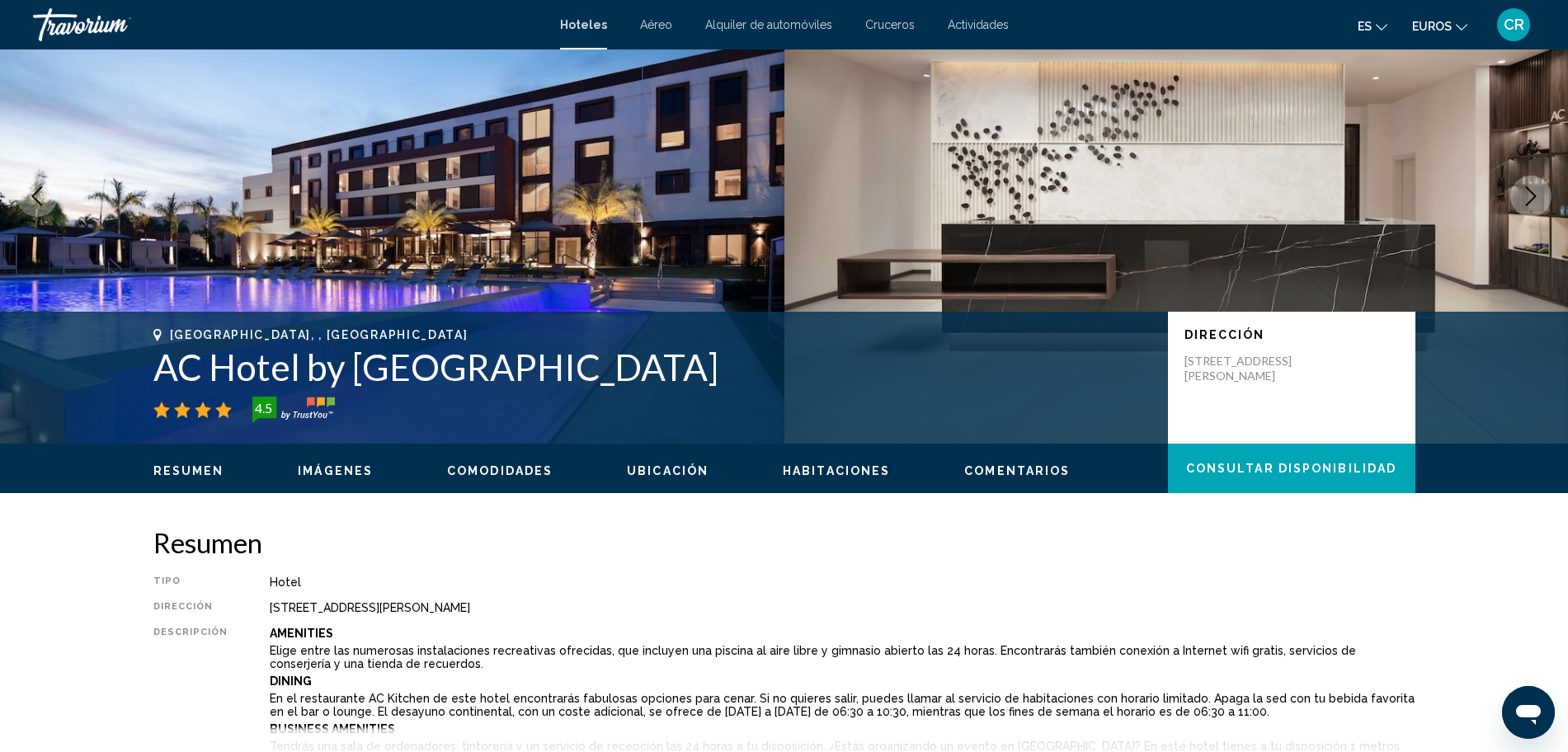
scroll to position [103, 0]
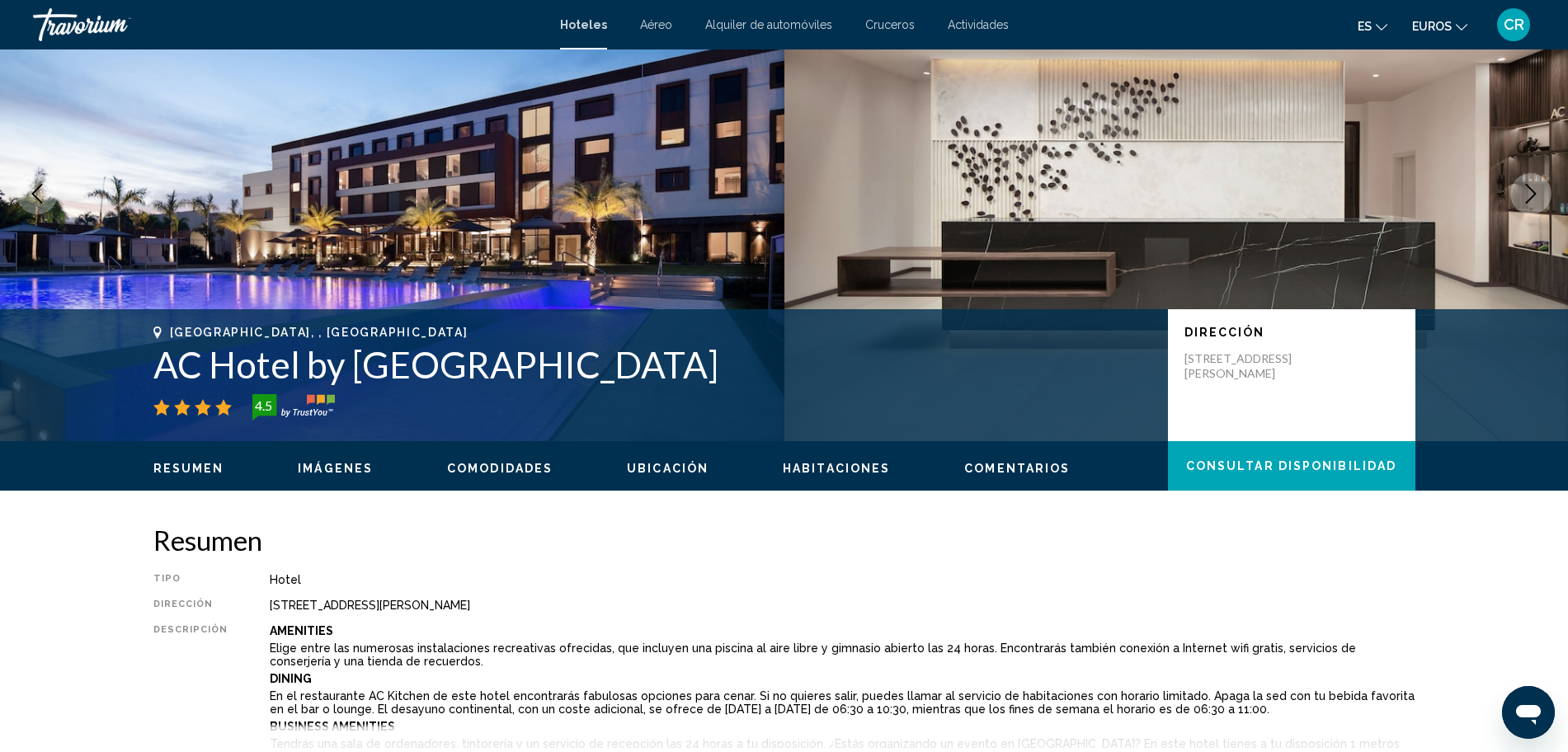
click at [1542, 202] on button "Next image" at bounding box center [1531, 194] width 41 height 41
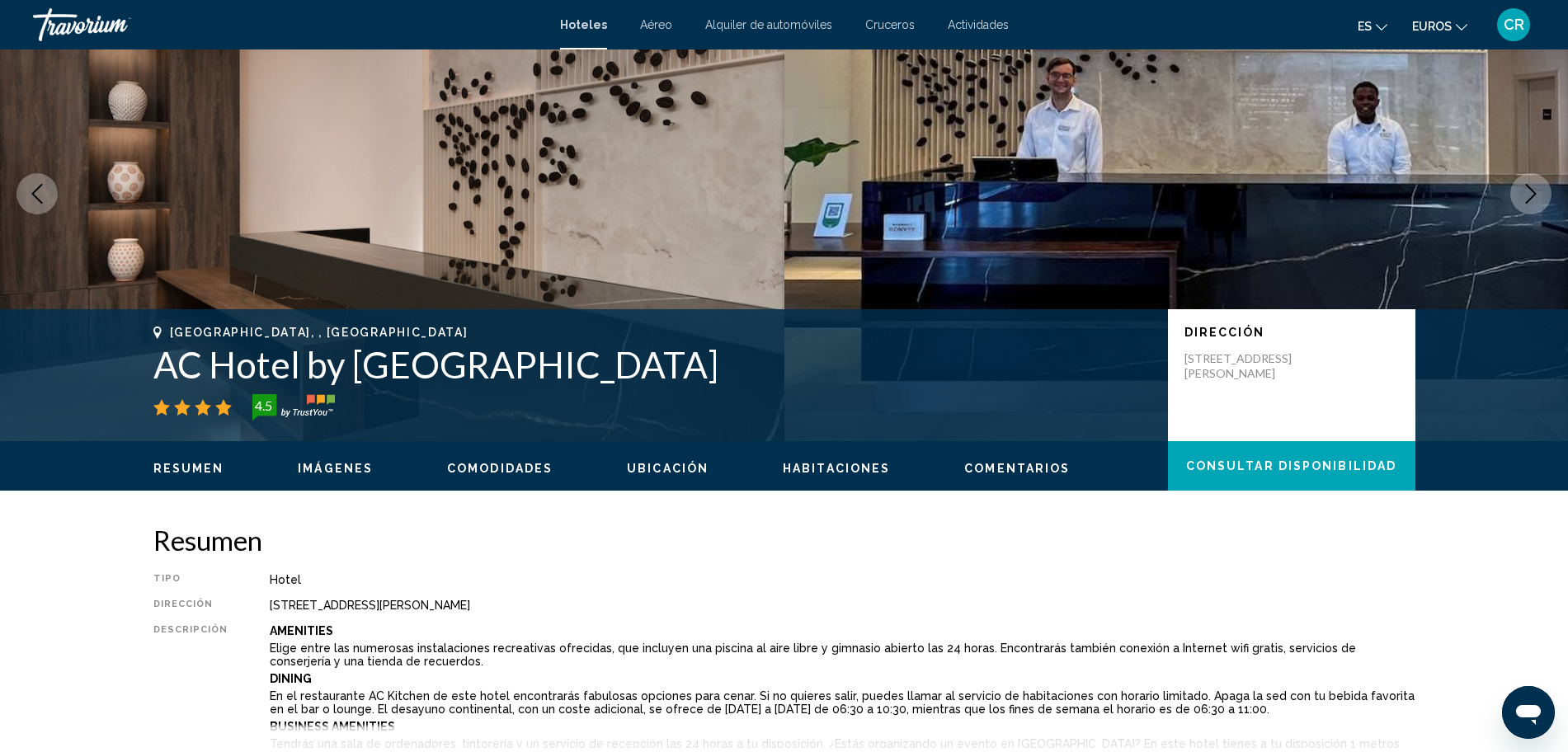
click at [1542, 202] on button "Next image" at bounding box center [1531, 194] width 41 height 41
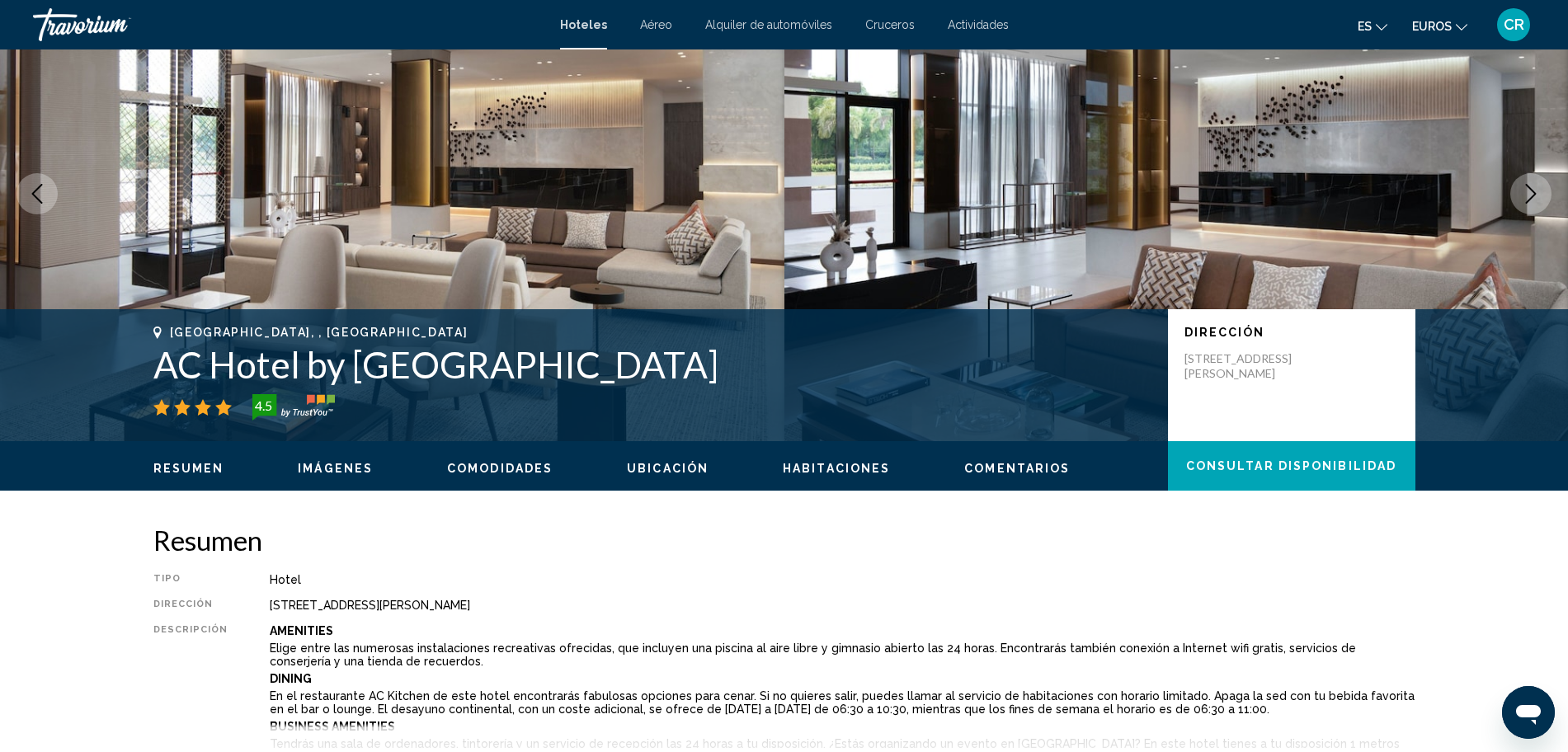
click at [1542, 202] on button "Next image" at bounding box center [1531, 194] width 41 height 41
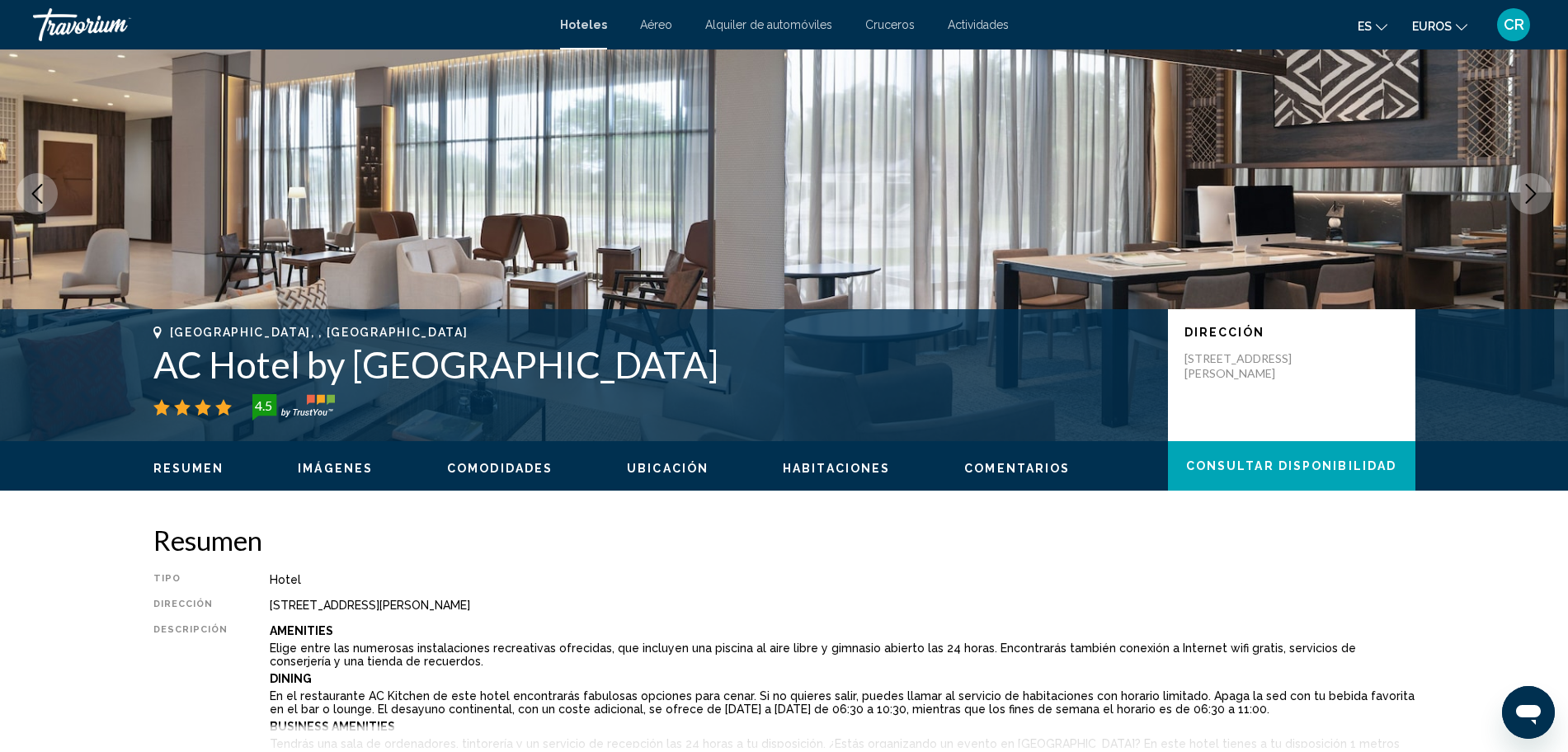
click at [1542, 202] on button "Next image" at bounding box center [1531, 194] width 41 height 41
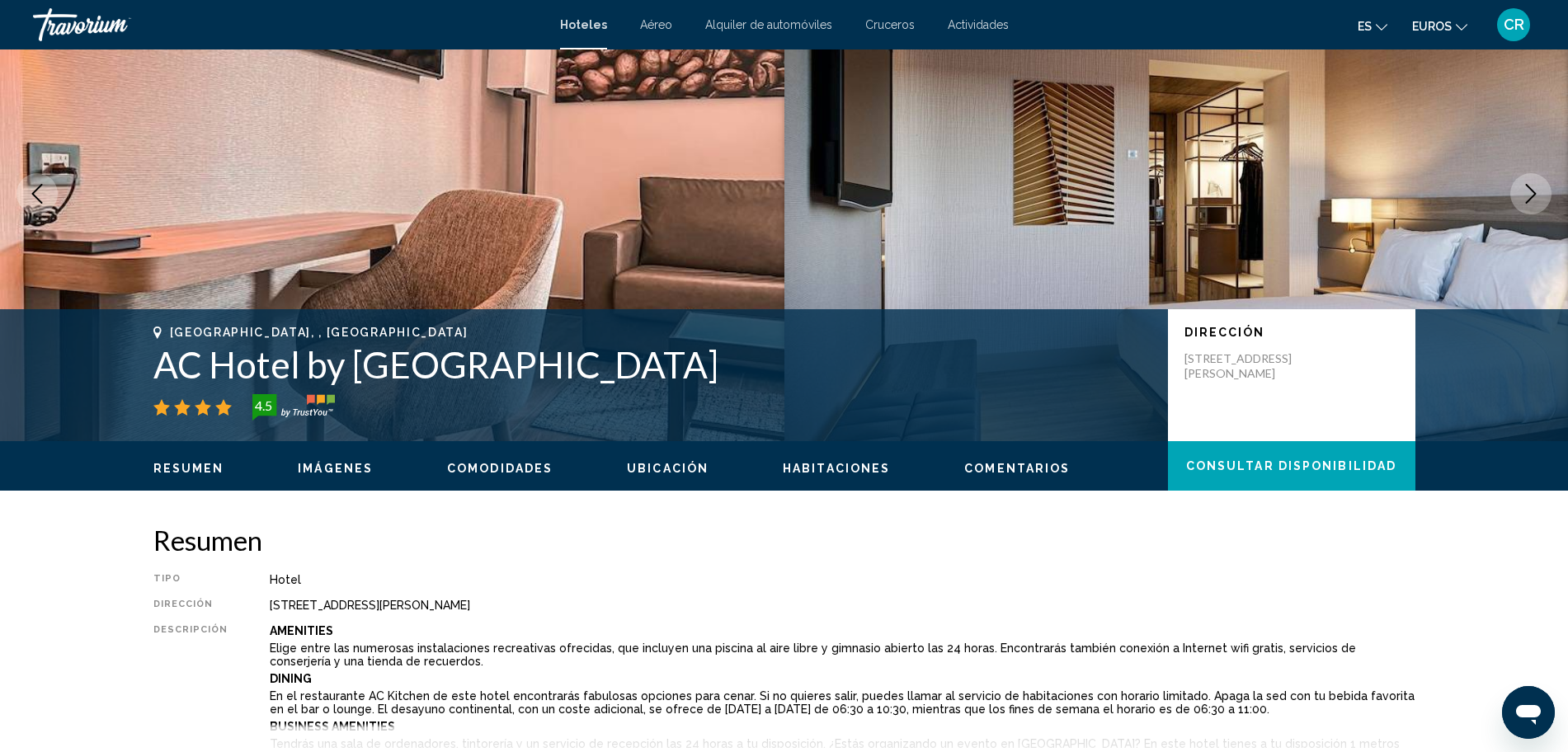
click at [1542, 202] on button "Next image" at bounding box center [1531, 194] width 41 height 41
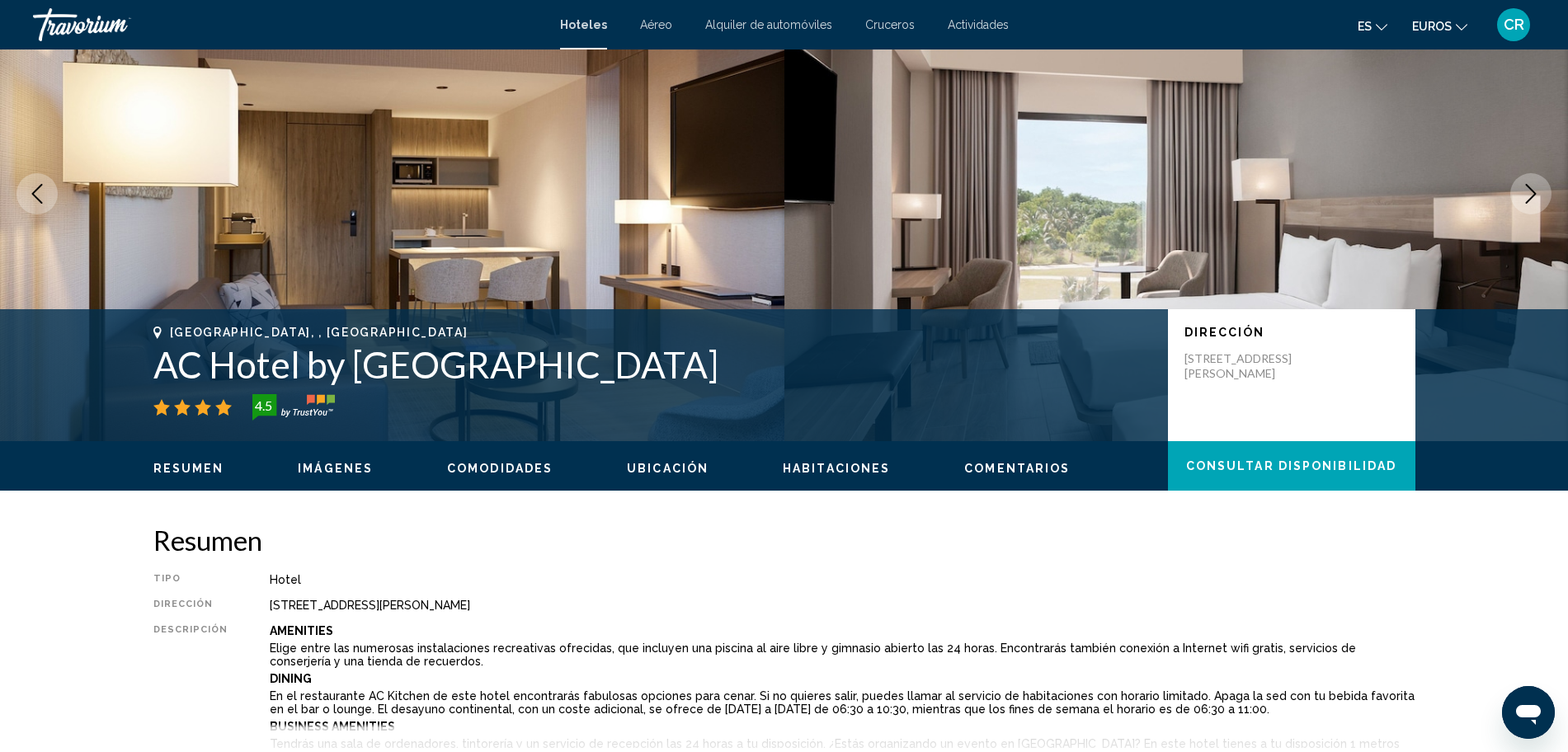
click at [1542, 202] on button "Next image" at bounding box center [1531, 194] width 41 height 41
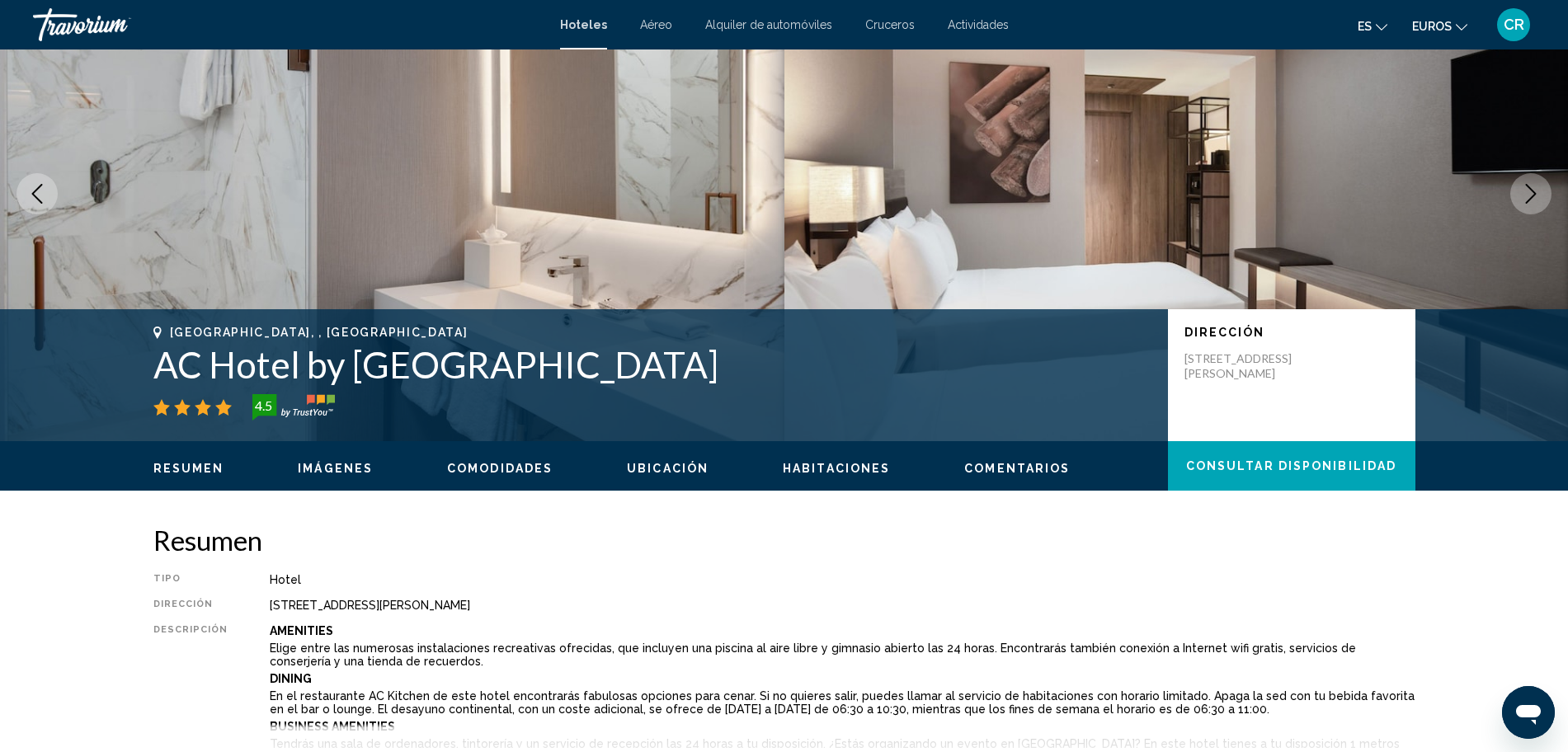
click at [1542, 202] on button "Next image" at bounding box center [1531, 194] width 41 height 41
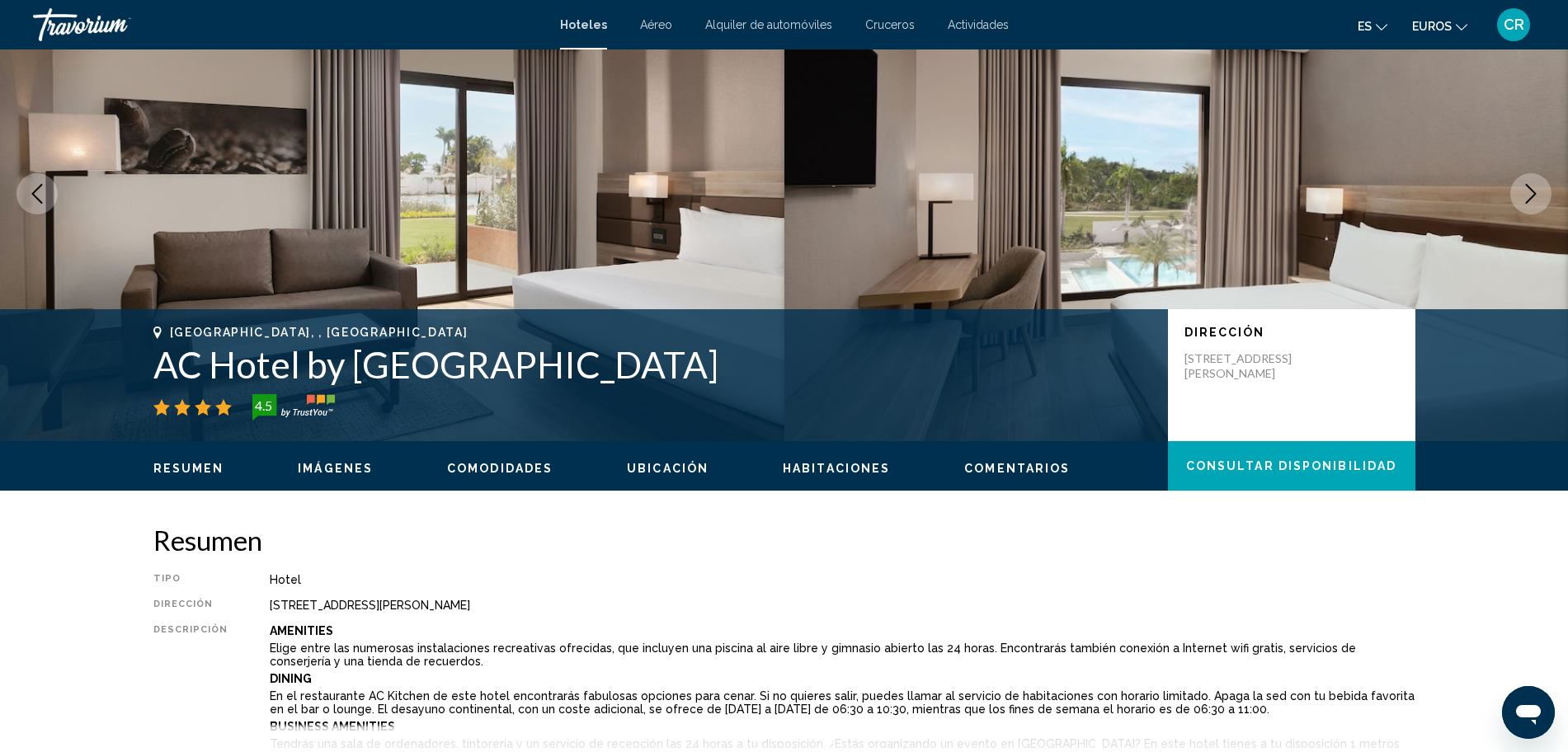
click at [1542, 202] on button "Next image" at bounding box center [1531, 194] width 41 height 41
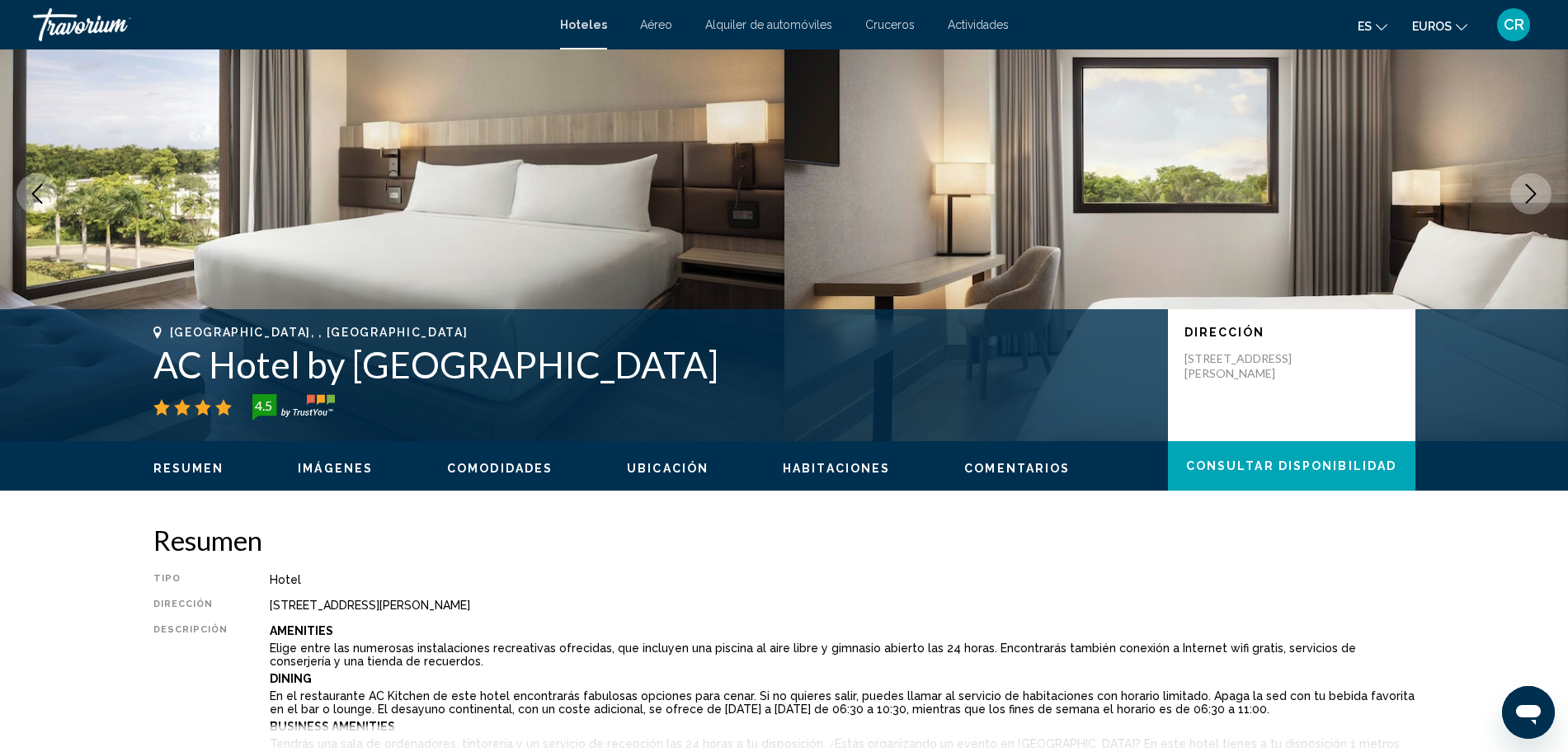
click at [1542, 202] on button "Next image" at bounding box center [1531, 194] width 41 height 41
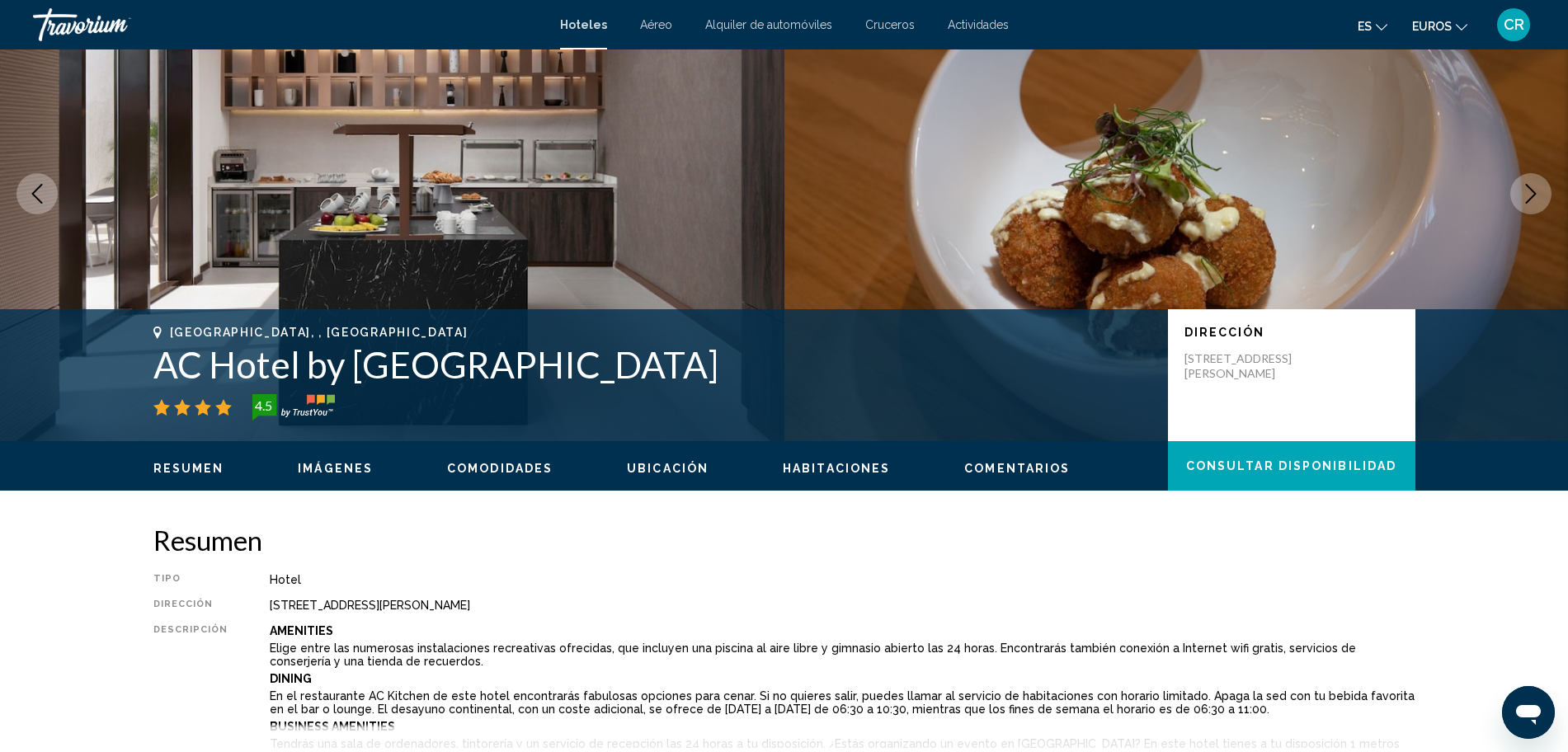
click at [1542, 202] on button "Next image" at bounding box center [1531, 194] width 41 height 41
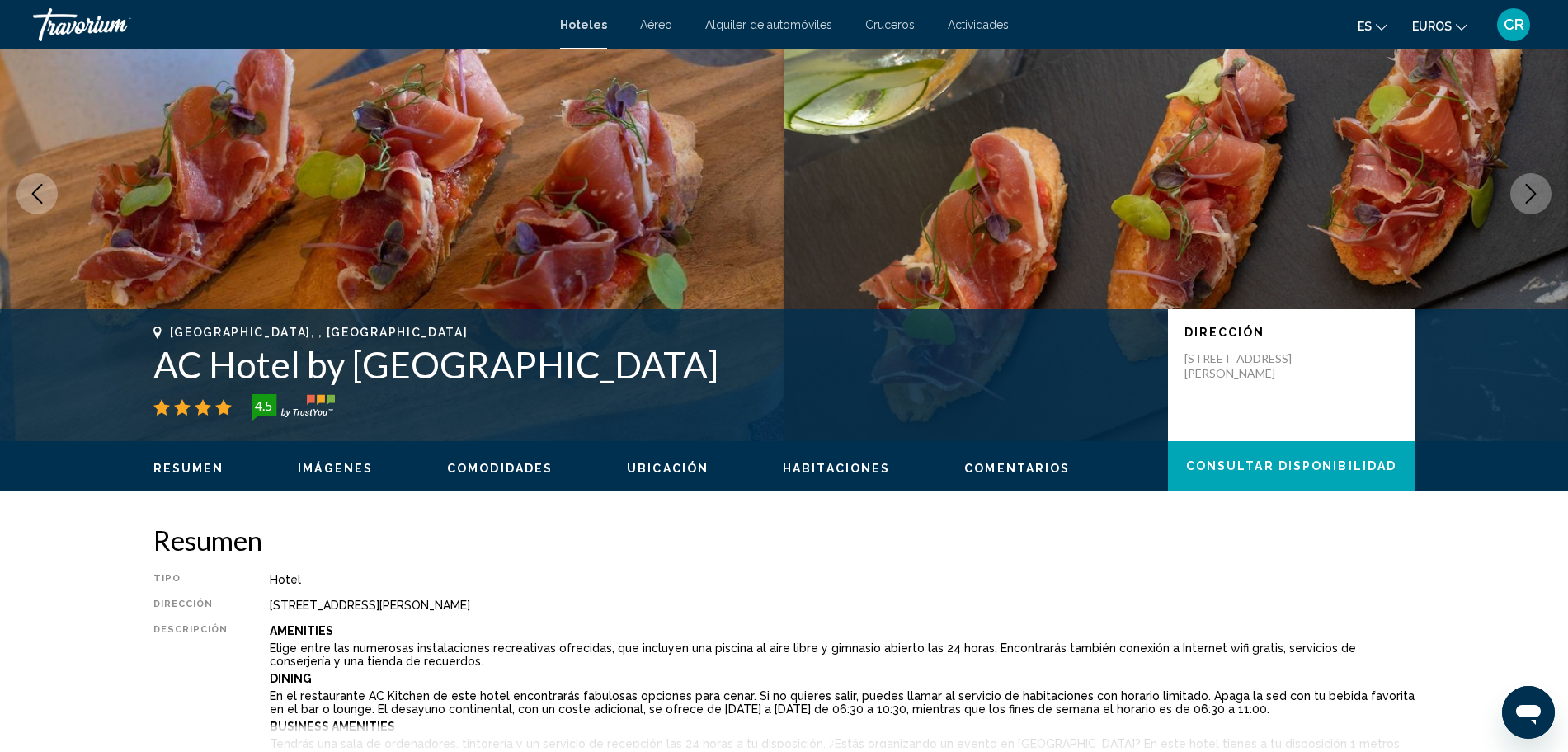
click at [1542, 202] on button "Next image" at bounding box center [1531, 194] width 41 height 41
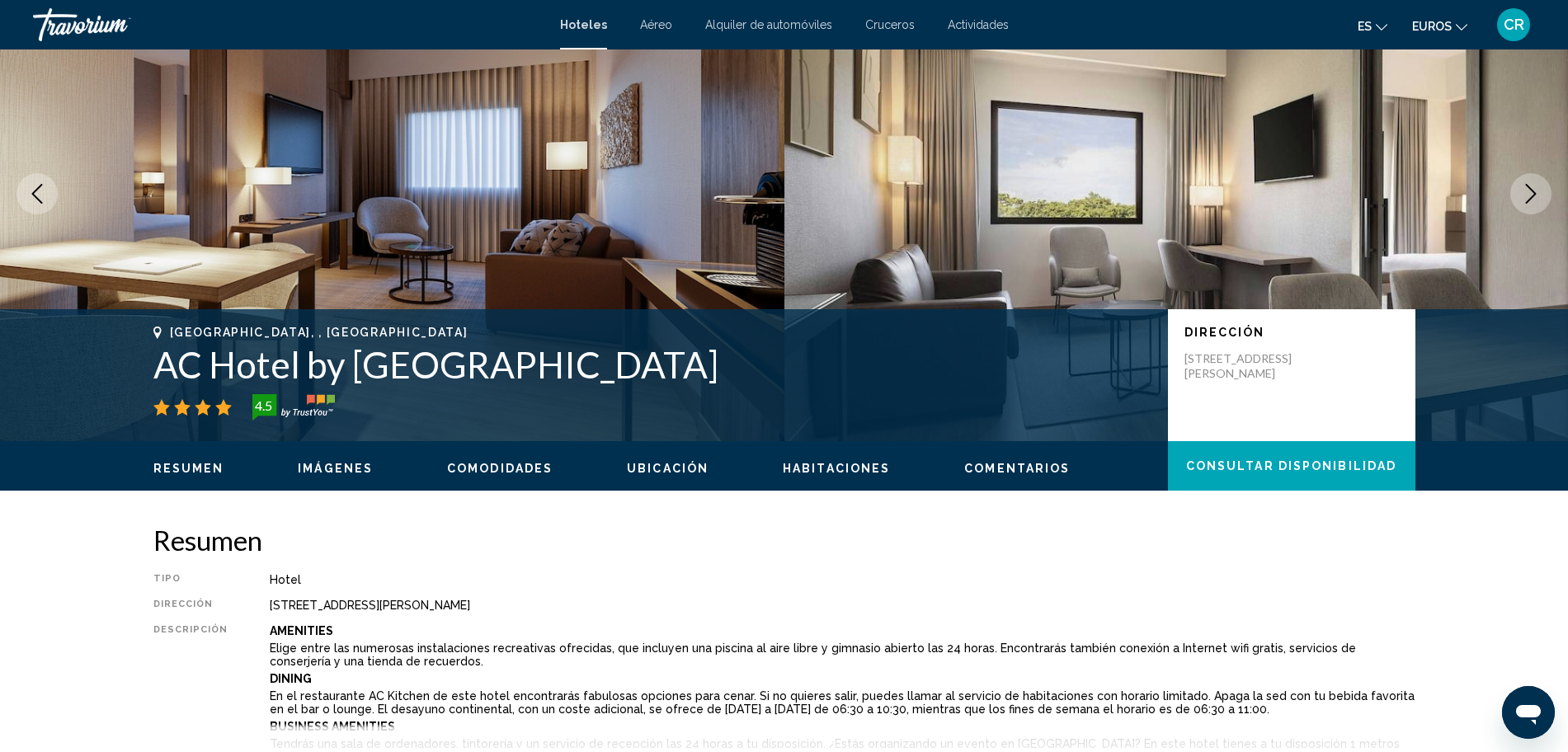
click at [1542, 202] on button "Next image" at bounding box center [1531, 194] width 41 height 41
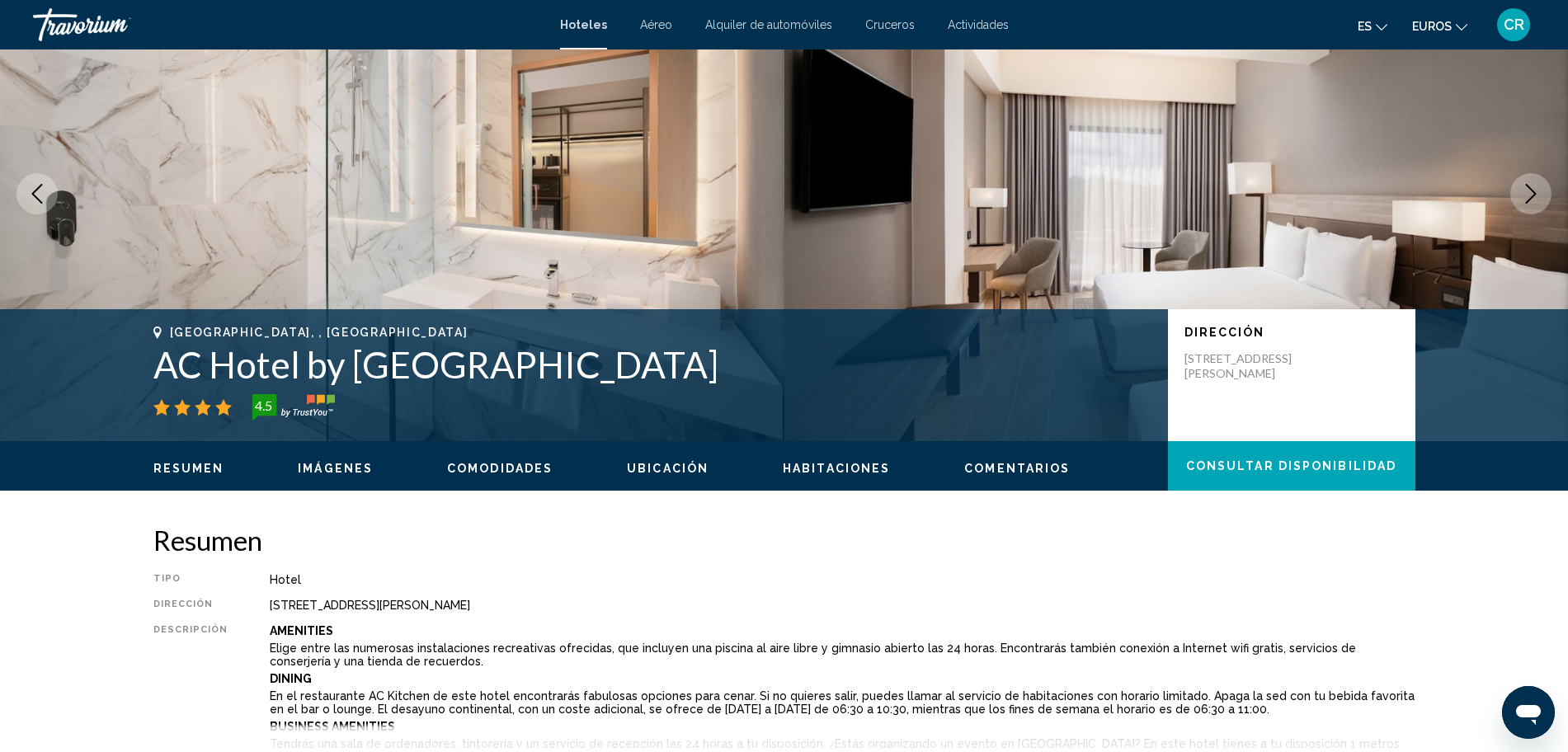
click at [1542, 202] on button "Next image" at bounding box center [1531, 194] width 41 height 41
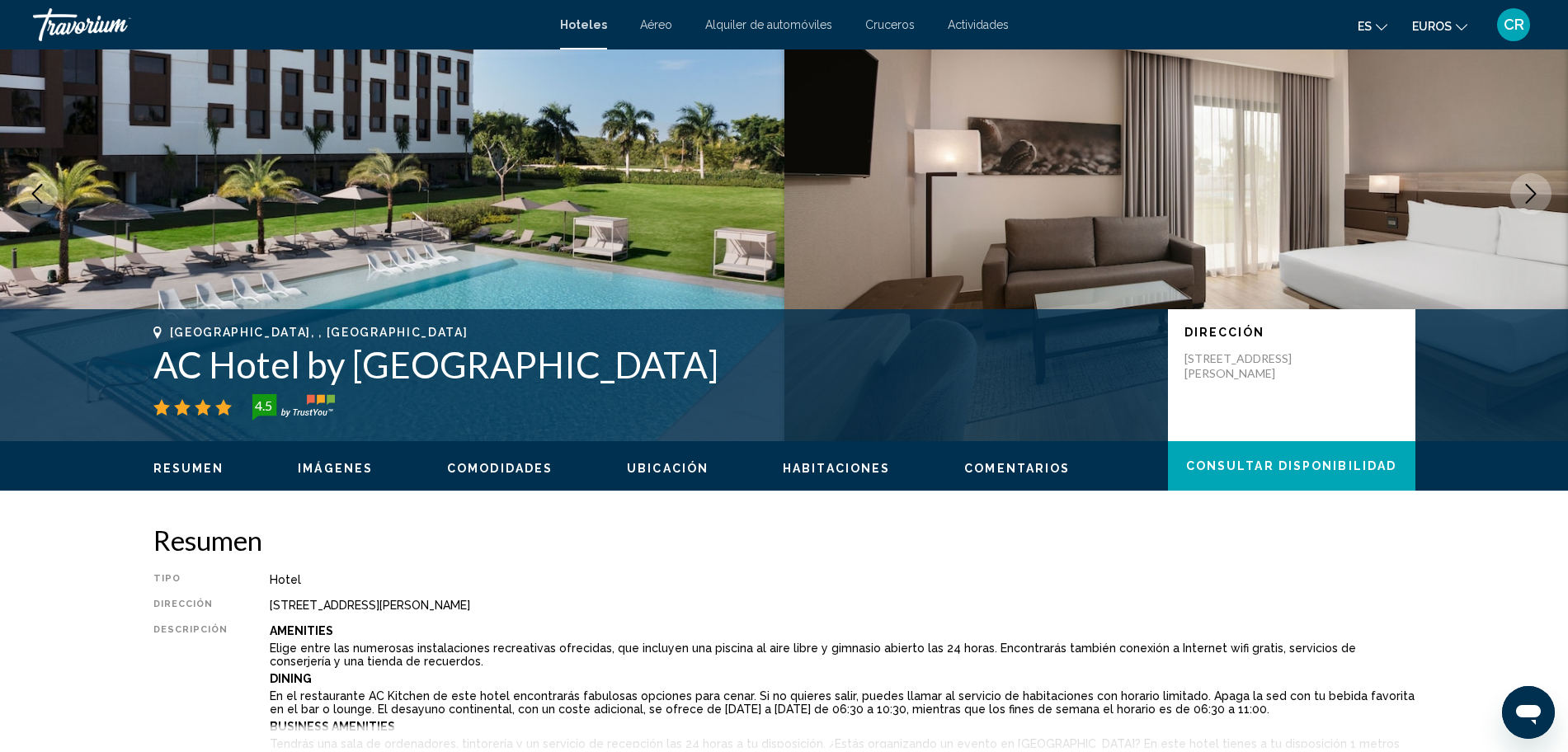
click at [1542, 202] on button "Next image" at bounding box center [1531, 194] width 41 height 41
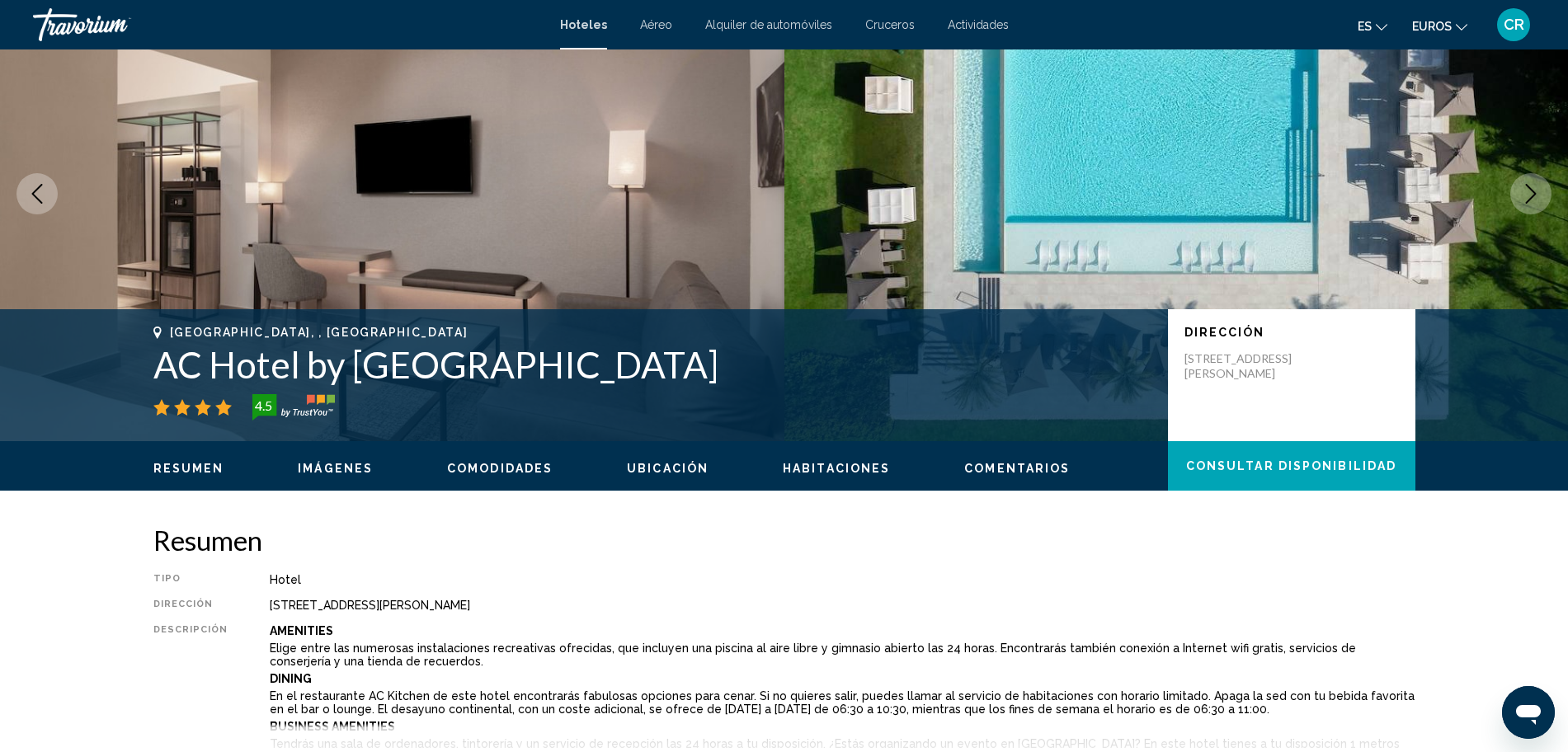
click at [1542, 202] on button "Next image" at bounding box center [1531, 194] width 41 height 41
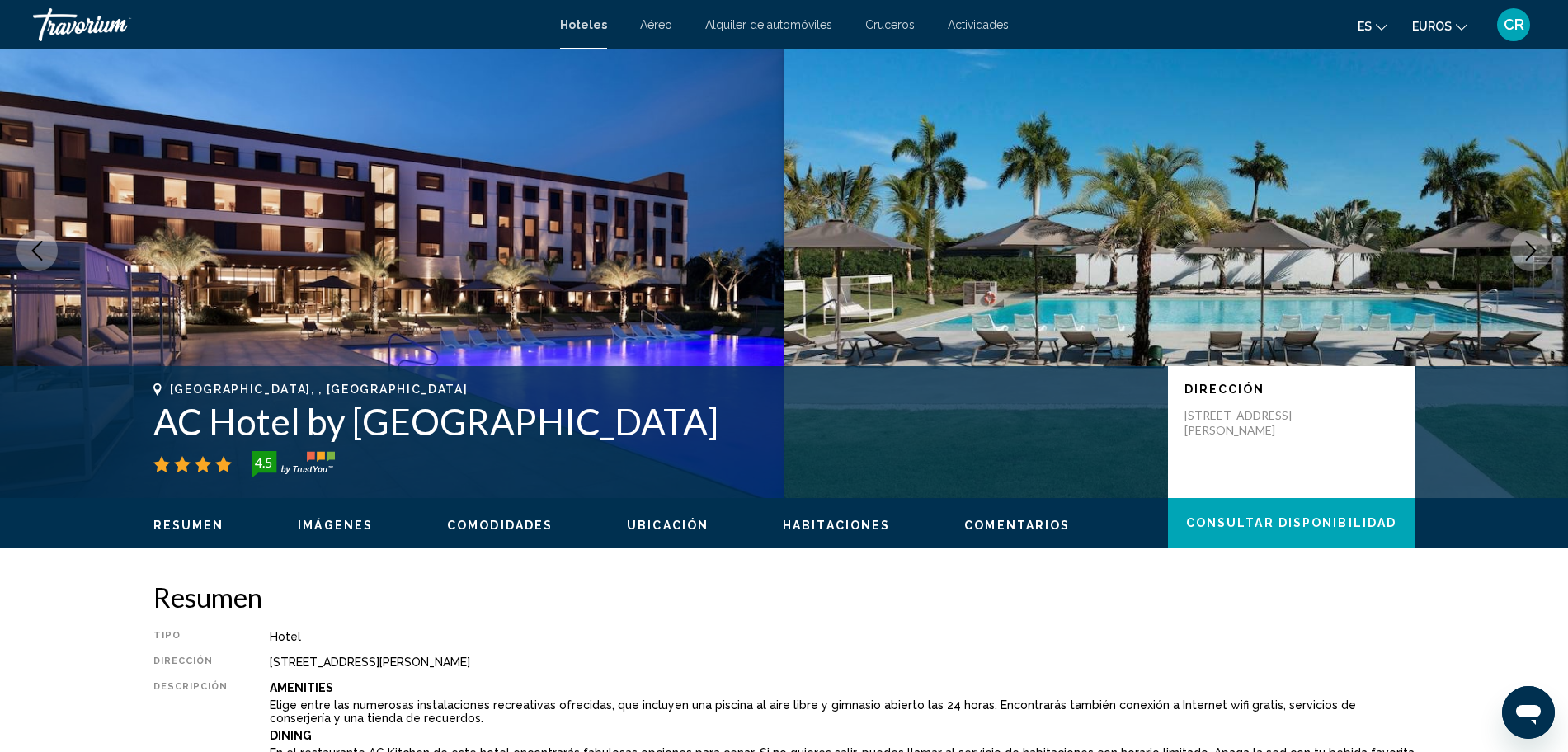
scroll to position [0, 0]
